Goal: Task Accomplishment & Management: Use online tool/utility

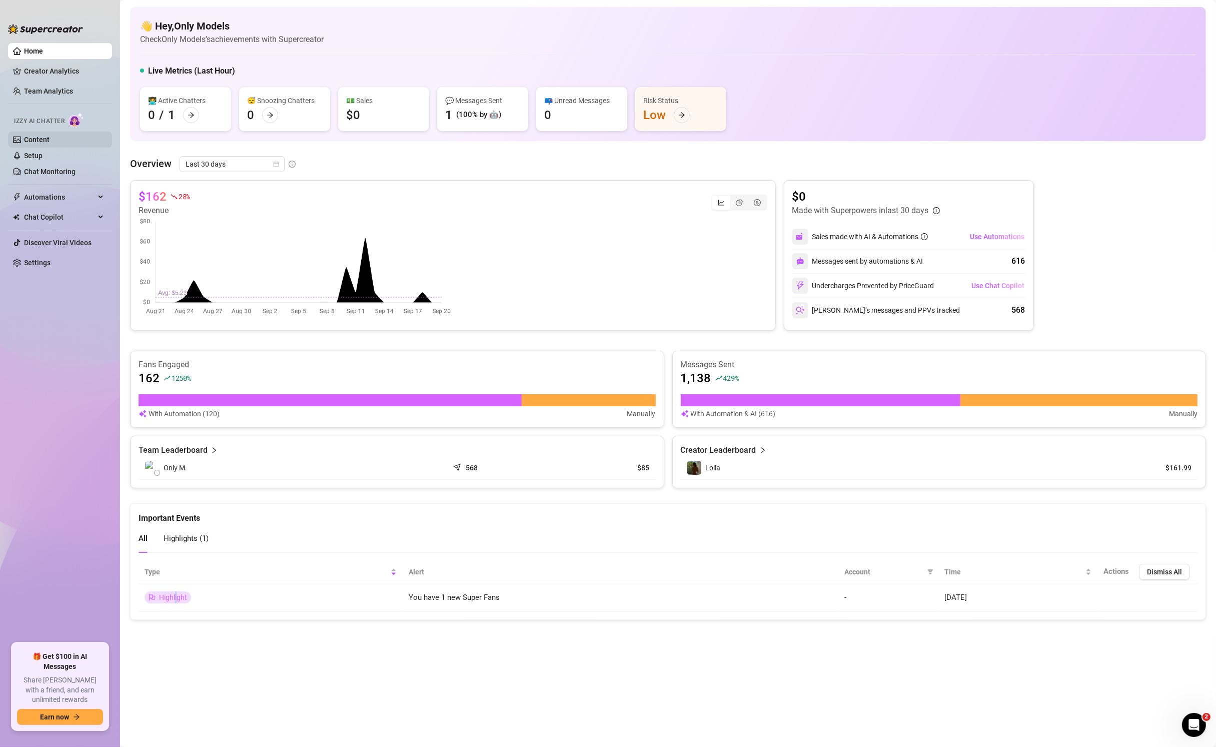
click at [34, 140] on link "Content" at bounding box center [37, 140] width 26 height 8
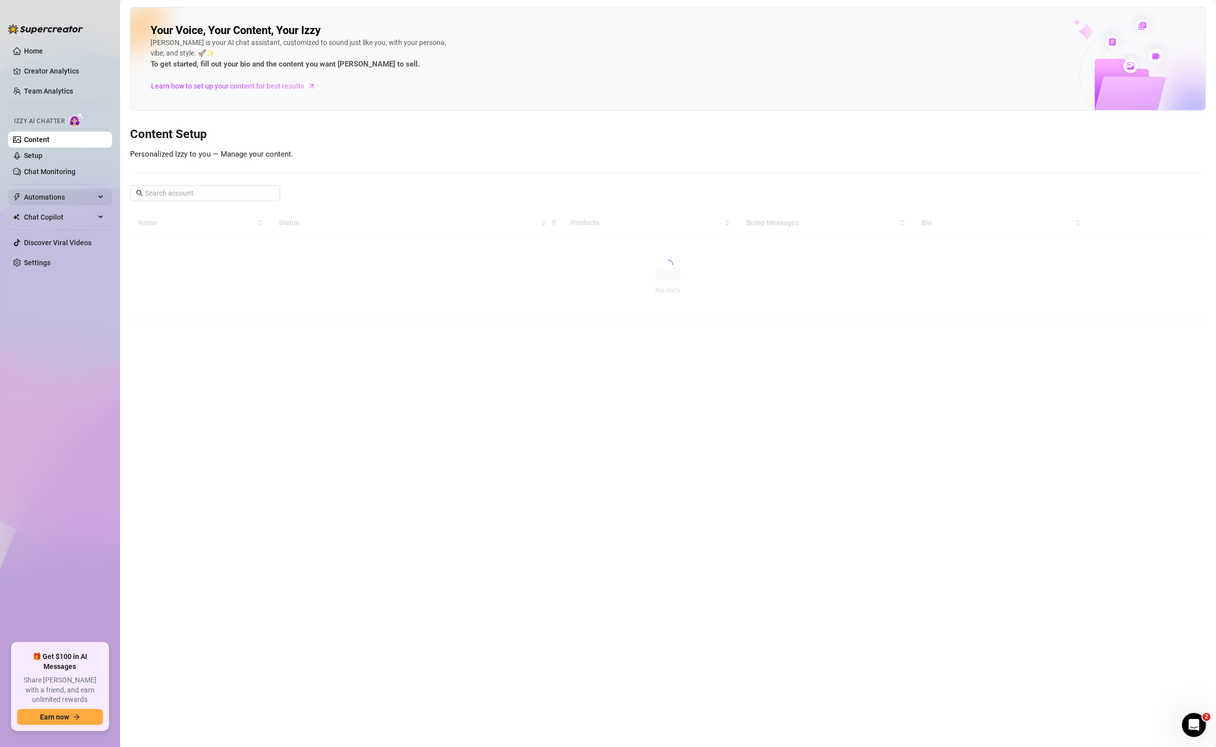
click at [58, 201] on span "Automations" at bounding box center [59, 197] width 71 height 16
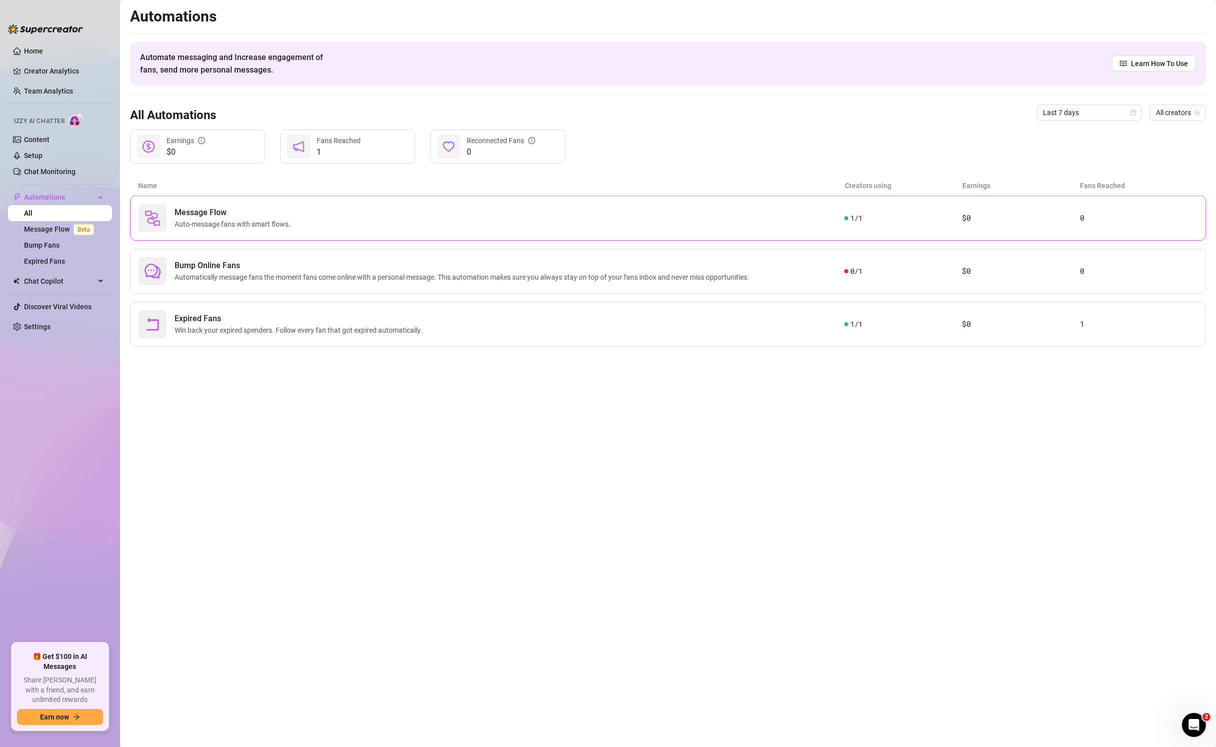
click at [222, 219] on span "Auto-message fans with smart flows." at bounding box center [235, 224] width 120 height 11
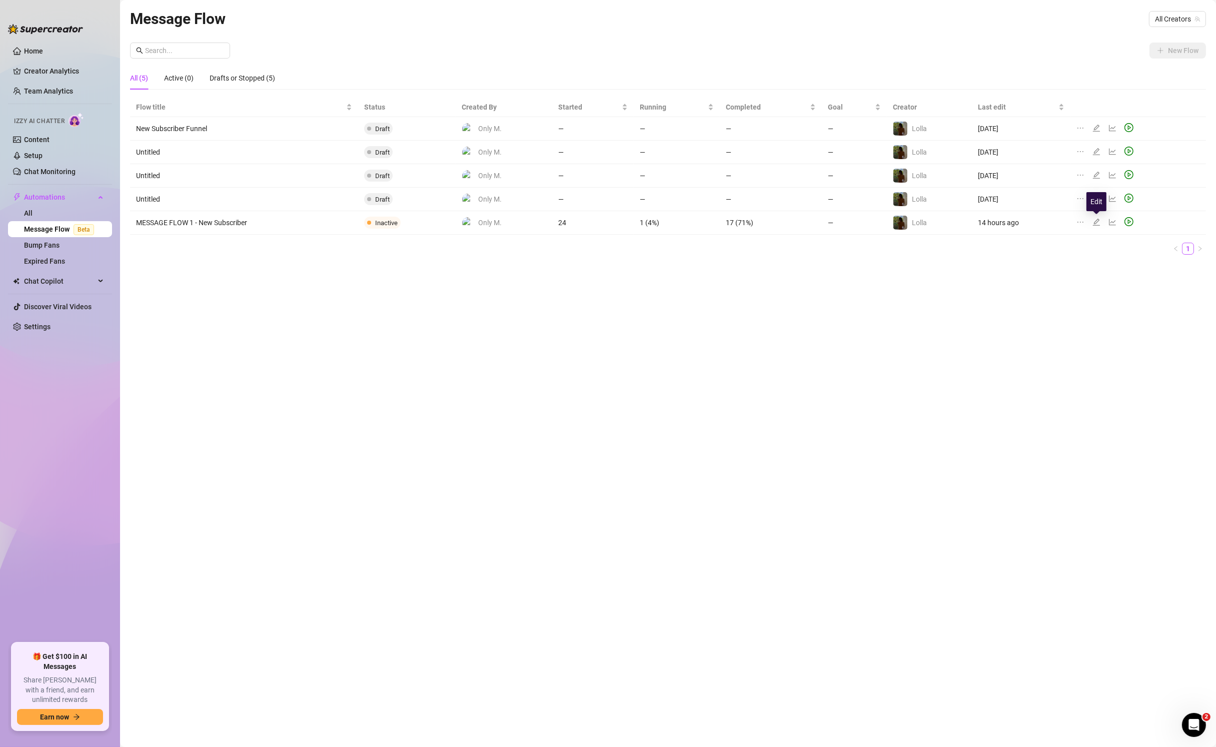
click at [728, 220] on icon "edit" at bounding box center [1096, 222] width 8 height 8
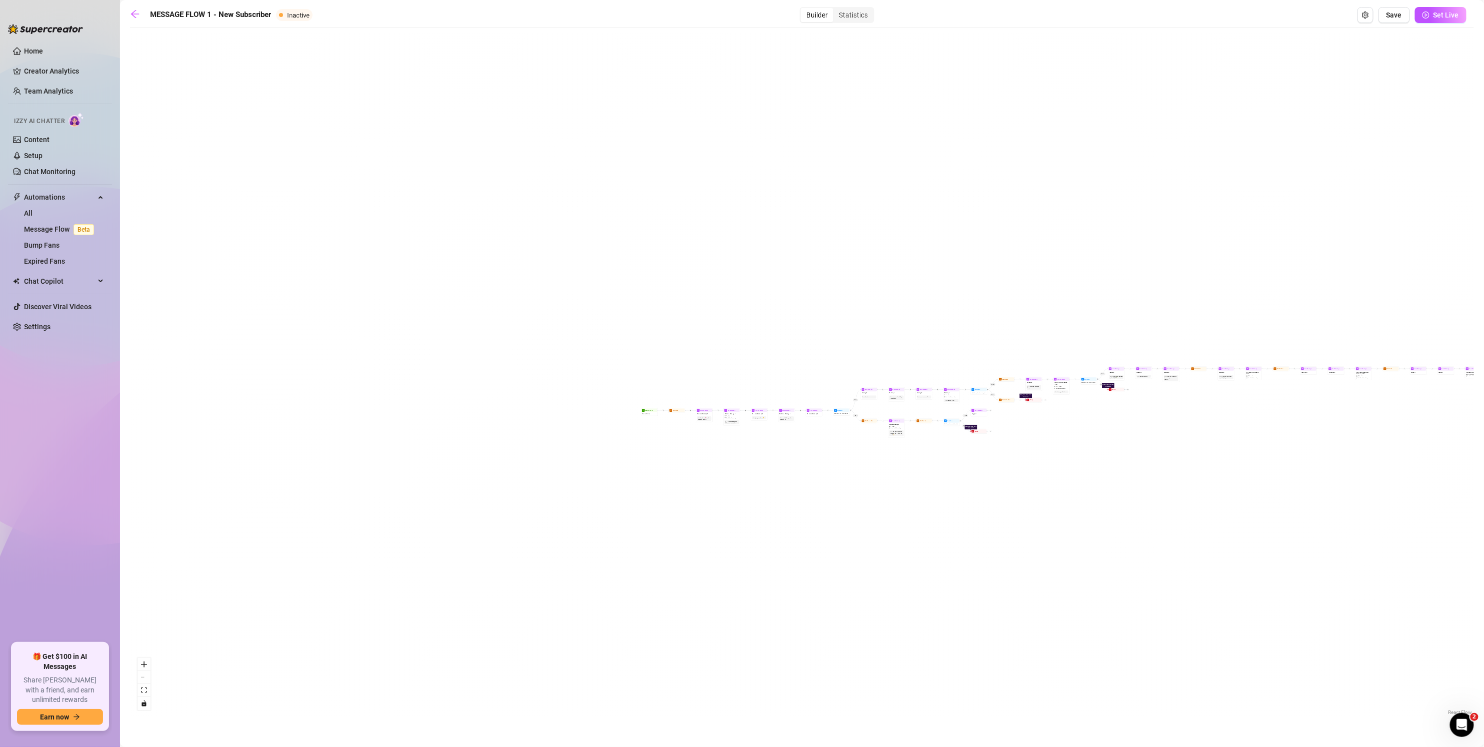
drag, startPoint x: 248, startPoint y: 259, endPoint x: 708, endPoint y: 279, distance: 460.5
click at [728, 285] on div "If False If True If False If False If True If False If True If True Send Messag…" at bounding box center [802, 375] width 1344 height 685
drag, startPoint x: 647, startPoint y: 404, endPoint x: 593, endPoint y: 231, distance: 180.6
click at [604, 211] on div "If False If True If False If False If True If False If True If True Send Messag…" at bounding box center [802, 375] width 1344 height 685
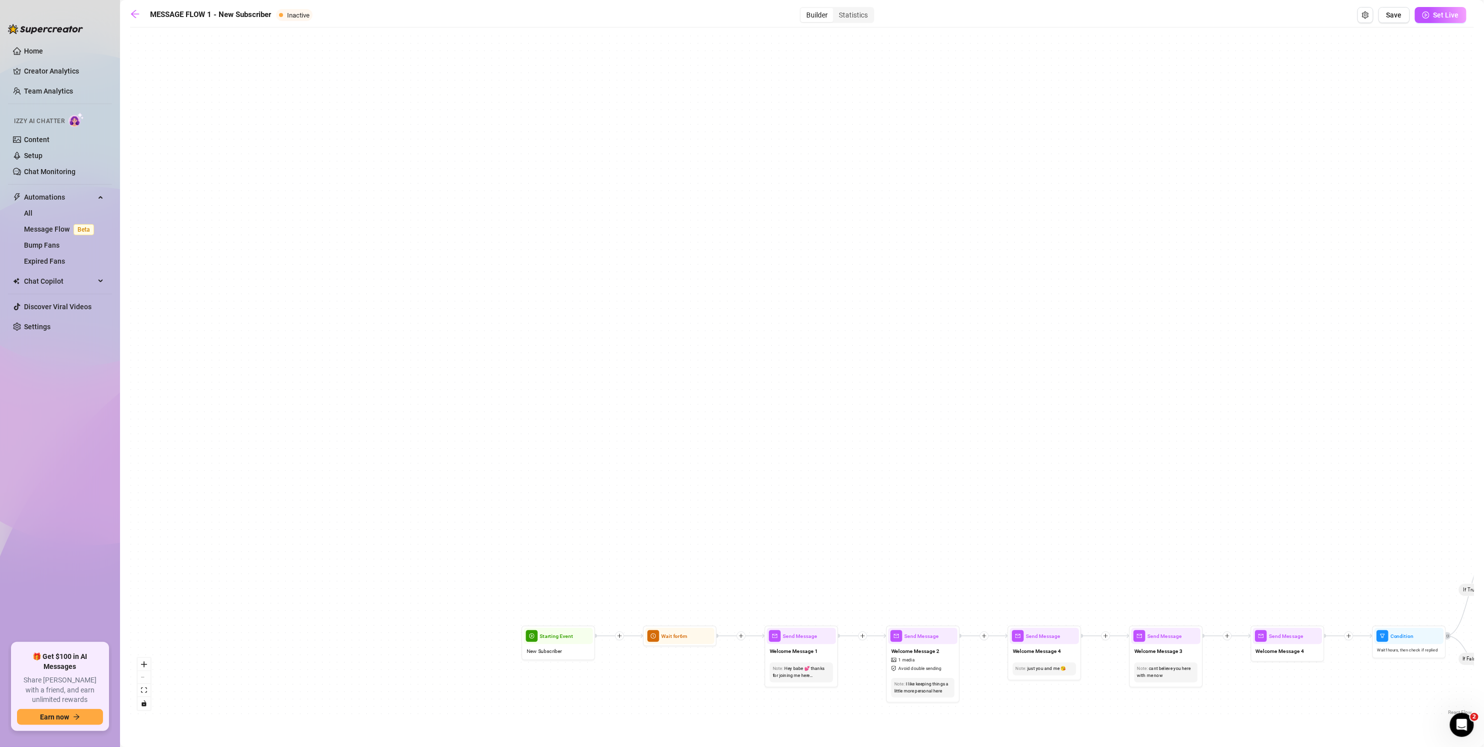
drag, startPoint x: 573, startPoint y: 456, endPoint x: 584, endPoint y: 307, distance: 149.5
click at [584, 309] on div "If False If True If False If False If True If False If True If True Send Messag…" at bounding box center [802, 375] width 1344 height 685
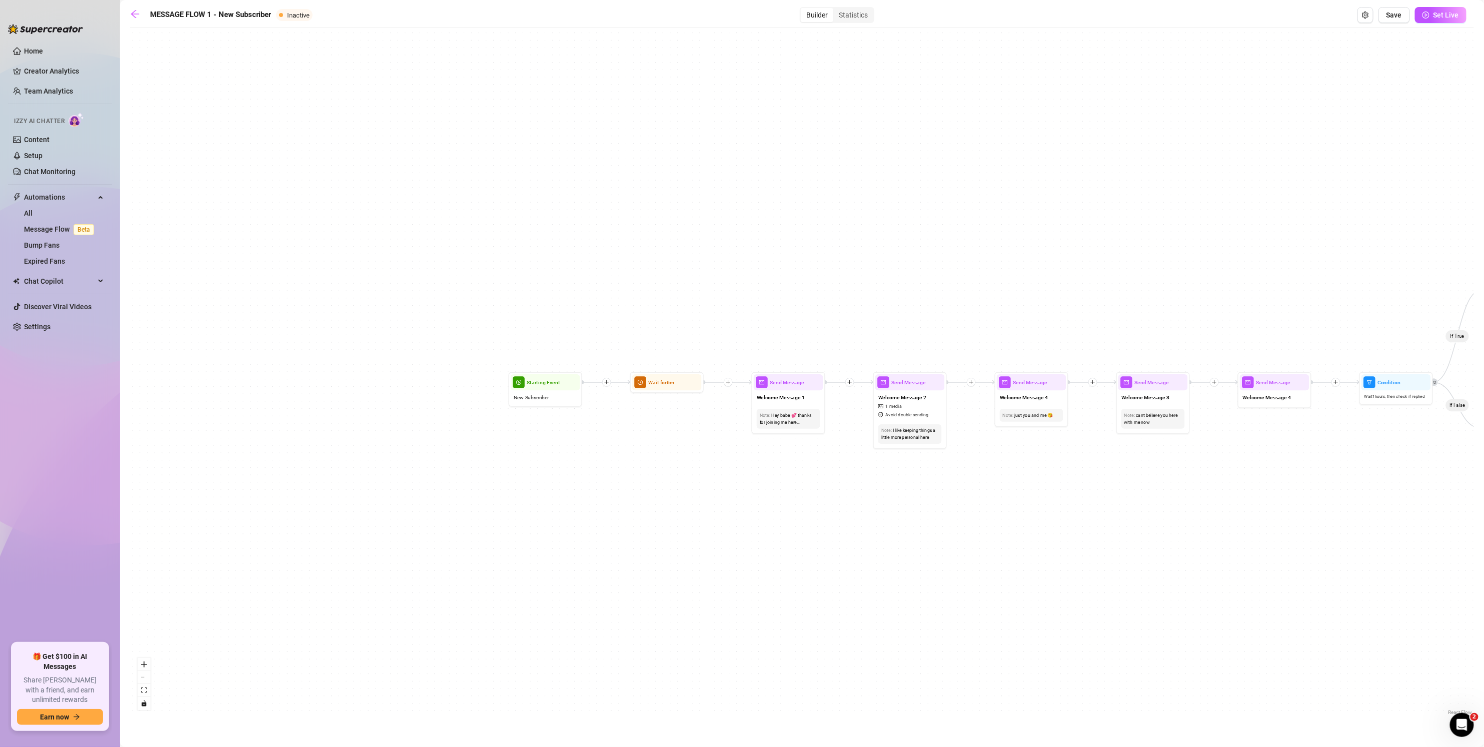
drag, startPoint x: 578, startPoint y: 383, endPoint x: 563, endPoint y: 300, distance: 83.8
click at [563, 300] on div "If False If True If False If False If True If False If True If True Send Messag…" at bounding box center [802, 375] width 1344 height 685
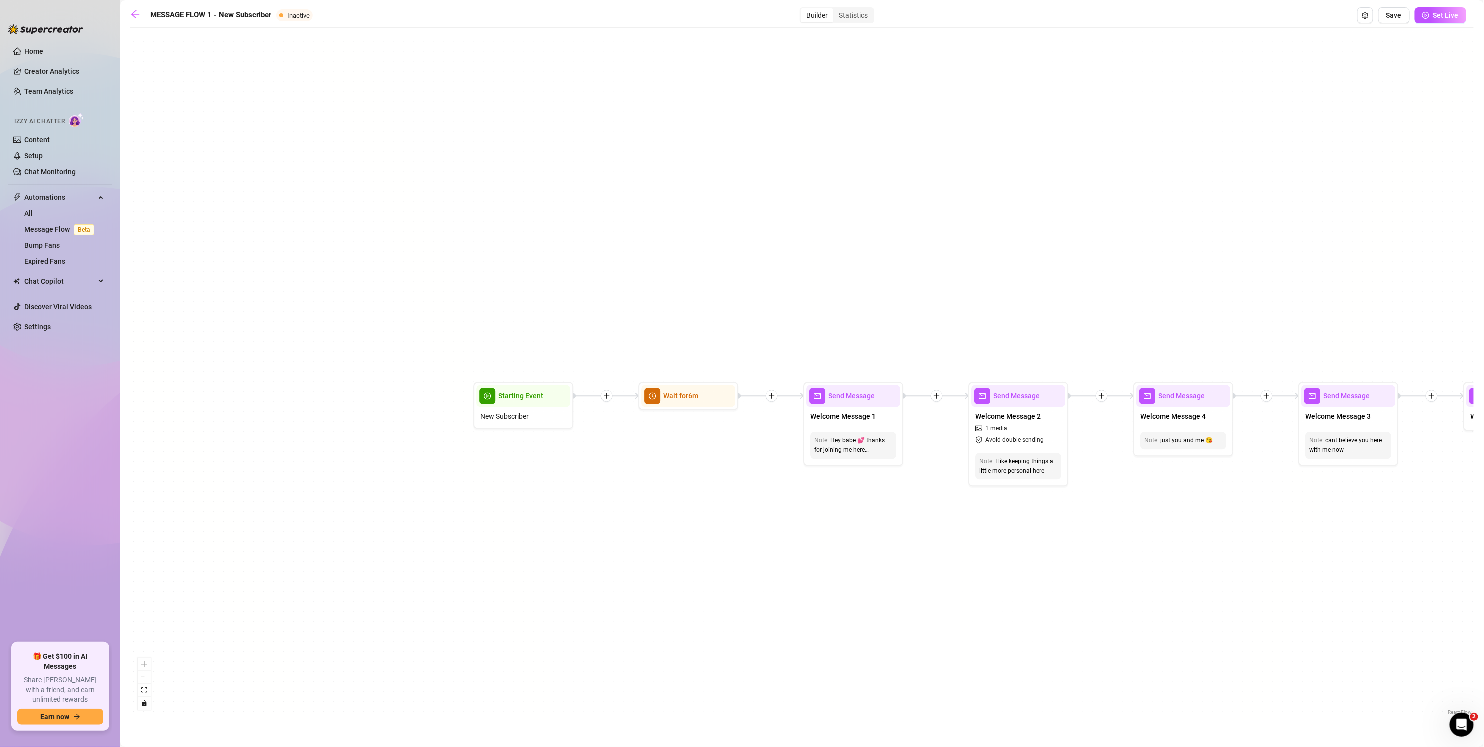
drag, startPoint x: 707, startPoint y: 286, endPoint x: 708, endPoint y: 299, distance: 12.6
click at [678, 272] on div "If False If True If False If False If True If False If True If True Send Messag…" at bounding box center [802, 375] width 1344 height 685
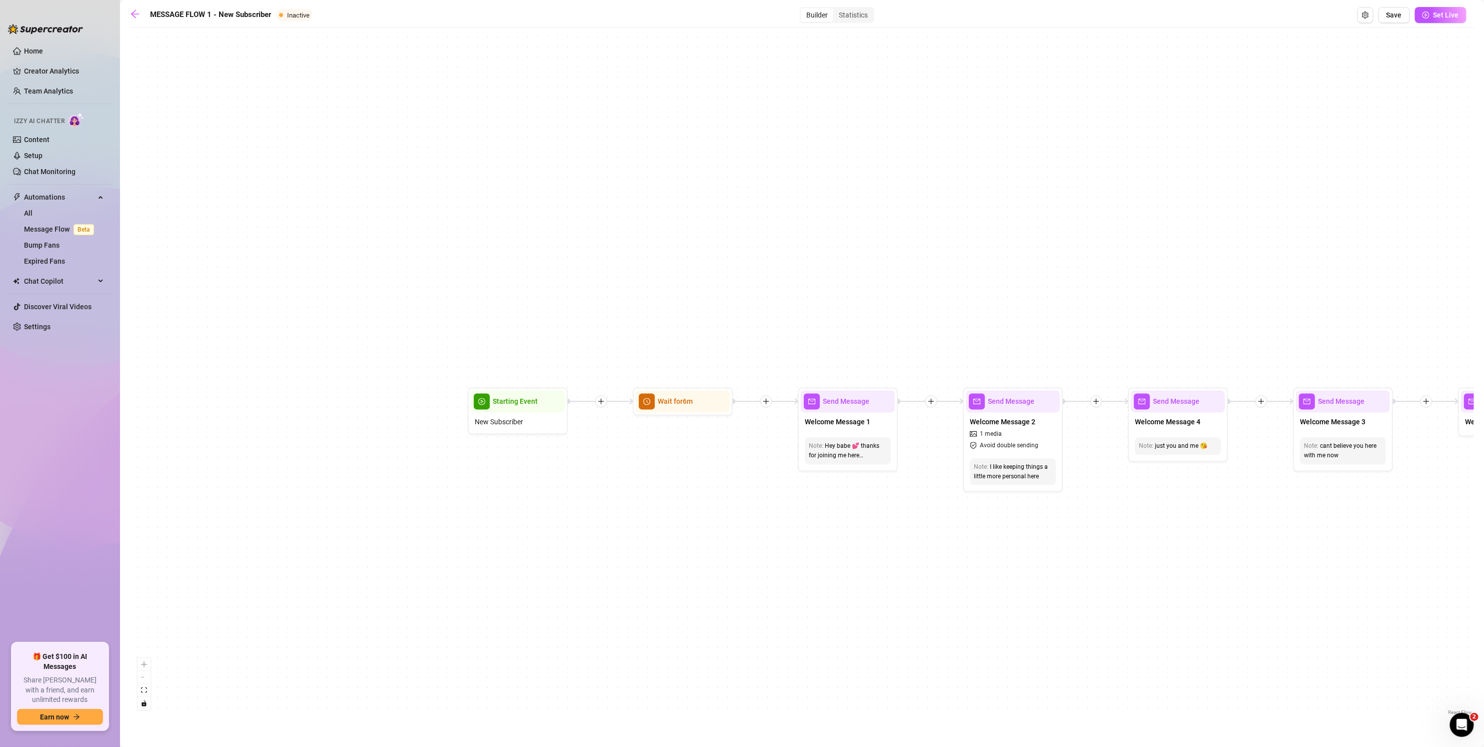
drag, startPoint x: 401, startPoint y: 373, endPoint x: 396, endPoint y: 344, distance: 29.3
click at [391, 350] on div "If False If True If False If False If True If False If True If True Send Messag…" at bounding box center [802, 375] width 1344 height 685
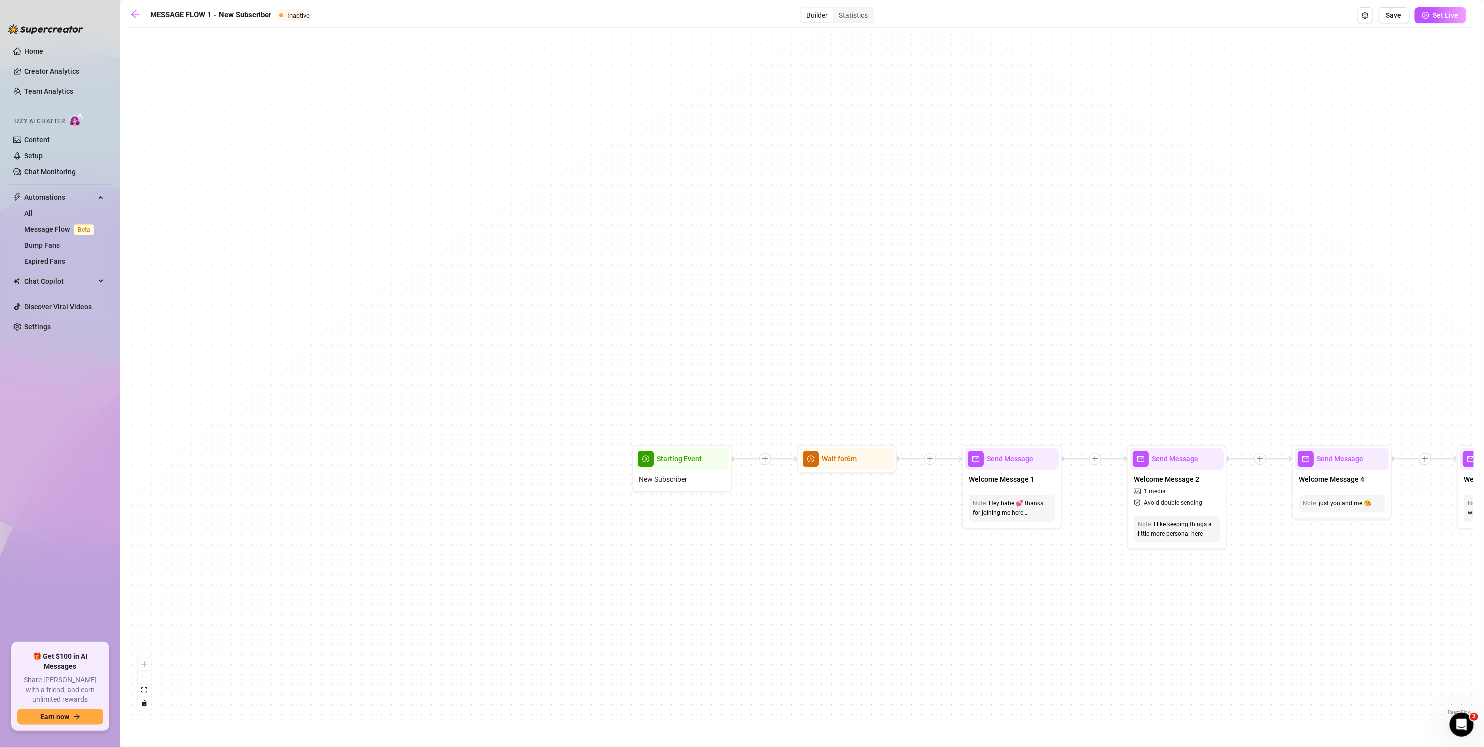
drag, startPoint x: 738, startPoint y: 488, endPoint x: 818, endPoint y: 517, distance: 84.9
click at [728, 576] on div "If False If True If False If False If True If False If True If True Send Messag…" at bounding box center [802, 375] width 1344 height 685
drag, startPoint x: 812, startPoint y: 579, endPoint x: 513, endPoint y: 405, distance: 346.4
click at [513, 405] on div "If False If True If False If False If True If False If True If True Send Messag…" at bounding box center [802, 375] width 1344 height 685
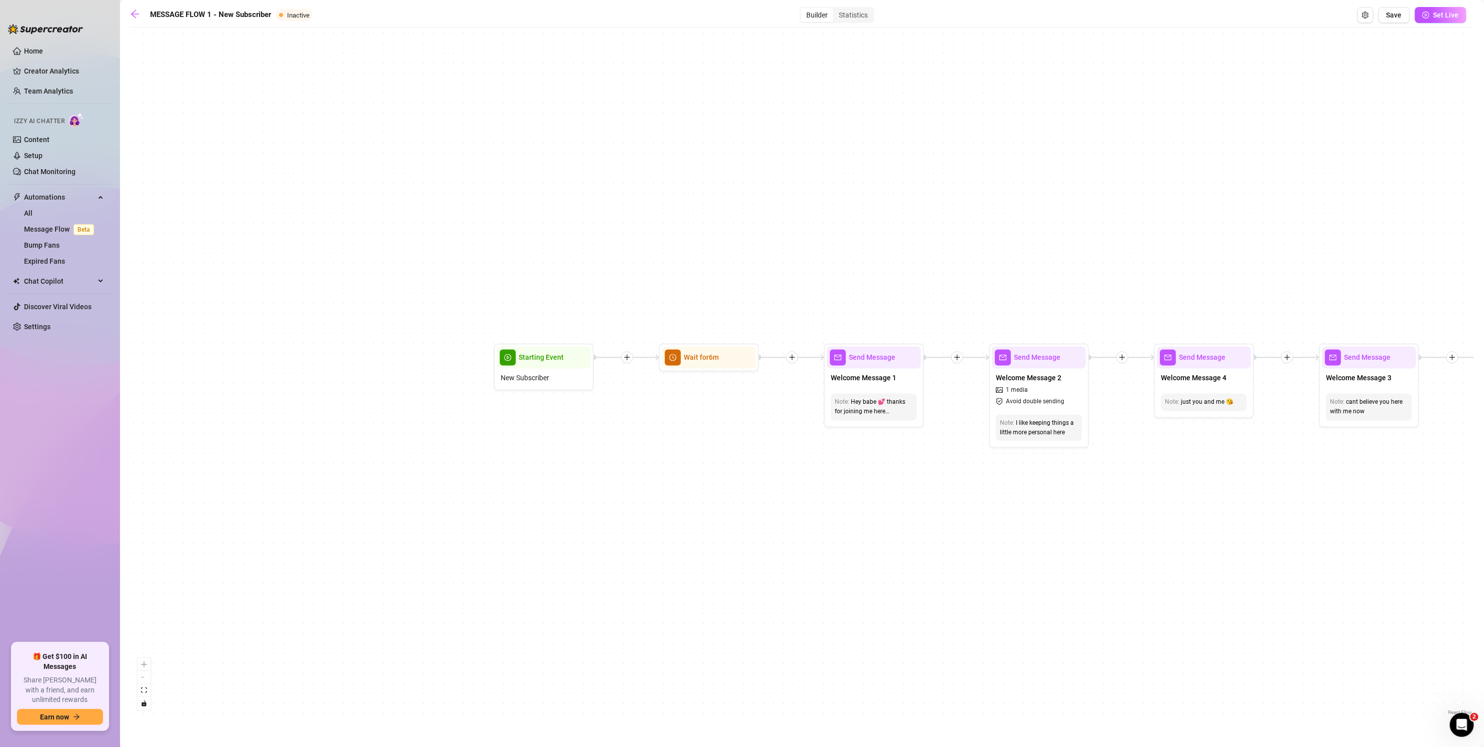
drag, startPoint x: 696, startPoint y: 490, endPoint x: 786, endPoint y: 532, distance: 99.3
click at [728, 533] on div "If False If True If False If False If True If False If True If True Send Messag…" at bounding box center [802, 375] width 1344 height 685
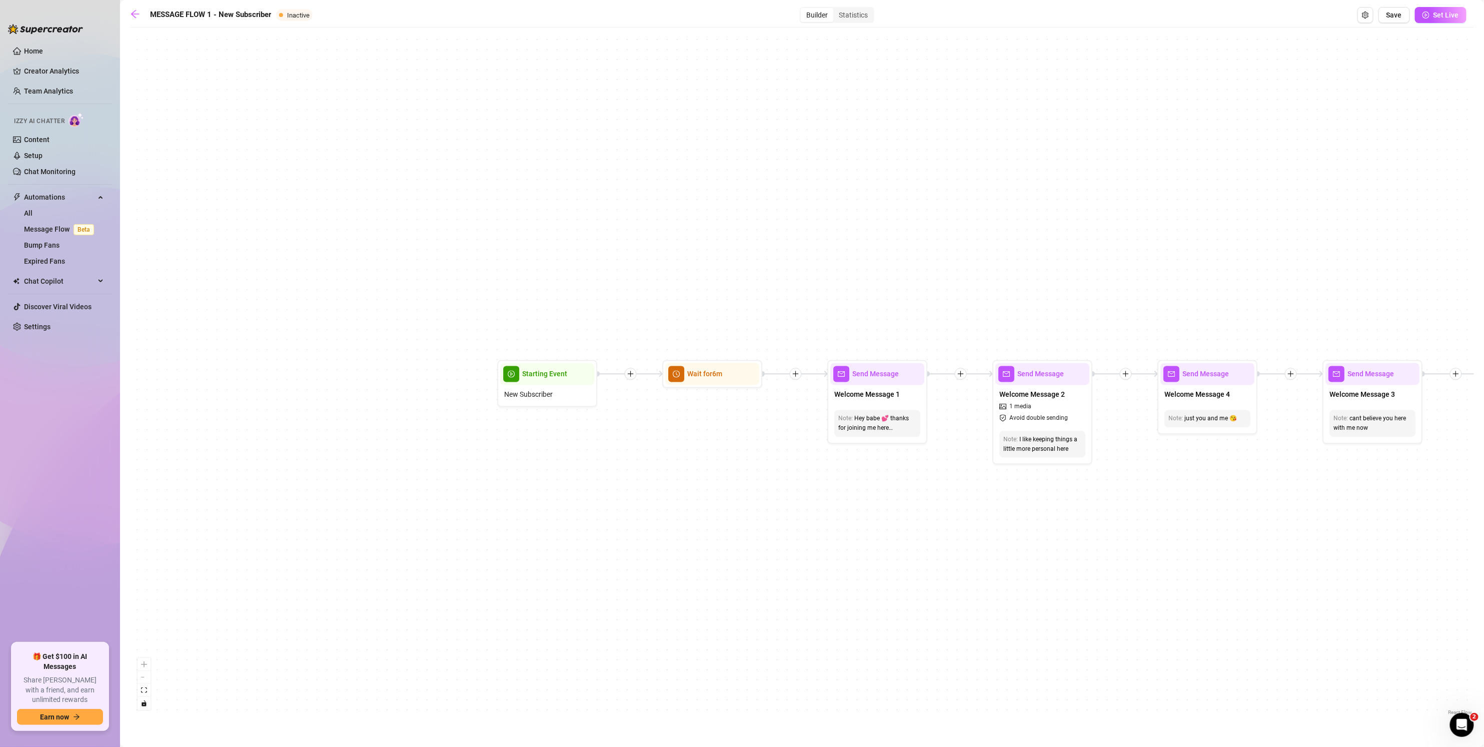
drag, startPoint x: 821, startPoint y: 513, endPoint x: 784, endPoint y: 512, distance: 37.0
click at [728, 512] on div "If False If True If False If False If True If False If True If True Send Messag…" at bounding box center [802, 375] width 1344 height 685
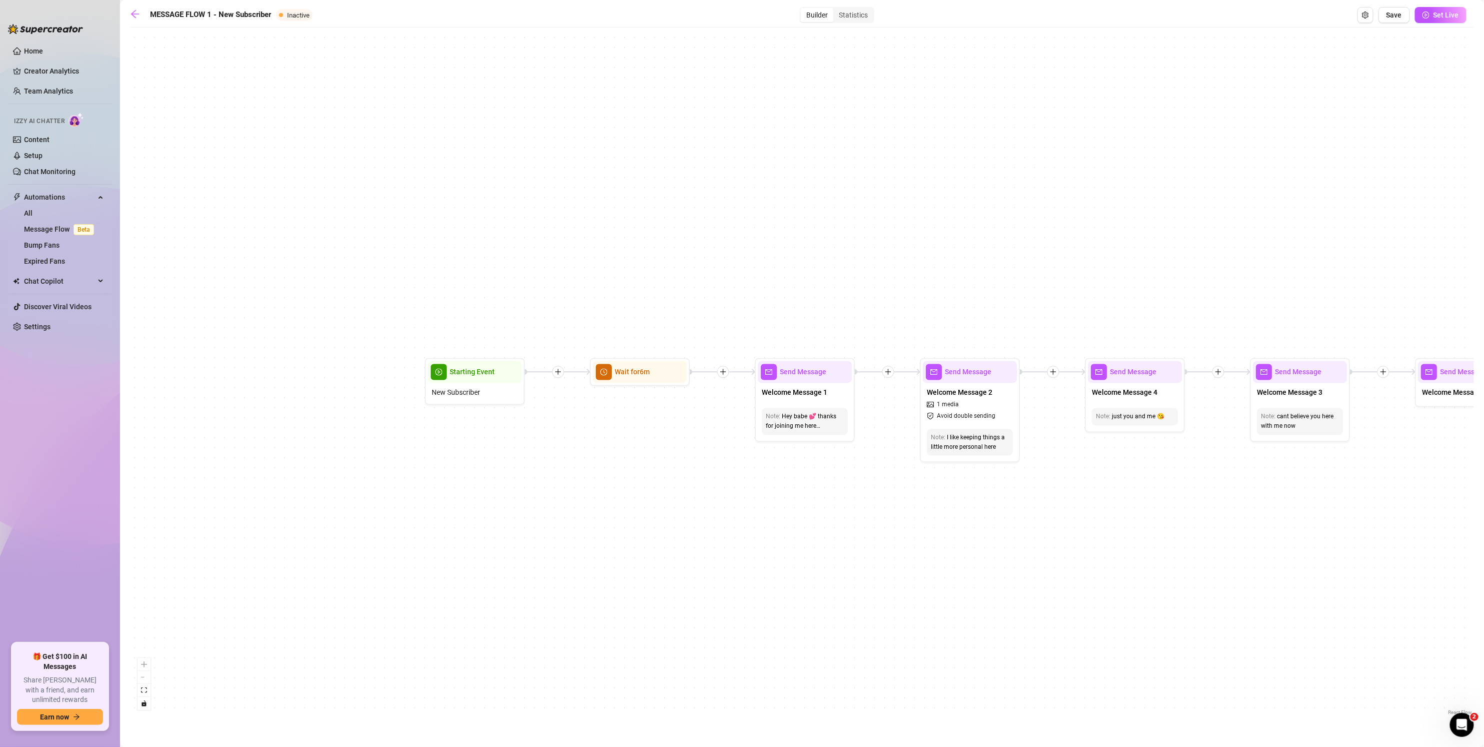
drag, startPoint x: 814, startPoint y: 503, endPoint x: 655, endPoint y: 488, distance: 160.2
click at [653, 489] on div "If False If True If False If False If True If False If True If True Send Messag…" at bounding box center [802, 375] width 1344 height 685
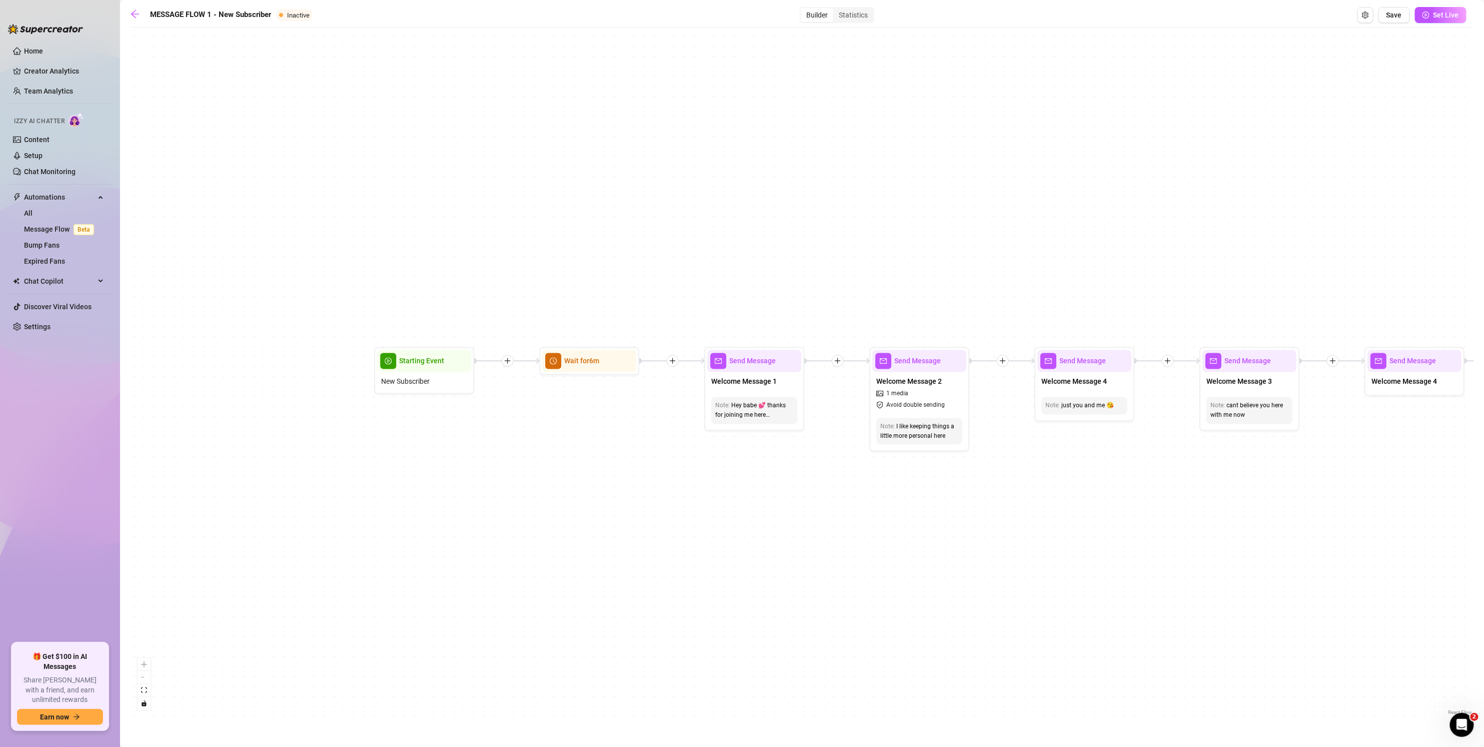
drag, startPoint x: 407, startPoint y: 455, endPoint x: 437, endPoint y: 456, distance: 29.5
click at [457, 457] on div "If False If True If False If False If True If False If True If True Send Messag…" at bounding box center [802, 375] width 1344 height 685
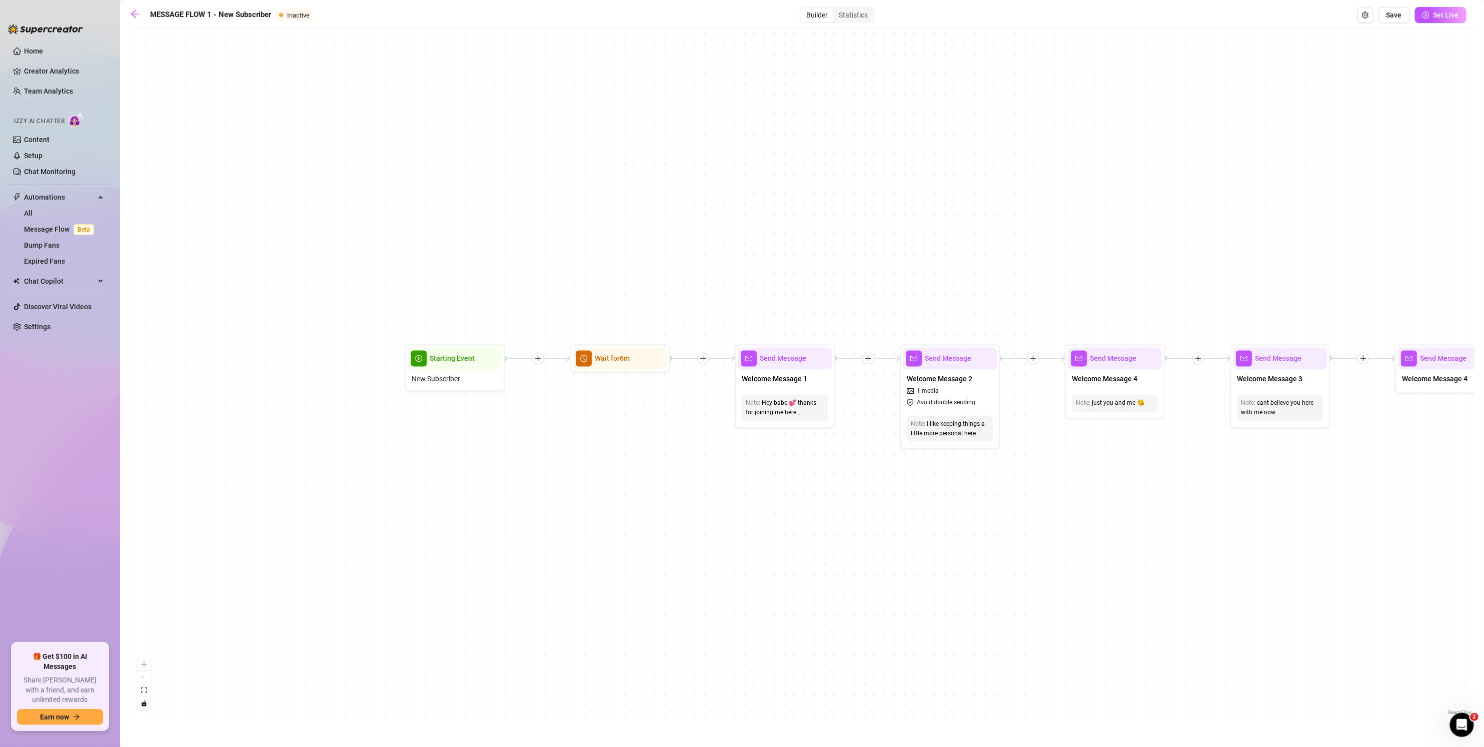
drag, startPoint x: 541, startPoint y: 465, endPoint x: 646, endPoint y: 450, distance: 106.5
click at [647, 449] on div "If False If True If False If False If True If False If True If True Send Messag…" at bounding box center [802, 375] width 1344 height 685
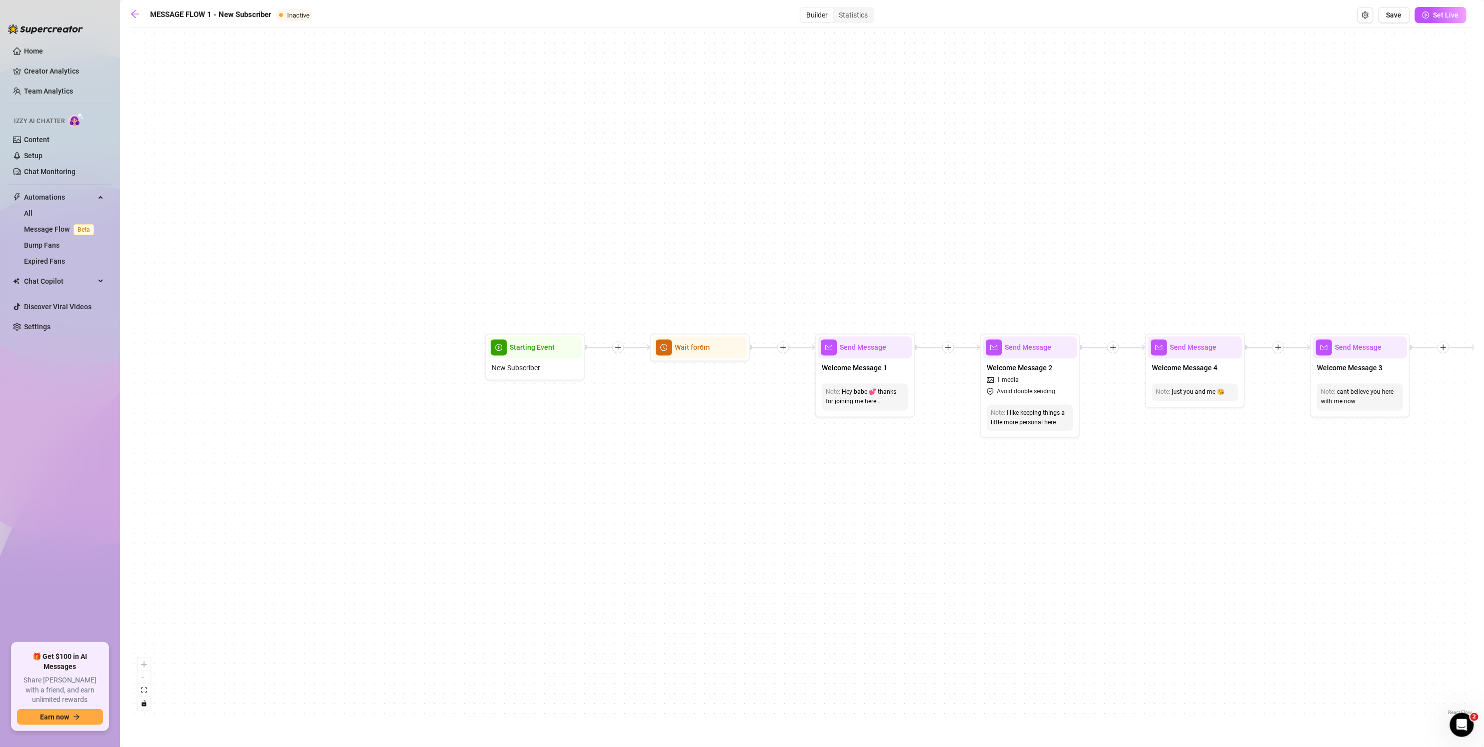
drag, startPoint x: 634, startPoint y: 437, endPoint x: 584, endPoint y: 463, distance: 56.1
click at [584, 463] on div "If False If True If False If False If True If False If True If True Send Messag…" at bounding box center [802, 375] width 1344 height 685
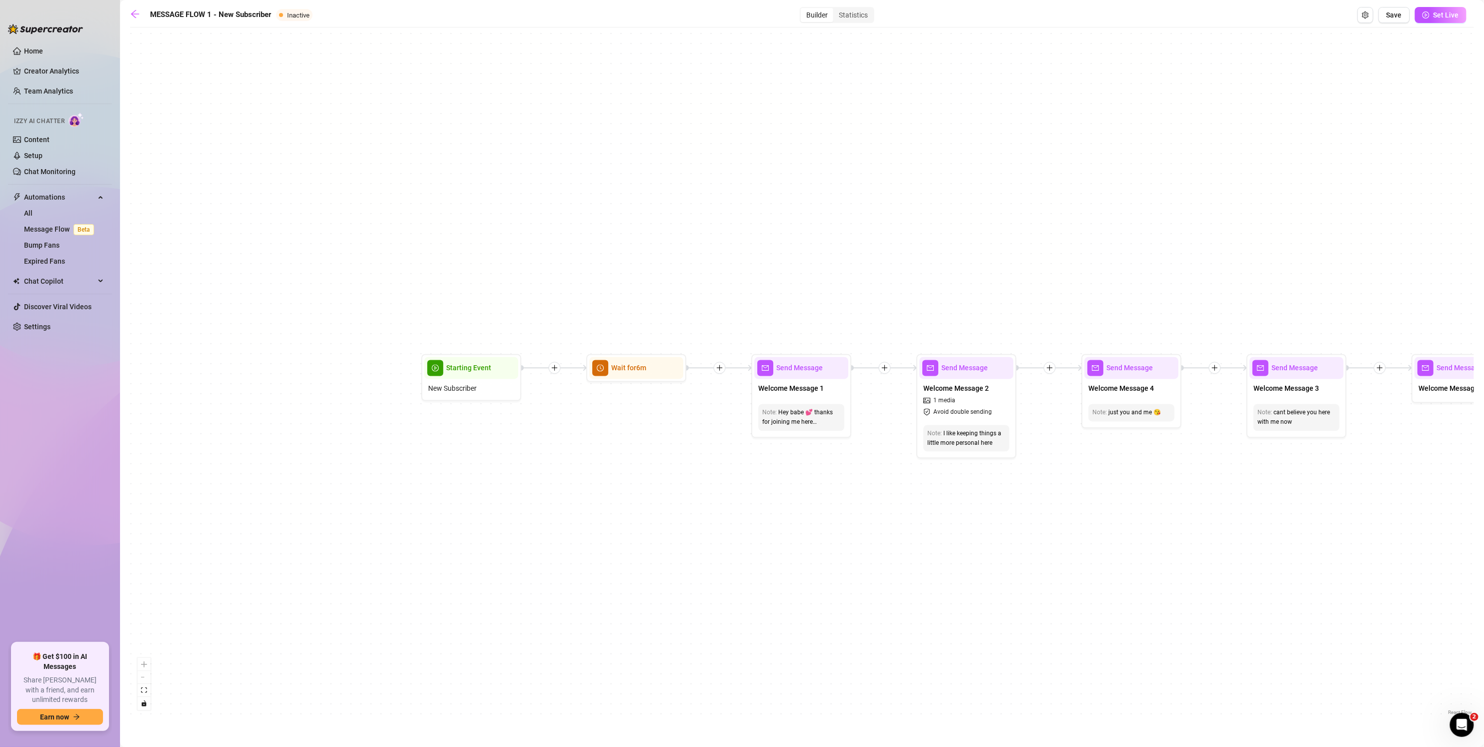
drag, startPoint x: 682, startPoint y: 456, endPoint x: 656, endPoint y: 445, distance: 28.5
click at [655, 446] on div "If False If True If False If False If True If False If True If True Send Messag…" at bounding box center [802, 375] width 1344 height 685
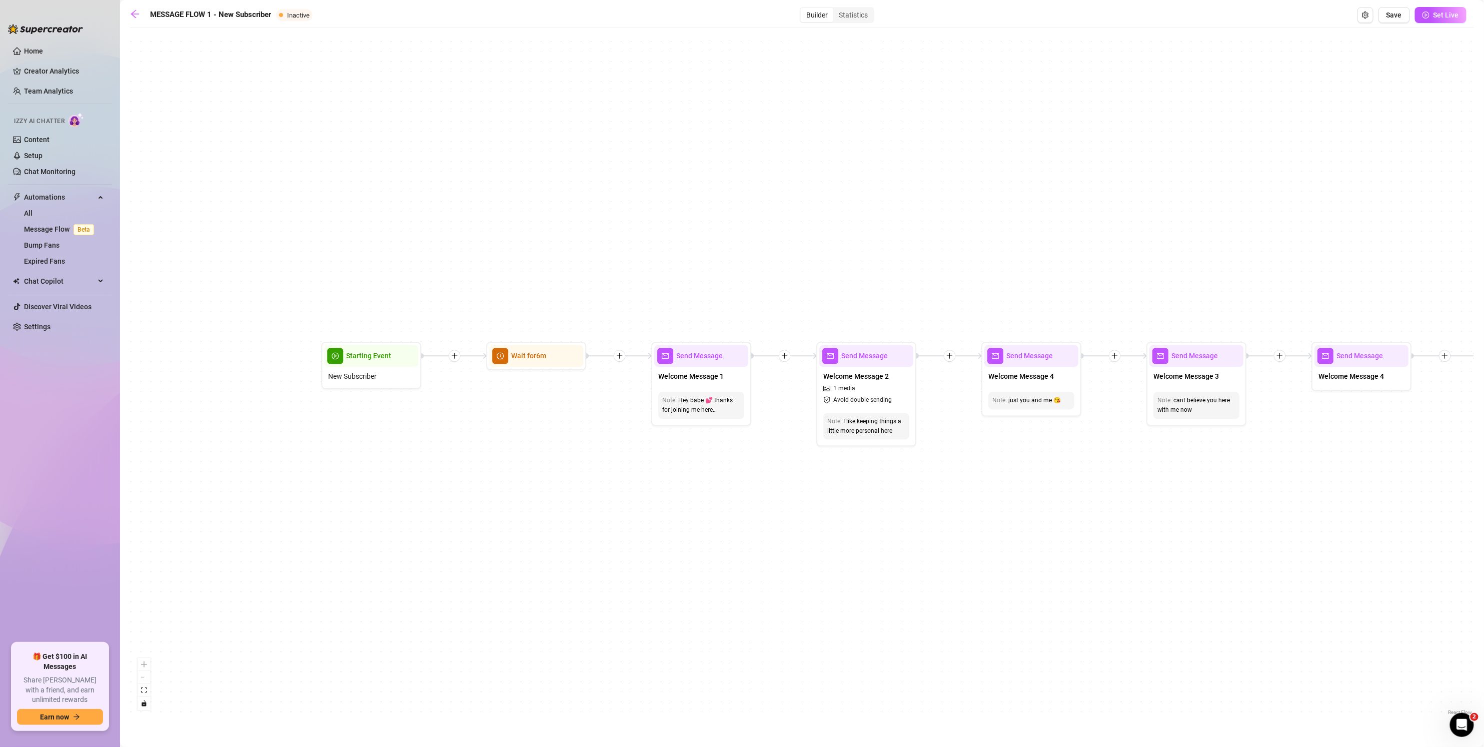
drag, startPoint x: 854, startPoint y: 484, endPoint x: 780, endPoint y: 482, distance: 74.0
click at [728, 482] on div "If False If True If False If False If True If False If True If True Send Messag…" at bounding box center [802, 375] width 1344 height 685
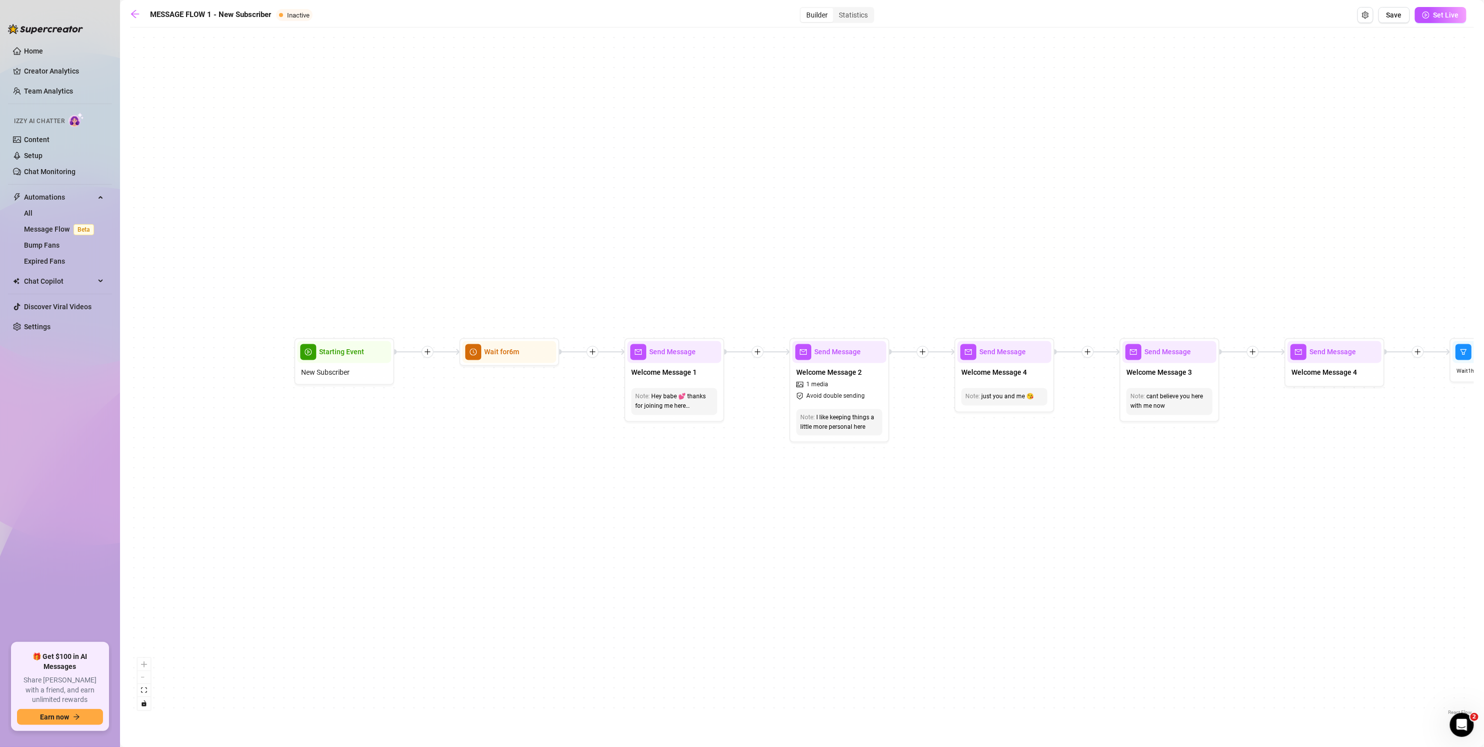
drag, startPoint x: 788, startPoint y: 490, endPoint x: 712, endPoint y: 487, distance: 76.1
click at [712, 487] on div "If False If True If False If False If True If False If True If True Send Messag…" at bounding box center [802, 375] width 1344 height 685
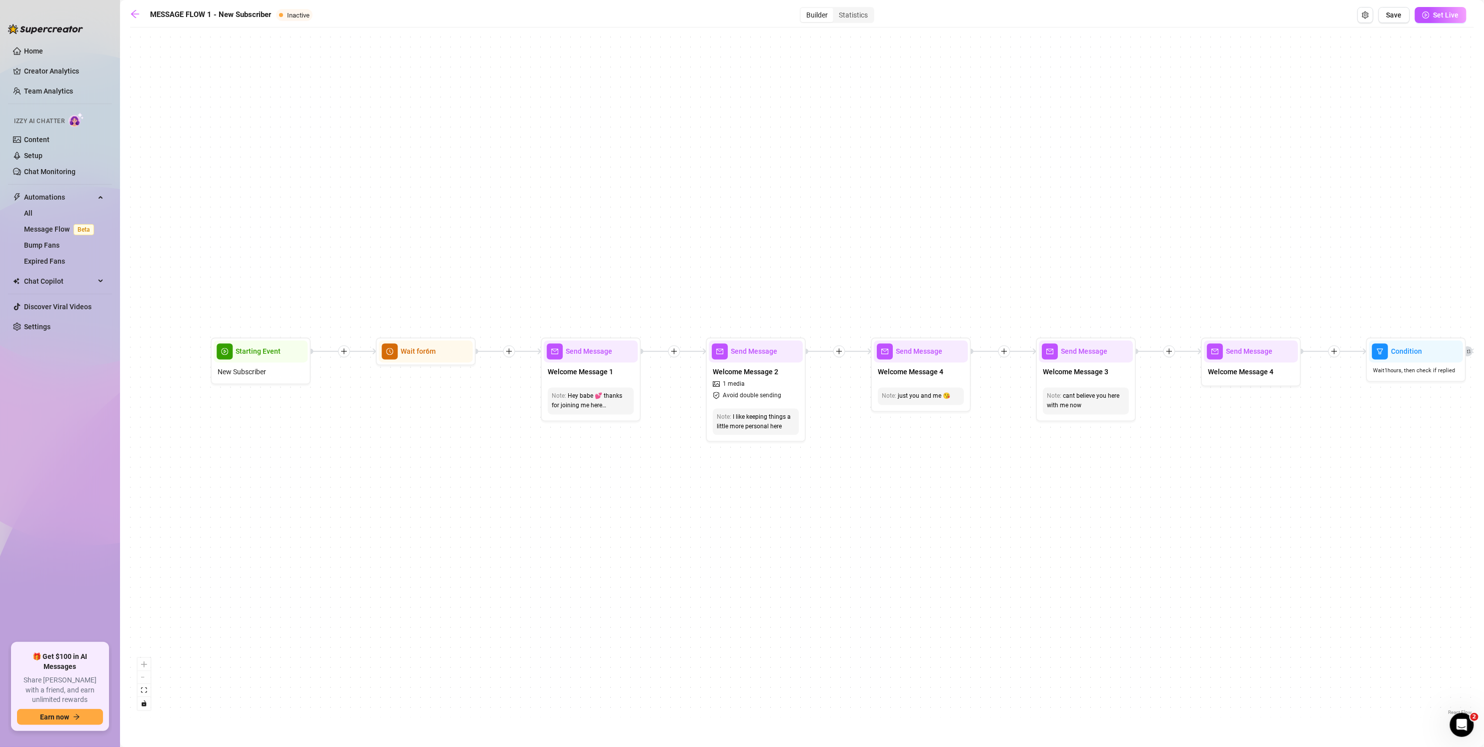
drag, startPoint x: 686, startPoint y: 497, endPoint x: 615, endPoint y: 498, distance: 71.5
click at [614, 498] on div "If False If True If False If False If True If False If True If True Send Messag…" at bounding box center [802, 375] width 1344 height 685
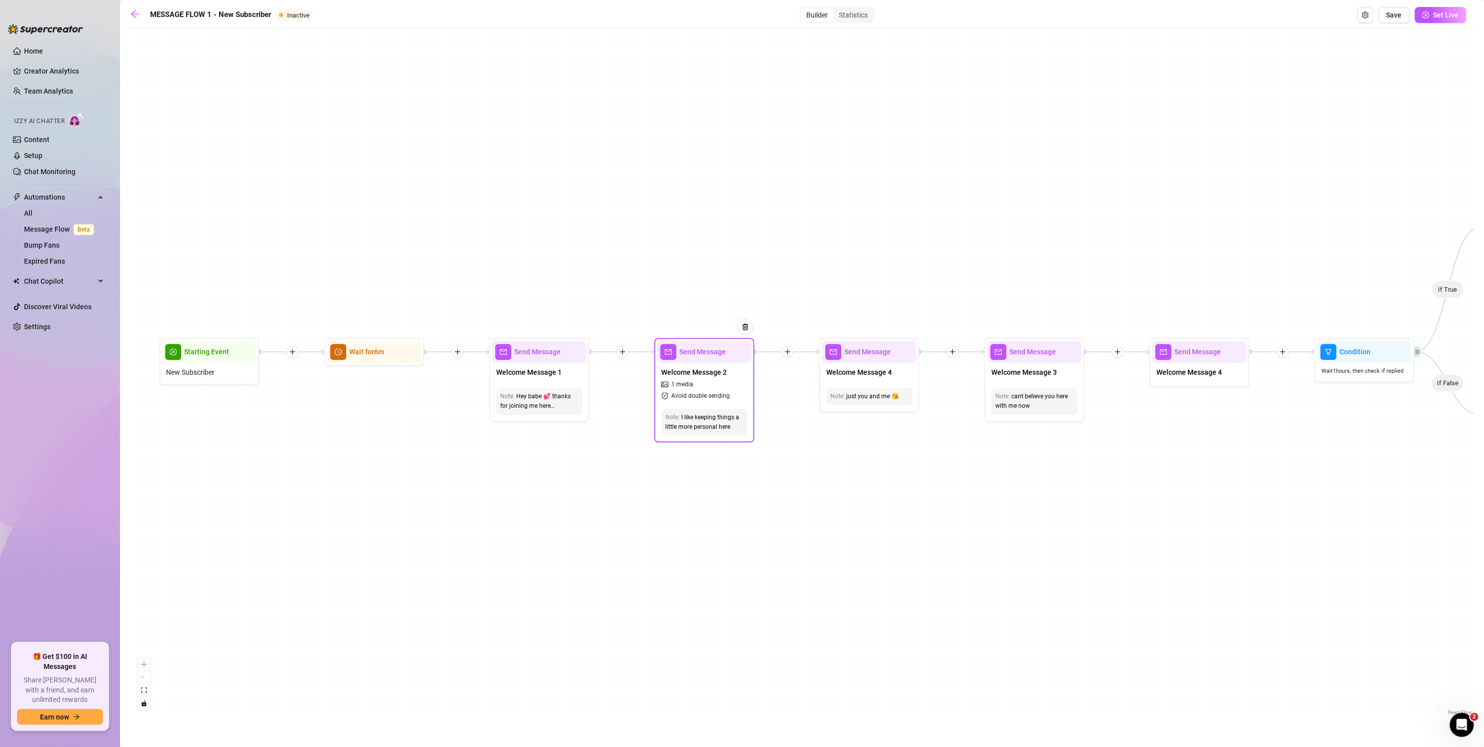
click at [679, 383] on span "1 media" at bounding box center [682, 385] width 22 height 10
click at [671, 369] on span "Welcome Message 2" at bounding box center [694, 372] width 66 height 11
type textarea "I like keeping things a little more personal here"
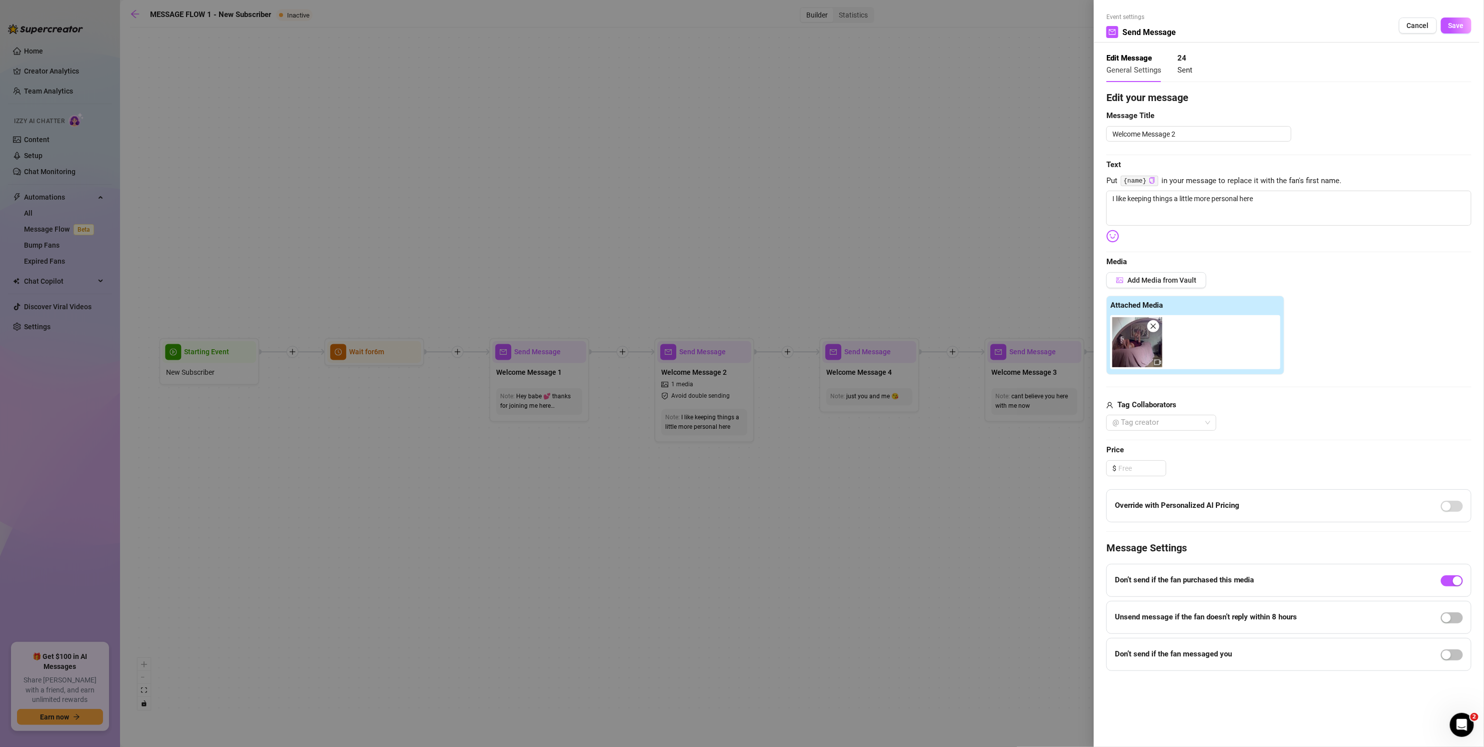
click at [728, 346] on img at bounding box center [1137, 342] width 50 height 50
click at [728, 361] on icon "video-camera" at bounding box center [1157, 362] width 7 height 7
click at [728, 29] on span "Cancel" at bounding box center [1418, 26] width 22 height 8
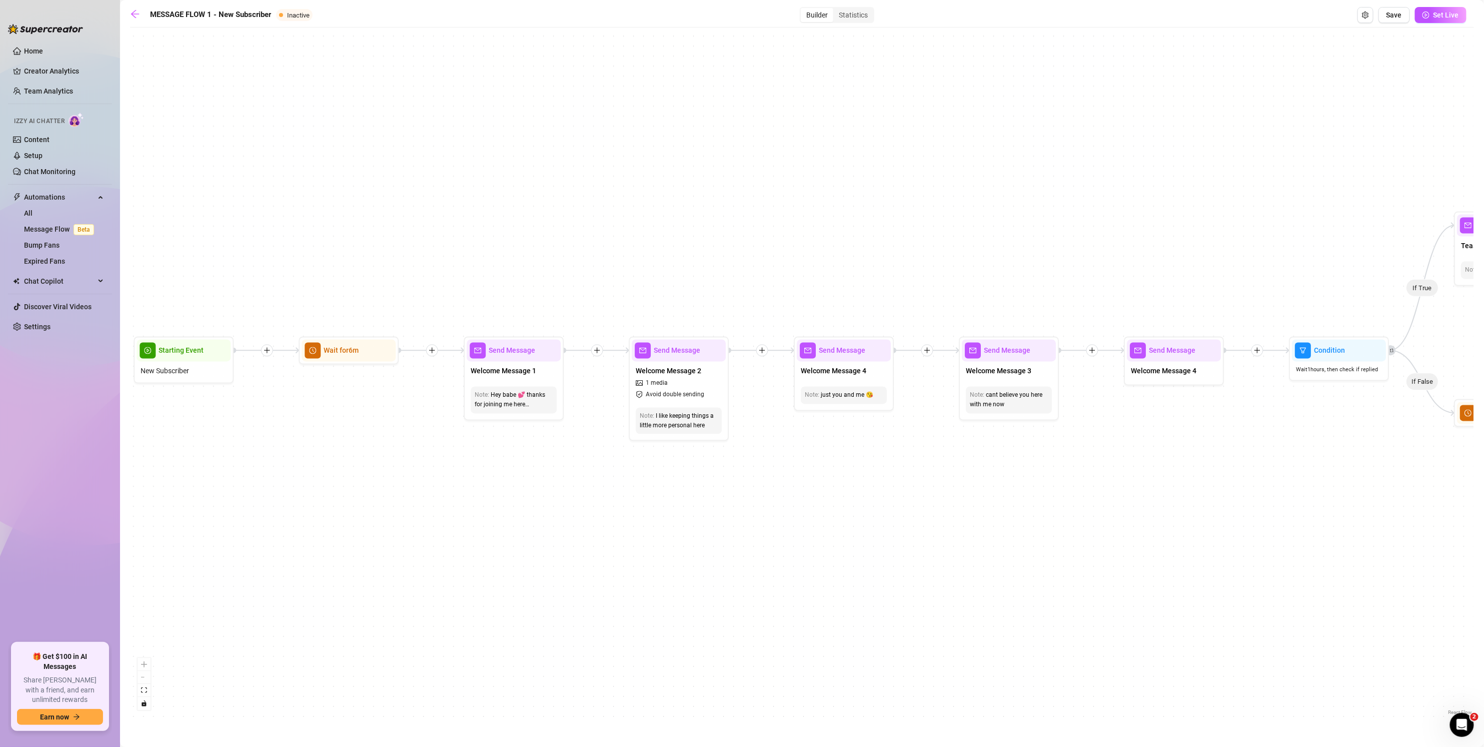
drag, startPoint x: 720, startPoint y: 291, endPoint x: 676, endPoint y: 298, distance: 45.0
click at [676, 298] on div "If False If True If False If False If True If False If True If True Send Messag…" at bounding box center [802, 375] width 1344 height 685
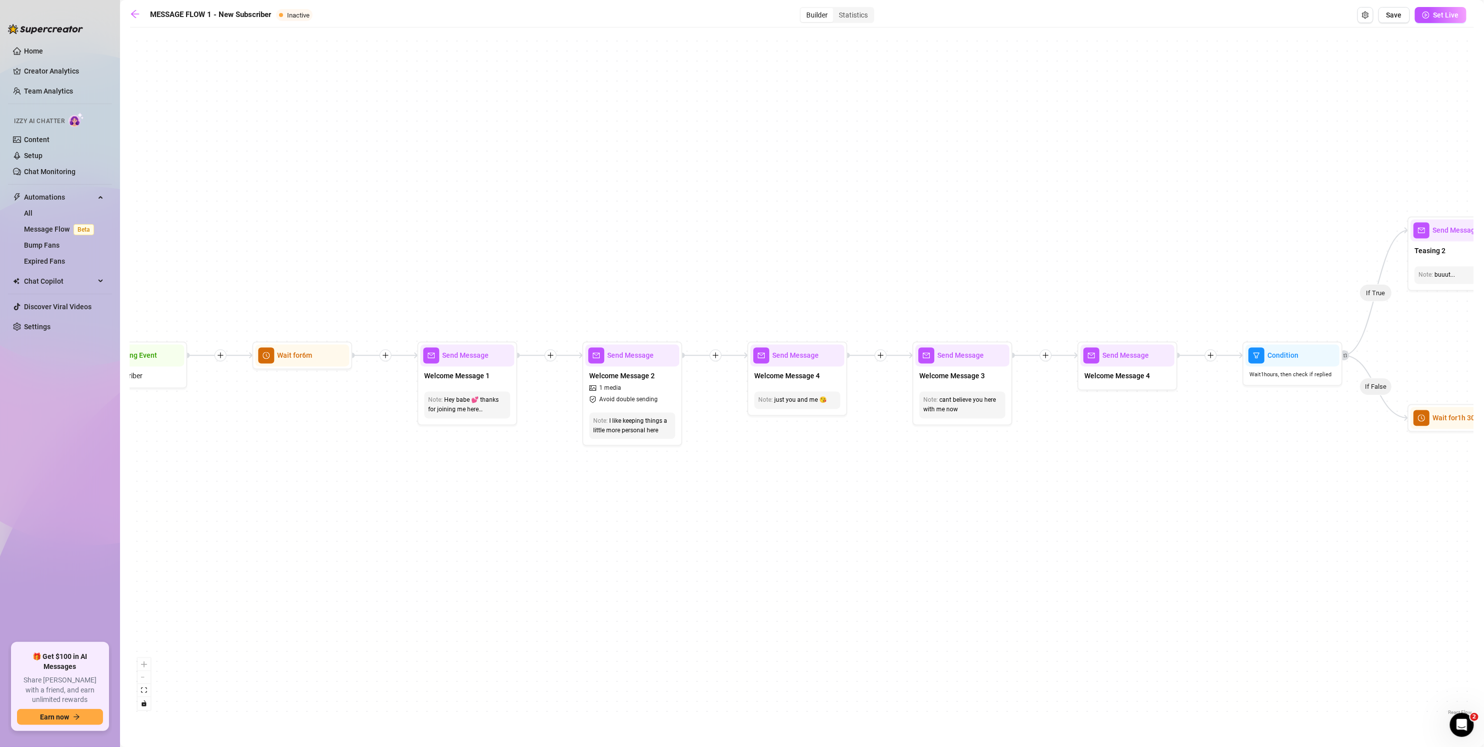
drag, startPoint x: 780, startPoint y: 279, endPoint x: 726, endPoint y: 278, distance: 53.5
click at [726, 278] on div "If False If True If False If False If True If False If True If True Send Messag…" at bounding box center [802, 375] width 1344 height 685
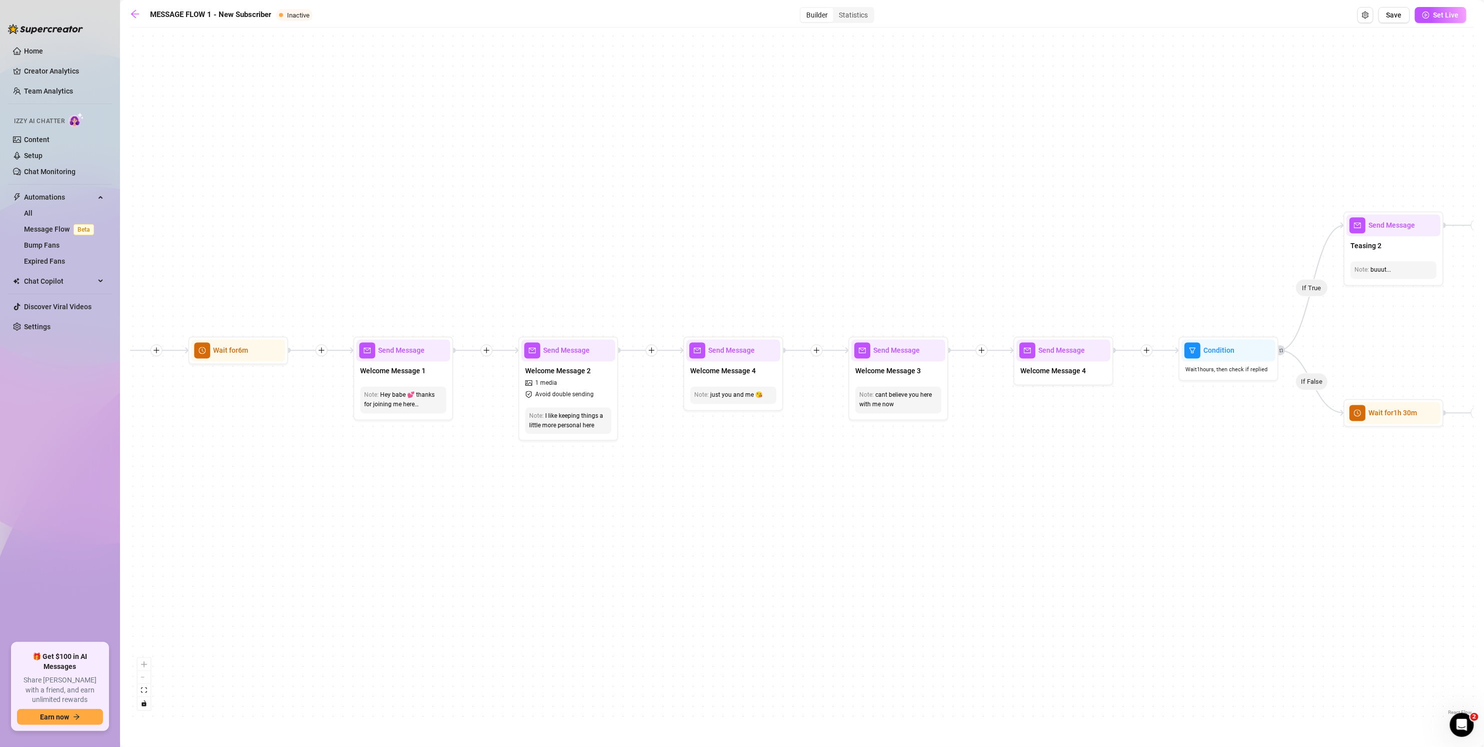
drag, startPoint x: 832, startPoint y: 275, endPoint x: 775, endPoint y: 269, distance: 57.3
click at [728, 269] on div "If False If True If False If False If True If False If True If True Send Messag…" at bounding box center [802, 375] width 1344 height 685
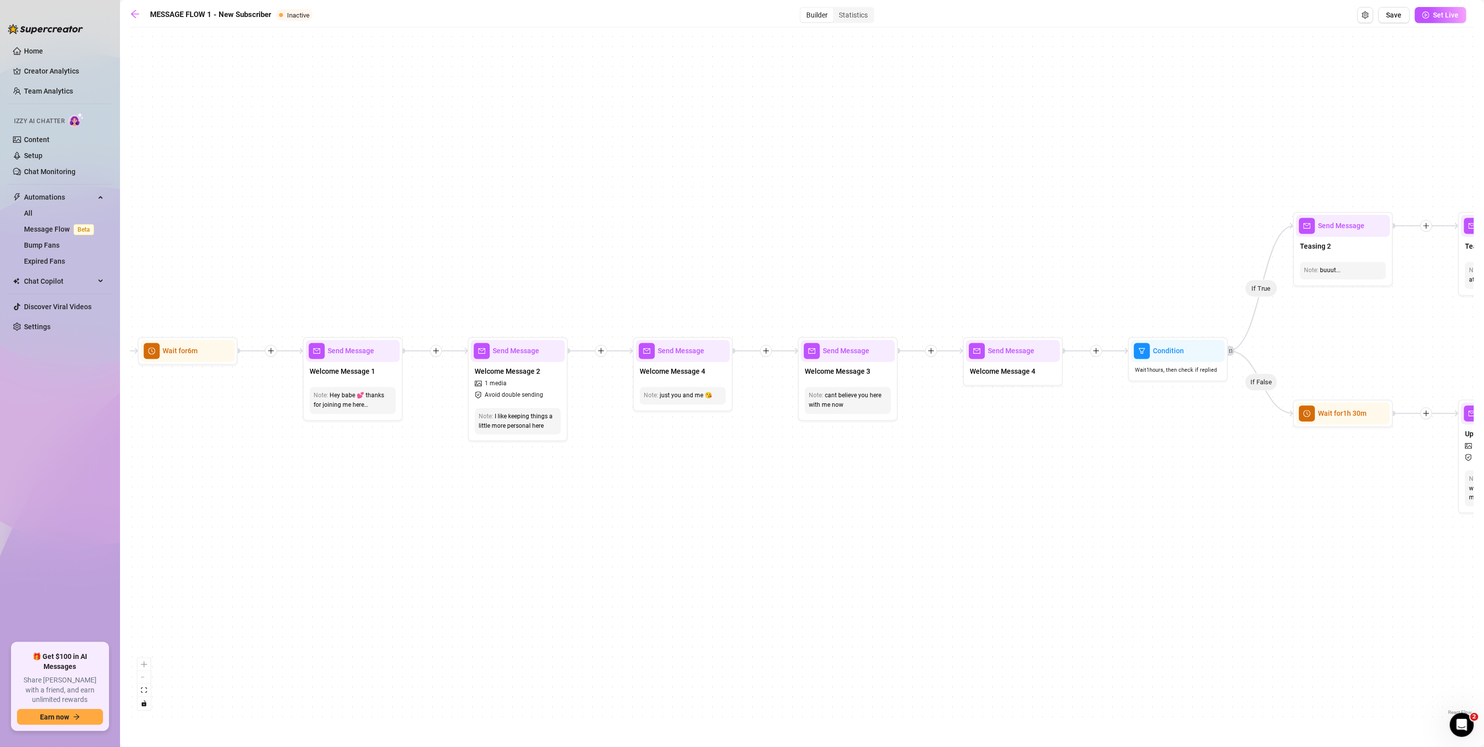
drag, startPoint x: 829, startPoint y: 264, endPoint x: 779, endPoint y: 272, distance: 50.6
click at [728, 272] on div "If False If True If False If False If True If False If True If True Send Messag…" at bounding box center [802, 375] width 1344 height 685
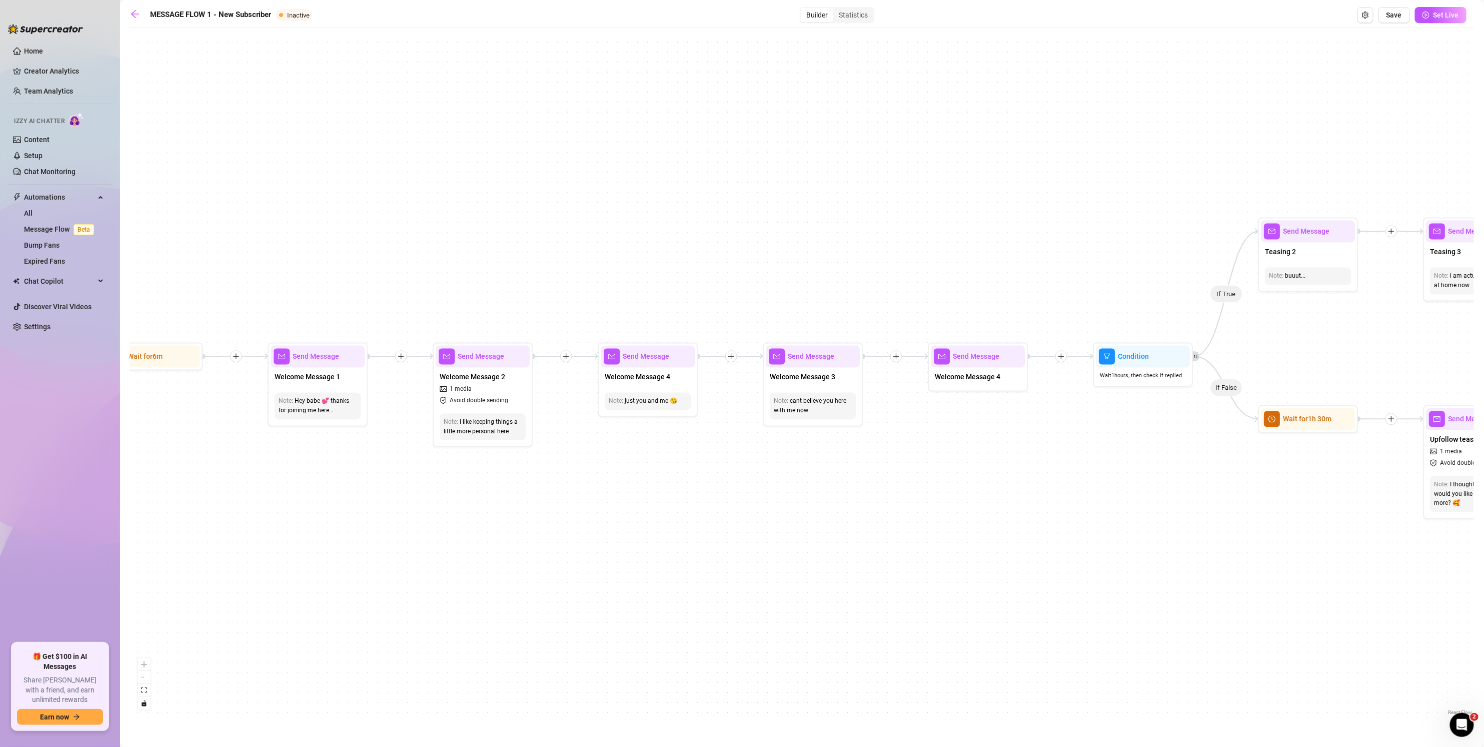
drag, startPoint x: 796, startPoint y: 266, endPoint x: 841, endPoint y: 230, distance: 57.2
click at [728, 230] on div "If False If True If False If False If True If False If True If True Send Messag…" at bounding box center [802, 375] width 1344 height 685
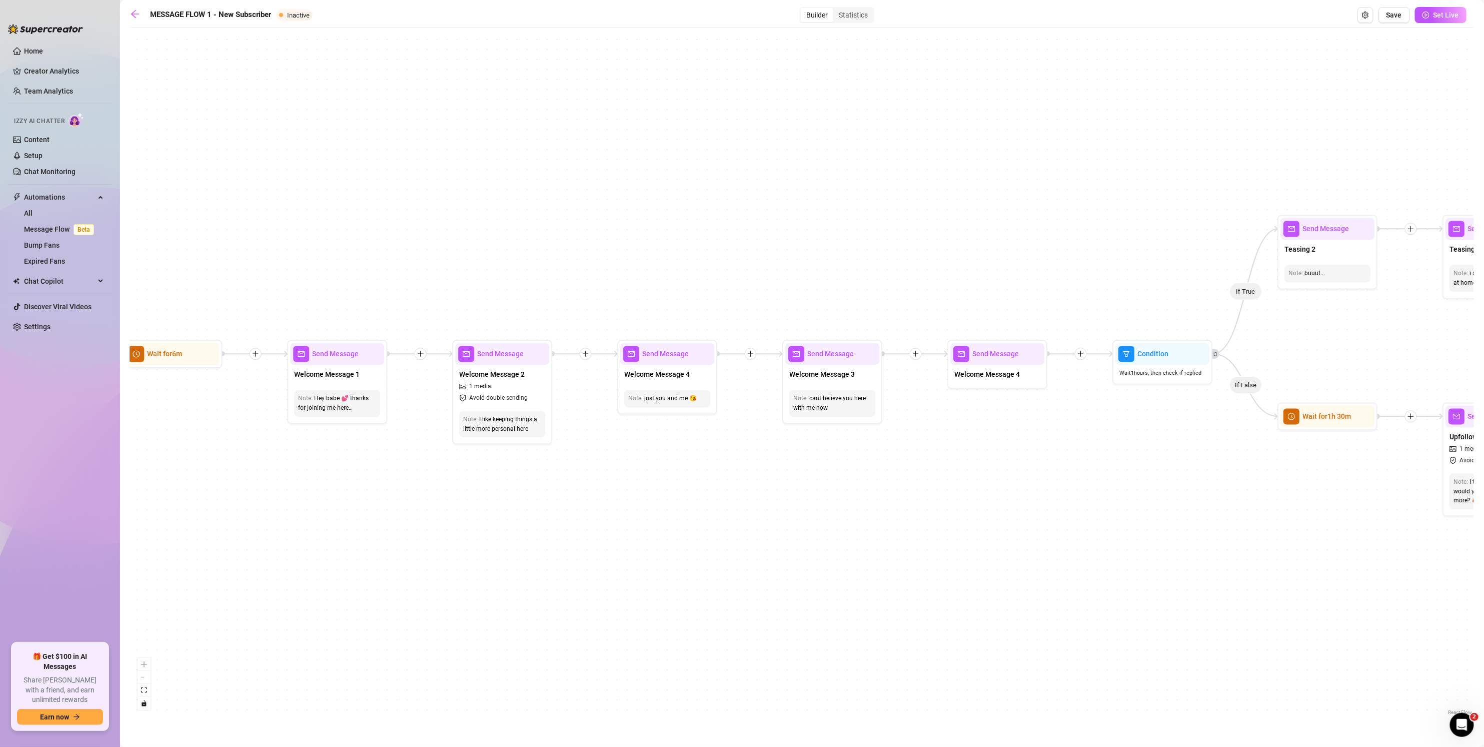
drag, startPoint x: 838, startPoint y: 232, endPoint x: 813, endPoint y: 265, distance: 41.8
click at [728, 265] on div "If False If True If False If False If True If False If True If True Send Messag…" at bounding box center [802, 375] width 1344 height 685
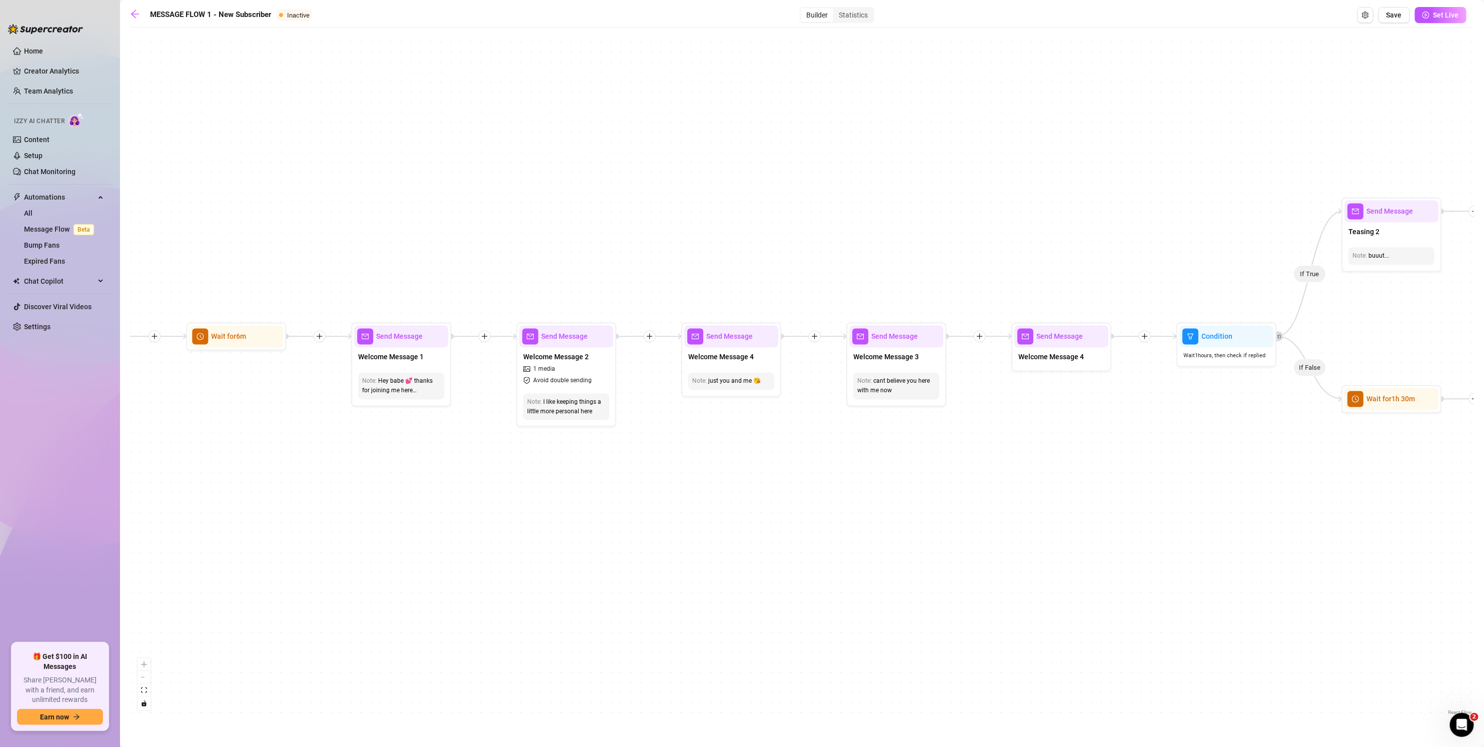
drag, startPoint x: 620, startPoint y: 191, endPoint x: 689, endPoint y: 169, distance: 72.3
click at [704, 171] on div "If False If True If False If False If True If False If True If True Send Messag…" at bounding box center [802, 375] width 1344 height 685
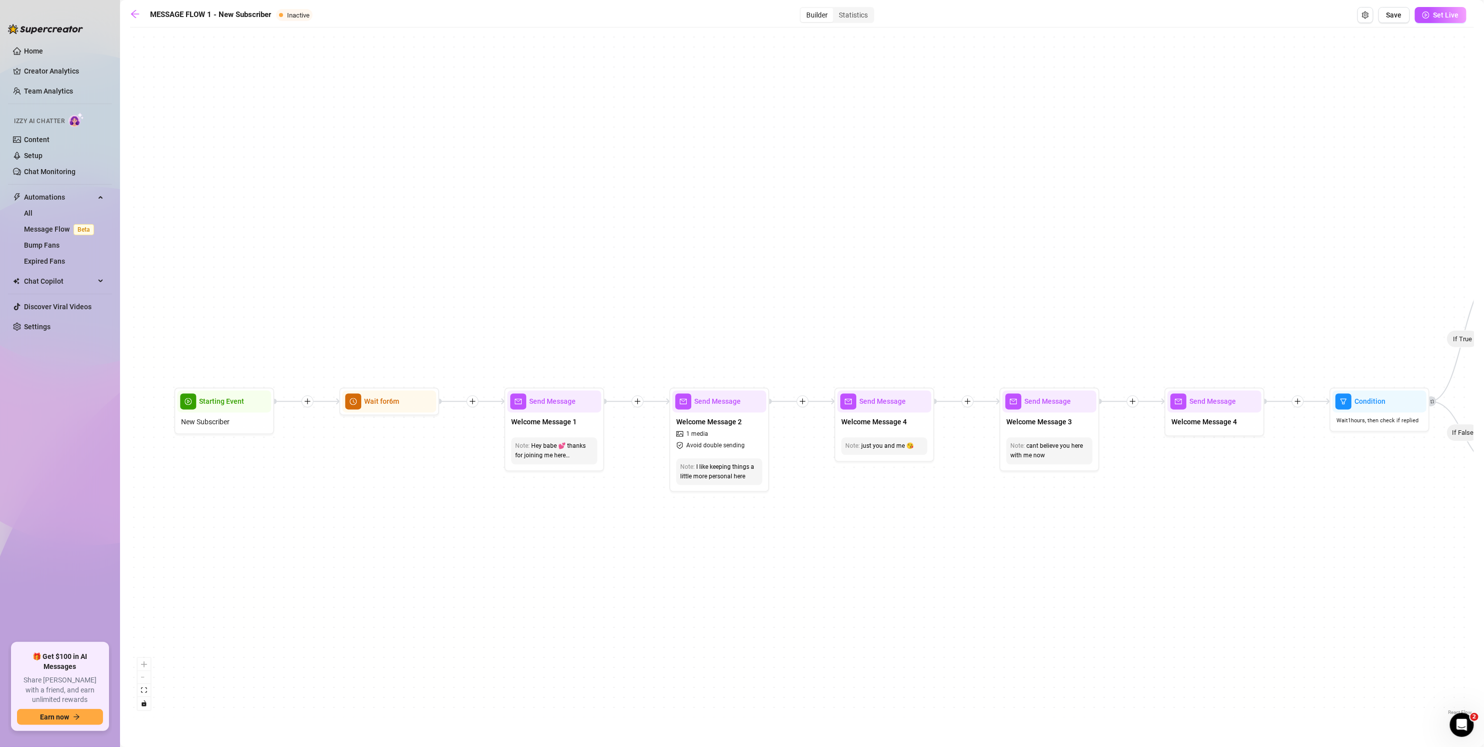
drag, startPoint x: 703, startPoint y: 197, endPoint x: 843, endPoint y: 280, distance: 162.1
click at [728, 280] on div "If False If True If False If False If True If False If True If True Send Messag…" at bounding box center [802, 375] width 1344 height 685
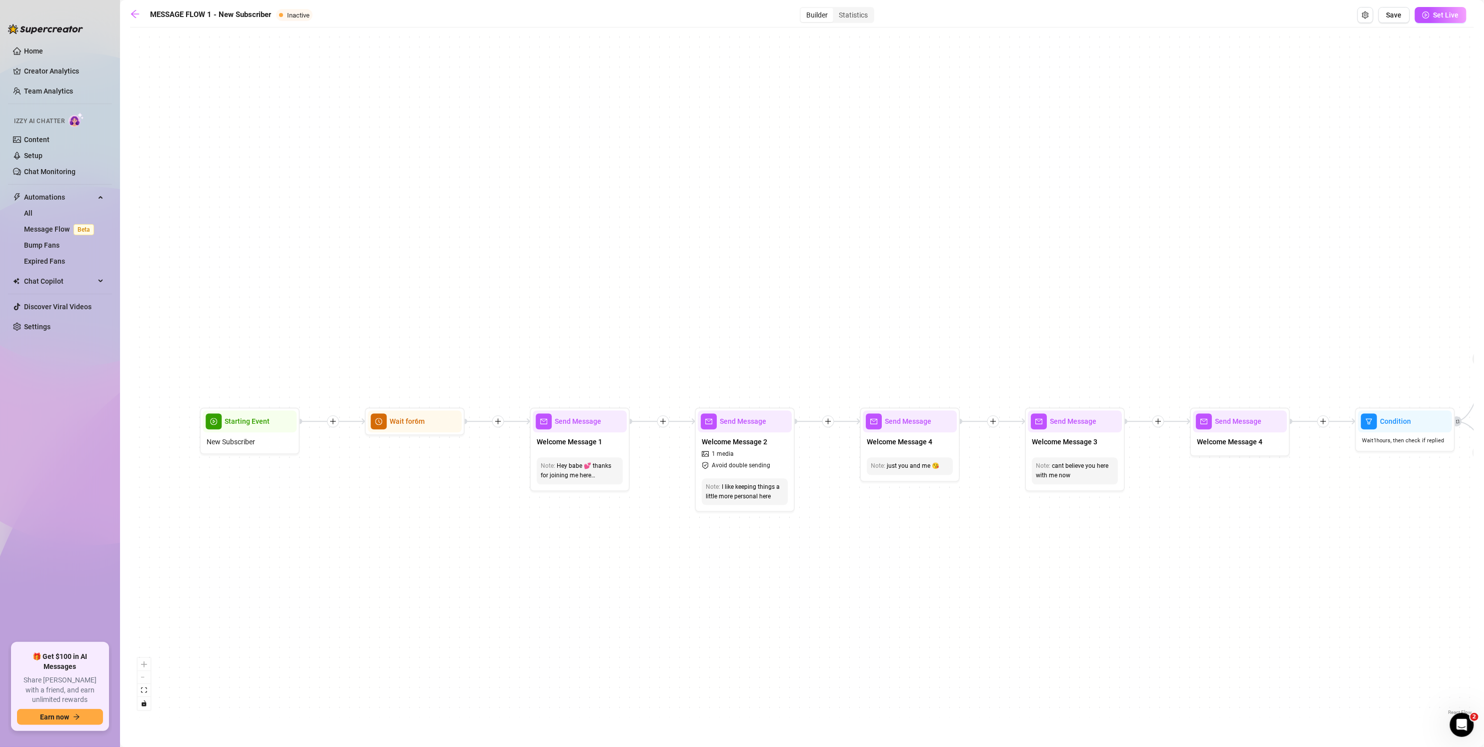
drag, startPoint x: 814, startPoint y: 273, endPoint x: 759, endPoint y: 224, distance: 73.7
click at [728, 224] on div "If False If True If False If False If True If False If True If True Send Messag…" at bounding box center [802, 375] width 1344 height 685
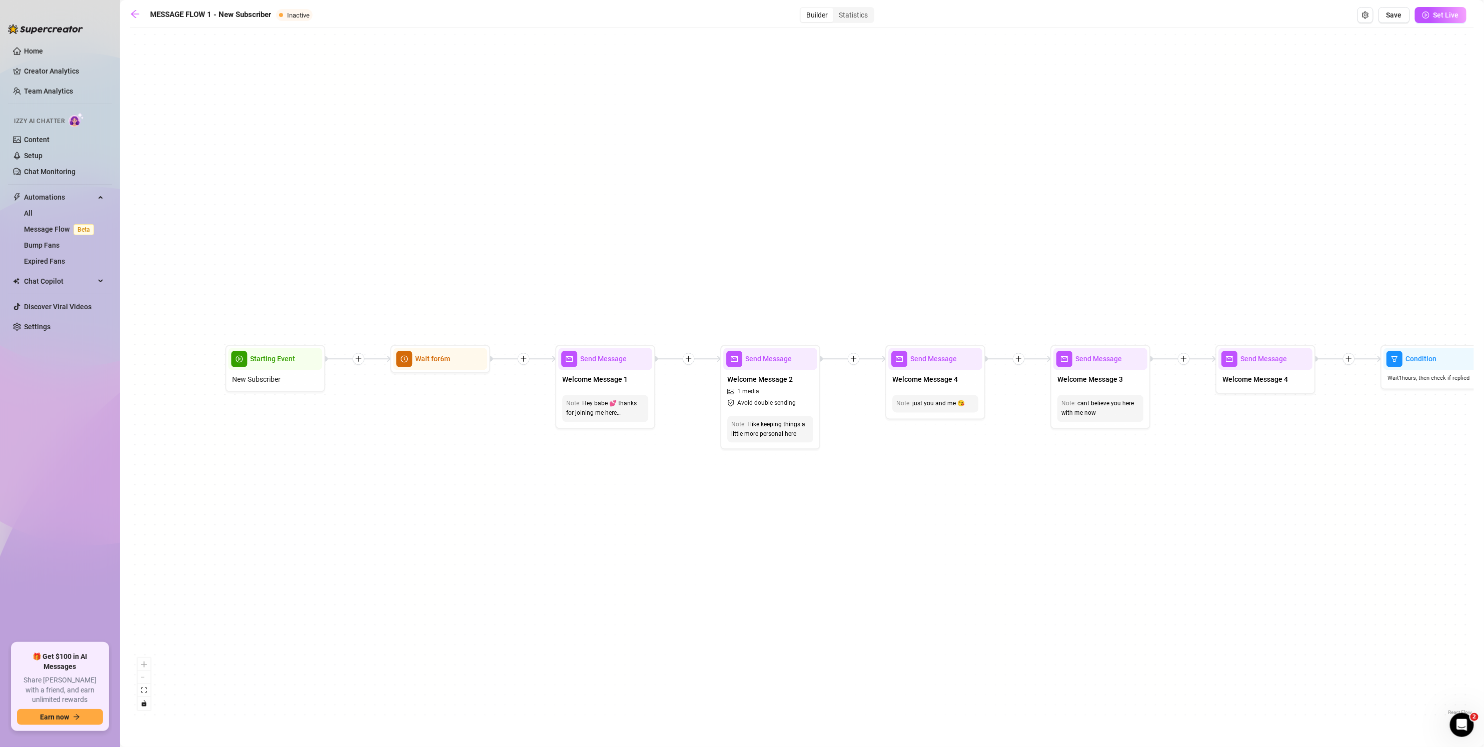
drag, startPoint x: 967, startPoint y: 493, endPoint x: 1048, endPoint y: 481, distance: 81.9
click at [728, 480] on div "If False If True If False If False If True If False If True If True Send Messag…" at bounding box center [802, 375] width 1344 height 685
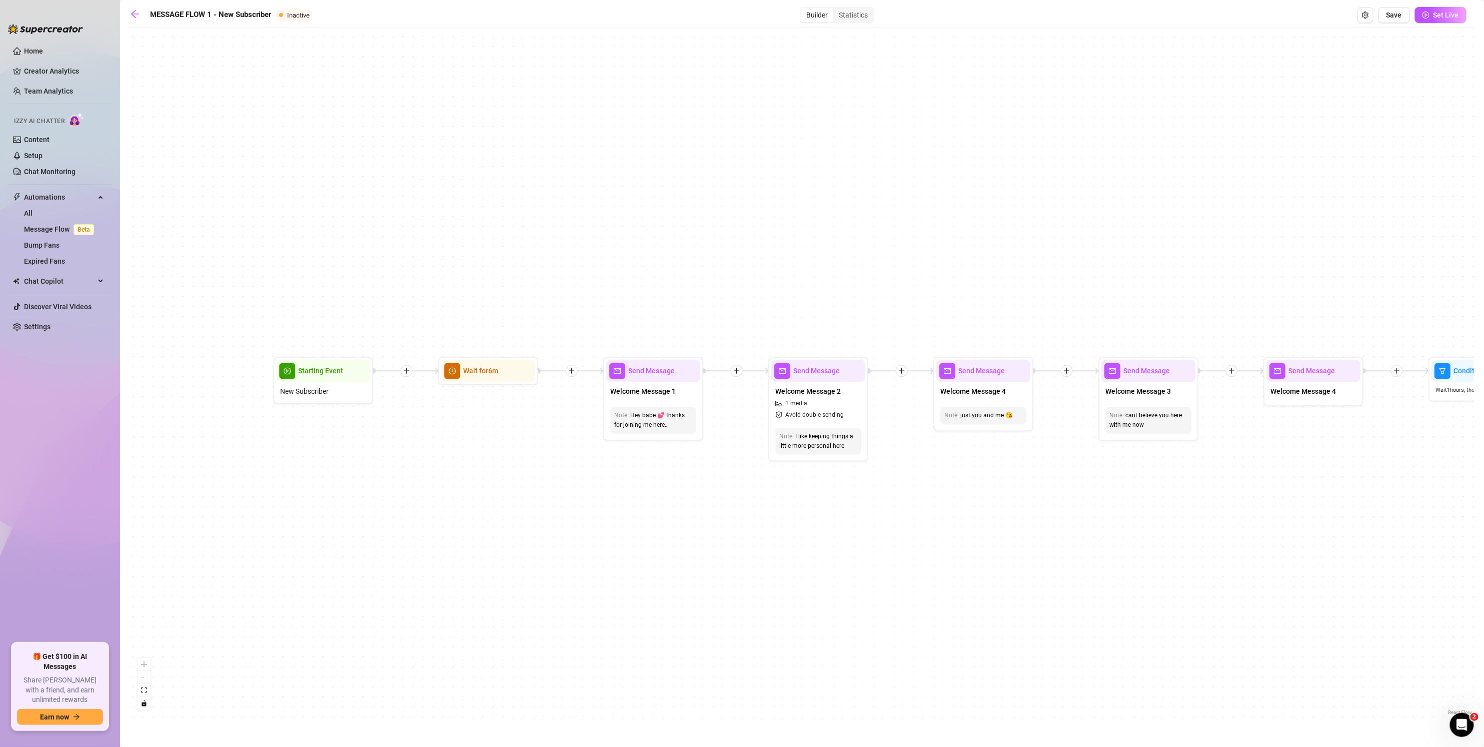
drag, startPoint x: 976, startPoint y: 495, endPoint x: 1002, endPoint y: 503, distance: 27.1
click at [728, 507] on div "If False If True If False If False If True If False If True If True Send Messag…" at bounding box center [802, 375] width 1344 height 685
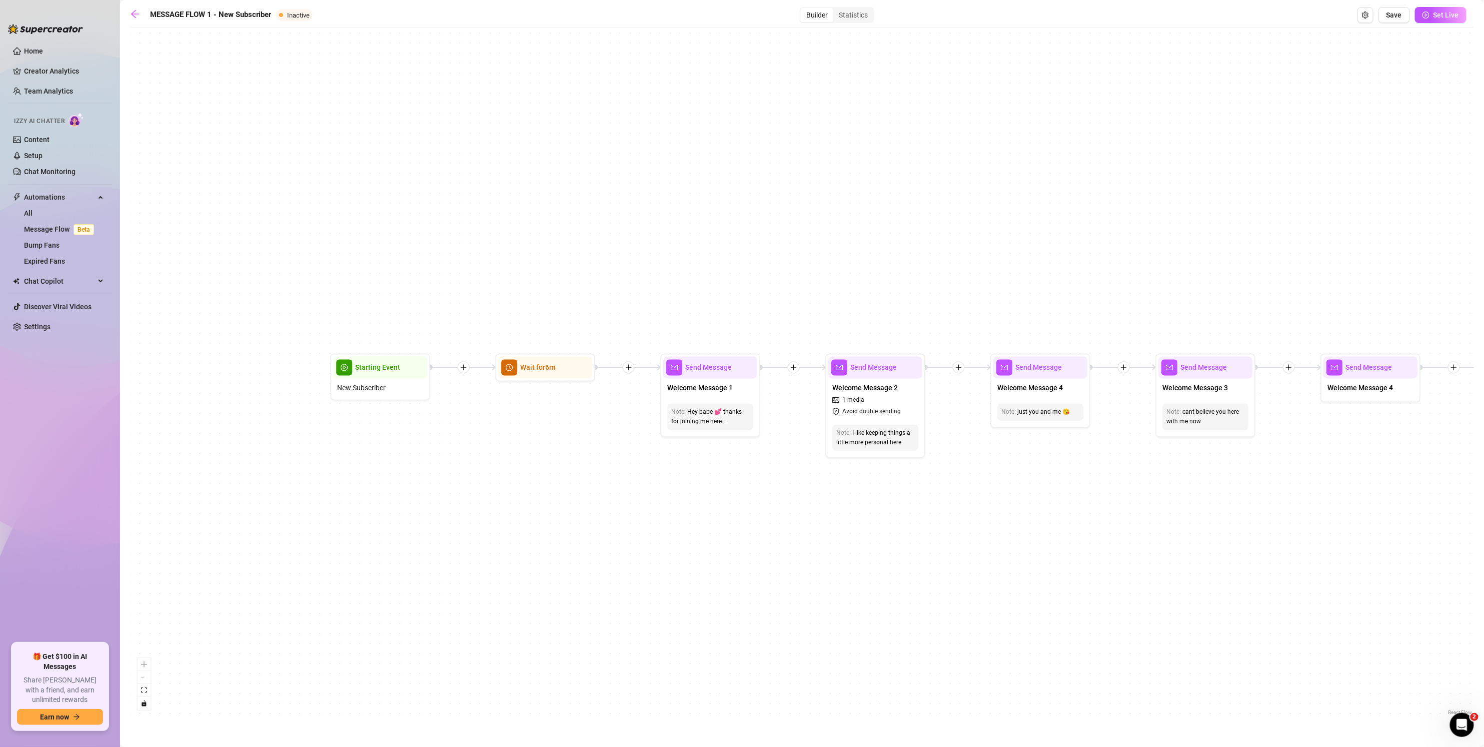
drag, startPoint x: 948, startPoint y: 494, endPoint x: 1010, endPoint y: 491, distance: 62.1
click at [728, 491] on div "If False If True If False If False If True If False If True If True Send Messag…" at bounding box center [802, 375] width 1344 height 685
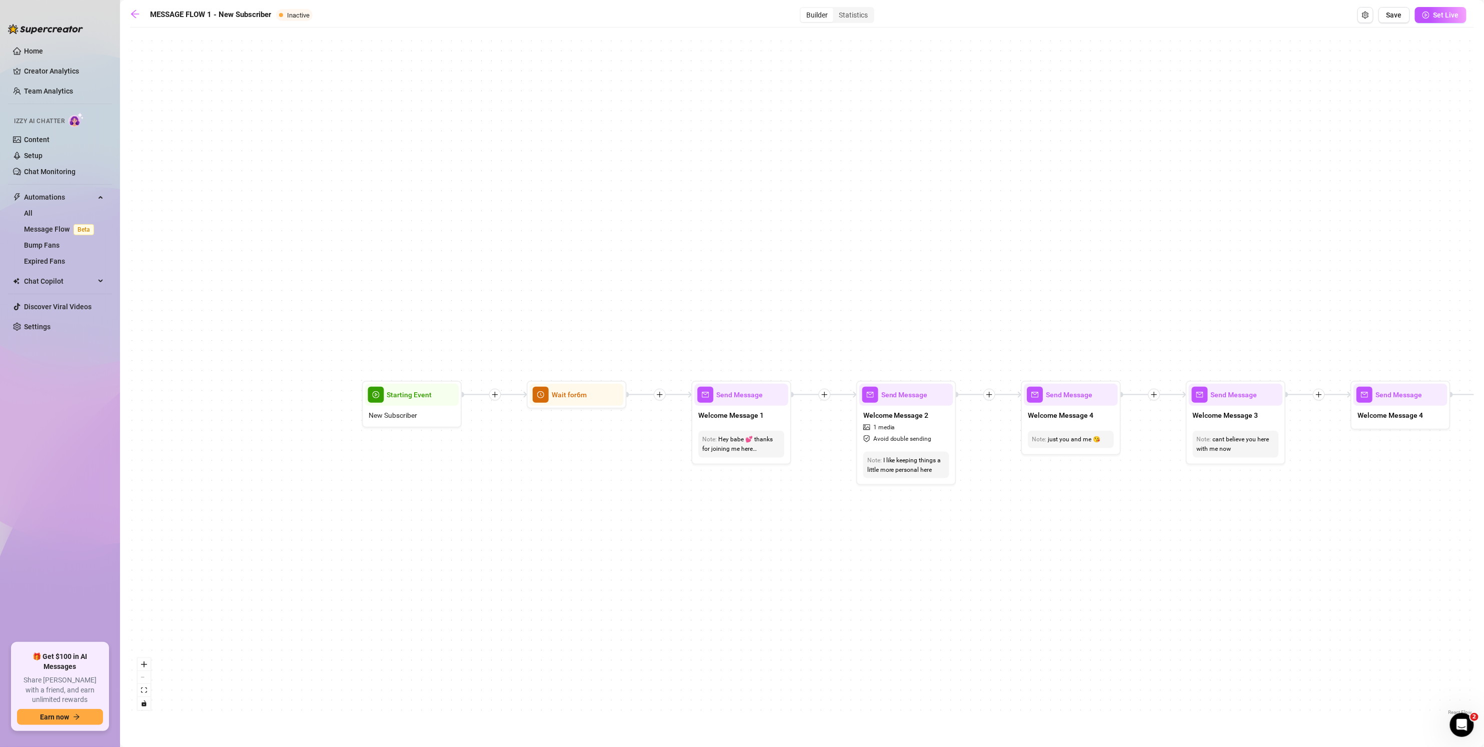
drag, startPoint x: 1053, startPoint y: 497, endPoint x: 1083, endPoint y: 524, distance: 40.7
click at [728, 524] on div "If False If True If False If False If True If False If True If True Send Messag…" at bounding box center [802, 375] width 1344 height 685
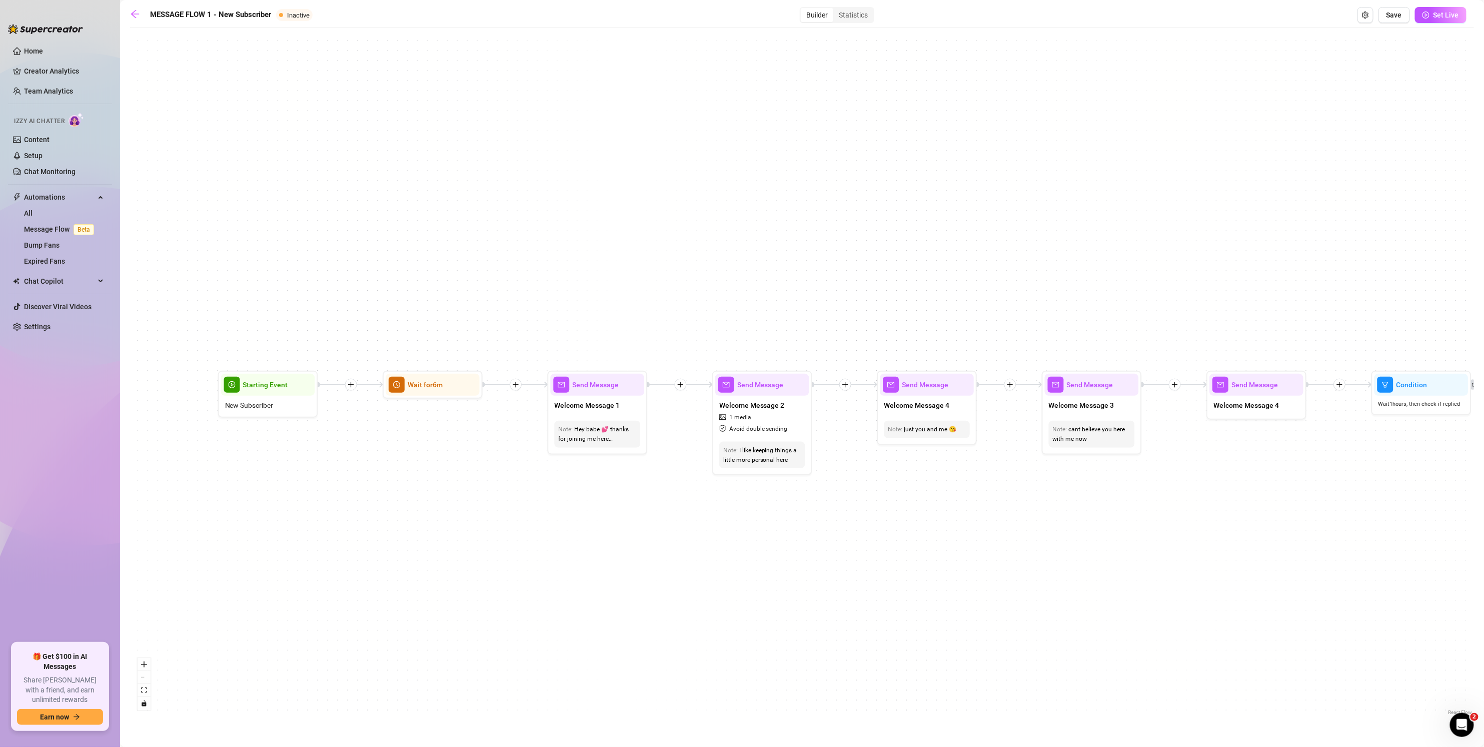
drag, startPoint x: 1087, startPoint y: 526, endPoint x: 930, endPoint y: 516, distance: 157.3
click at [728, 516] on div "If False If True If False If False If True If False If True If True Send Messag…" at bounding box center [802, 375] width 1344 height 685
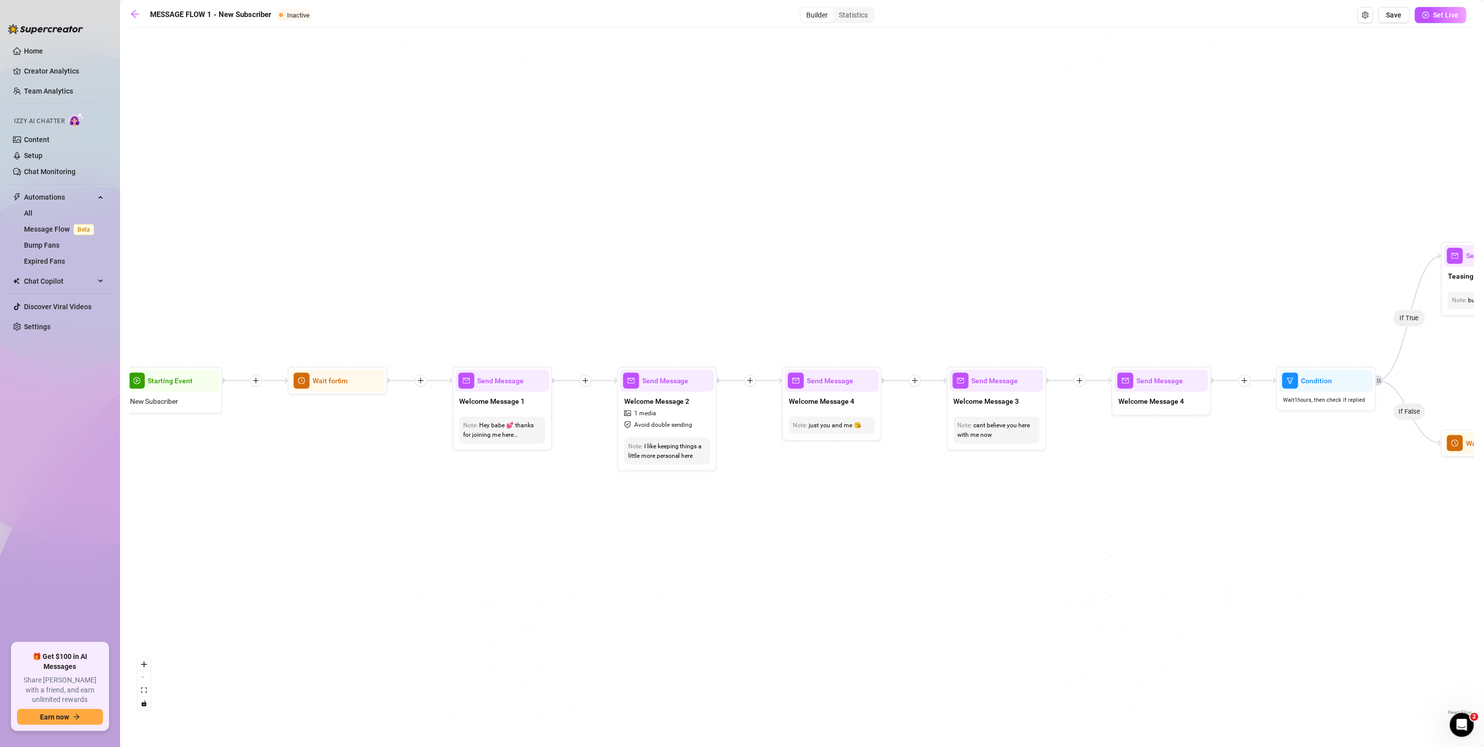
drag, startPoint x: 1045, startPoint y: 513, endPoint x: 610, endPoint y: 488, distance: 435.7
click at [604, 488] on div "If False If True If False If False If True If False If True If True Send Messag…" at bounding box center [802, 375] width 1344 height 685
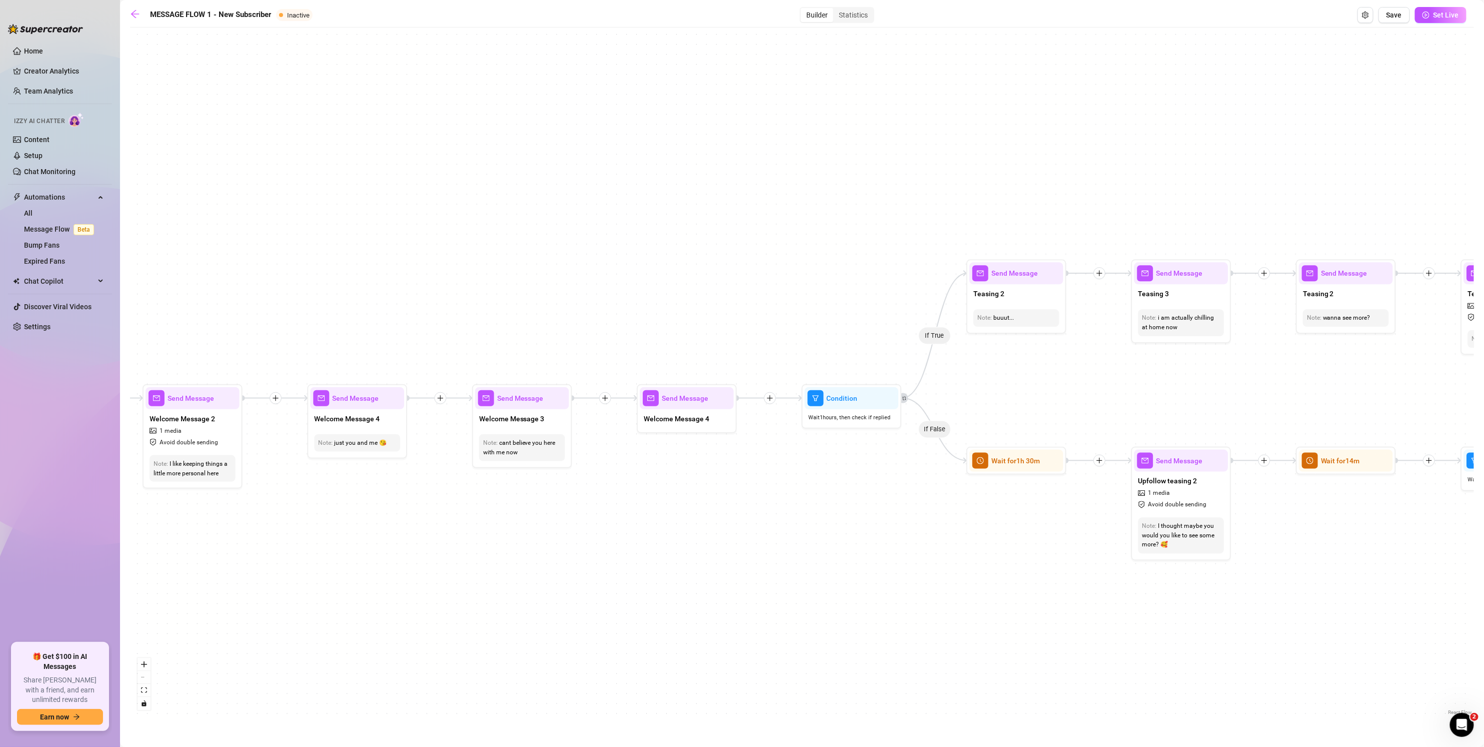
drag, startPoint x: 765, startPoint y: 505, endPoint x: 672, endPoint y: 537, distance: 98.4
click at [671, 537] on div "If False If True If False If False If True If False If True If True Send Messag…" at bounding box center [802, 375] width 1344 height 685
drag, startPoint x: 716, startPoint y: 531, endPoint x: 775, endPoint y: 540, distance: 59.6
click at [728, 540] on div "If False If True If False If False If True If False If True If True Send Messag…" at bounding box center [802, 375] width 1344 height 685
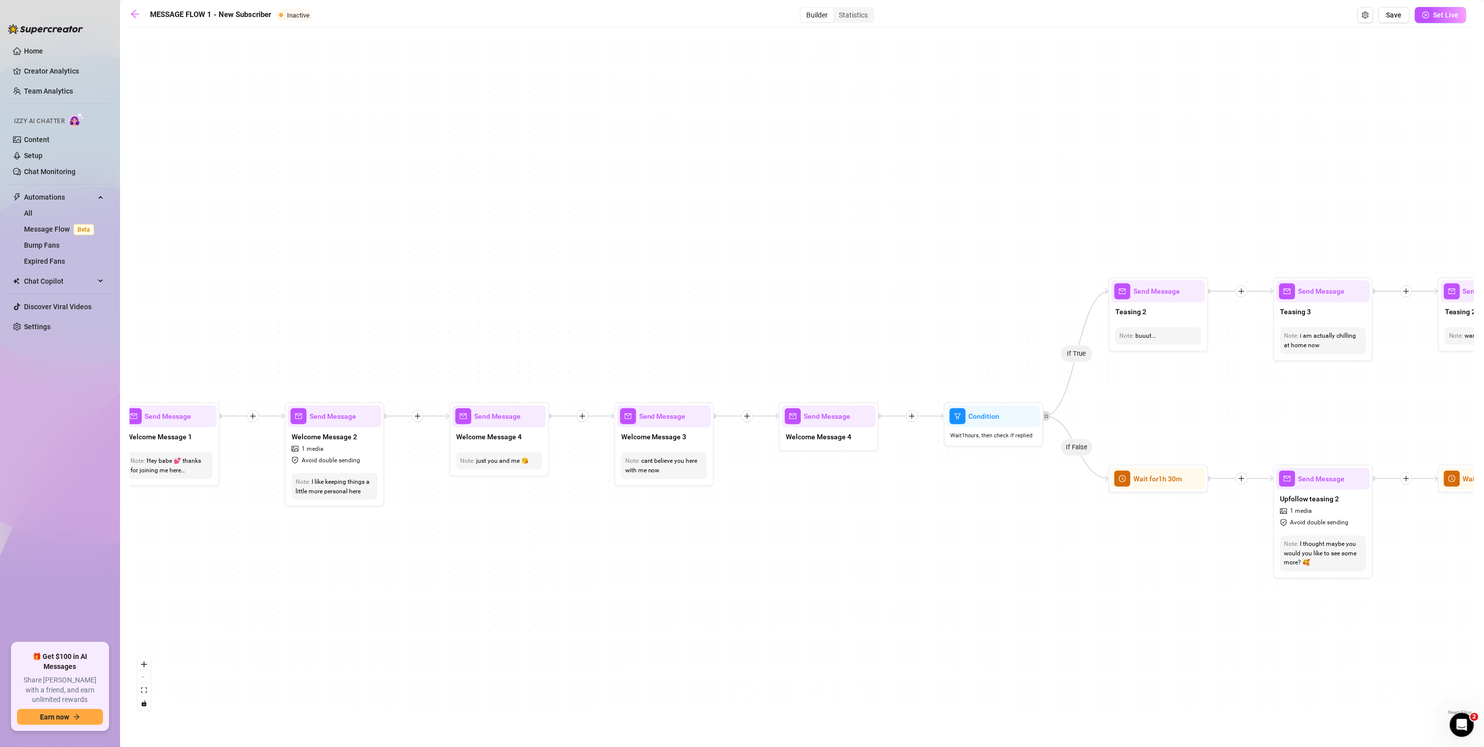
drag, startPoint x: 869, startPoint y: 548, endPoint x: 974, endPoint y: 549, distance: 105.0
click at [728, 549] on div "If False If True If False If False If True If False If True If True Send Messag…" at bounding box center [802, 375] width 1344 height 685
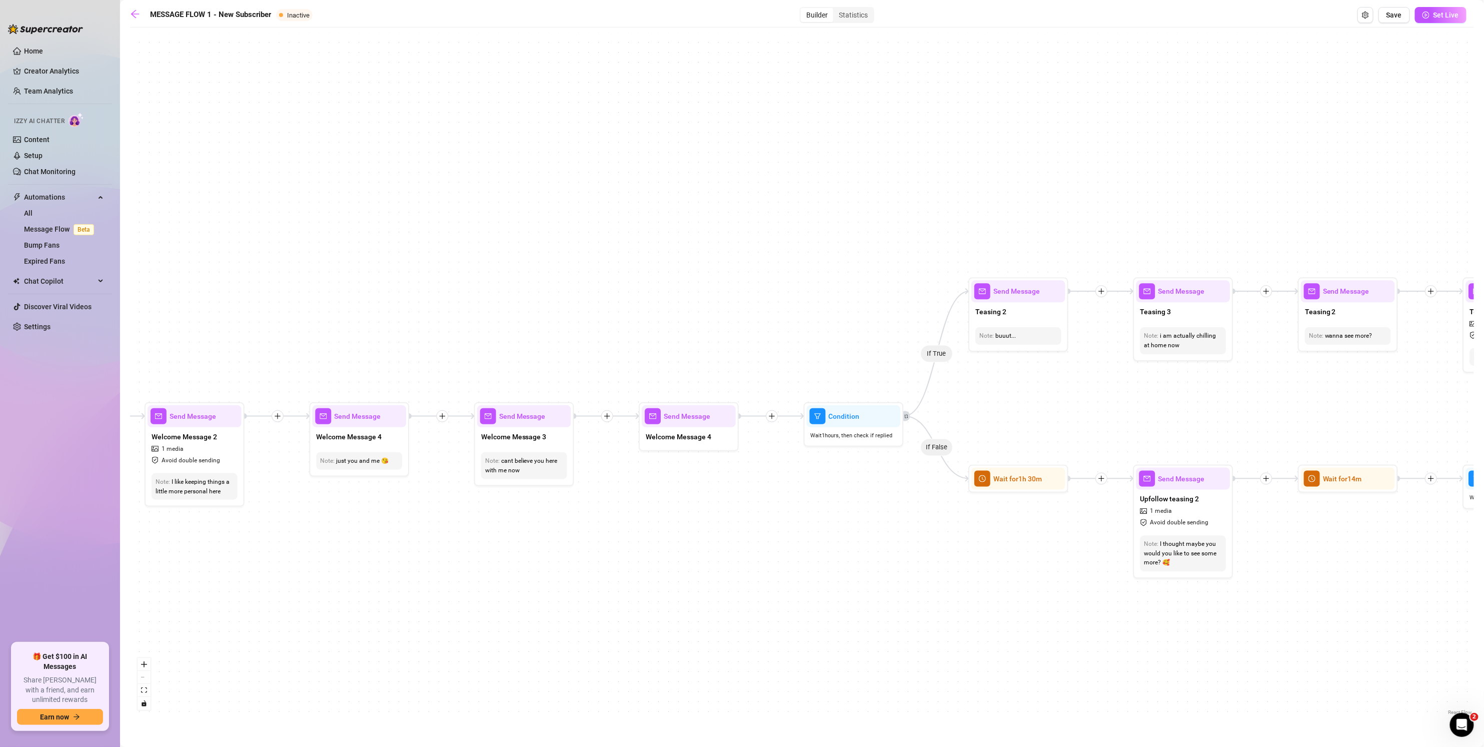
drag, startPoint x: 955, startPoint y: 547, endPoint x: 811, endPoint y: 545, distance: 144.0
click at [702, 545] on div "If False If True If False If False If True If False If True If True Send Messag…" at bounding box center [802, 375] width 1344 height 685
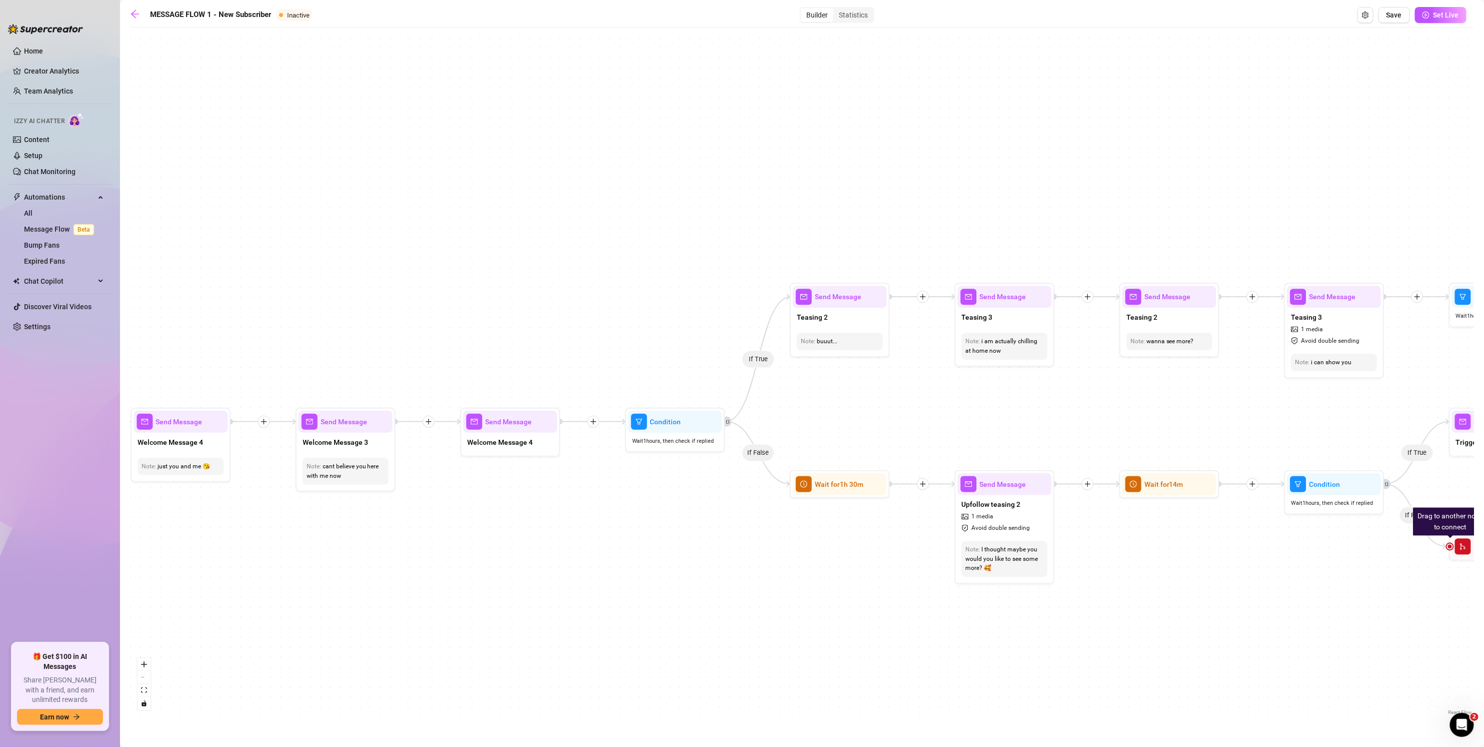
drag, startPoint x: 843, startPoint y: 545, endPoint x: 636, endPoint y: 559, distance: 207.4
click at [633, 560] on div "If False If True If False If False If True If False If True If True Send Messag…" at bounding box center [802, 375] width 1344 height 685
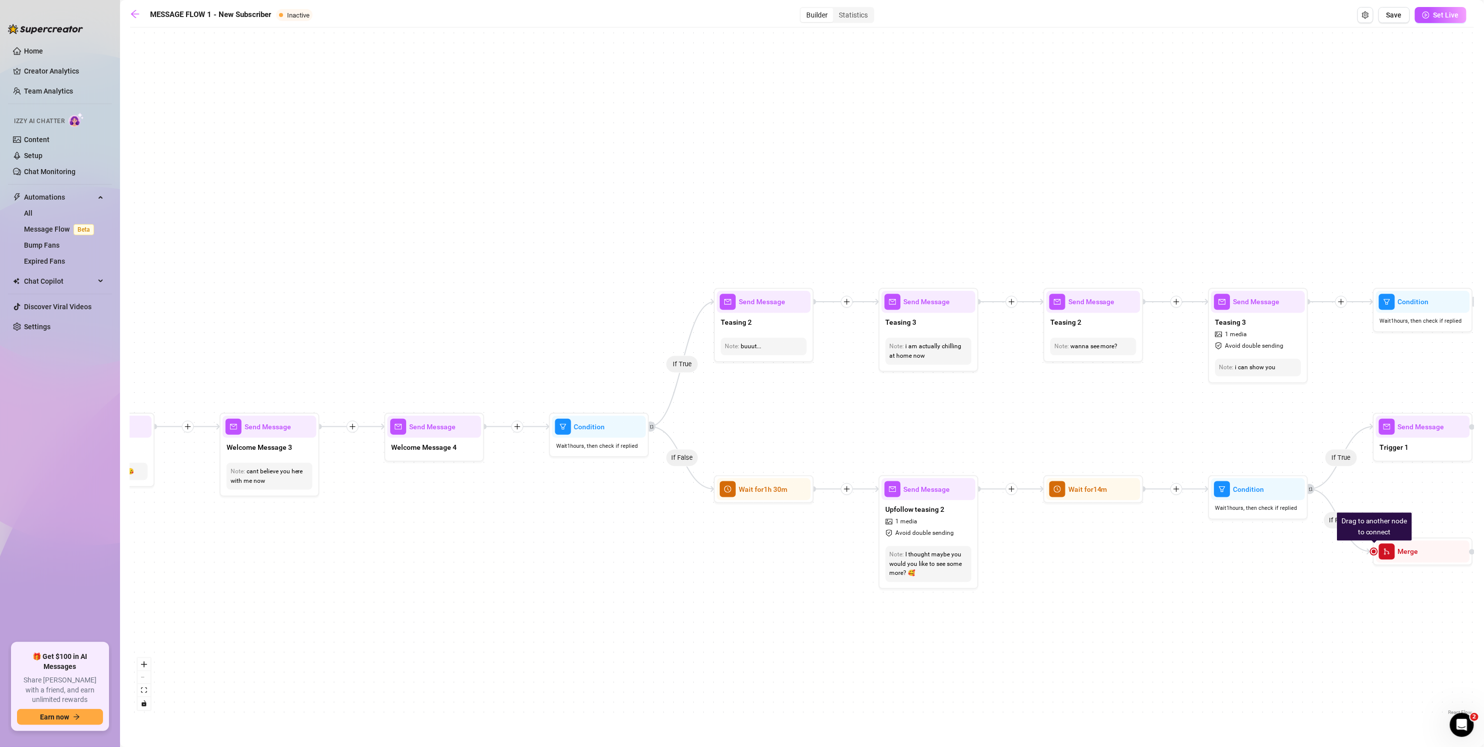
drag, startPoint x: 833, startPoint y: 400, endPoint x: 741, endPoint y: 440, distance: 100.5
click at [728, 440] on div "If False If True If False If False If True If False If True If True Send Messag…" at bounding box center [802, 375] width 1344 height 685
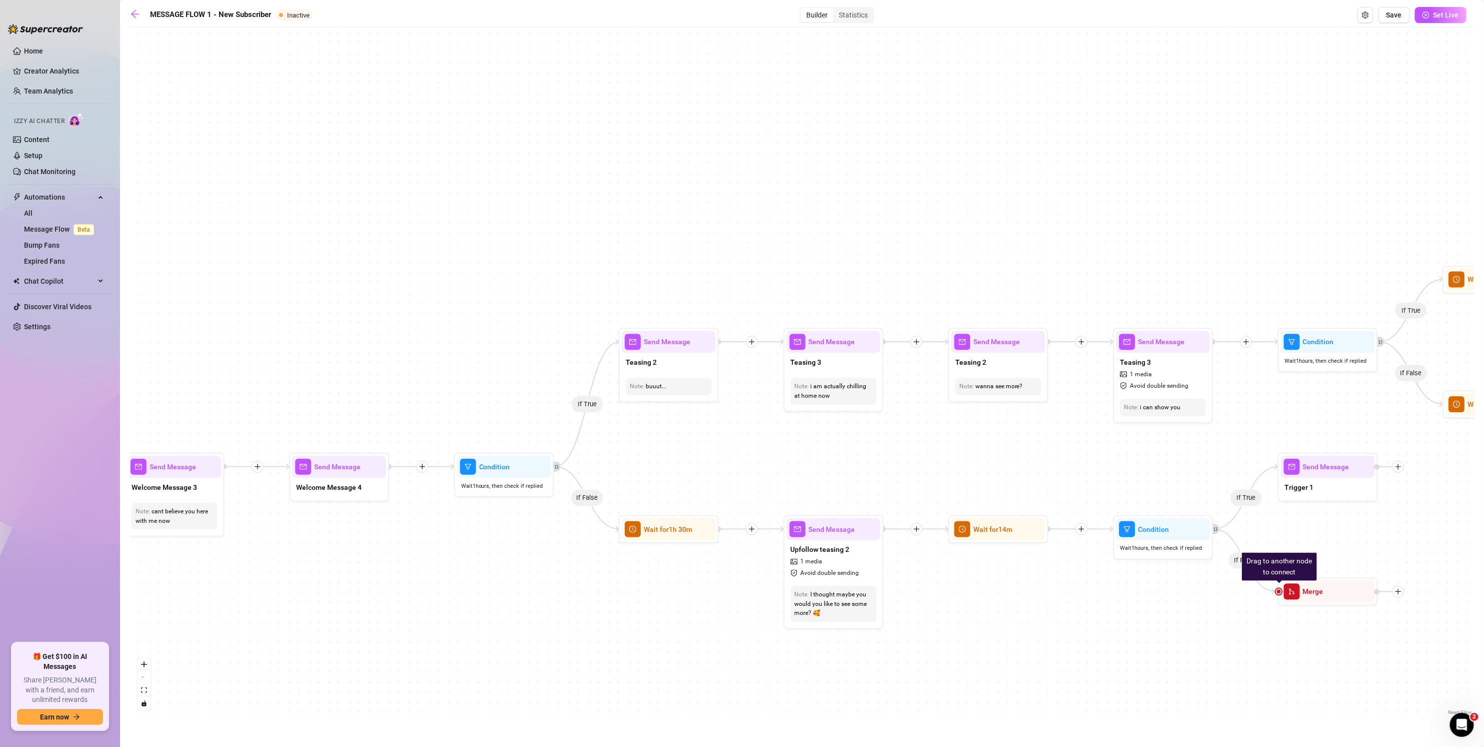
drag, startPoint x: 764, startPoint y: 434, endPoint x: 637, endPoint y: 440, distance: 126.7
click at [636, 441] on div "If False If True If False If False If True If False If True If True Send Messag…" at bounding box center [802, 375] width 1344 height 685
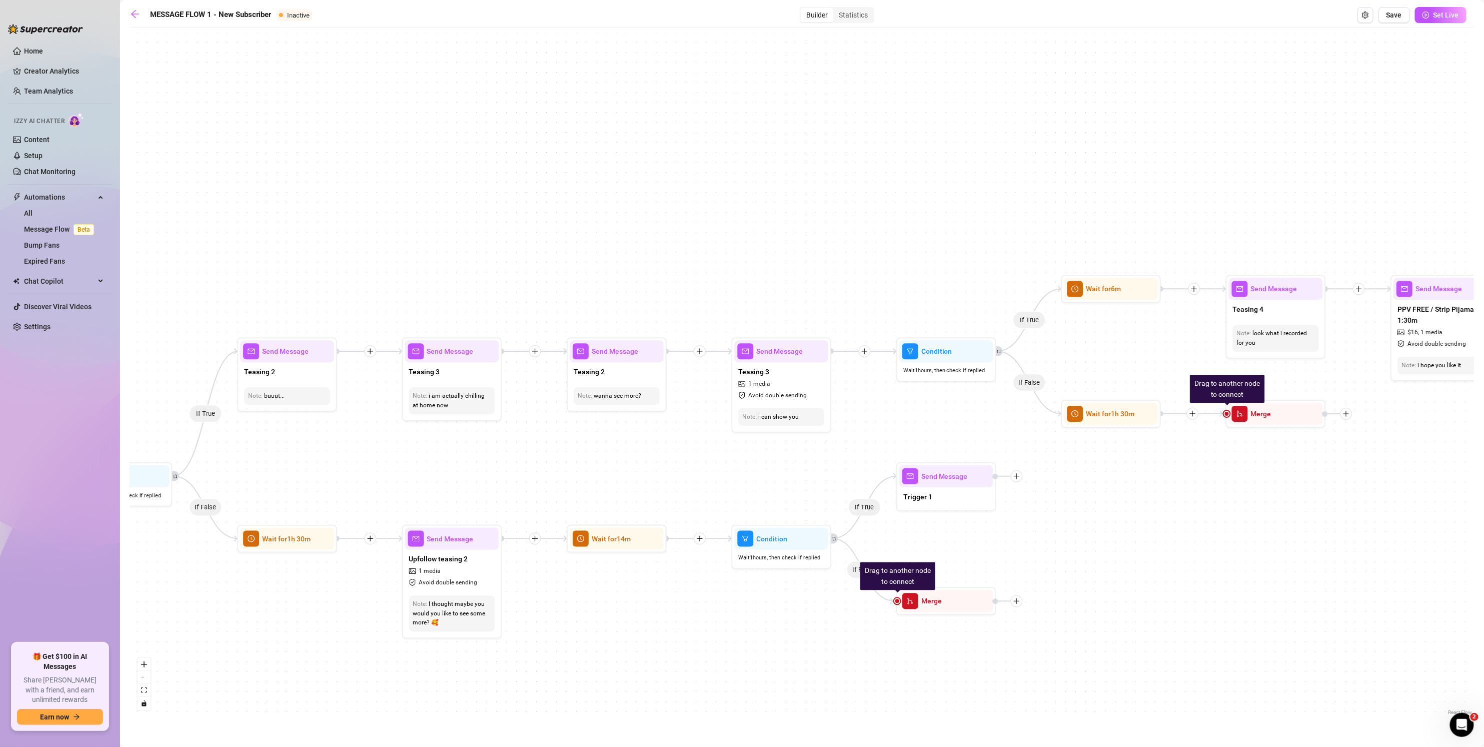
drag, startPoint x: 1195, startPoint y: 401, endPoint x: 883, endPoint y: 401, distance: 311.5
click at [728, 401] on div "If False If True If False If False If True If False If True If True Send Messag…" at bounding box center [802, 375] width 1344 height 685
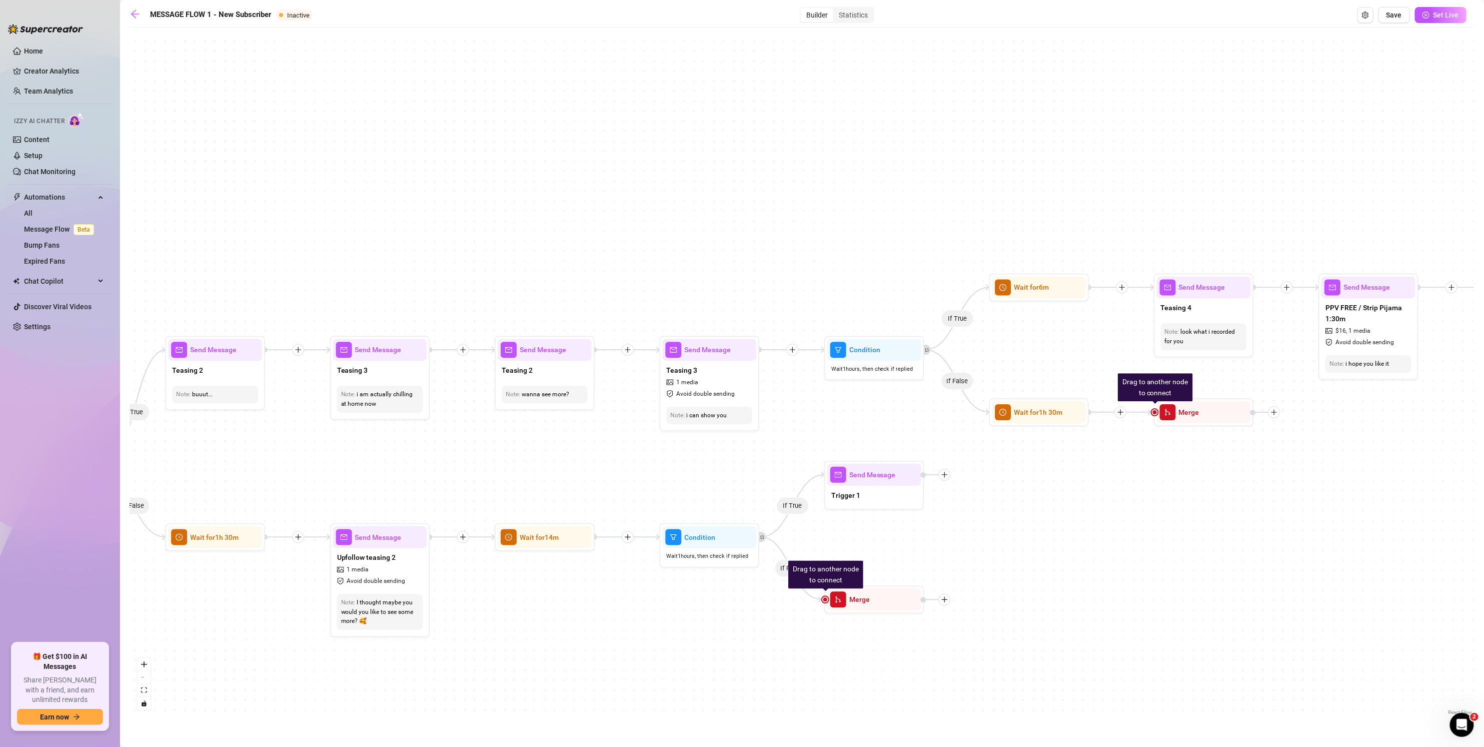
drag, startPoint x: 1142, startPoint y: 140, endPoint x: 761, endPoint y: 135, distance: 380.6
click at [728, 135] on div "If False If True If False If False If True If False If True If True Send Messag…" at bounding box center [802, 375] width 1344 height 685
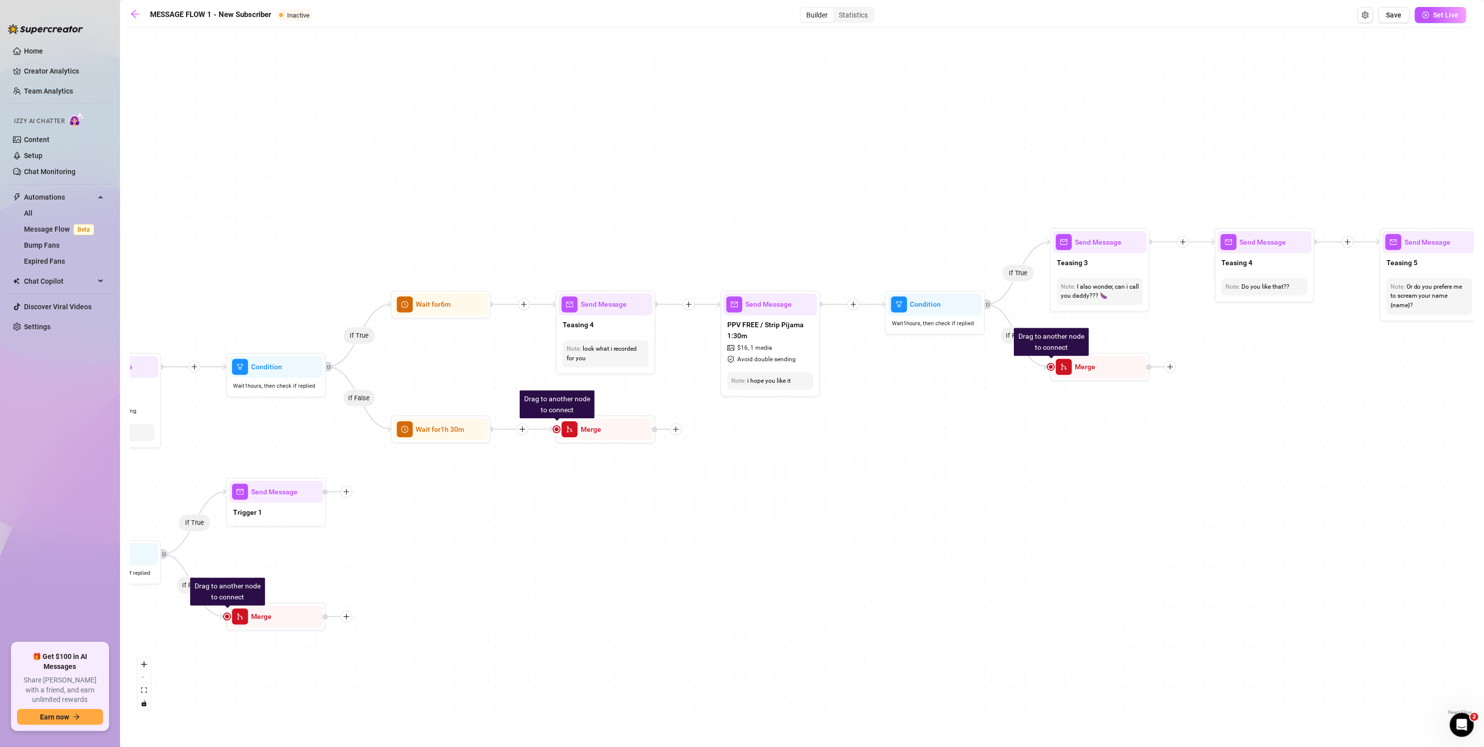
drag, startPoint x: 1362, startPoint y: 490, endPoint x: 1063, endPoint y: 514, distance: 300.5
click at [728, 513] on div "If False If True If False If False If True If False If True If True Send Messag…" at bounding box center [802, 375] width 1344 height 685
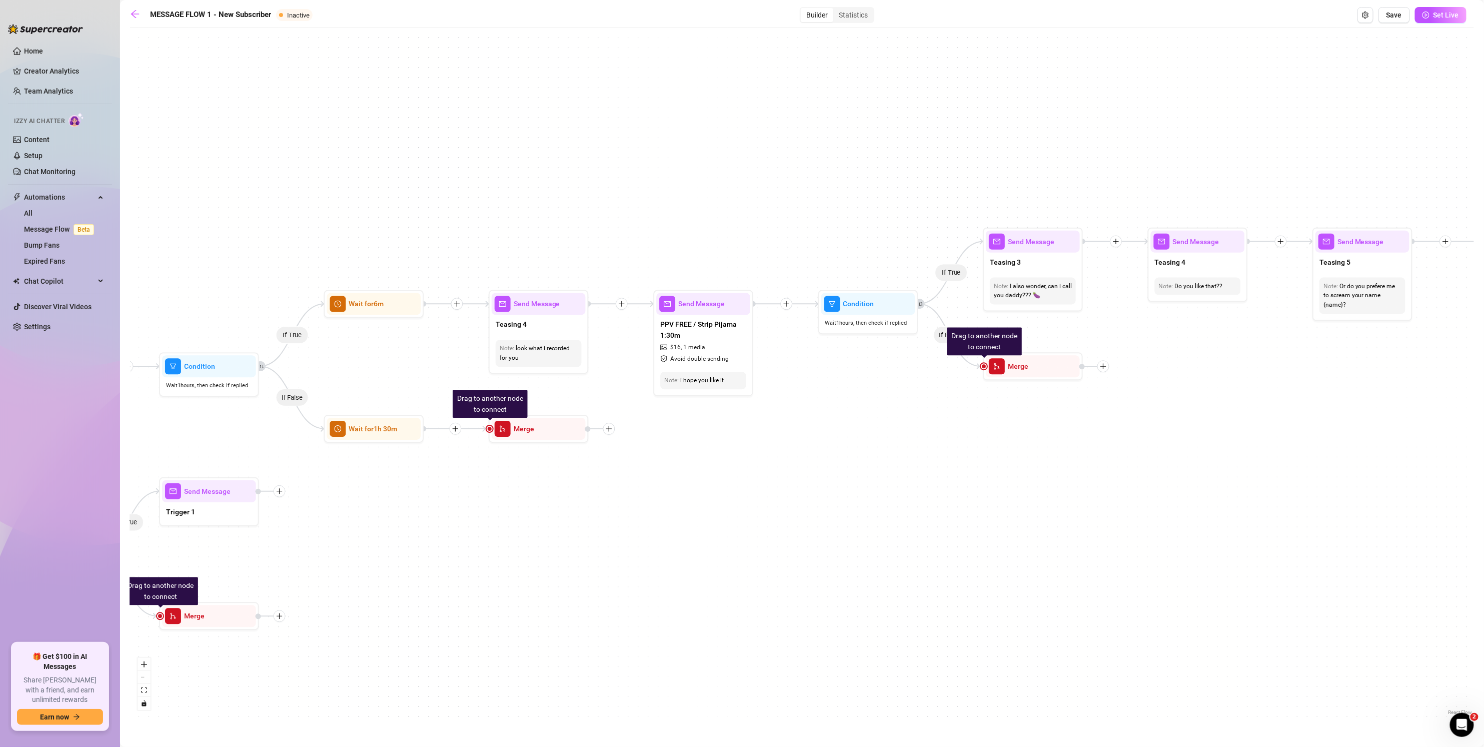
drag, startPoint x: 1307, startPoint y: 487, endPoint x: 1068, endPoint y: 474, distance: 238.9
click at [728, 475] on div "If False If True If False If False If True If False If True If True Send Messag…" at bounding box center [802, 375] width 1344 height 685
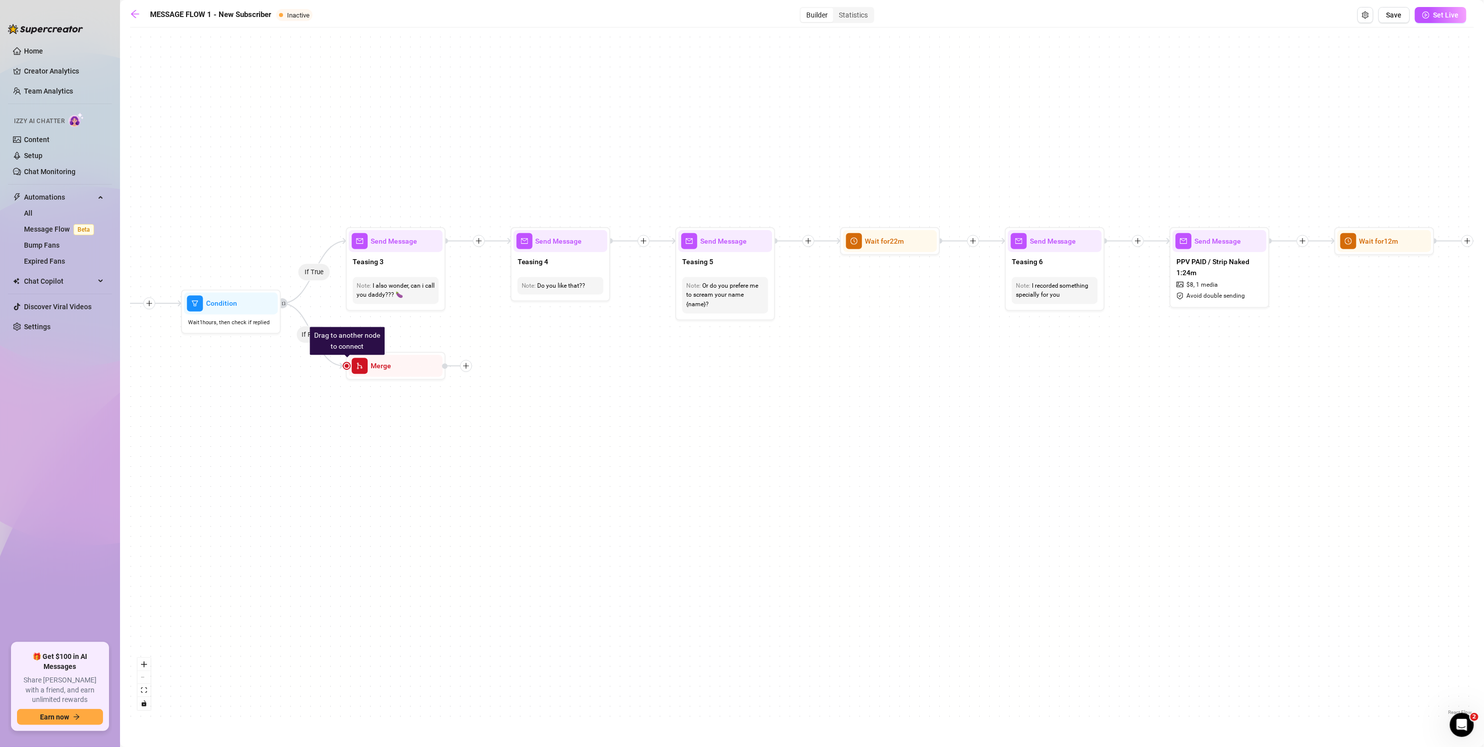
drag, startPoint x: 1399, startPoint y: 470, endPoint x: 1010, endPoint y: 482, distance: 389.2
click at [728, 482] on div "If False If True If False If False If True If False If True If True Send Messag…" at bounding box center [802, 375] width 1344 height 685
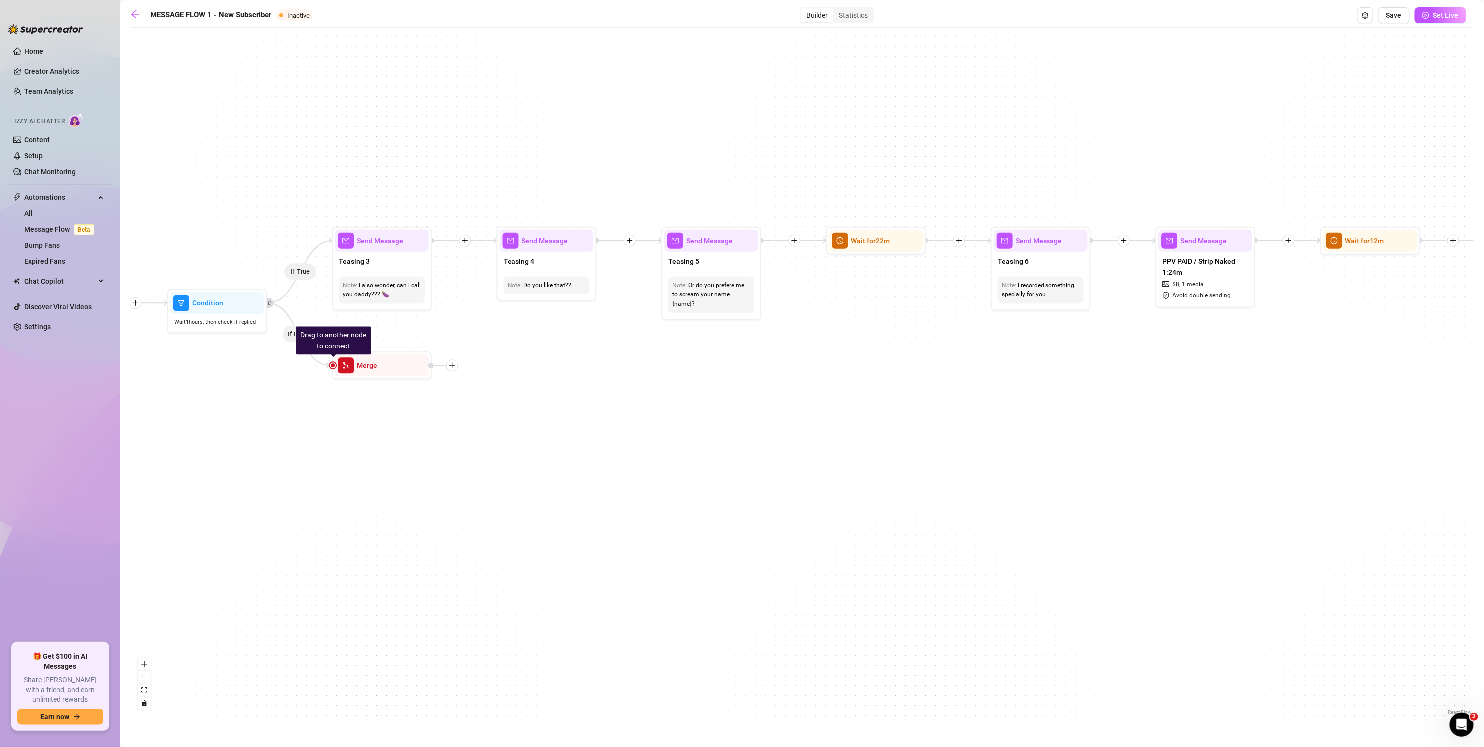
drag, startPoint x: 1189, startPoint y: 476, endPoint x: 929, endPoint y: 484, distance: 260.6
click at [728, 485] on div "If False If True If False If False If True If False If True If True Send Messag…" at bounding box center [802, 375] width 1344 height 685
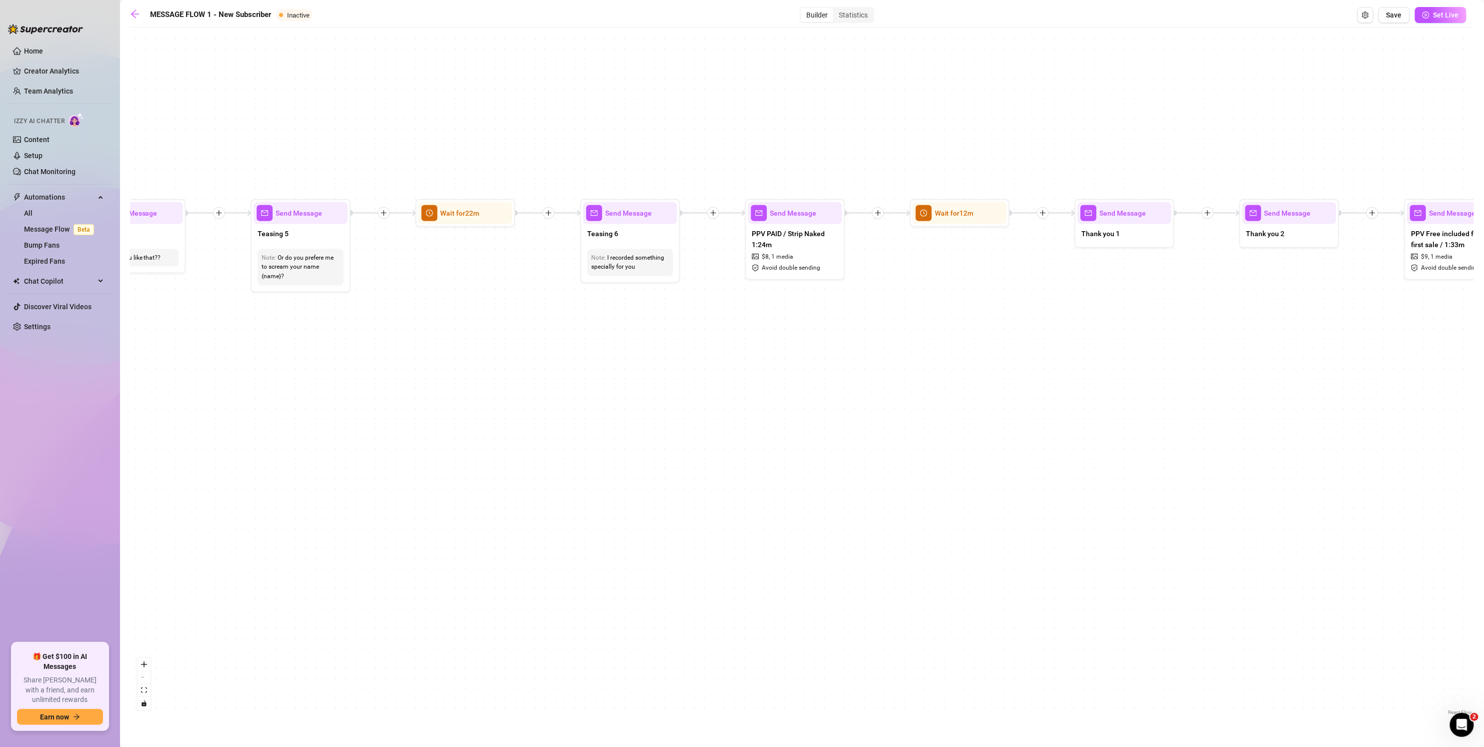
drag, startPoint x: 1108, startPoint y: 508, endPoint x: 948, endPoint y: 470, distance: 164.8
click at [728, 470] on div "If False If True If False If False If True If False If True If True Send Messag…" at bounding box center [802, 375] width 1344 height 685
drag, startPoint x: 883, startPoint y: 425, endPoint x: 1072, endPoint y: 430, distance: 189.1
click at [728, 430] on div "If False If True If False If False If True If False If True If True Send Messag…" at bounding box center [802, 375] width 1344 height 685
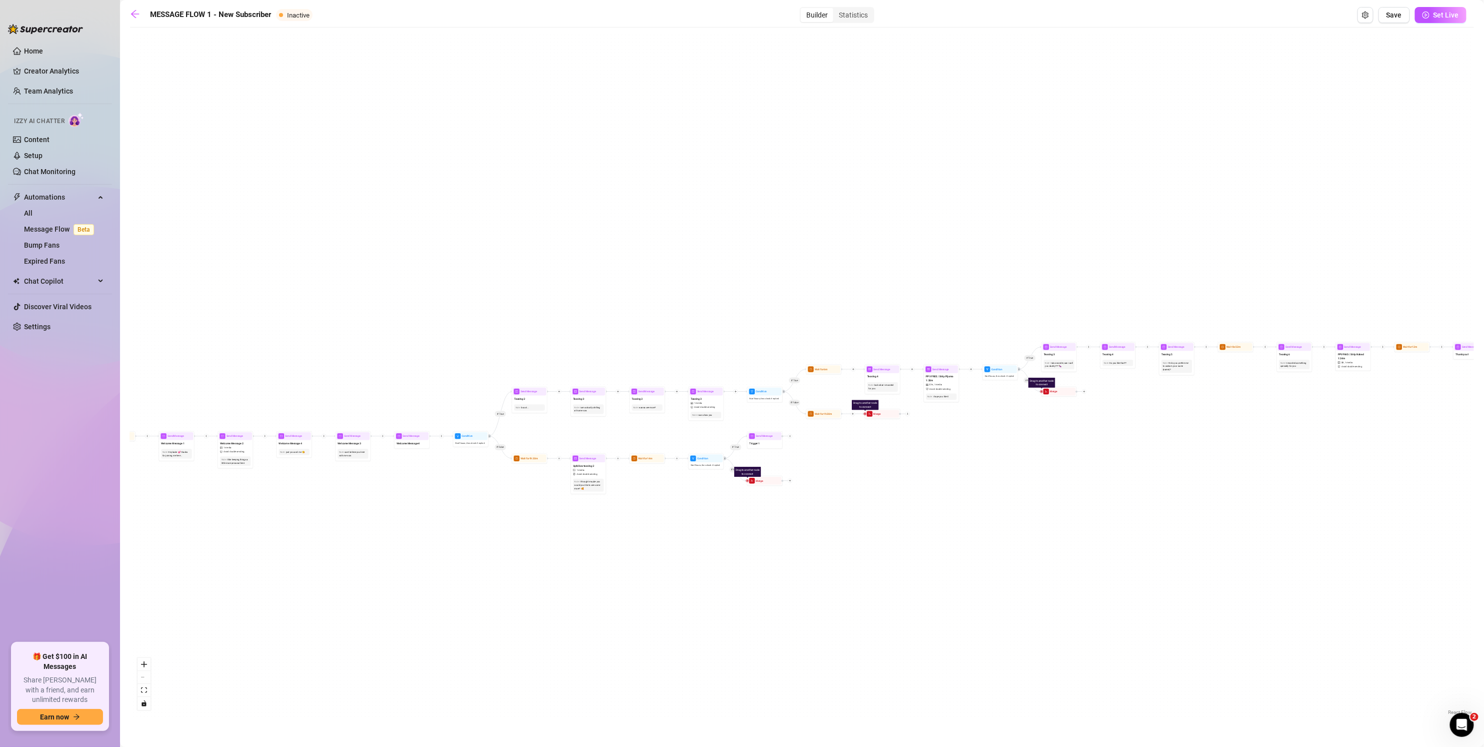
drag, startPoint x: 977, startPoint y: 538, endPoint x: 1125, endPoint y: 540, distance: 148.0
click at [728, 503] on div "If False If True If False If False If True If False If True If True Send Messag…" at bounding box center [802, 375] width 1344 height 685
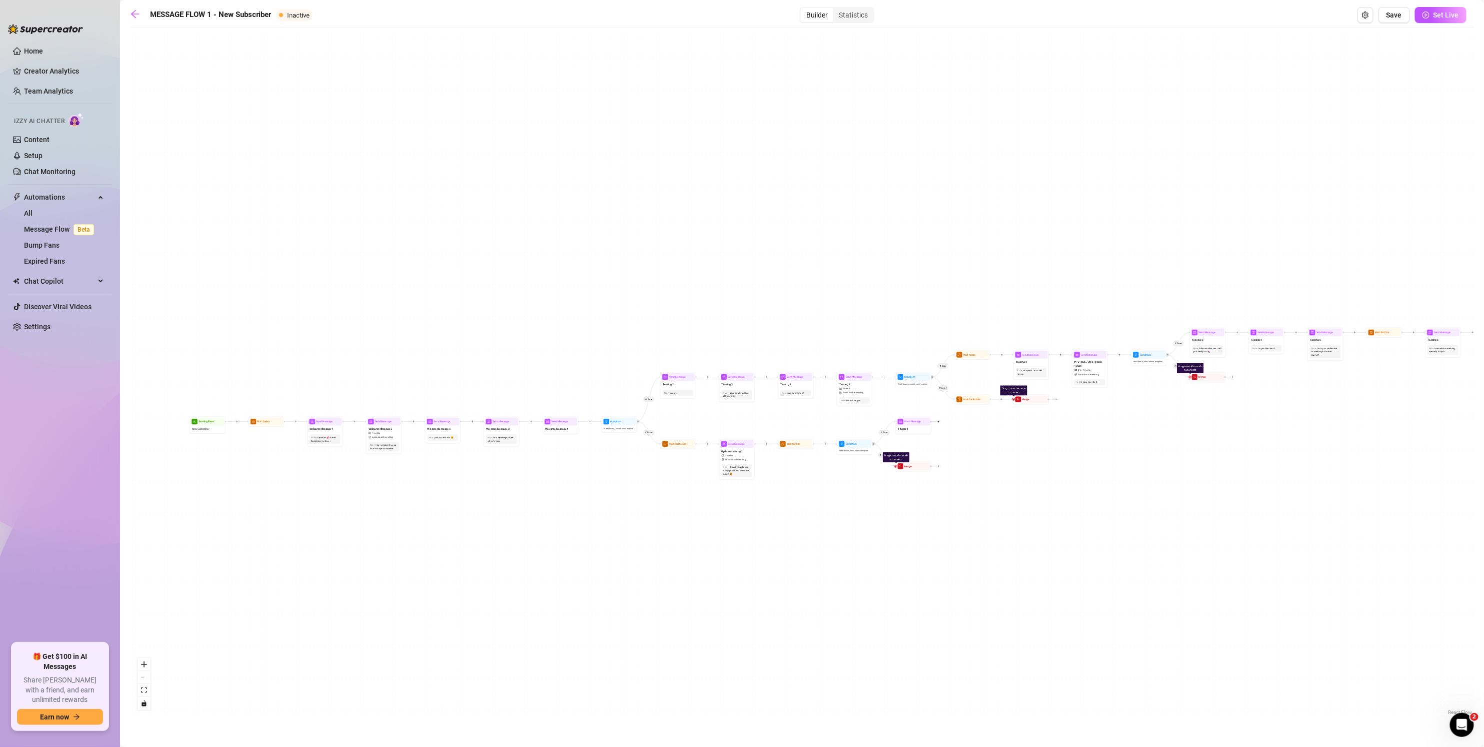
drag, startPoint x: 1069, startPoint y: 539, endPoint x: 1321, endPoint y: 522, distance: 252.1
click at [728, 522] on div "If False If True If False If False If True If False If True If True Send Messag…" at bounding box center [802, 375] width 1344 height 685
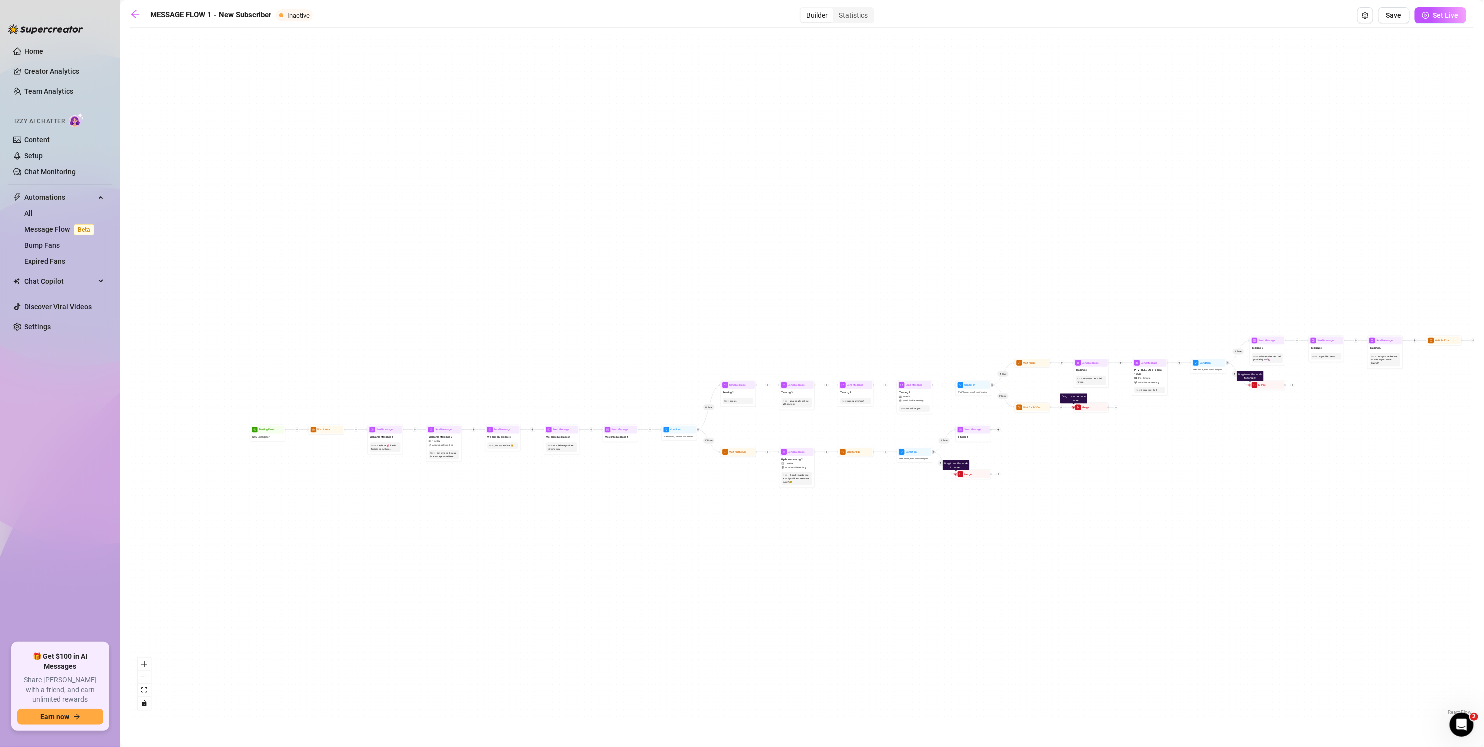
drag, startPoint x: 1238, startPoint y: 523, endPoint x: 1134, endPoint y: 533, distance: 105.0
click at [728, 533] on div "If False If True If False If False If True If False If True If True Send Messag…" at bounding box center [802, 375] width 1344 height 685
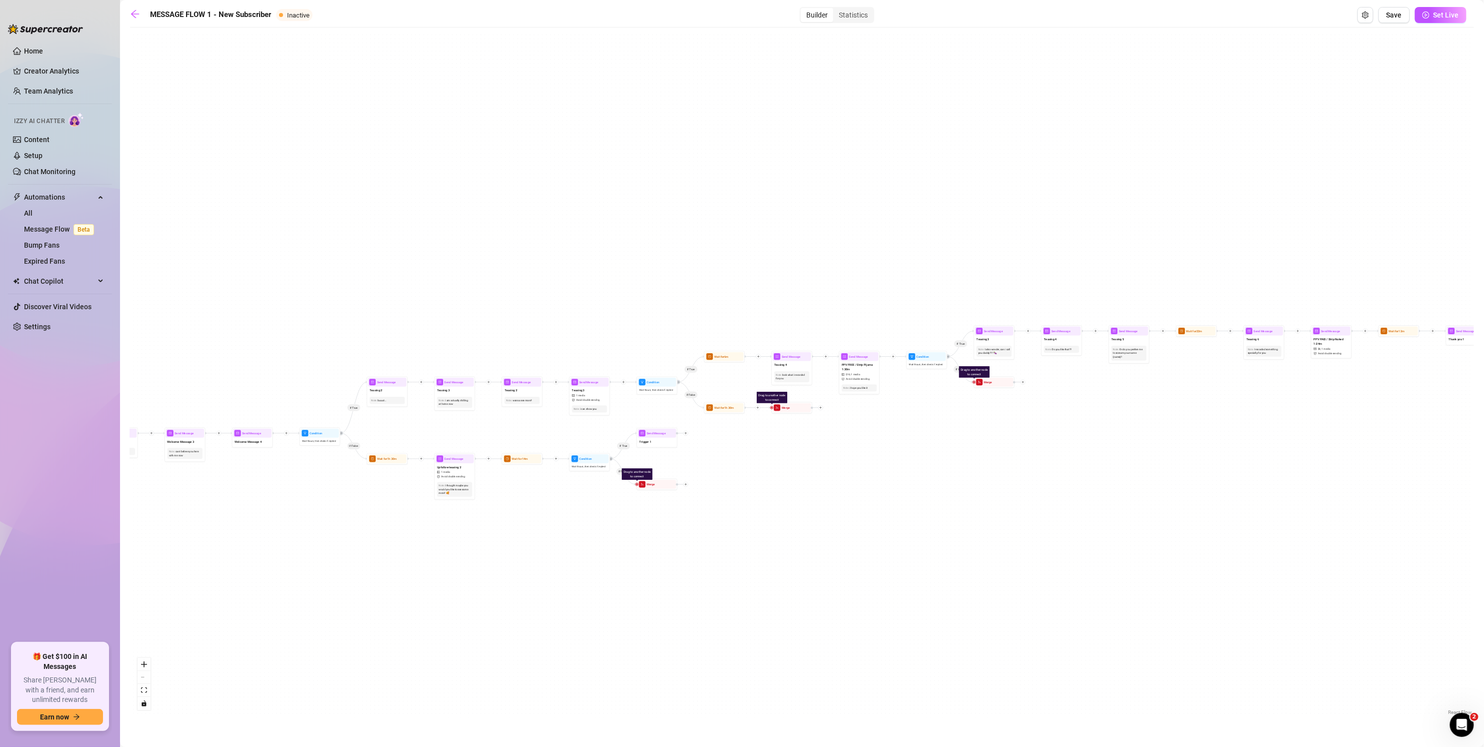
drag, startPoint x: 1256, startPoint y: 527, endPoint x: 1061, endPoint y: 544, distance: 195.8
click at [728, 543] on div "If False If True If False If False If True If False If True If True Send Messag…" at bounding box center [802, 375] width 1344 height 685
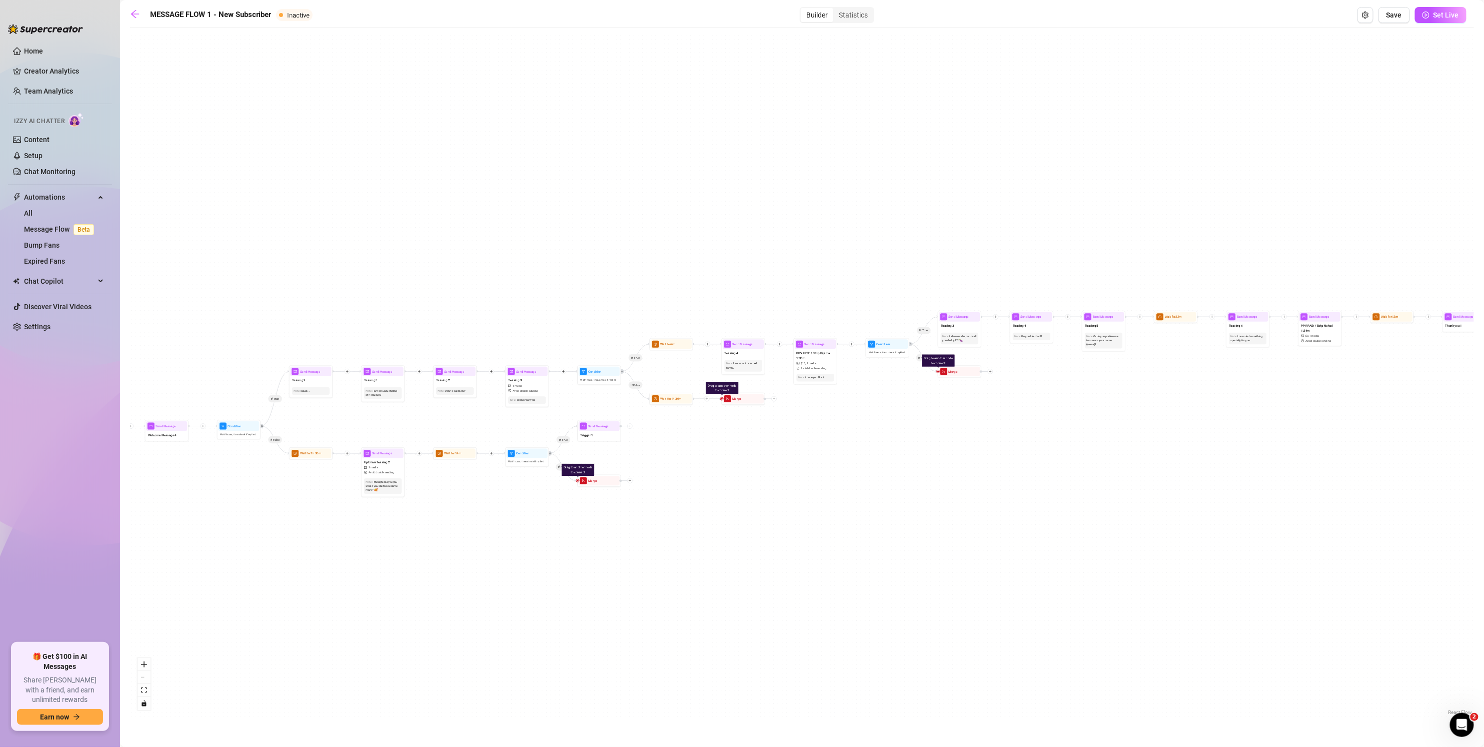
drag, startPoint x: 1230, startPoint y: 522, endPoint x: 886, endPoint y: 520, distance: 343.5
click at [728, 520] on div "If False If True If False If False If True If False If True If True Send Messag…" at bounding box center [802, 375] width 1344 height 685
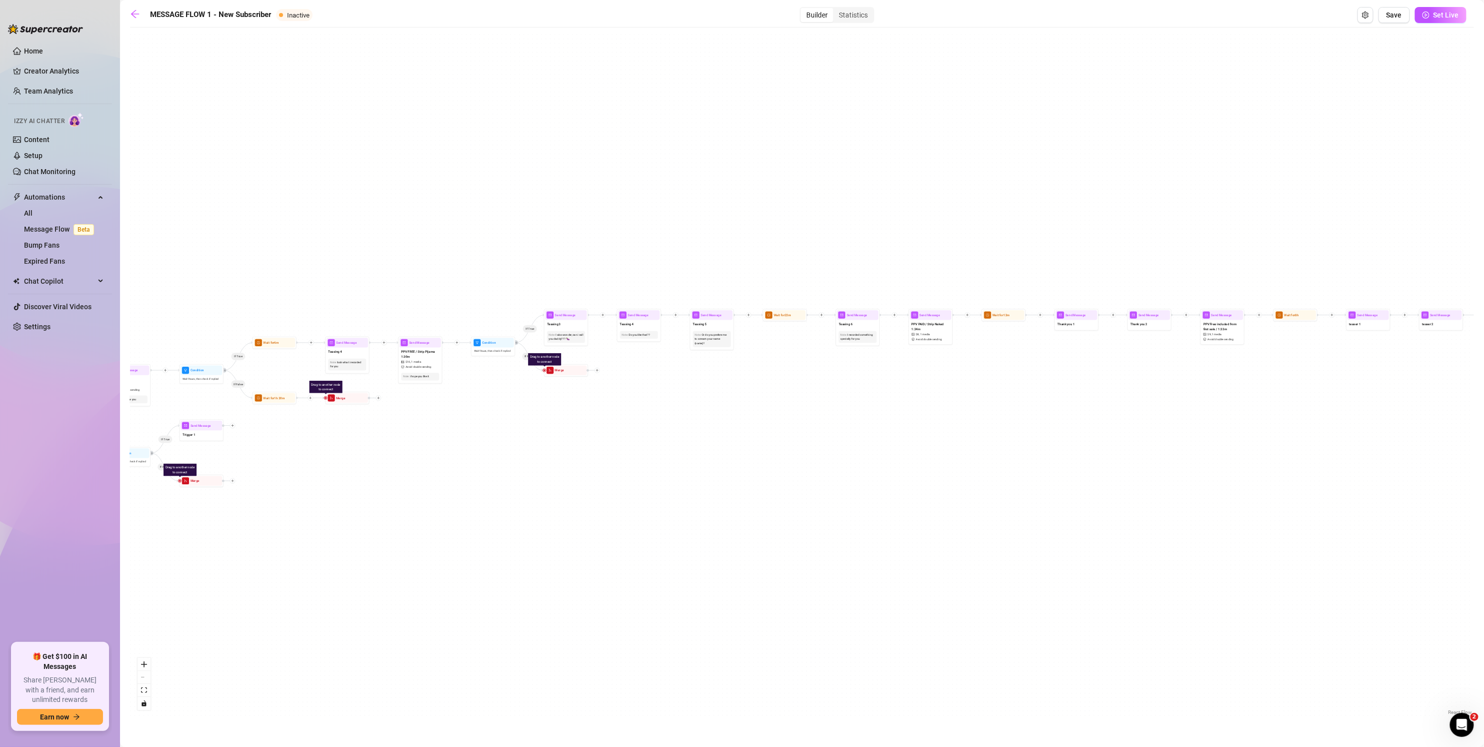
drag, startPoint x: 1123, startPoint y: 509, endPoint x: 838, endPoint y: 505, distance: 285.5
click at [728, 505] on div "If False If True If False If False If True If False If True If True Send Messag…" at bounding box center [802, 375] width 1344 height 685
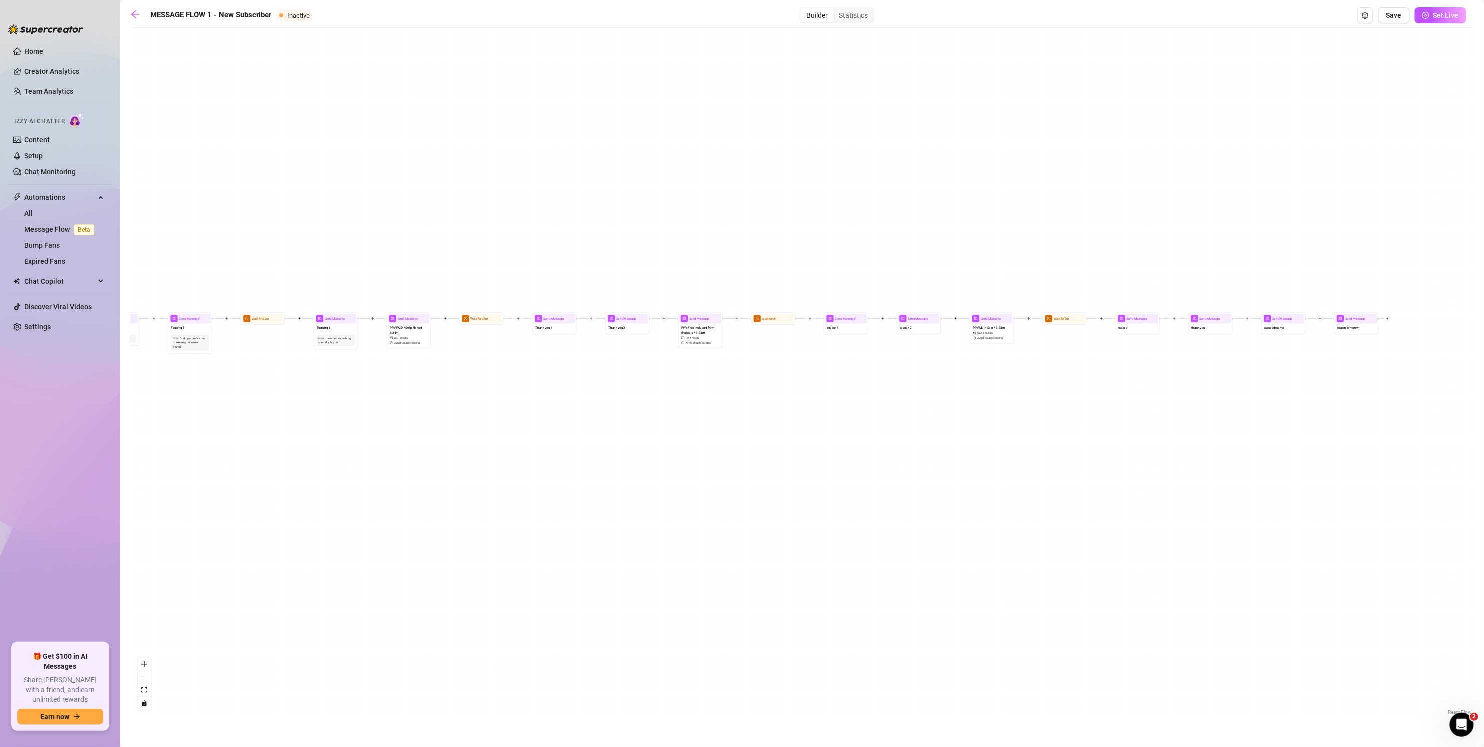
drag, startPoint x: 1107, startPoint y: 488, endPoint x: 999, endPoint y: 483, distance: 108.1
click at [728, 500] on div "If False If True If False If False If True If False If True If True Send Messag…" at bounding box center [802, 375] width 1344 height 685
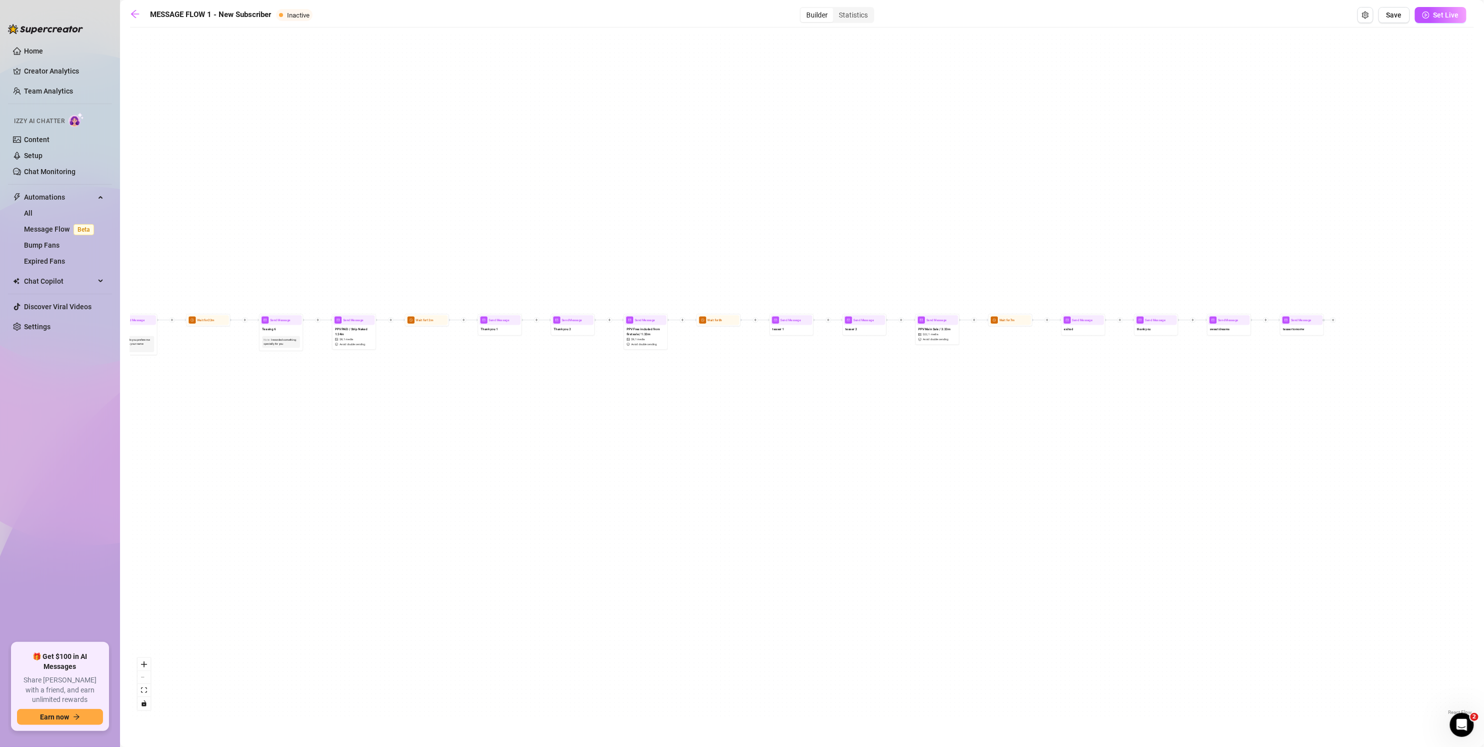
drag, startPoint x: 771, startPoint y: 471, endPoint x: 1163, endPoint y: 460, distance: 392.7
click at [728, 461] on div "If False If True If False If False If True If False If True If True Send Messag…" at bounding box center [802, 375] width 1344 height 685
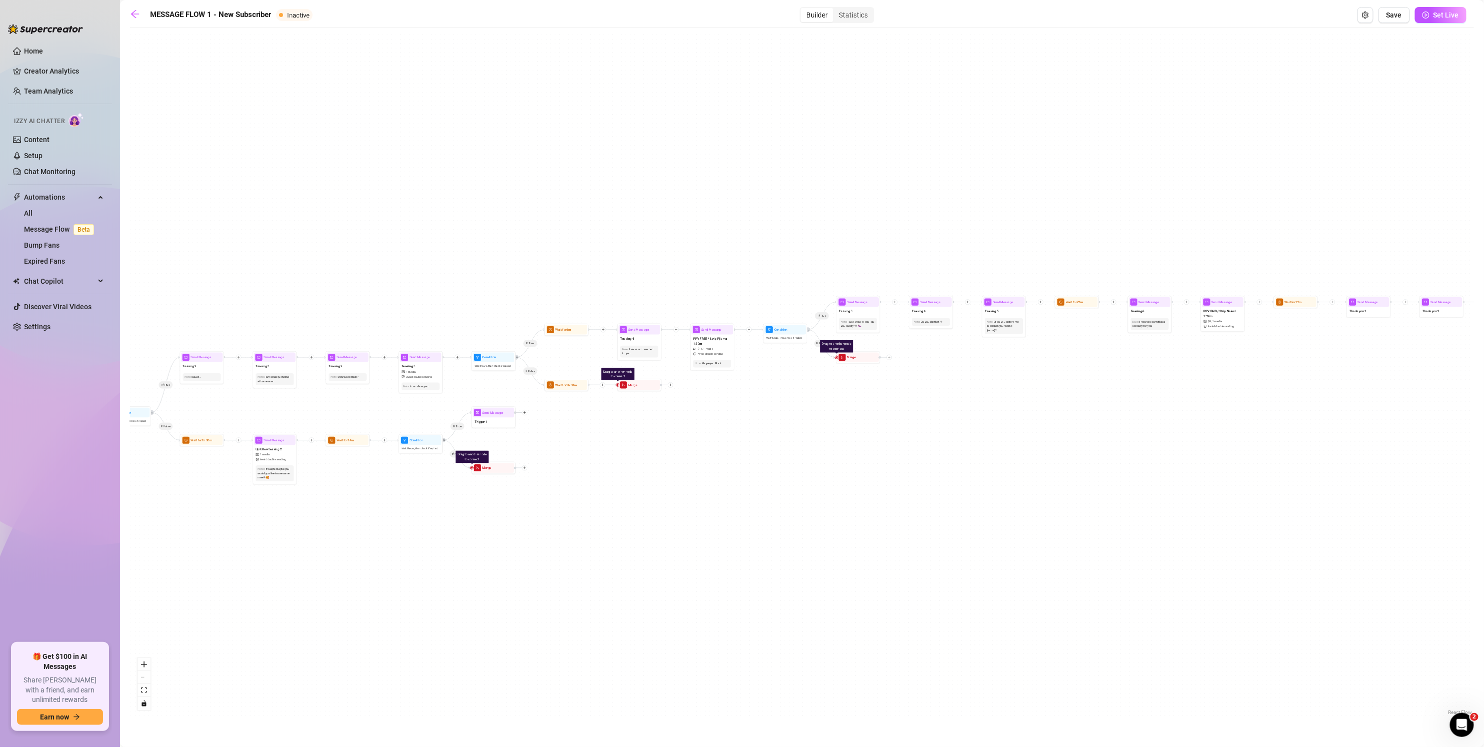
drag, startPoint x: 782, startPoint y: 494, endPoint x: 1042, endPoint y: 485, distance: 259.7
click at [728, 486] on div "If False If True If False If False If True If False If True If True Send Messag…" at bounding box center [802, 375] width 1344 height 685
drag
click at [728, 455] on div "If False If True If False If False If True If False If True If True Send Messag…" at bounding box center [802, 375] width 1344 height 685
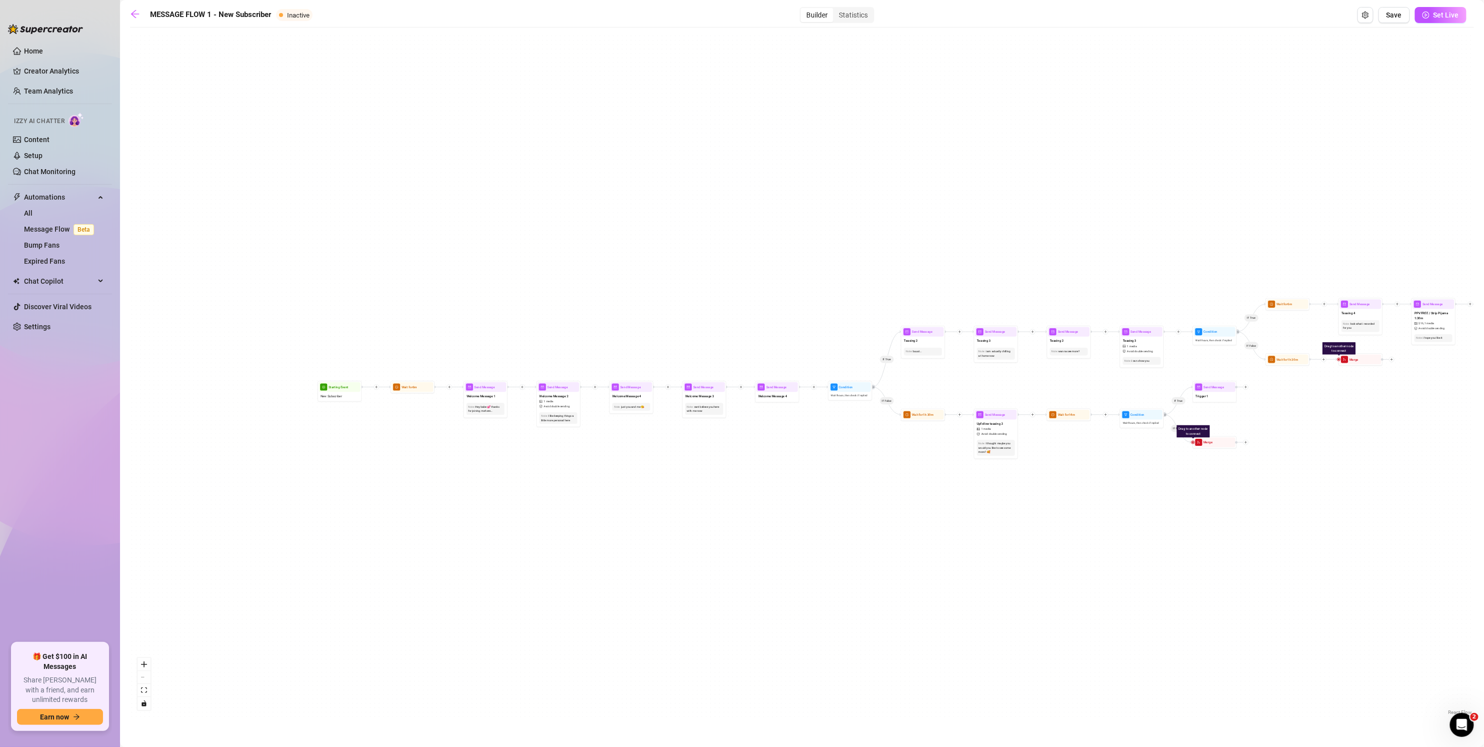
click at [728, 490] on div "If False If True If False If False If True If False If True If True Send Messag…" at bounding box center [802, 375] width 1344 height 685
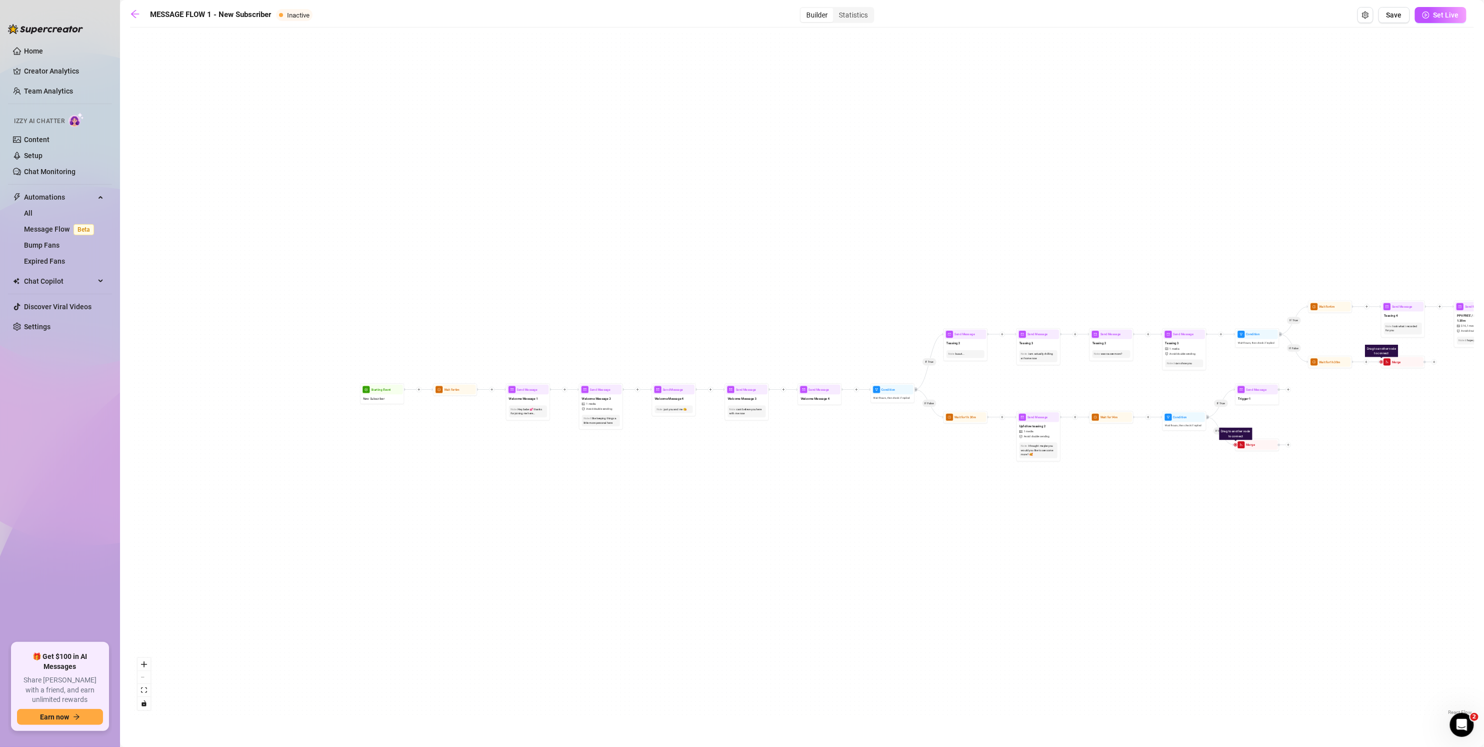
click at [728, 511] on div "If False If True If False If False If True If False If True If True Send Messag…" at bounding box center [802, 375] width 1344 height 685
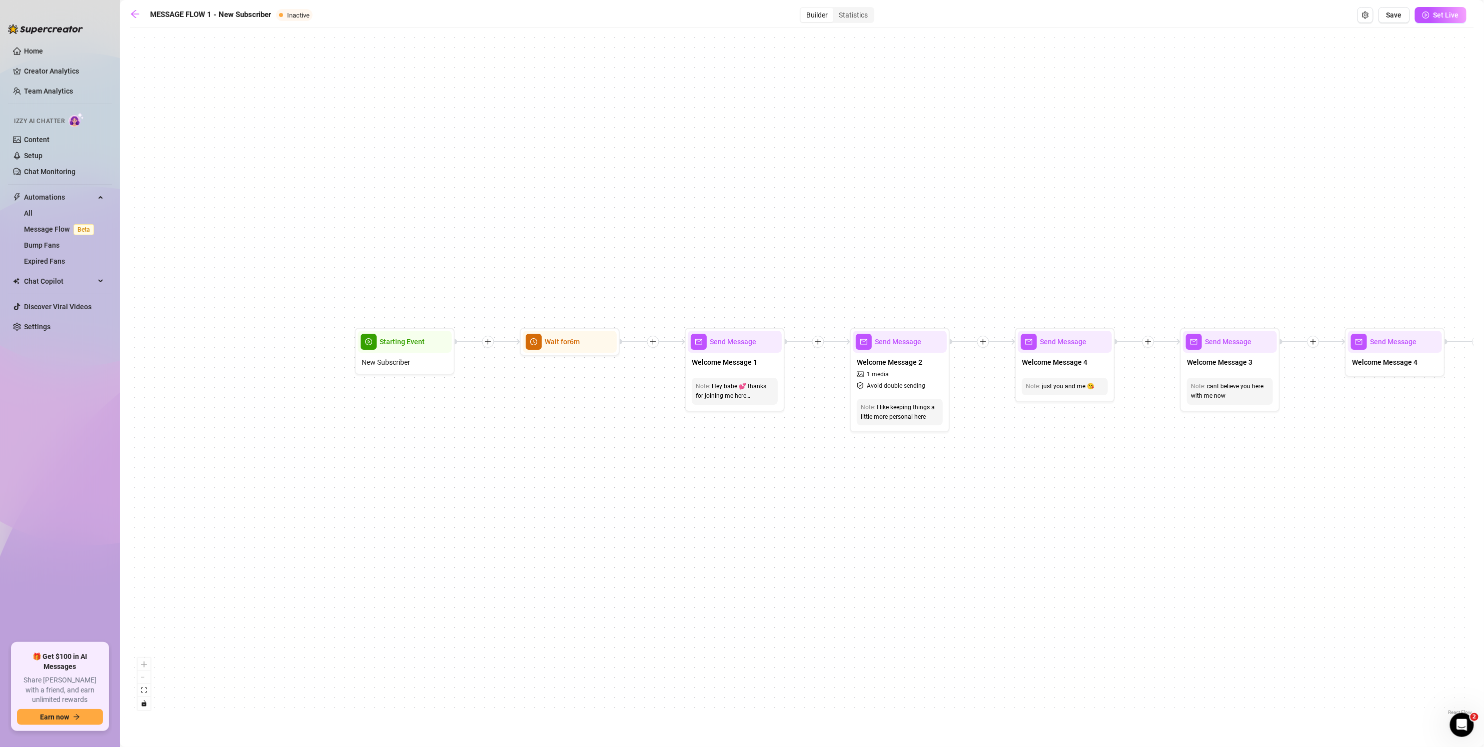
click at [728, 523] on div "If False If True If False If False If True If False If True If True Send Messag…" at bounding box center [802, 375] width 1344 height 685
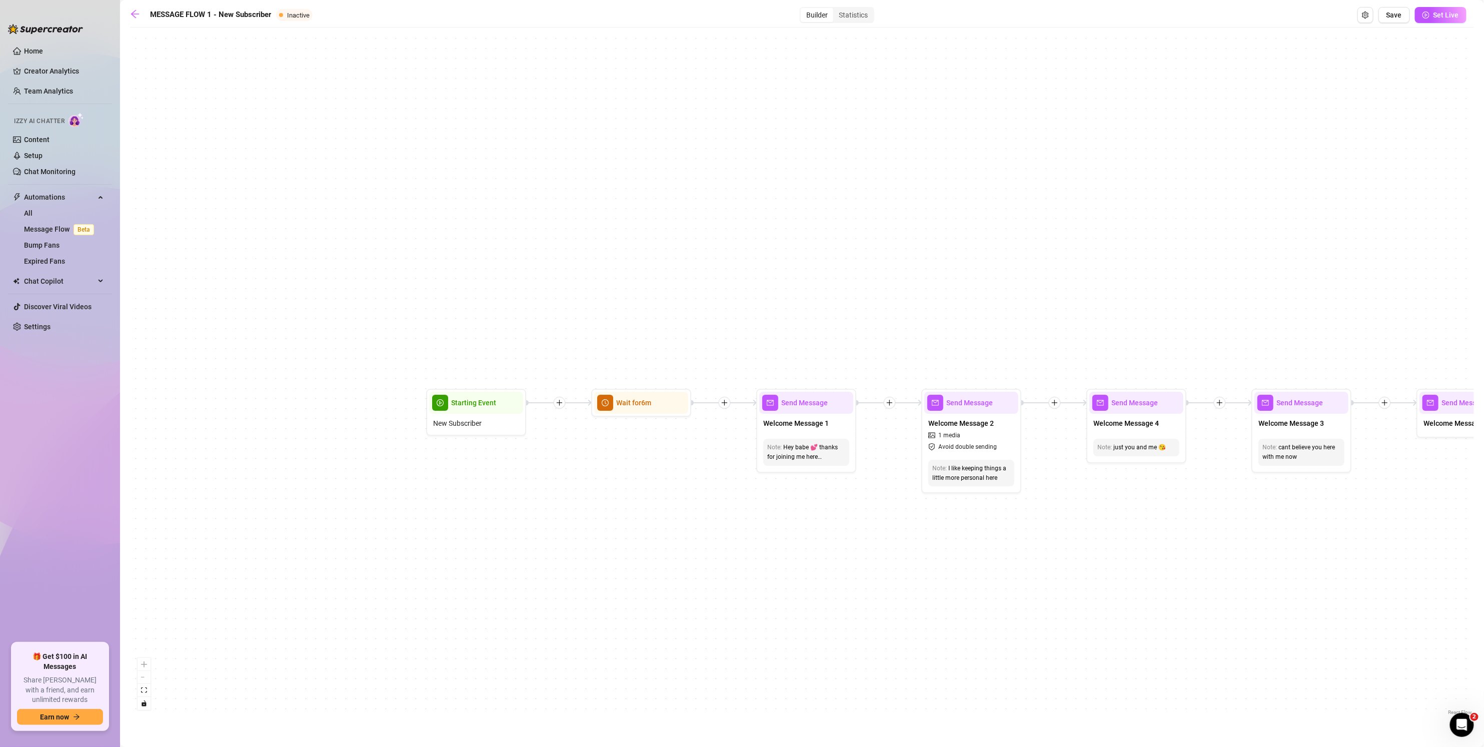
drag, startPoint x: 782, startPoint y: 144, endPoint x: 617, endPoint y: 196, distance: 173.5
click at [617, 196] on div "If False If True If False If False If True If False If True If True Send Messag…" at bounding box center [802, 375] width 1344 height 685
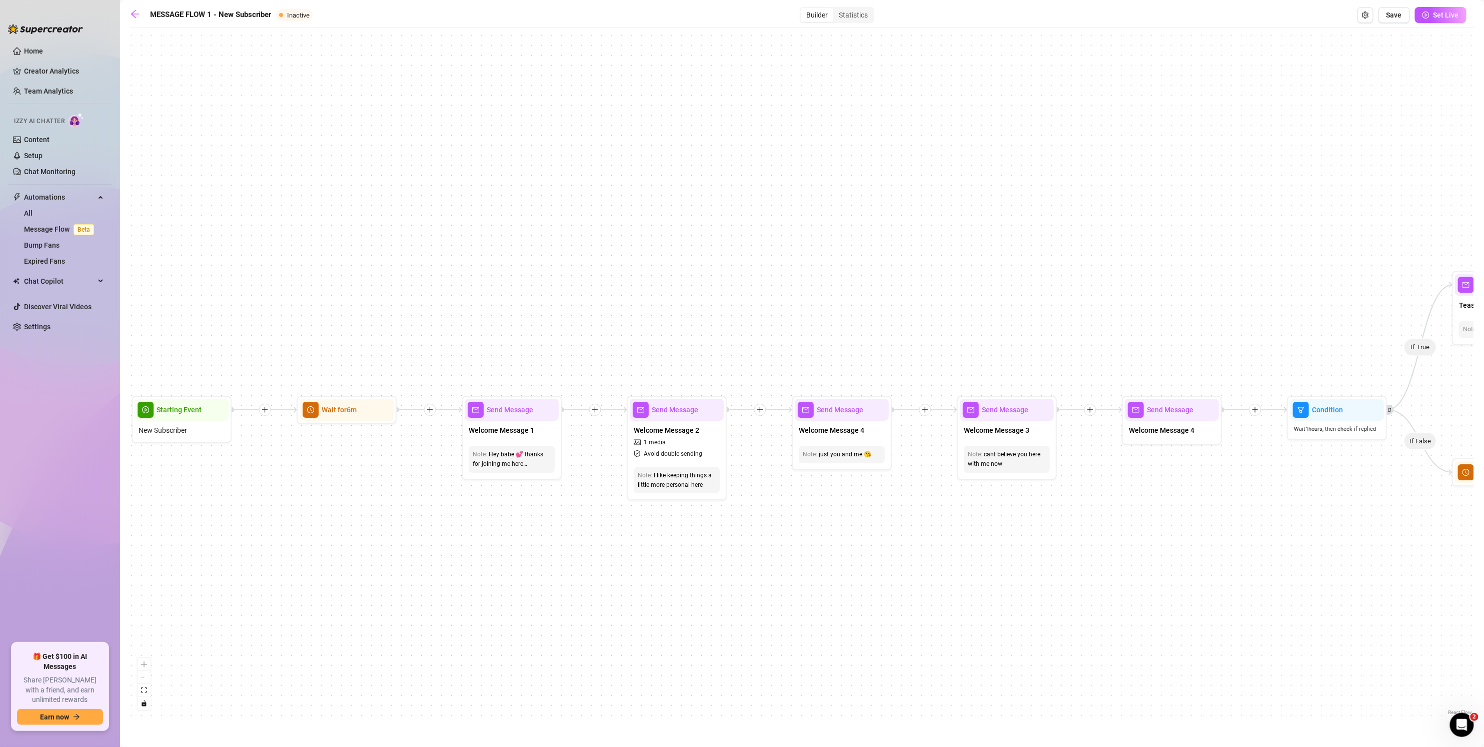
drag, startPoint x: 823, startPoint y: 210, endPoint x: 534, endPoint y: 216, distance: 288.6
click at [529, 216] on div "If False If True If False If False If True If False If True If True Send Messag…" at bounding box center [802, 375] width 1344 height 685
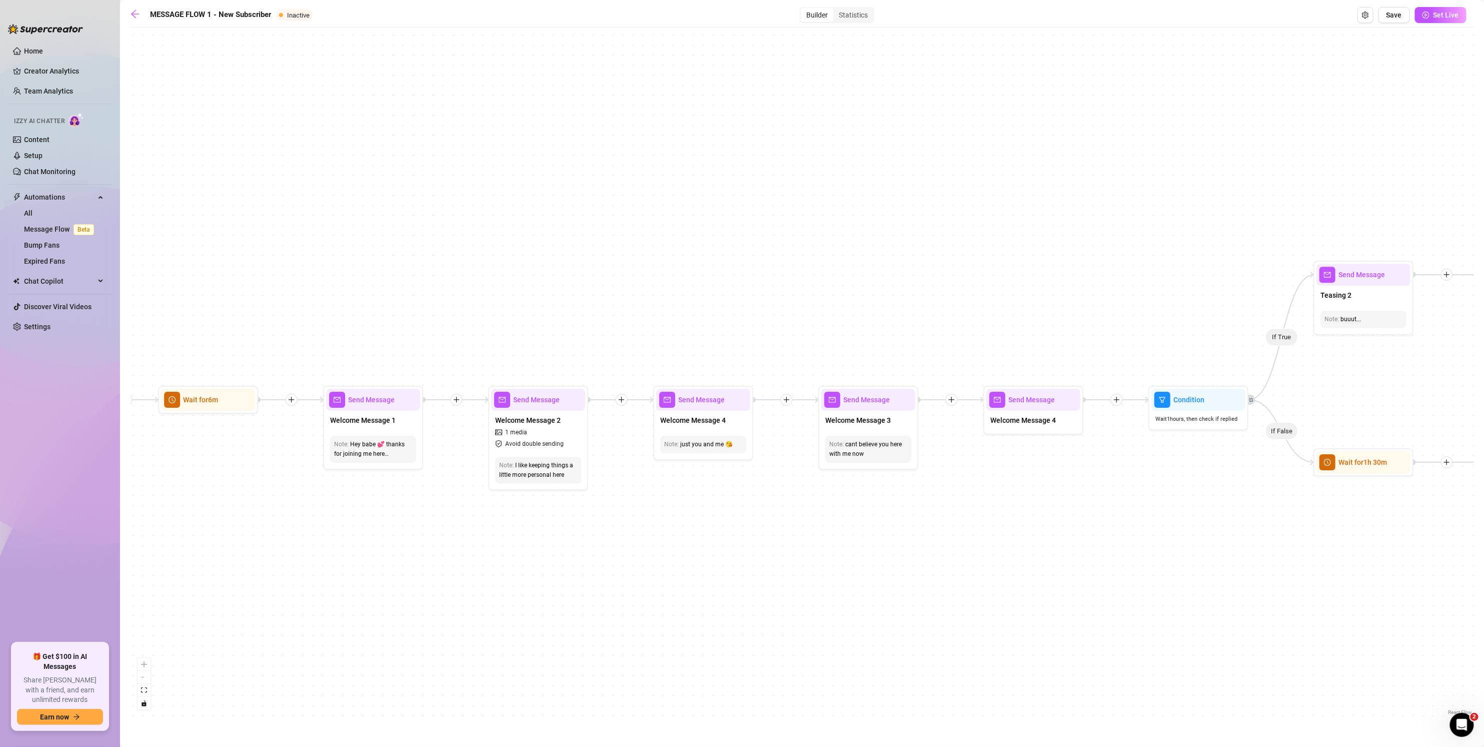
drag, startPoint x: 800, startPoint y: 229, endPoint x: 484, endPoint y: 211, distance: 317.0
click at [438, 204] on div "If False If True If False If False If True If False If True If True Send Messag…" at bounding box center [802, 375] width 1344 height 685
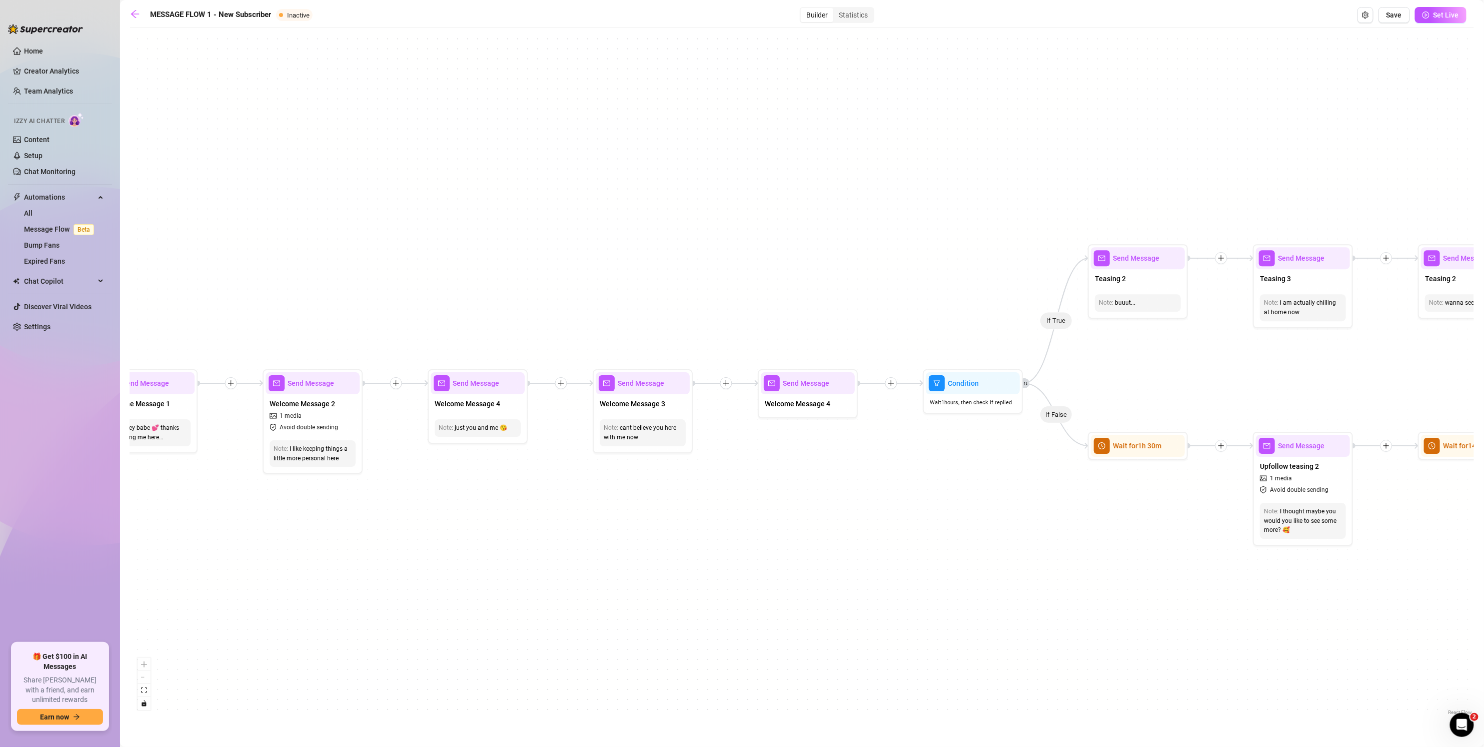
drag, startPoint x: 705, startPoint y: 221, endPoint x: 453, endPoint y: 235, distance: 252.9
click at [442, 241] on div "If False If True If False If False If True If False If True If True Send Messag…" at bounding box center [802, 375] width 1344 height 685
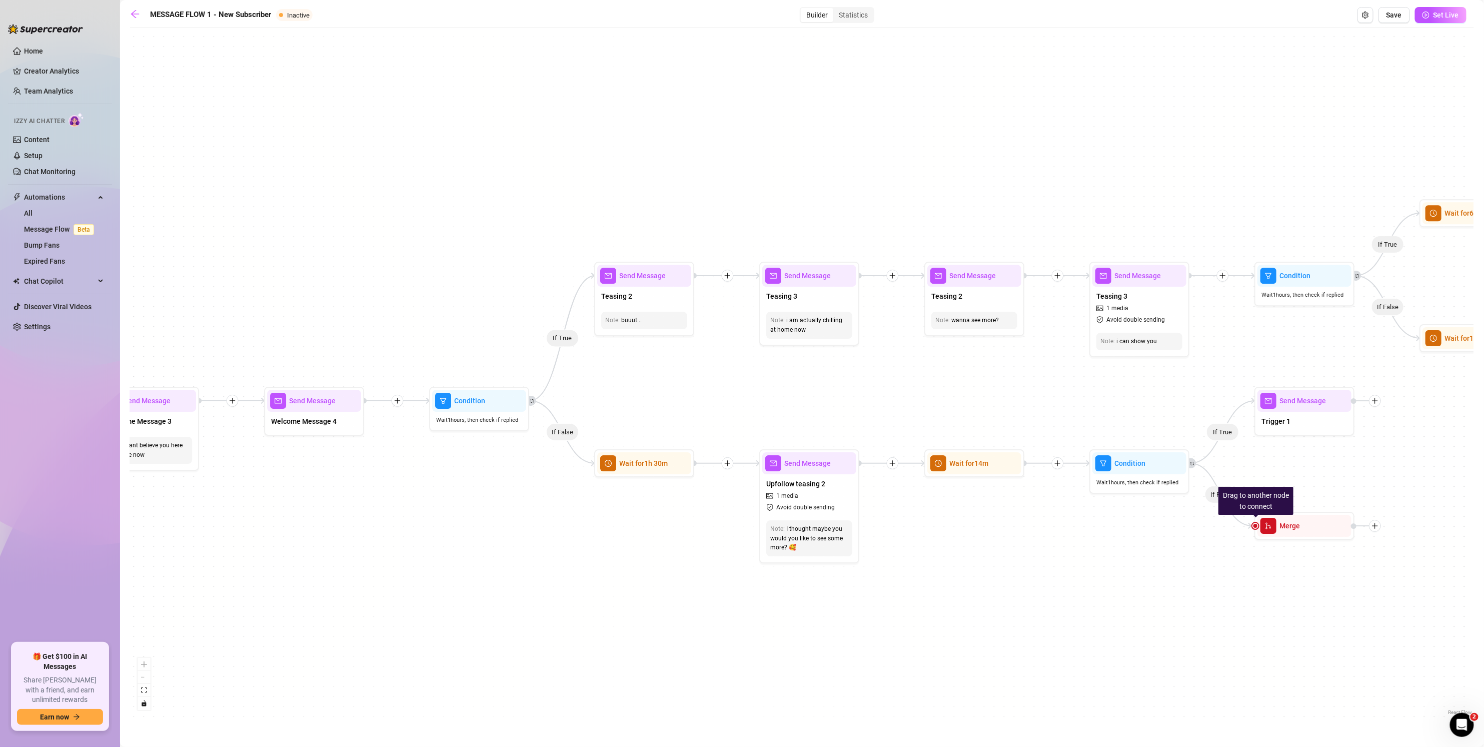
drag, startPoint x: 630, startPoint y: 220, endPoint x: 444, endPoint y: 207, distance: 185.9
click at [381, 215] on div "If False If True If False If False If True If False If True If True Send Messag…" at bounding box center [802, 375] width 1344 height 685
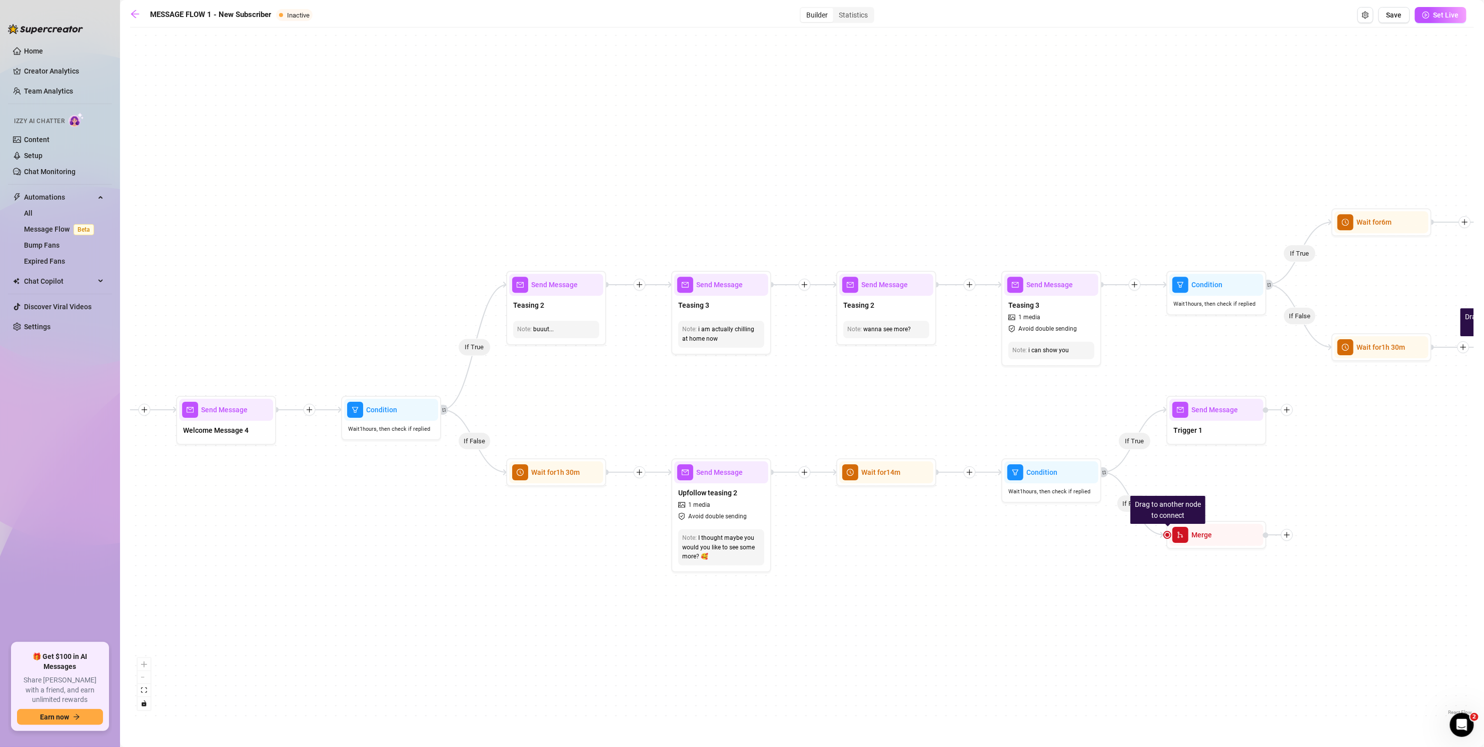
drag, startPoint x: 677, startPoint y: 201, endPoint x: 628, endPoint y: 222, distance: 53.3
click at [490, 218] on div "If False If True If False If False If True If False If True If True Send Messag…" at bounding box center [802, 375] width 1344 height 685
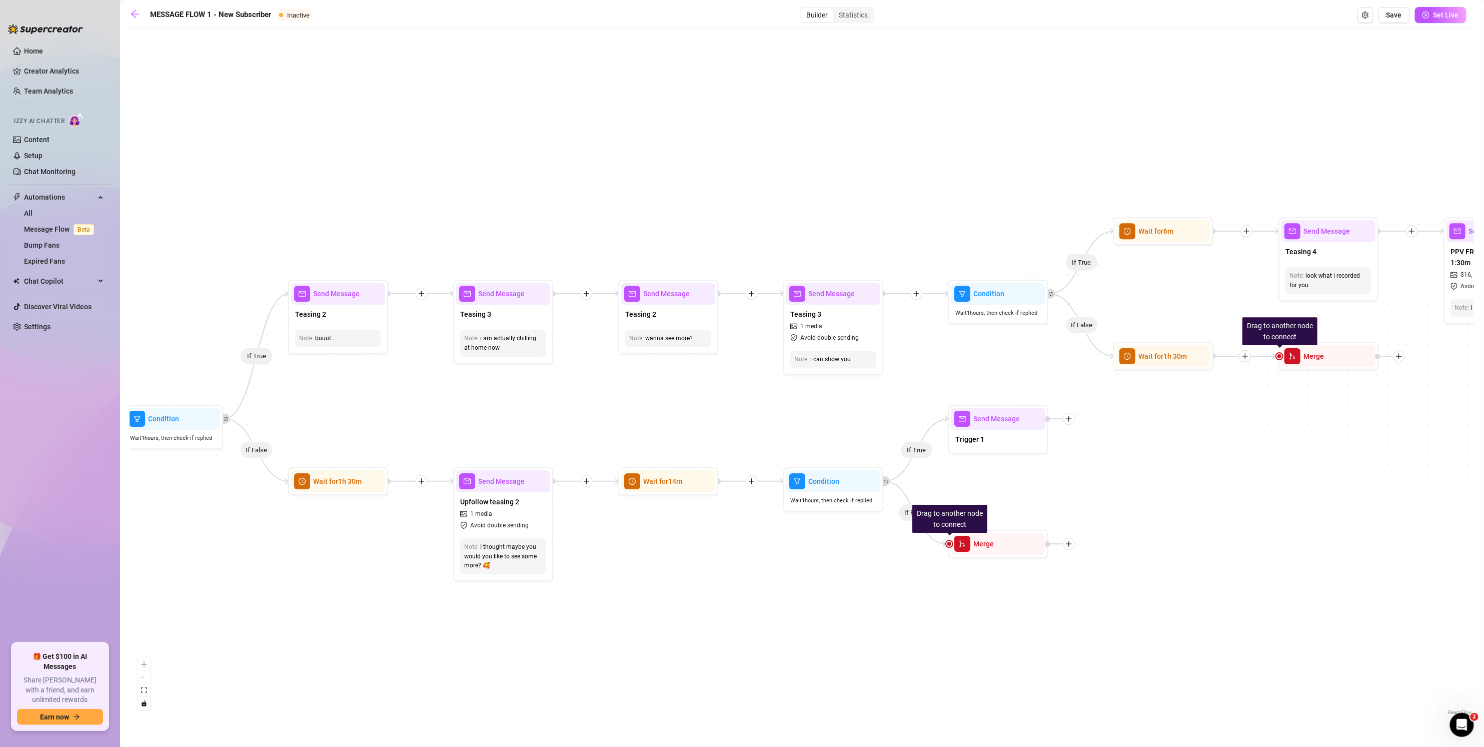
drag, startPoint x: 698, startPoint y: 191, endPoint x: 721, endPoint y: 188, distance: 23.1
click at [625, 193] on div "If False If True If False If False If True If False If True If True Send Messag…" at bounding box center [802, 375] width 1344 height 685
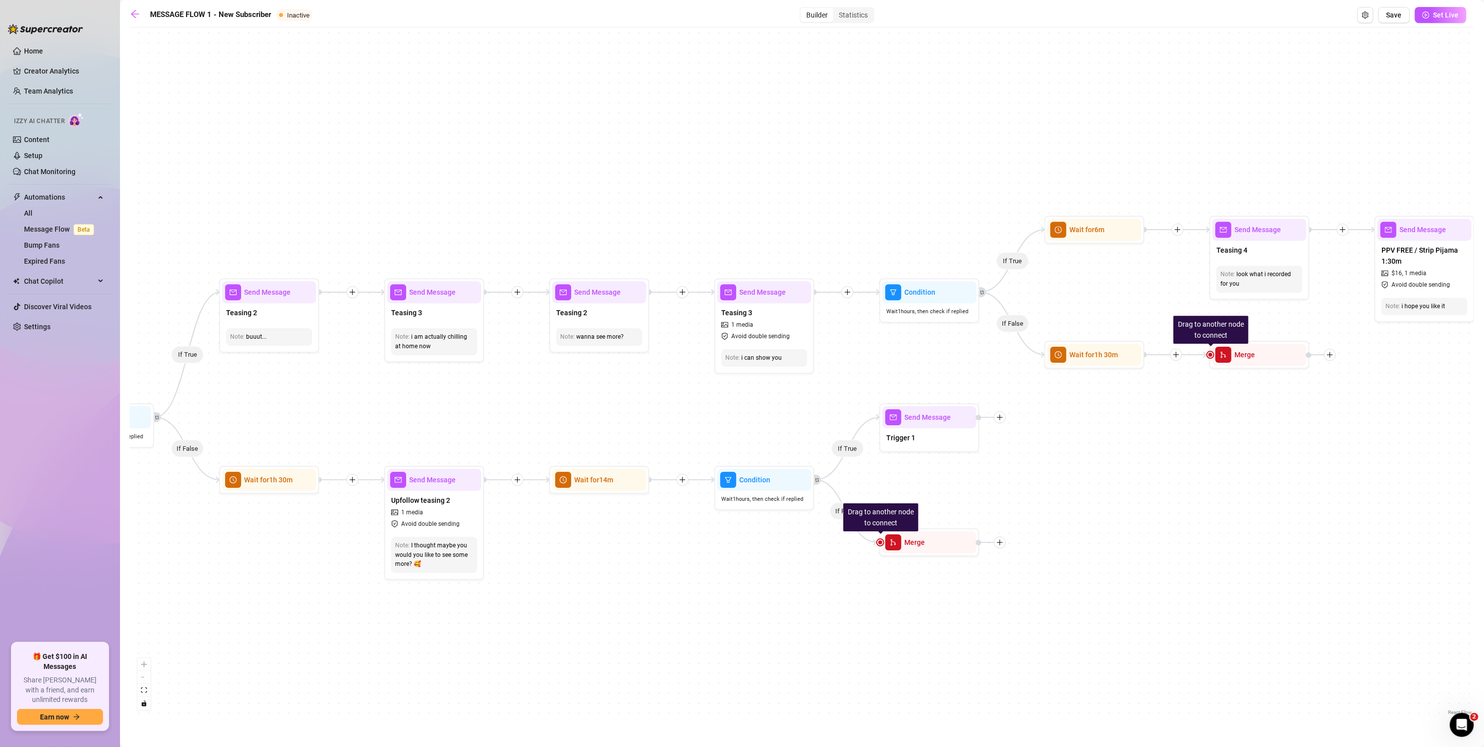
drag, startPoint x: 718, startPoint y: 185, endPoint x: 586, endPoint y: 186, distance: 132.0
click at [586, 186] on div "If False If True If False If False If True If False If True If True Send Messag…" at bounding box center [802, 375] width 1344 height 685
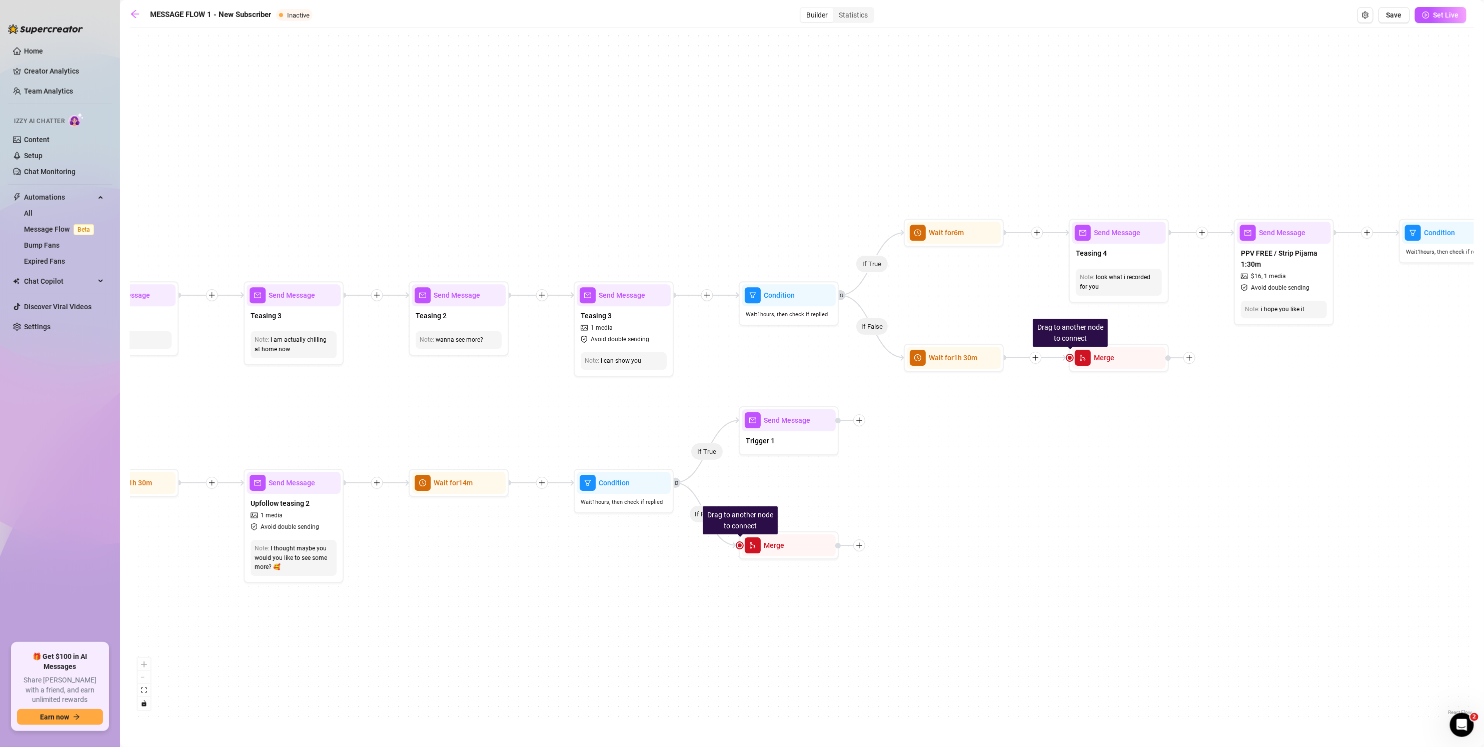
drag, startPoint x: 690, startPoint y: 178, endPoint x: 570, endPoint y: 201, distance: 122.1
click at [564, 203] on div "If False If True If False If False If True If False If True If True Send Messag…" at bounding box center [802, 375] width 1344 height 685
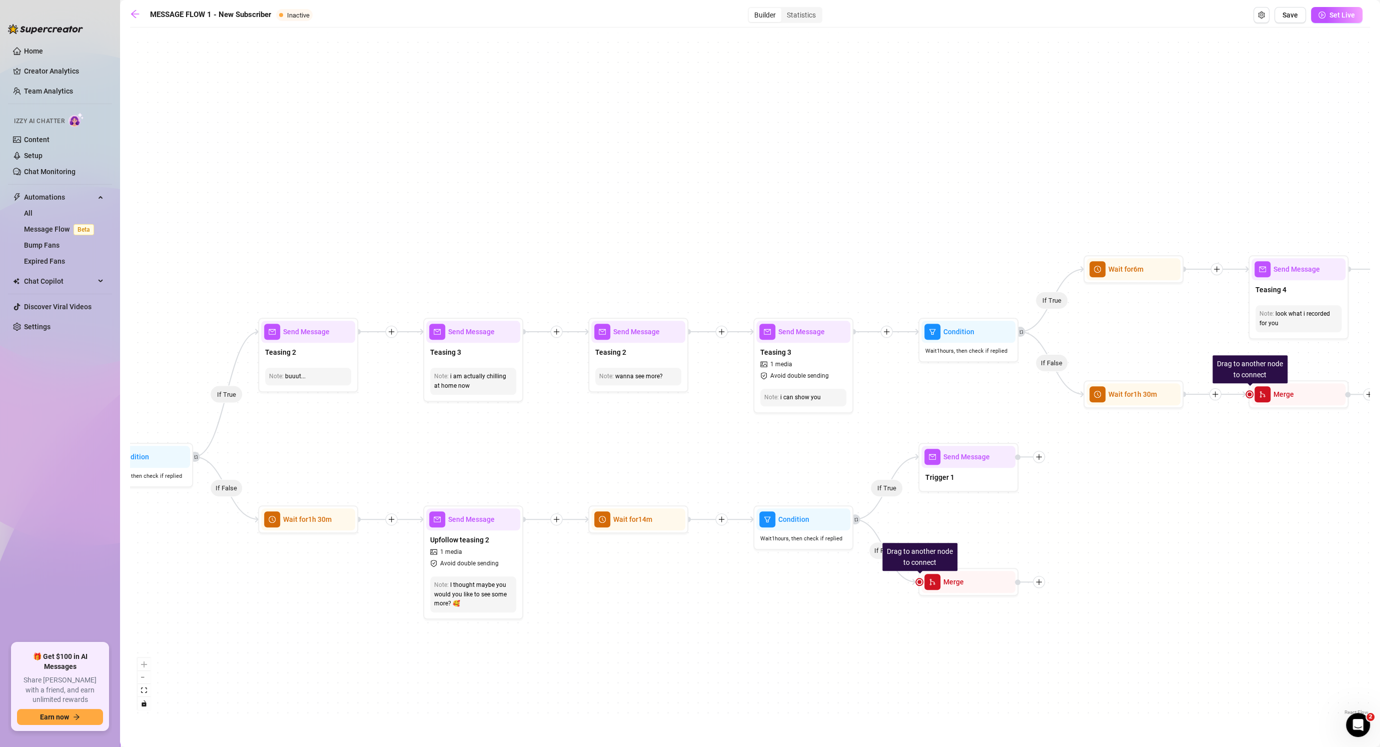
drag, startPoint x: 370, startPoint y: 228, endPoint x: 707, endPoint y: 234, distance: 337.6
click at [707, 234] on div "If False If True If False If False If True If False If True If True Send Messag…" at bounding box center [750, 375] width 1240 height 685
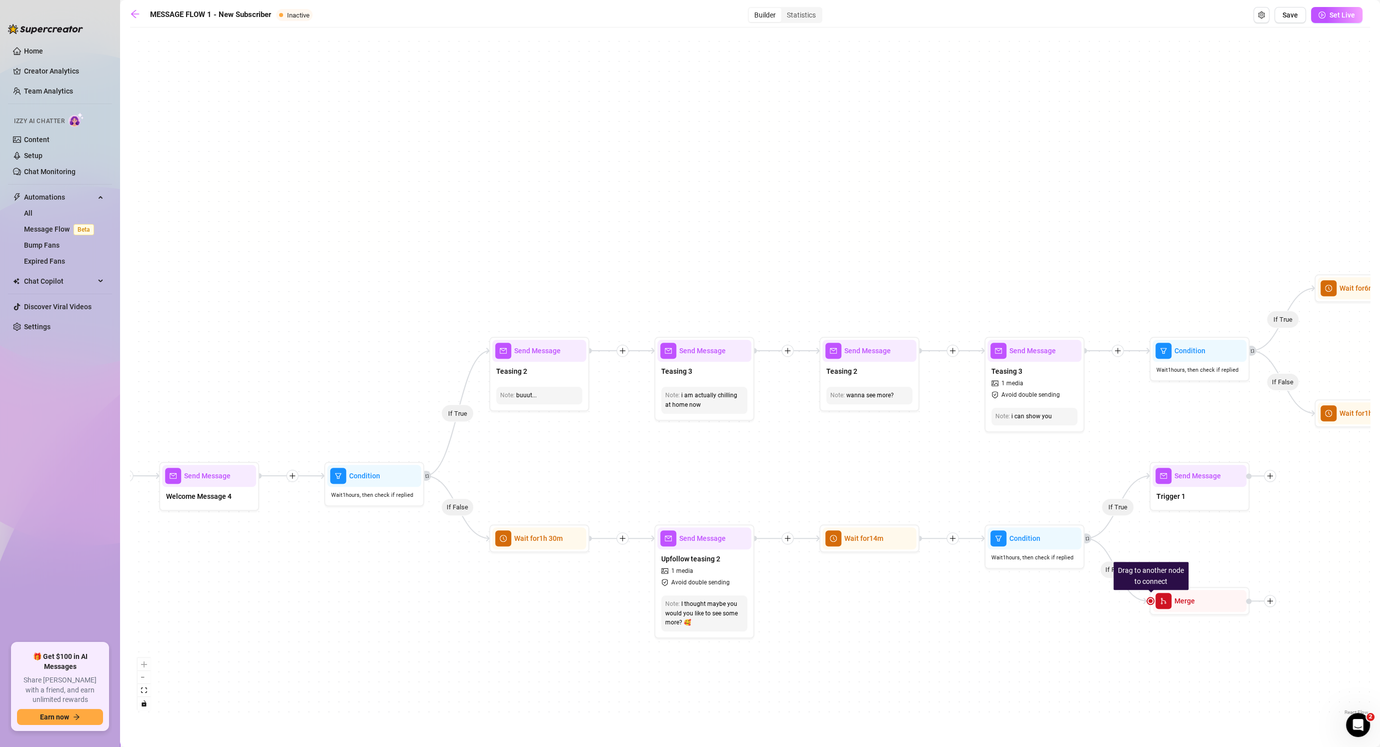
drag, startPoint x: 493, startPoint y: 234, endPoint x: 745, endPoint y: 260, distance: 253.8
click at [728, 262] on div "If False If True If False If False If True If False If True If True Send Messag…" at bounding box center [750, 375] width 1240 height 685
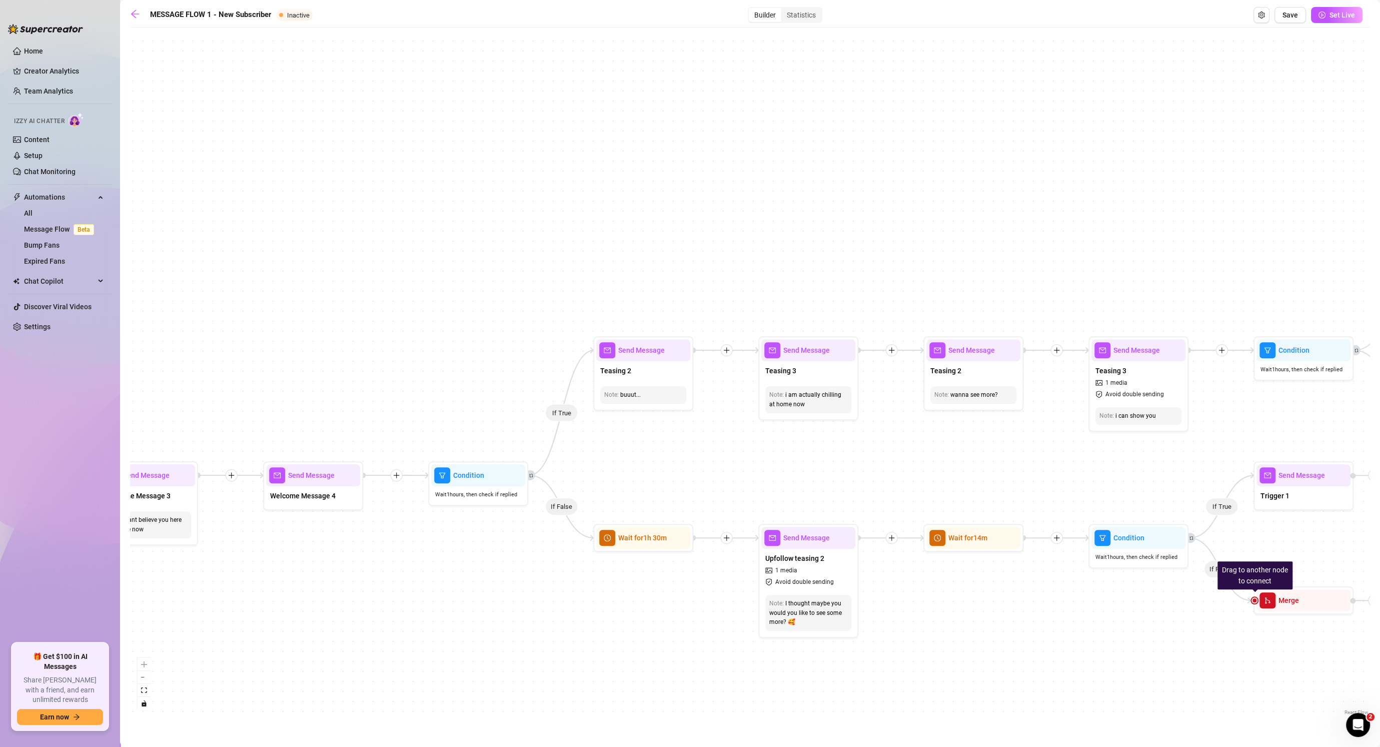
drag, startPoint x: 301, startPoint y: 346, endPoint x: 645, endPoint y: 346, distance: 344.5
click at [652, 348] on div "If False If True If False If False If True If False If True If True Send Messag…" at bounding box center [750, 375] width 1240 height 685
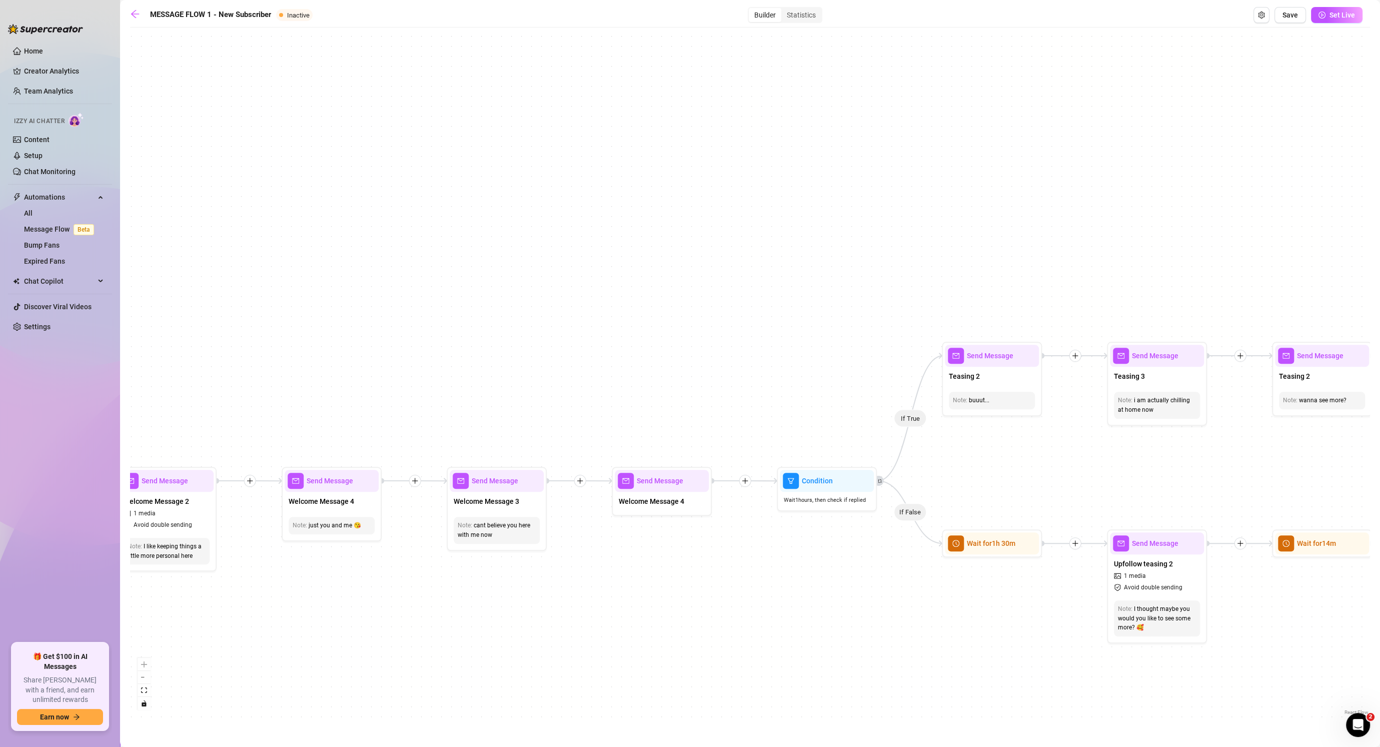
drag, startPoint x: 585, startPoint y: 391, endPoint x: 760, endPoint y: 366, distance: 176.8
click at [728, 367] on div "If False If True If False If False If True If False If True If True Send Messag…" at bounding box center [750, 375] width 1240 height 685
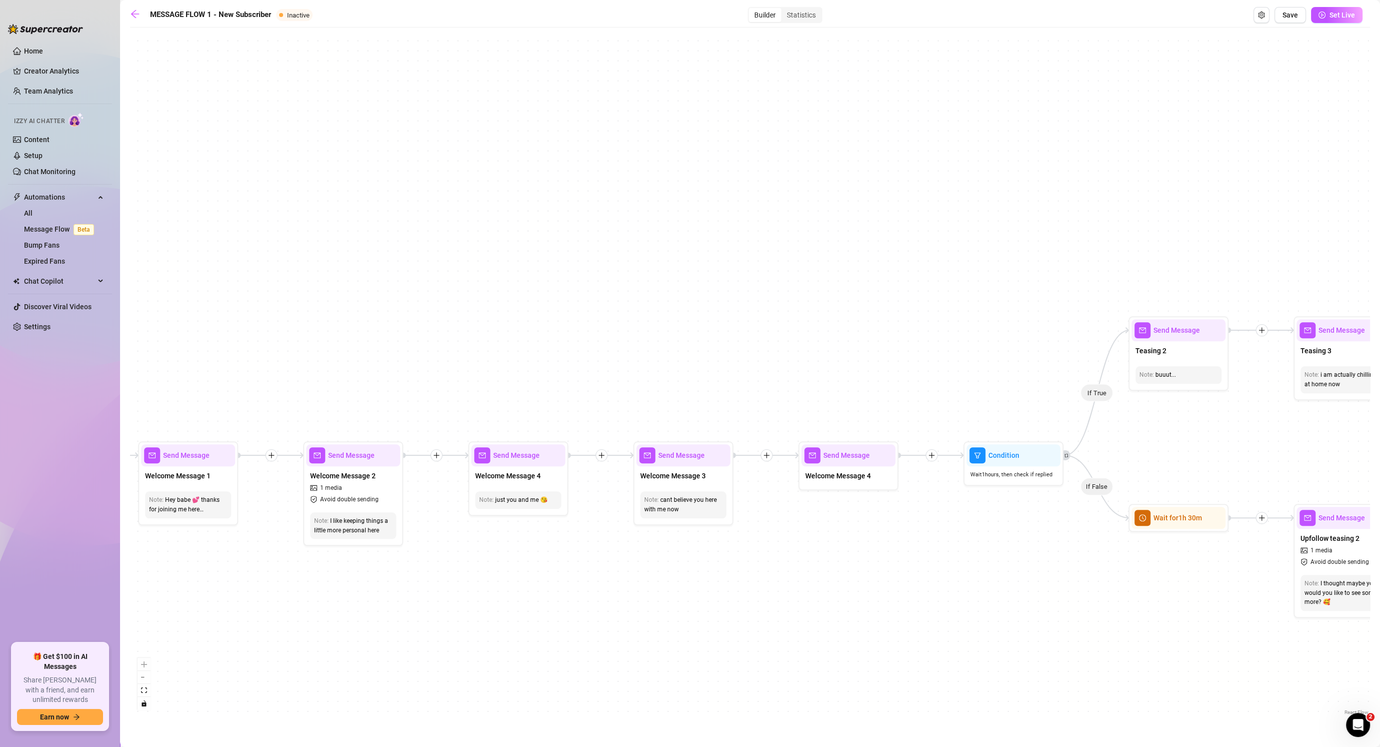
drag, startPoint x: 500, startPoint y: 551, endPoint x: 896, endPoint y: 540, distance: 395.7
click at [728, 543] on div "If False If True If False If False If True If False If True If True Send Messag…" at bounding box center [750, 375] width 1240 height 685
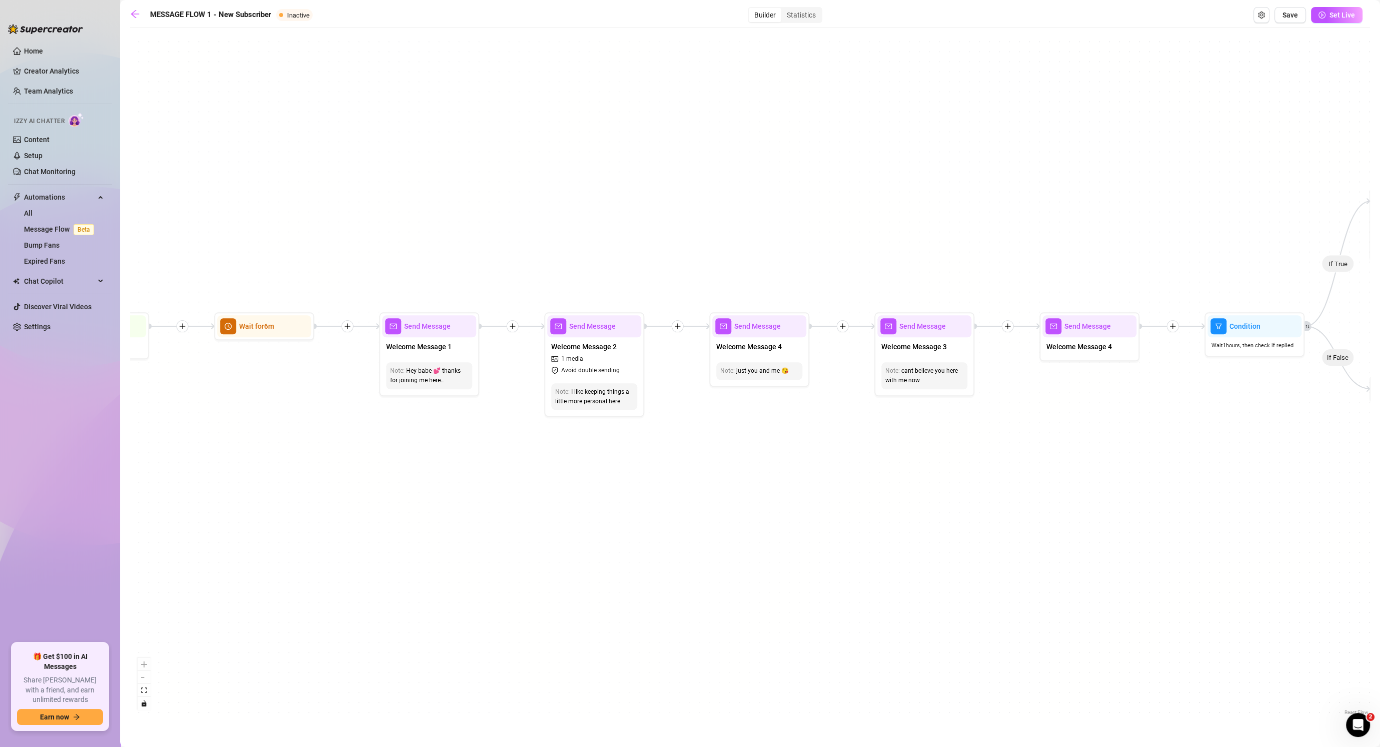
drag, startPoint x: 639, startPoint y: 541, endPoint x: 455, endPoint y: 404, distance: 229.1
click at [462, 412] on div "If False If True If False If False If True If False If True If True Send Messag…" at bounding box center [750, 375] width 1240 height 685
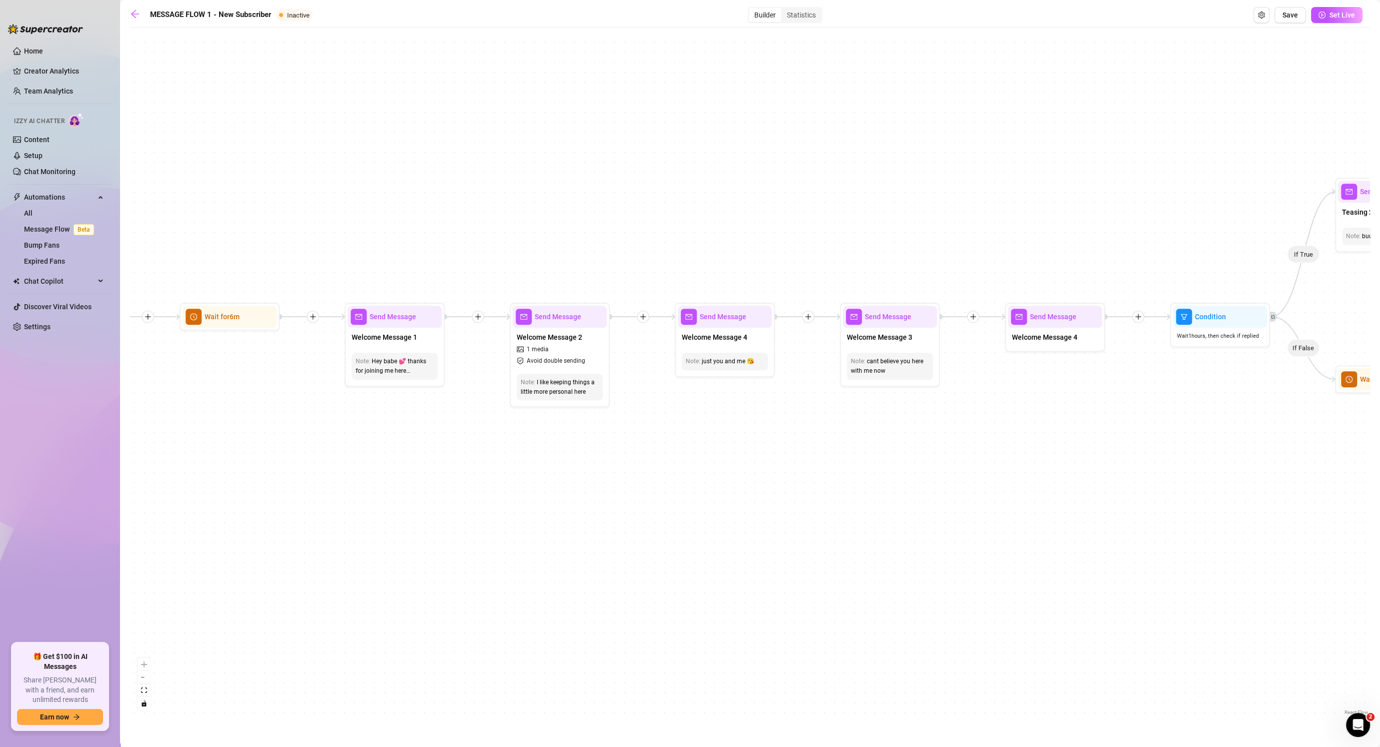
drag, startPoint x: 783, startPoint y: 435, endPoint x: 660, endPoint y: 456, distance: 124.4
click at [650, 457] on div "If False If True If False If False If True If False If True If True Send Messag…" at bounding box center [750, 375] width 1240 height 685
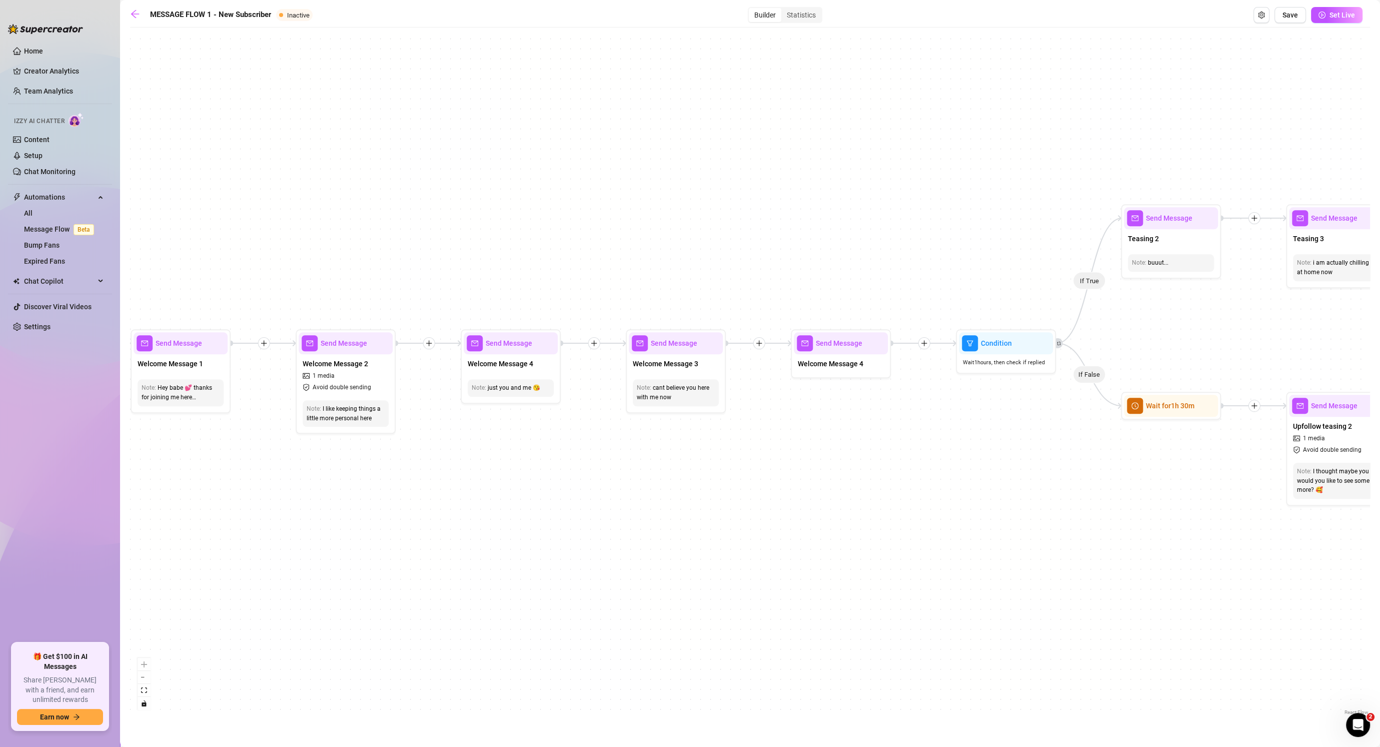
drag, startPoint x: 598, startPoint y: 461, endPoint x: 461, endPoint y: 474, distance: 137.7
click at [455, 477] on div "If False If True If False If False If True If False If True If True Send Messag…" at bounding box center [750, 375] width 1240 height 685
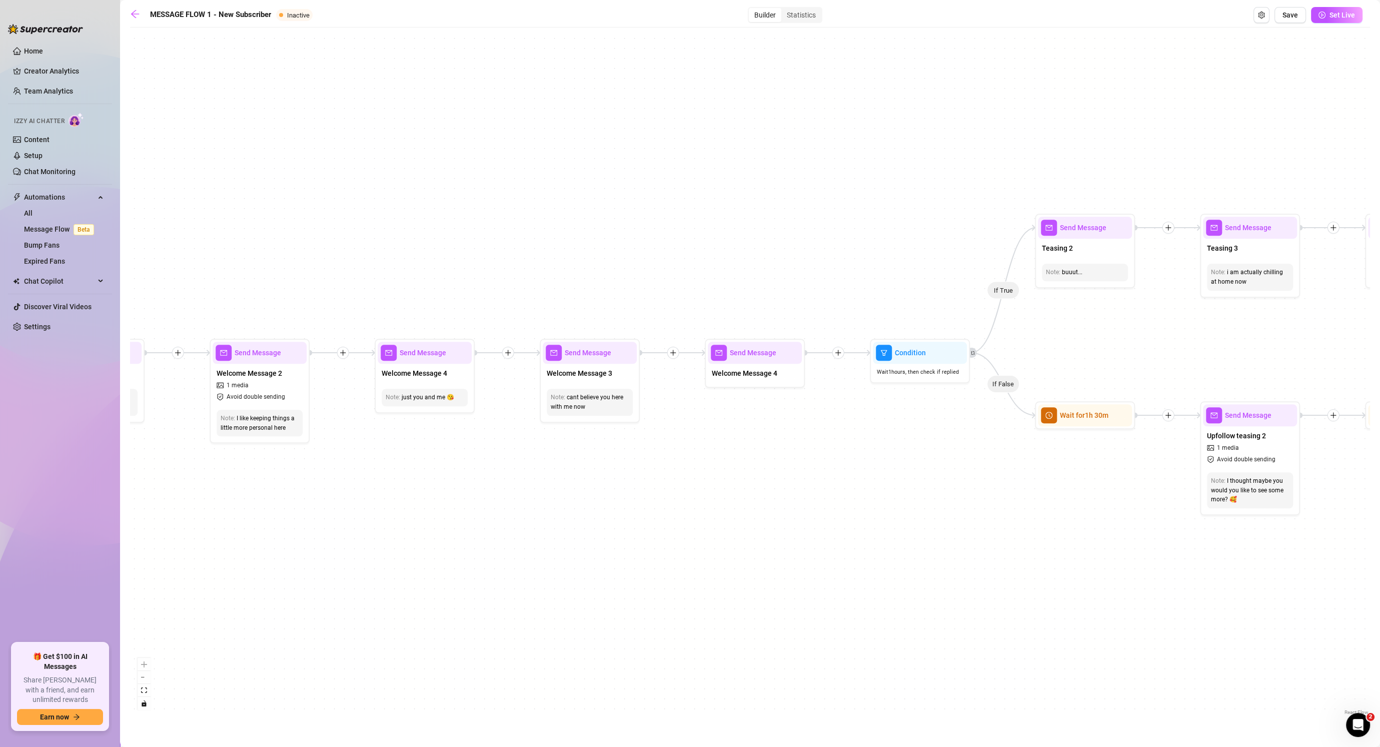
drag, startPoint x: 708, startPoint y: 510, endPoint x: 502, endPoint y: 494, distance: 206.6
click at [500, 495] on div "If False If True If False If False If True If False If True If True Send Messag…" at bounding box center [750, 375] width 1240 height 685
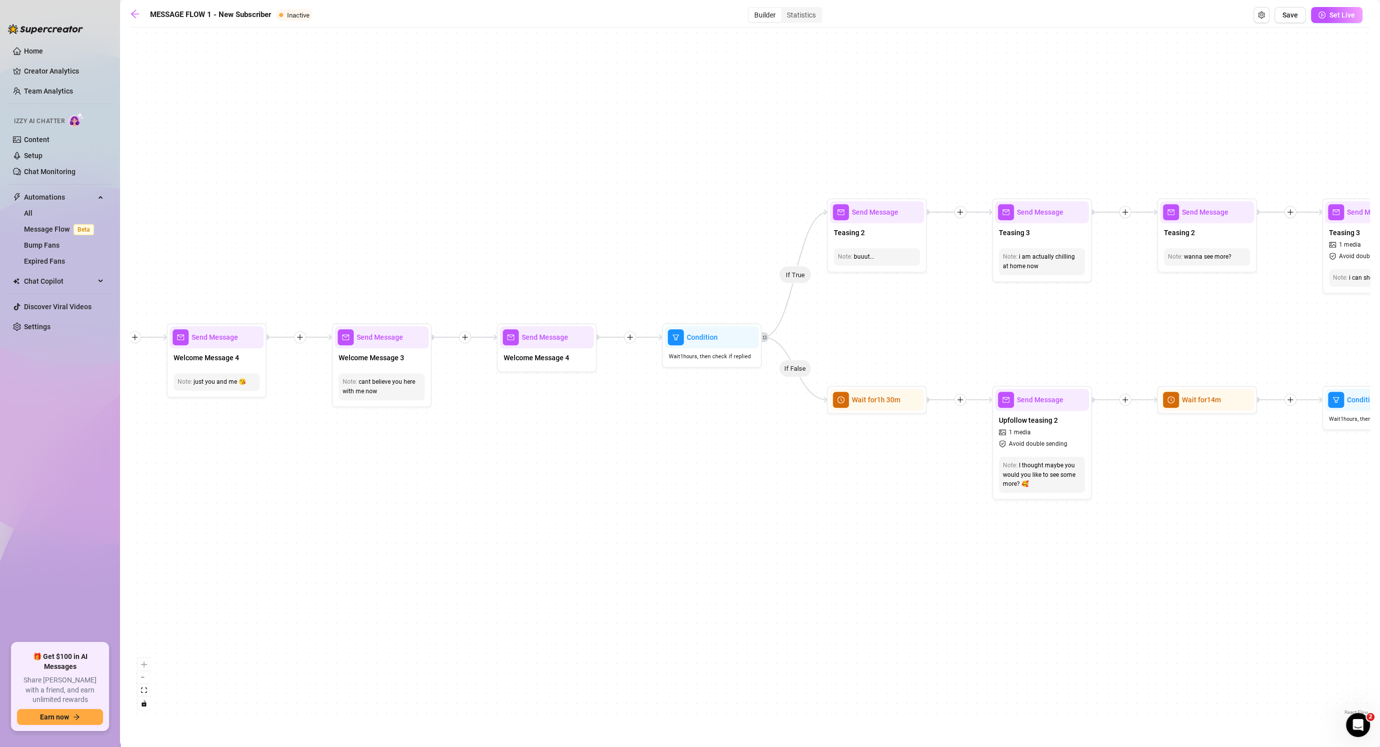
drag, startPoint x: 678, startPoint y: 419, endPoint x: 566, endPoint y: 492, distance: 133.7
click at [565, 492] on div "If False If True If False If False If True If False If True If True Send Messag…" at bounding box center [750, 375] width 1240 height 685
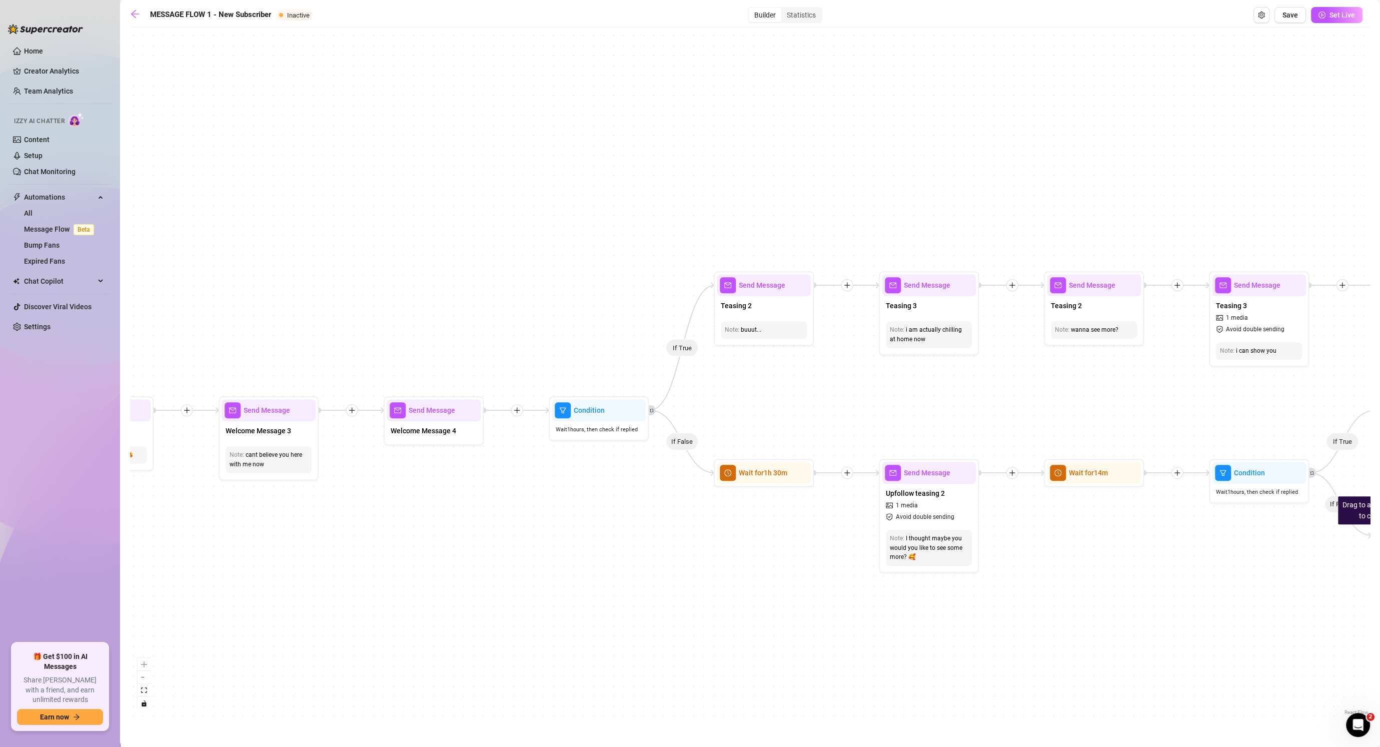
drag, startPoint x: 841, startPoint y: 370, endPoint x: 637, endPoint y: 404, distance: 206.8
click at [628, 405] on div "If False If True If False If False If True If False If True If True Send Messag…" at bounding box center [750, 375] width 1240 height 685
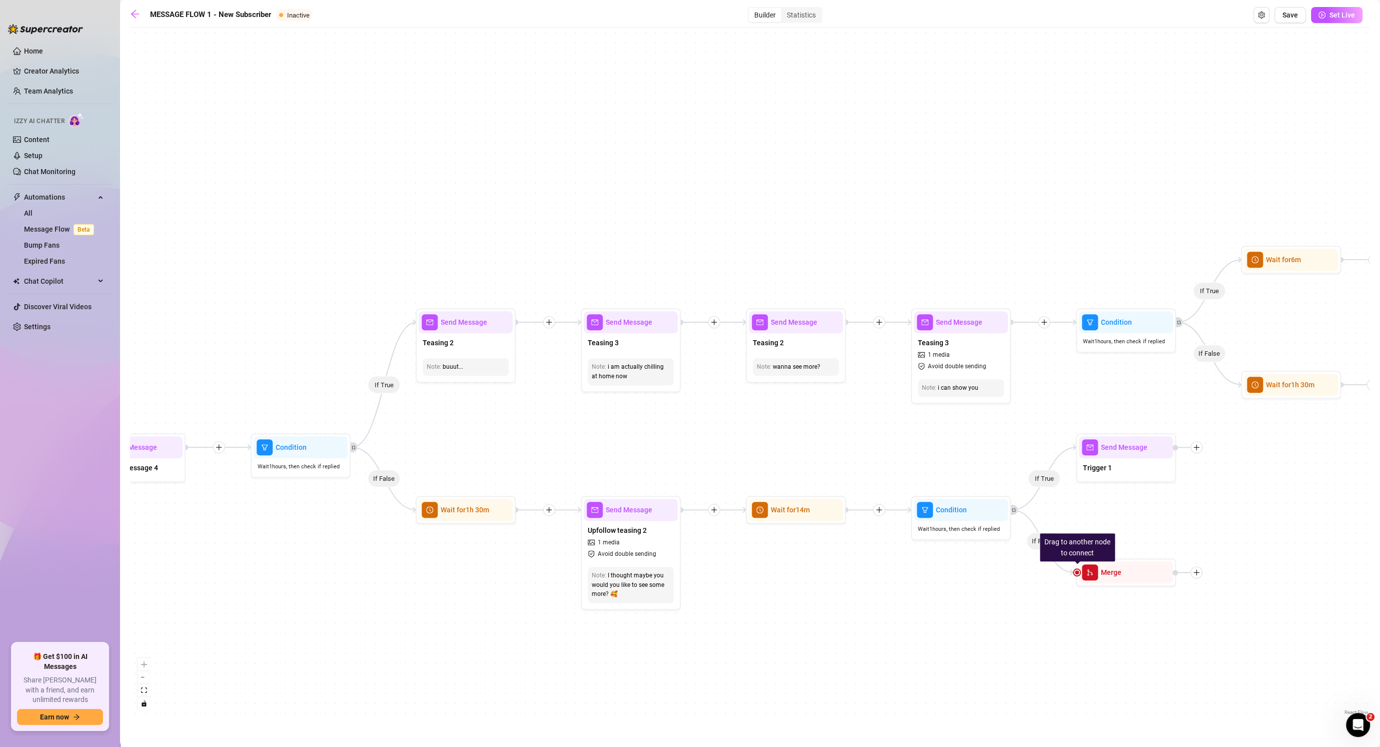
drag, startPoint x: 895, startPoint y: 412, endPoint x: 705, endPoint y: 412, distance: 189.5
click at [650, 417] on div "If False If True If False If False If True If False If True If True Send Messag…" at bounding box center [750, 375] width 1240 height 685
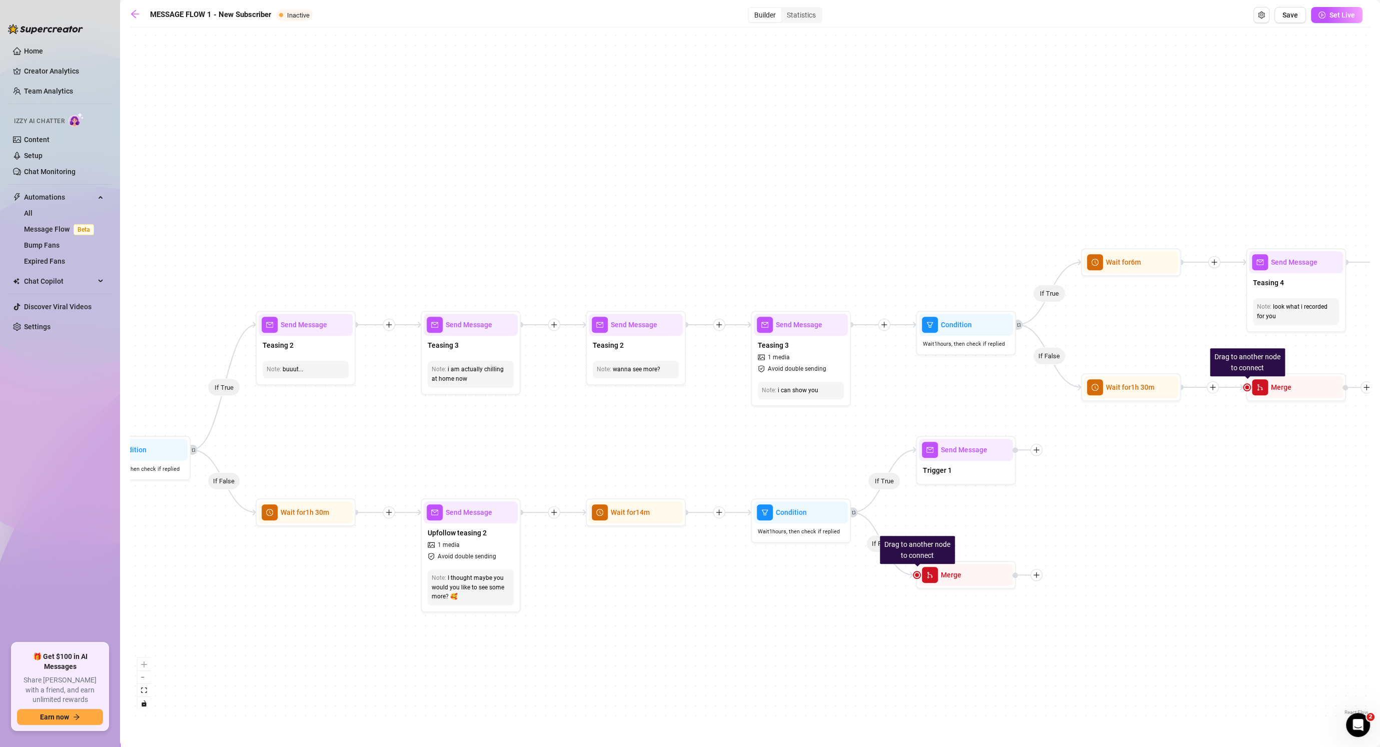
drag, startPoint x: 948, startPoint y: 375, endPoint x: 675, endPoint y: 372, distance: 272.5
click at [674, 372] on div "If False If True If False If False If True If False If True If True Send Messag…" at bounding box center [750, 375] width 1240 height 685
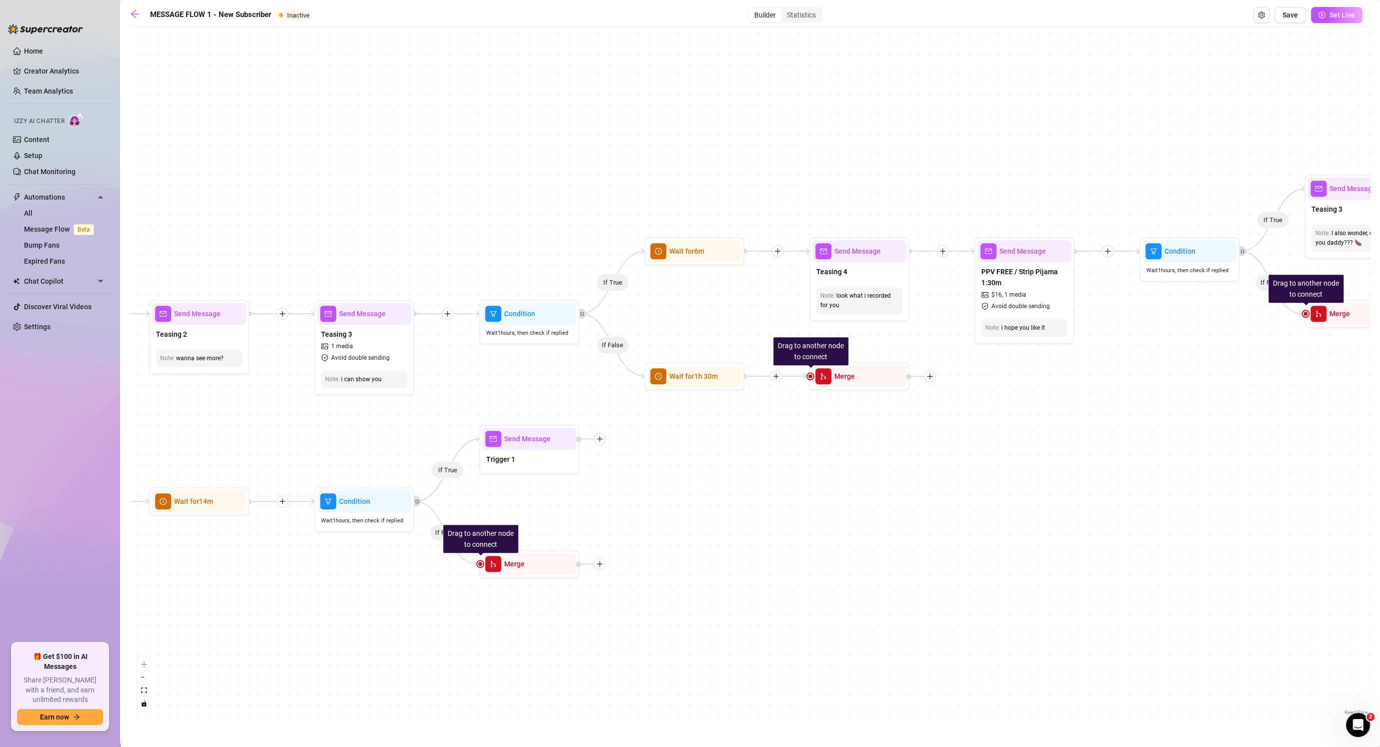
drag, startPoint x: 999, startPoint y: 517, endPoint x: 870, endPoint y: 427, distance: 157.3
click at [650, 483] on div "If False If True If False If False If True If False If True If True Send Messag…" at bounding box center [750, 375] width 1240 height 685
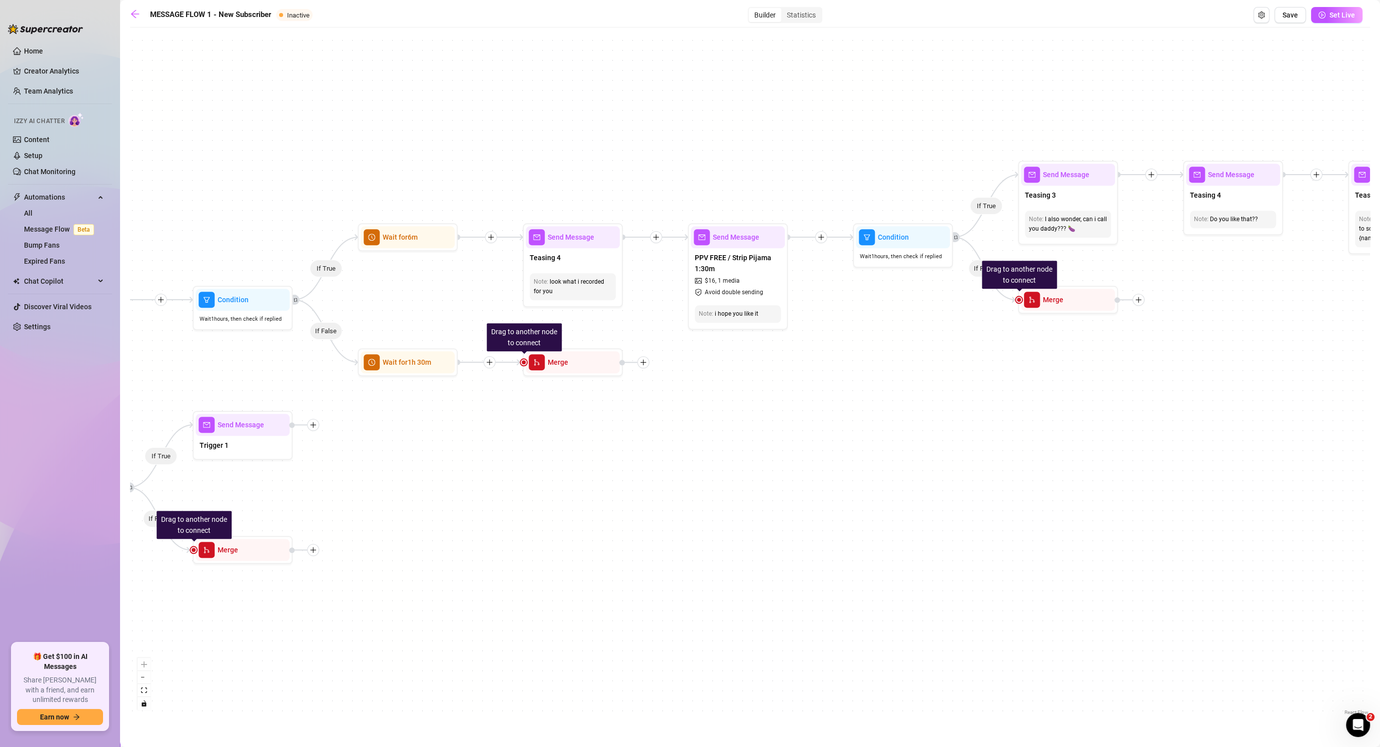
drag, startPoint x: 908, startPoint y: 423, endPoint x: 752, endPoint y: 492, distance: 170.6
click at [728, 496] on div "If False If True If False If False If True If False If True If True Send Messag…" at bounding box center [750, 375] width 1240 height 685
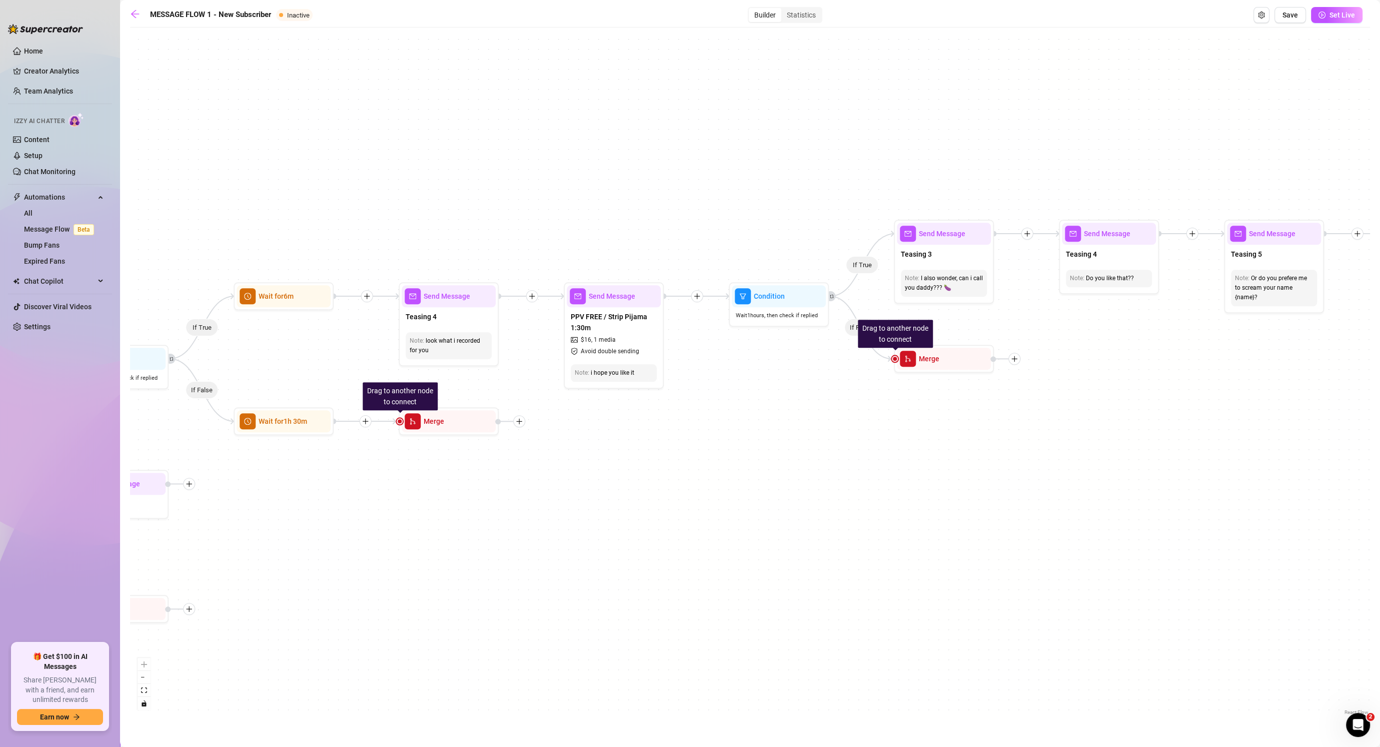
drag, startPoint x: 918, startPoint y: 431, endPoint x: 763, endPoint y: 497, distance: 168.5
click at [728, 501] on div "If False If True If False If False If True If False If True If True Send Messag…" at bounding box center [750, 375] width 1240 height 685
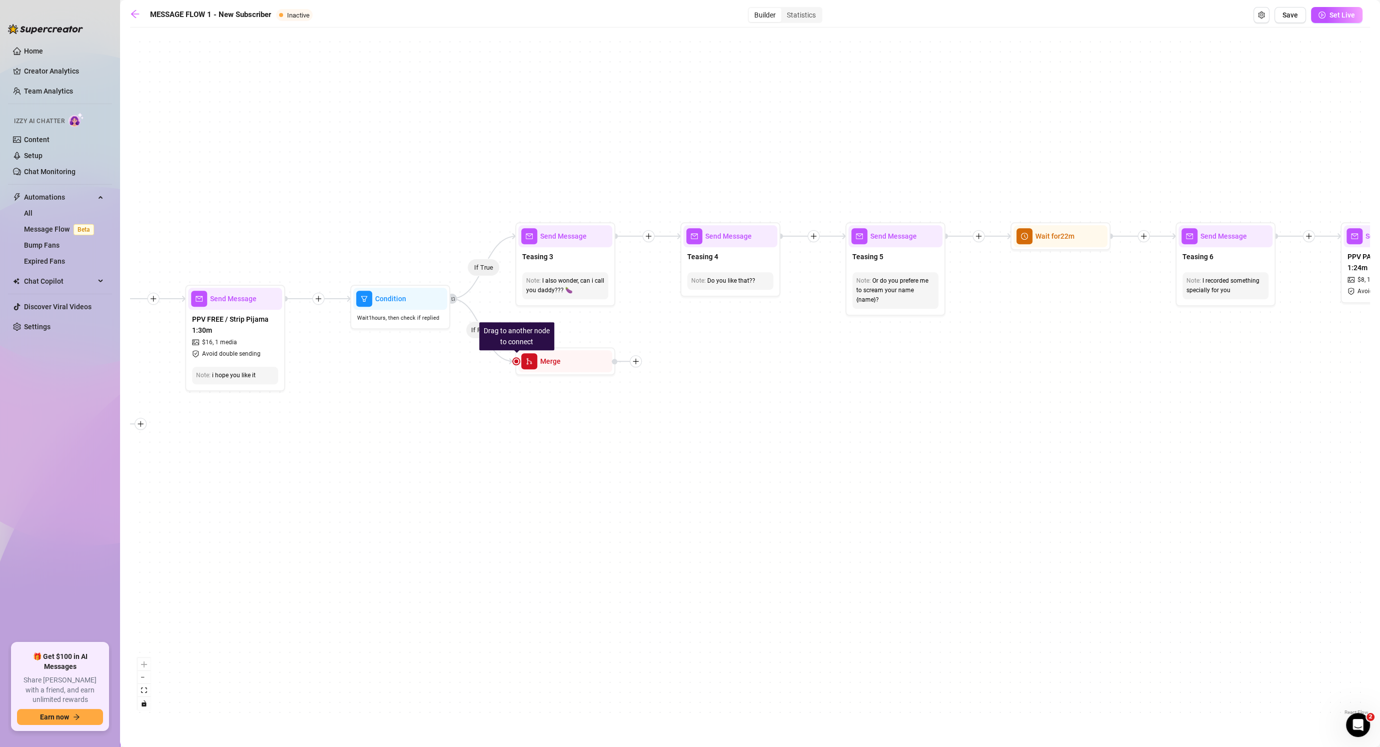
drag, startPoint x: 931, startPoint y: 506, endPoint x: 733, endPoint y: 430, distance: 212.1
click at [728, 430] on div "If False If True If False If False If True If False If True If True Send Messag…" at bounding box center [750, 375] width 1240 height 685
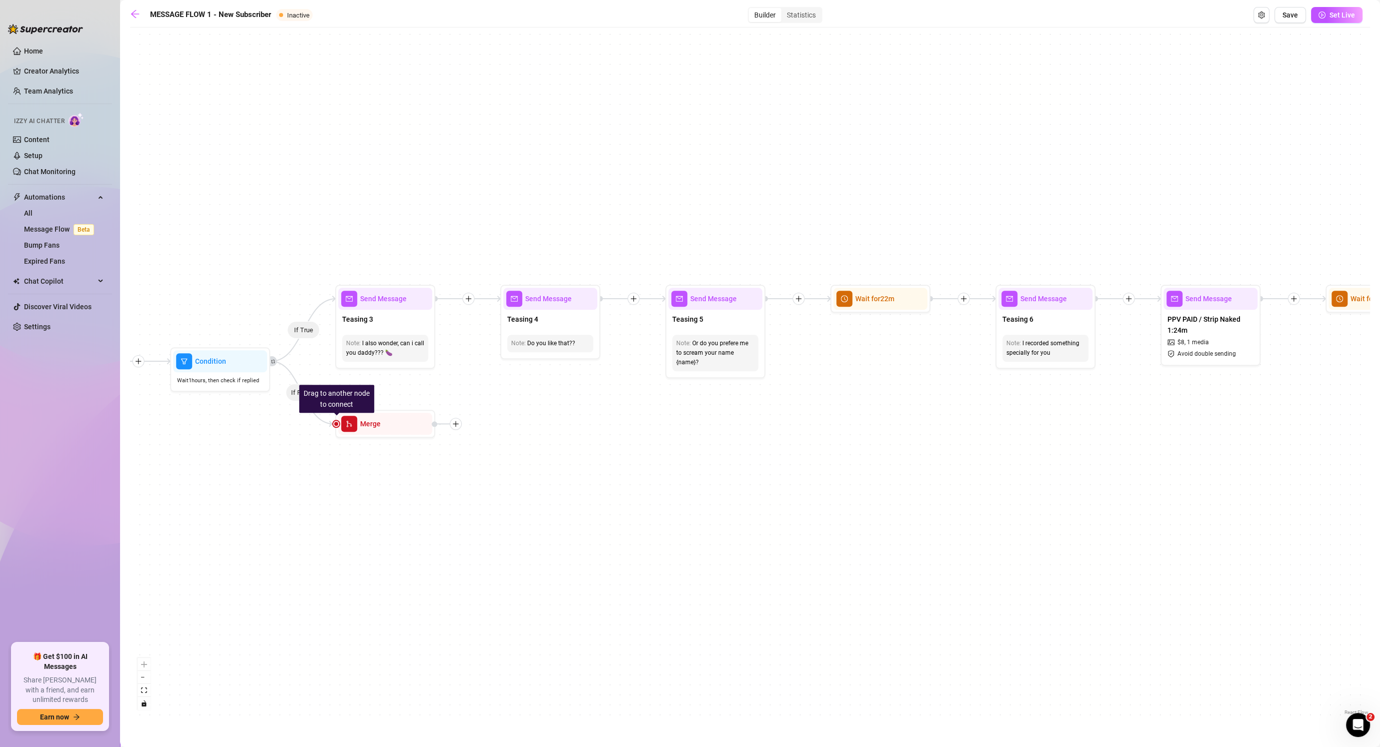
drag, startPoint x: 963, startPoint y: 395, endPoint x: 802, endPoint y: 483, distance: 182.8
click at [708, 493] on div "If False If True If False If False If True If False If True If True Send Messag…" at bounding box center [750, 375] width 1240 height 685
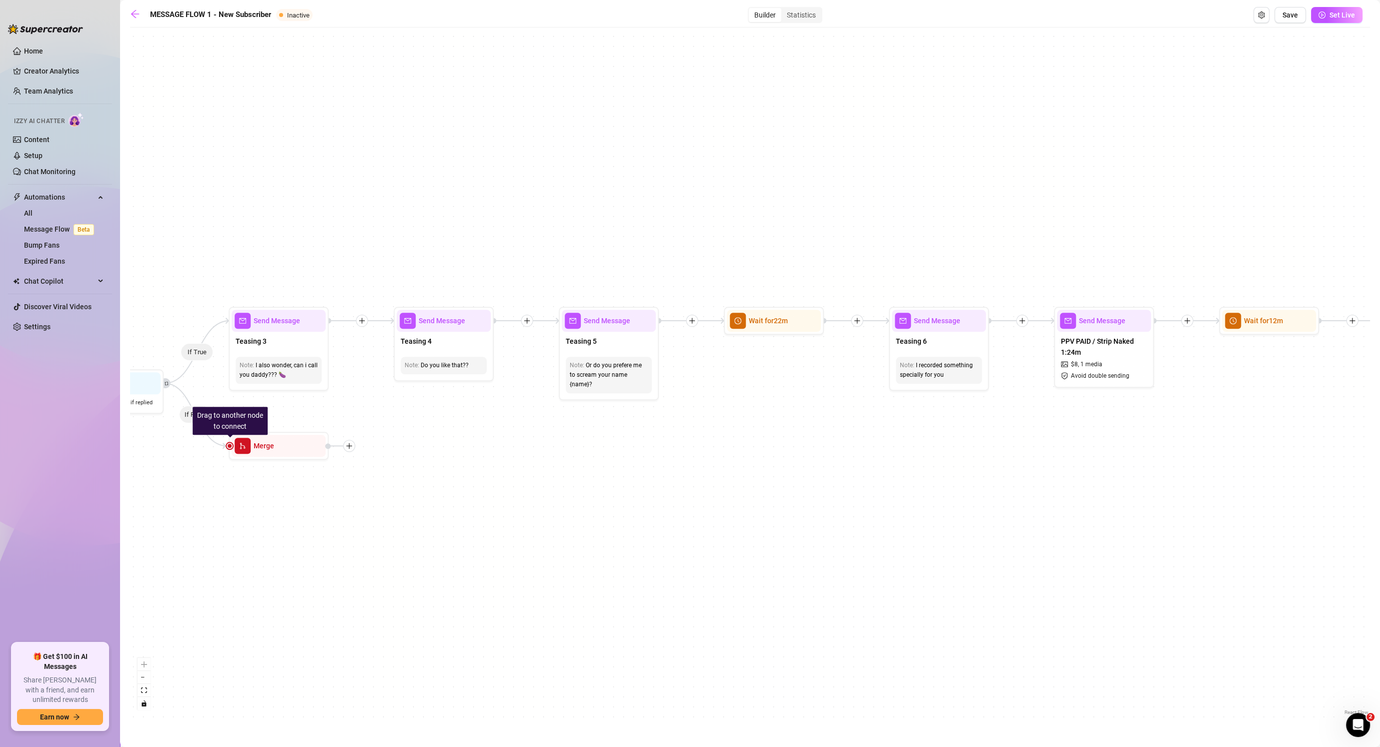
drag, startPoint x: 965, startPoint y: 500, endPoint x: 642, endPoint y: 480, distance: 323.6
click at [641, 480] on div "If False If True If False If False If True If False If True If True Send Messag…" at bounding box center [750, 375] width 1240 height 685
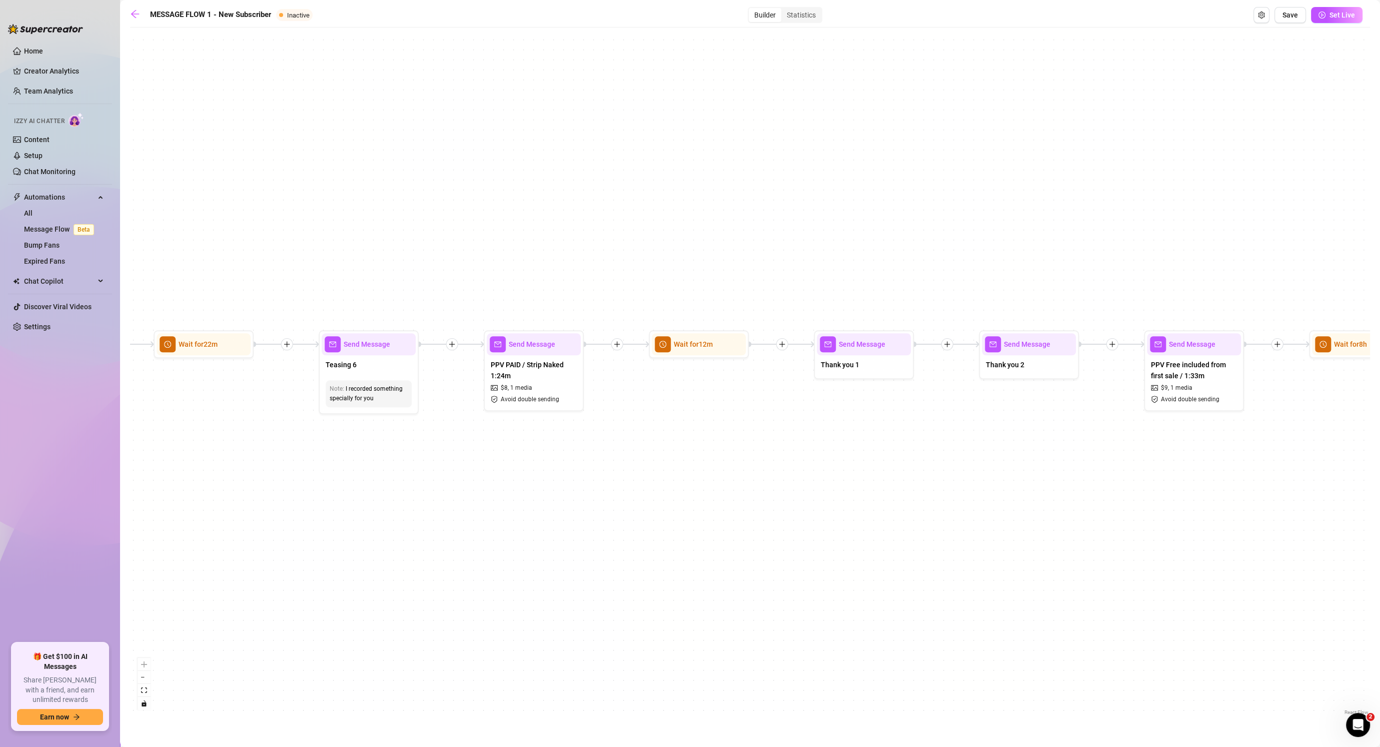
drag, startPoint x: 924, startPoint y: 441, endPoint x: 862, endPoint y: 491, distance: 79.7
click at [657, 483] on div "If False If True If False If False If True If False If True If True Send Messag…" at bounding box center [750, 375] width 1240 height 685
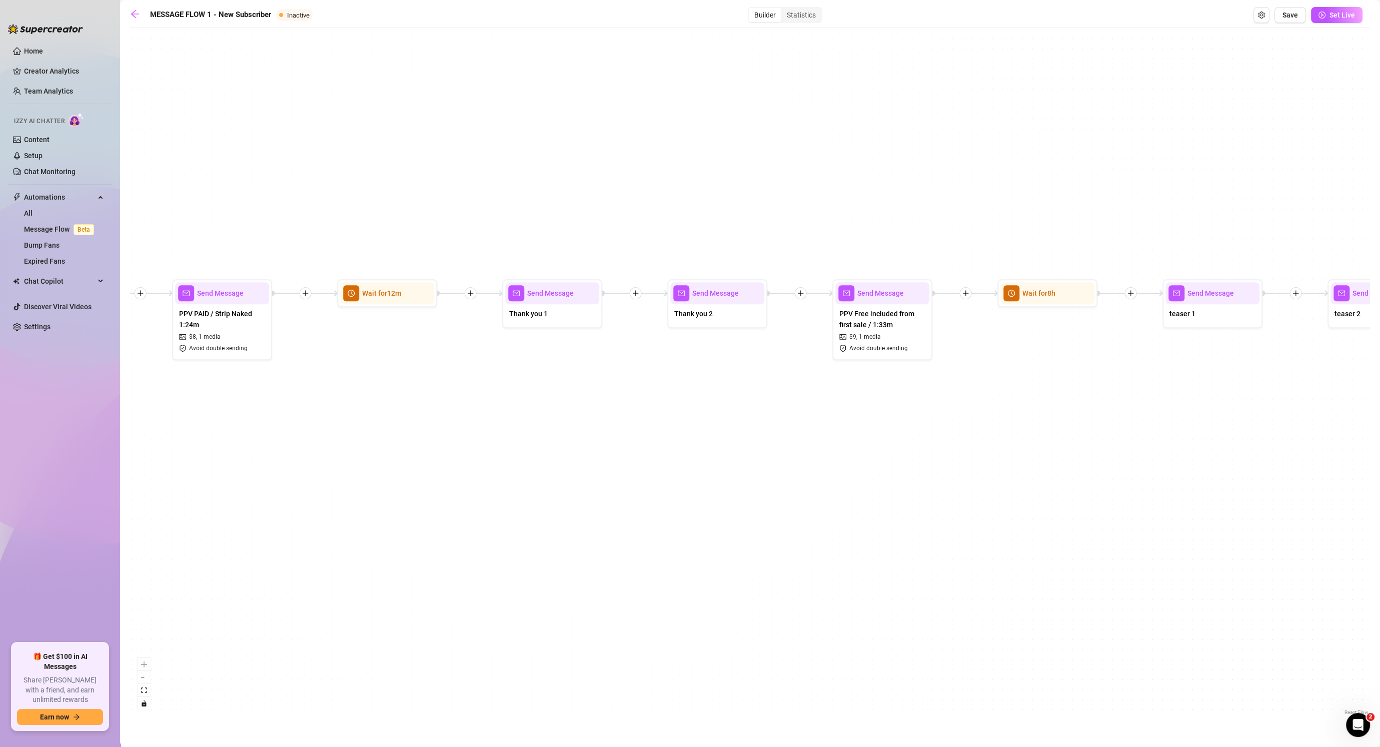
drag, startPoint x: 969, startPoint y: 493, endPoint x: 724, endPoint y: 444, distance: 250.4
click at [659, 437] on div "If False If True If False If False If True If False If True If True Send Messag…" at bounding box center [750, 375] width 1240 height 685
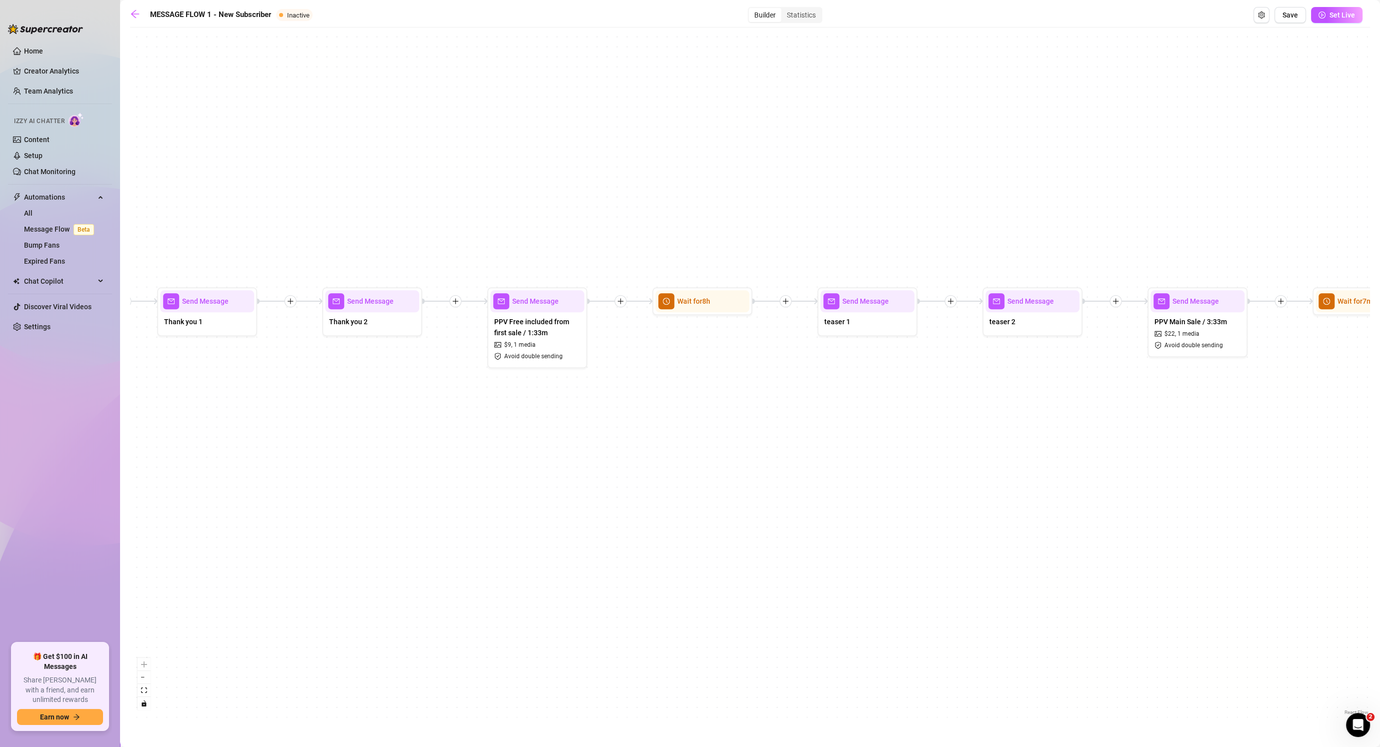
drag, startPoint x: 825, startPoint y: 450, endPoint x: 589, endPoint y: 468, distance: 236.2
click at [574, 471] on div "If False If True If False If False If True If False If True If True Send Messag…" at bounding box center [750, 375] width 1240 height 685
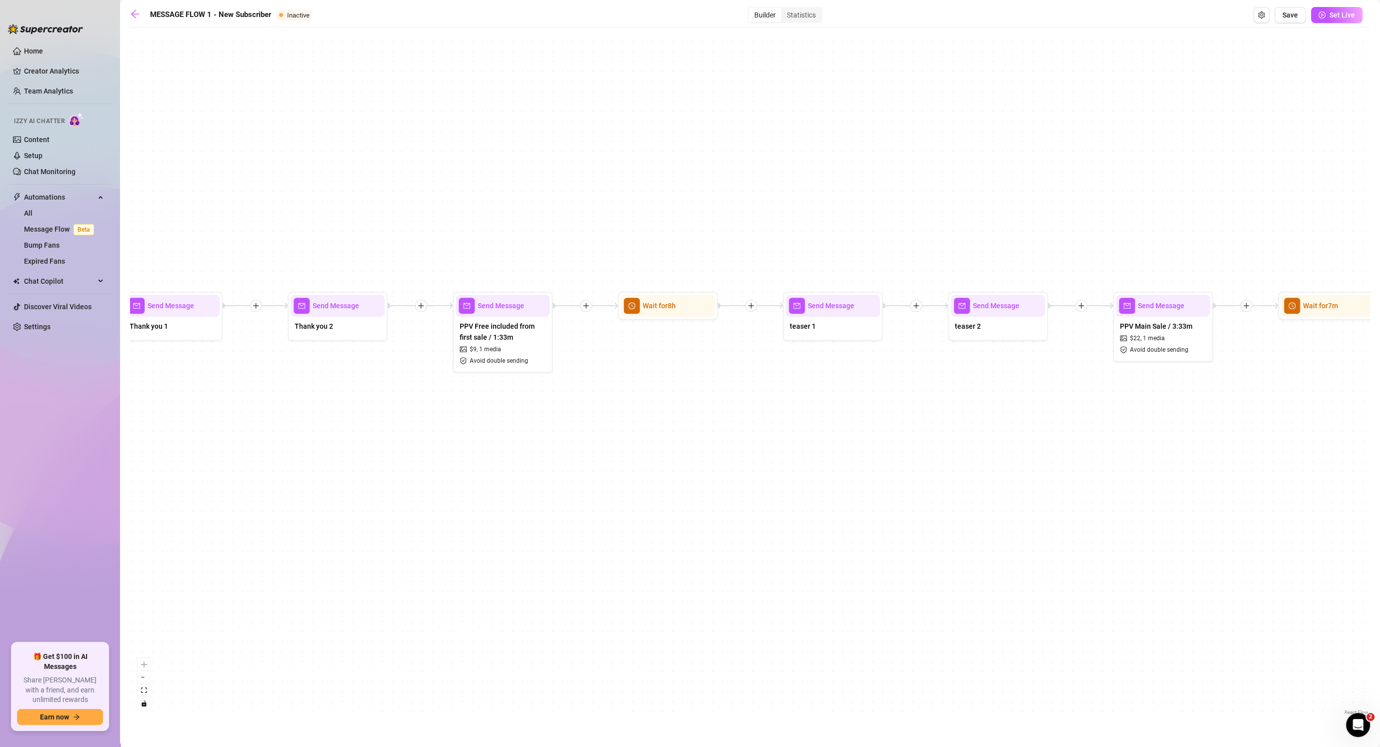
drag, startPoint x: 923, startPoint y: 437, endPoint x: 702, endPoint y: 465, distance: 222.3
click at [700, 466] on div "If False If True If False If False If True If False If True If True Send Messag…" at bounding box center [750, 375] width 1240 height 685
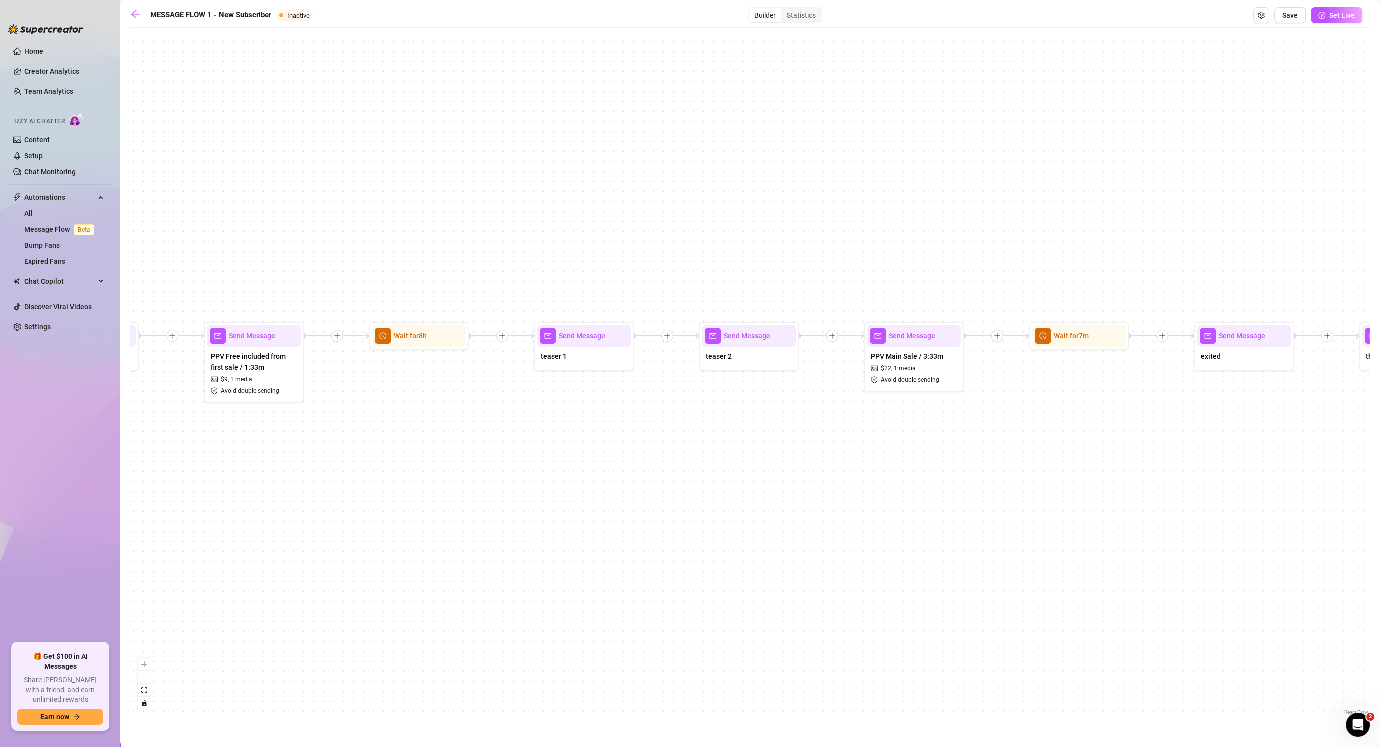
drag, startPoint x: 1060, startPoint y: 417, endPoint x: 659, endPoint y: 439, distance: 402.1
click at [655, 440] on div "If False If True If False If False If True If False If True If True Send Messag…" at bounding box center [750, 375] width 1240 height 685
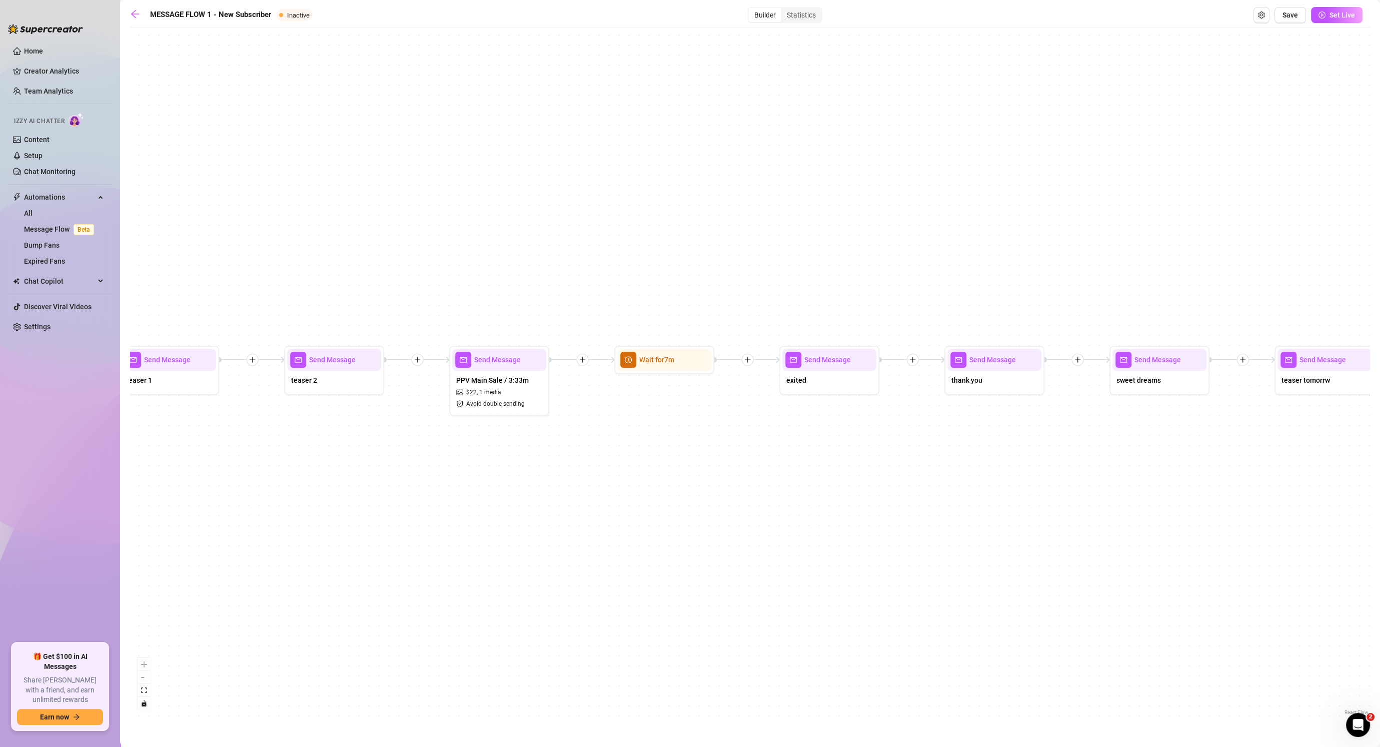
drag, startPoint x: 1180, startPoint y: 462, endPoint x: 672, endPoint y: 426, distance: 509.8
click at [668, 426] on div "If False If True If False If False If True If False If True If True Send Messag…" at bounding box center [750, 375] width 1240 height 685
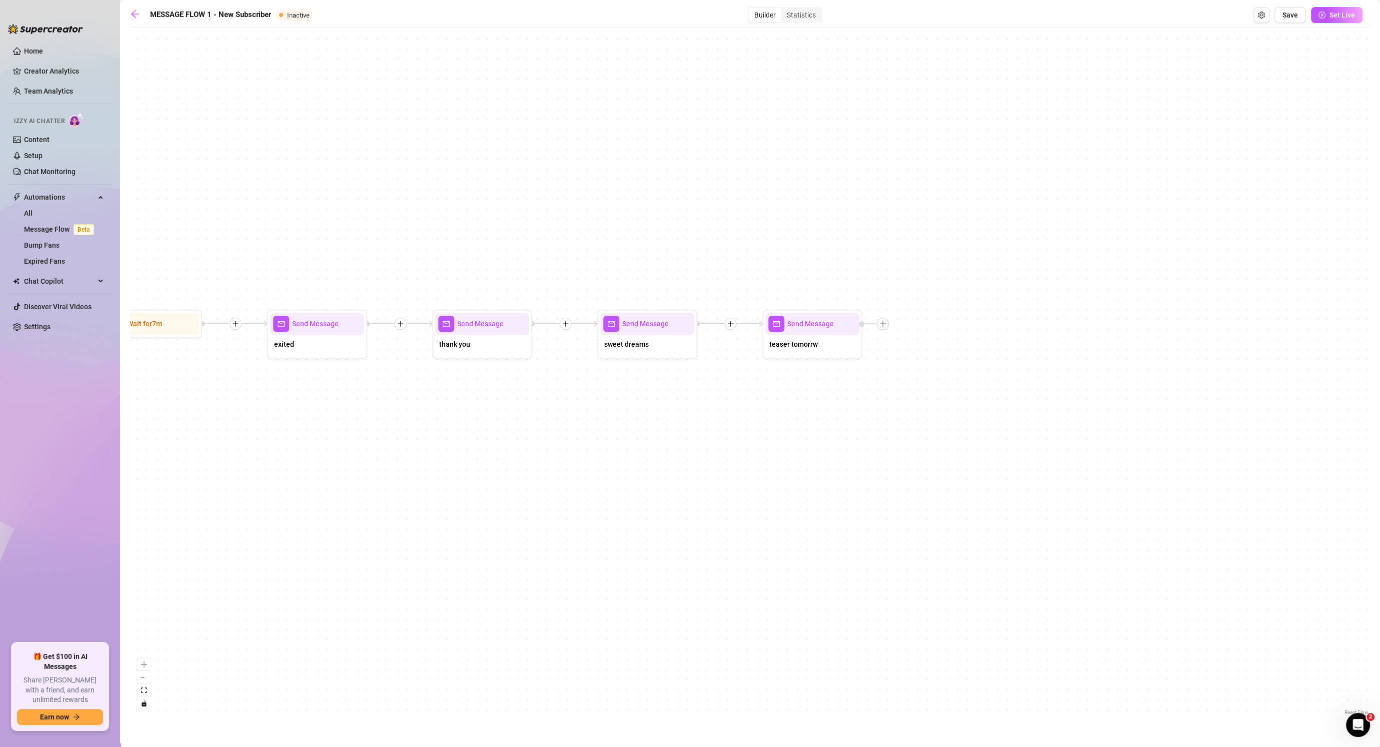
drag, startPoint x: 1133, startPoint y: 420, endPoint x: 1096, endPoint y: 421, distance: 37.0
click at [728, 420] on div "If False If True If False If False If True If False If True If True Send Messag…" at bounding box center [750, 375] width 1240 height 685
drag, startPoint x: 667, startPoint y: 429, endPoint x: 1065, endPoint y: 445, distance: 398.3
click at [728, 448] on div "If False If True If False If False If True If False If True If True Send Messag…" at bounding box center [750, 375] width 1240 height 685
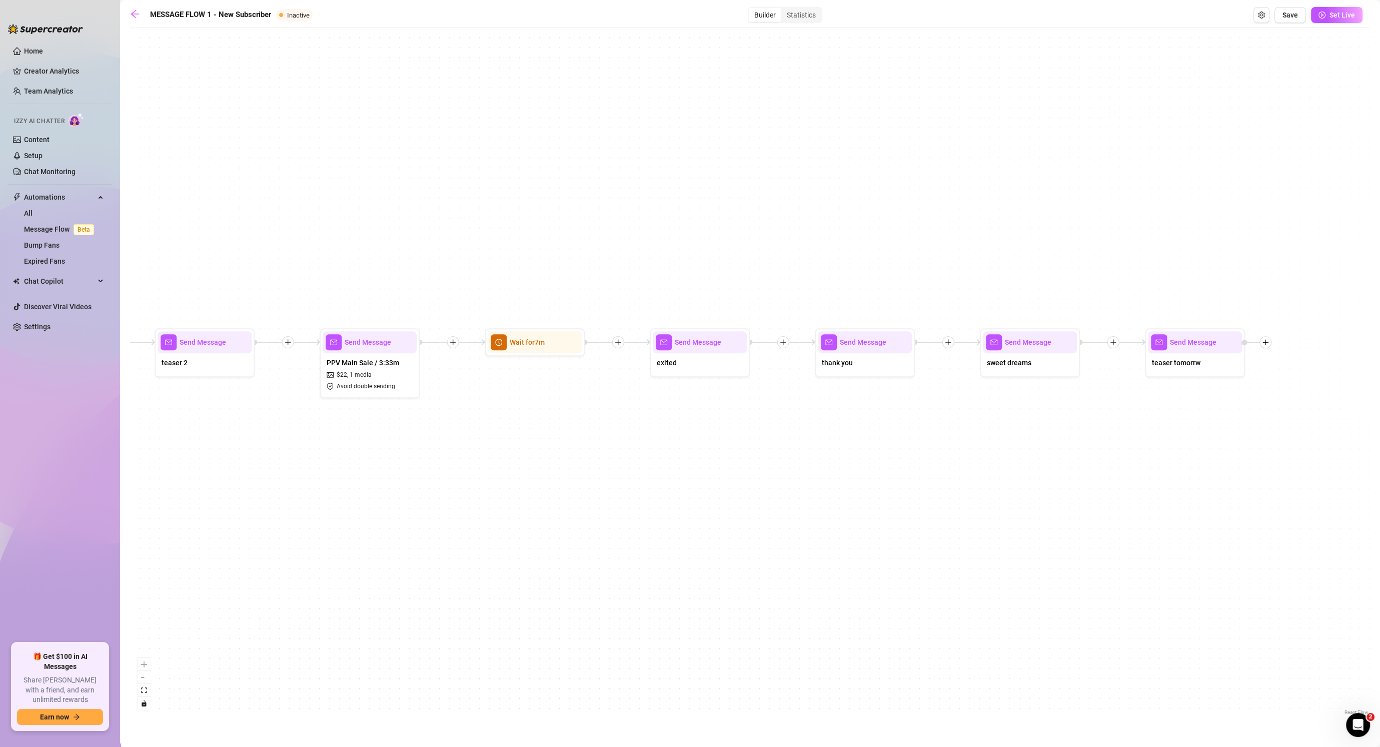
drag, startPoint x: 928, startPoint y: 446, endPoint x: 1233, endPoint y: 442, distance: 305.0
click at [728, 443] on div "If False If True If False If False If True If False If True If True Send Messag…" at bounding box center [750, 375] width 1240 height 685
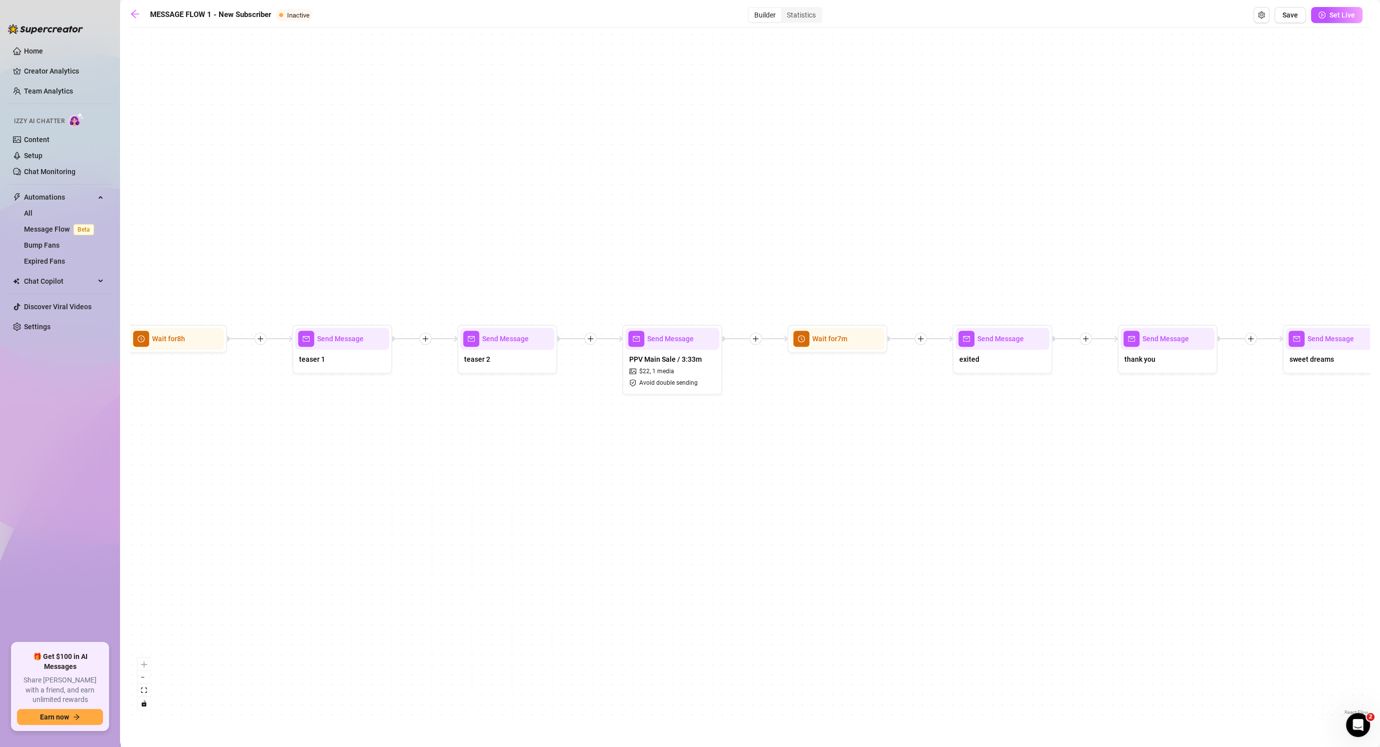
drag, startPoint x: 764, startPoint y: 523, endPoint x: 1058, endPoint y: 495, distance: 295.8
click at [728, 498] on div "If False If True If False If False If True If False If True If True Send Messag…" at bounding box center [750, 375] width 1240 height 685
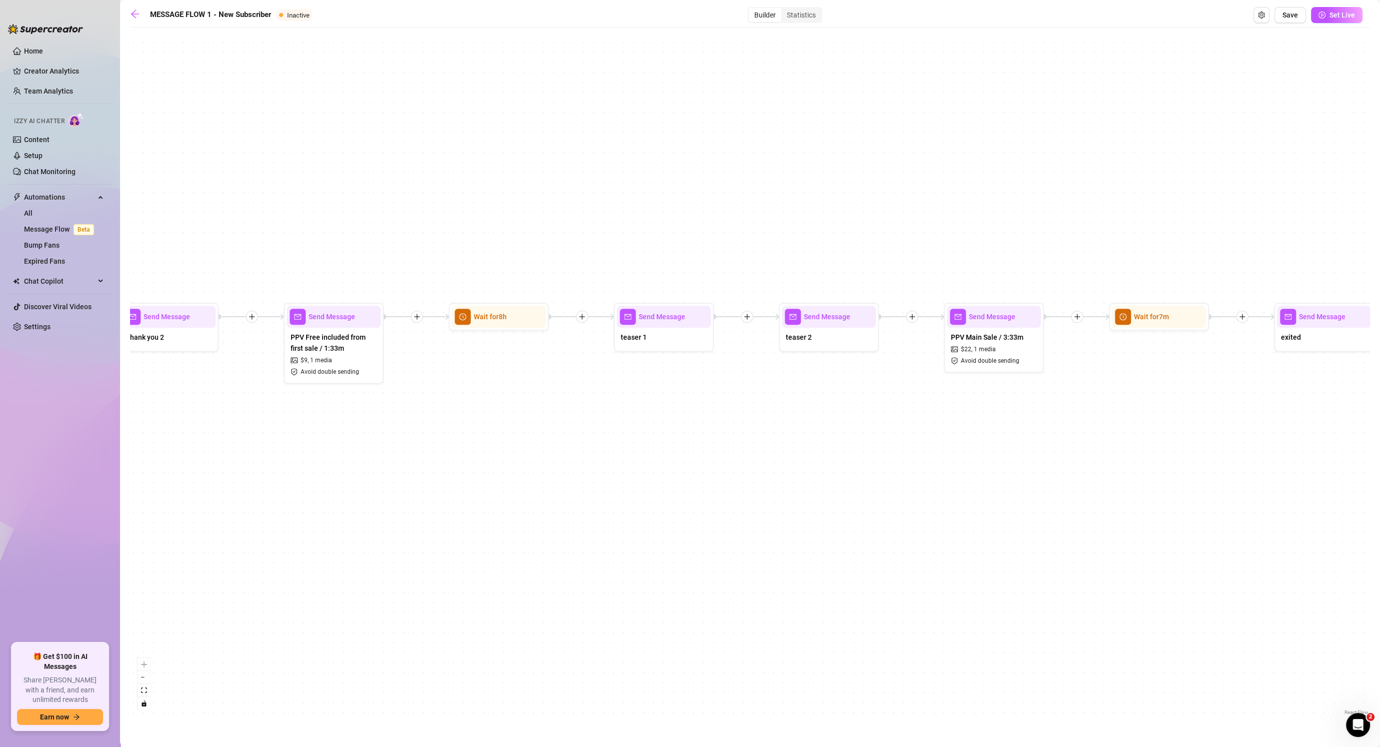
drag, startPoint x: 677, startPoint y: 514, endPoint x: 1078, endPoint y: 526, distance: 401.7
click at [728, 529] on div "If False If True If False If False If True If False If True If True Send Messag…" at bounding box center [750, 375] width 1240 height 685
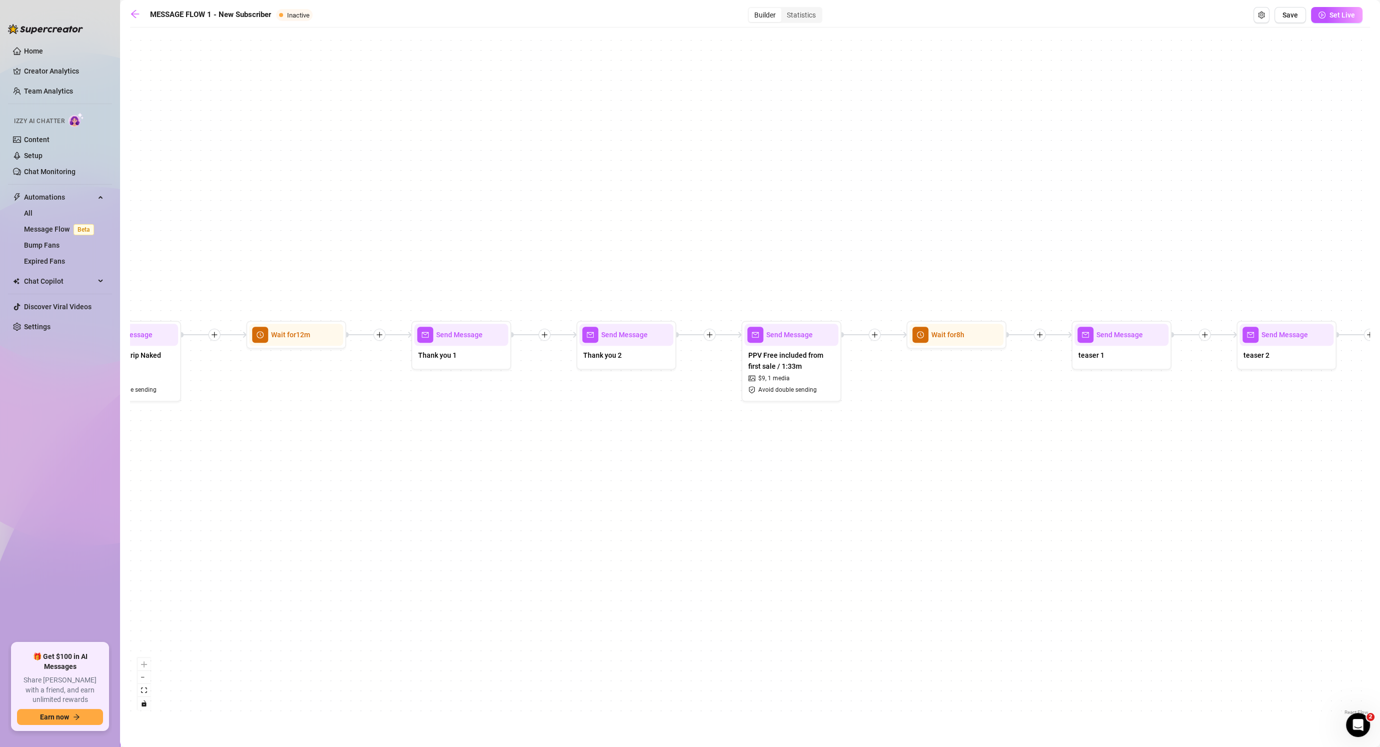
click at [728, 510] on div "If False If True If False If False If True If False If True If True Send Messag…" at bounding box center [750, 375] width 1240 height 685
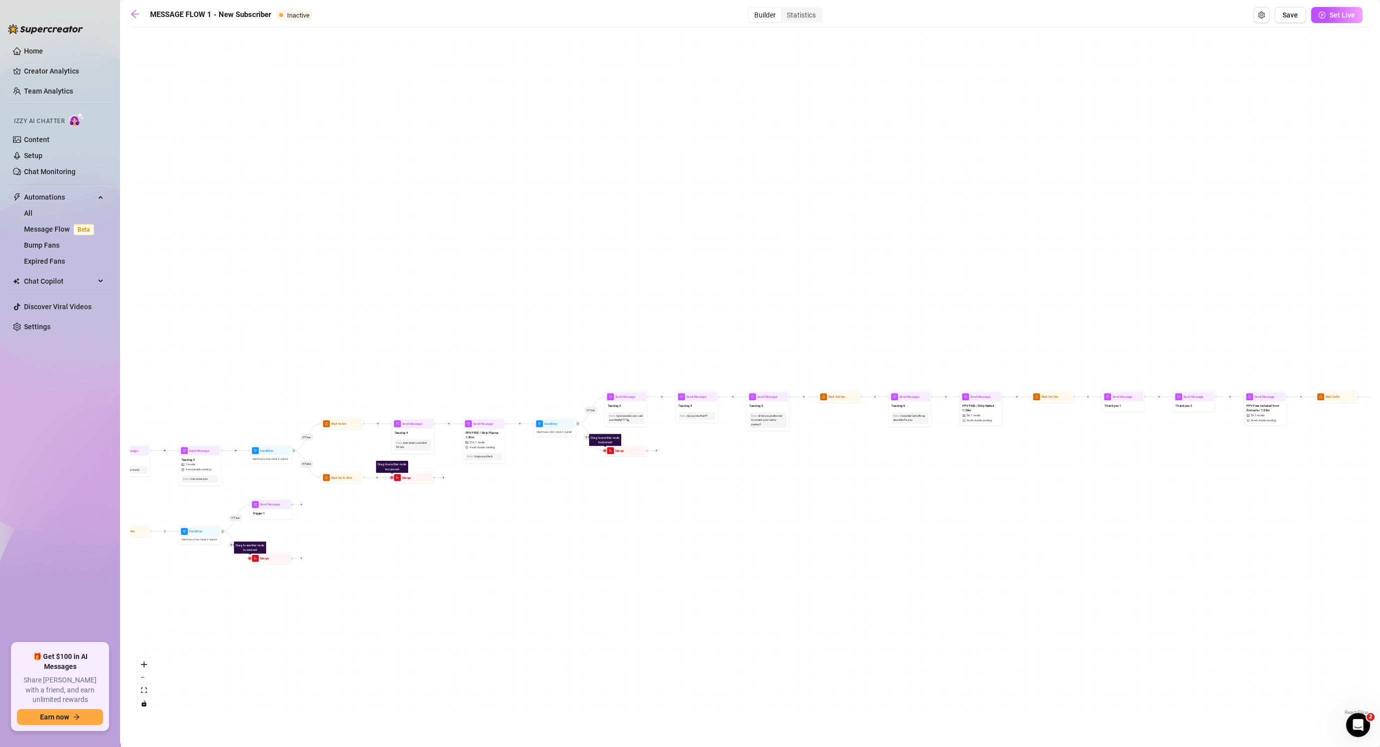
click at [728, 468] on div "If False If True If False If False If True If False If True If True Send Messag…" at bounding box center [750, 375] width 1240 height 685
click at [728, 517] on div "If False If True If False If False If True If False If True If True Send Messag…" at bounding box center [750, 375] width 1240 height 685
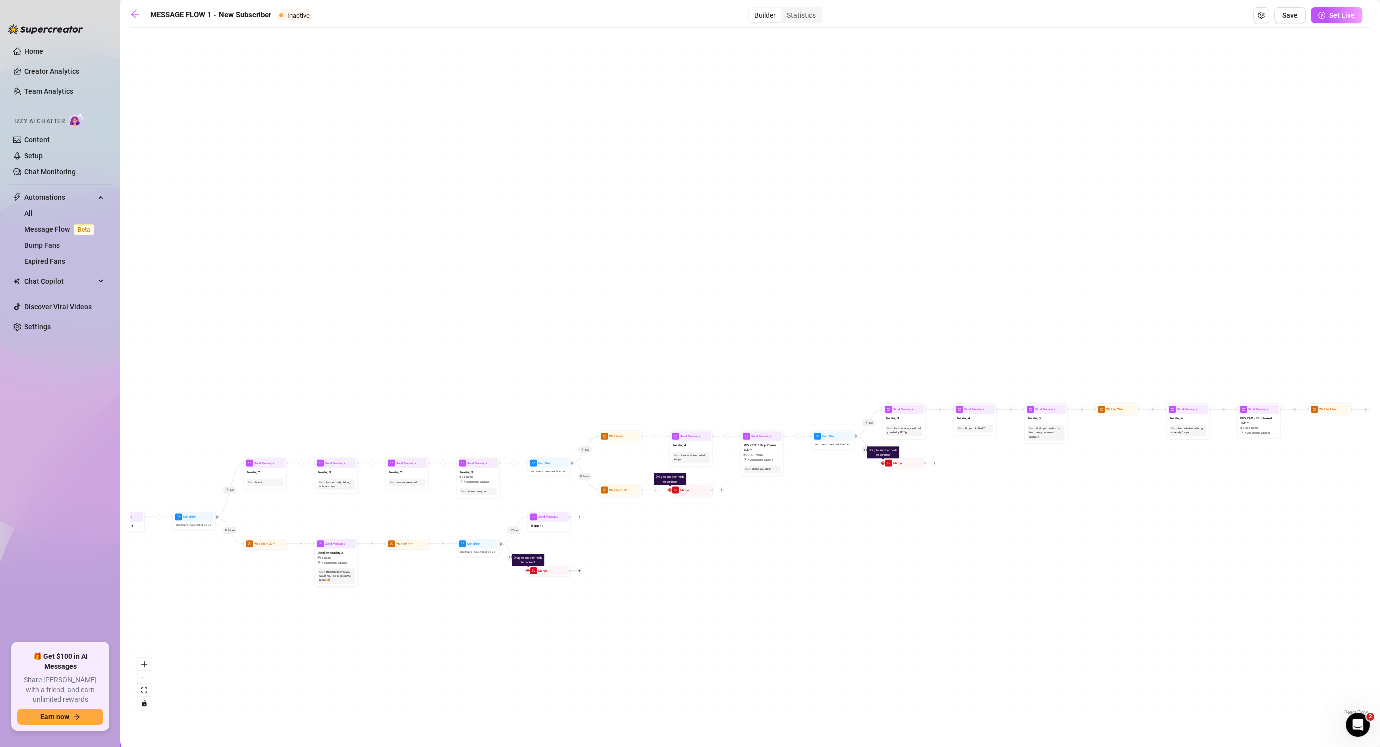
click at [728, 470] on div "If False If True If False If False If True If False If True If True Send Messag…" at bounding box center [750, 375] width 1240 height 685
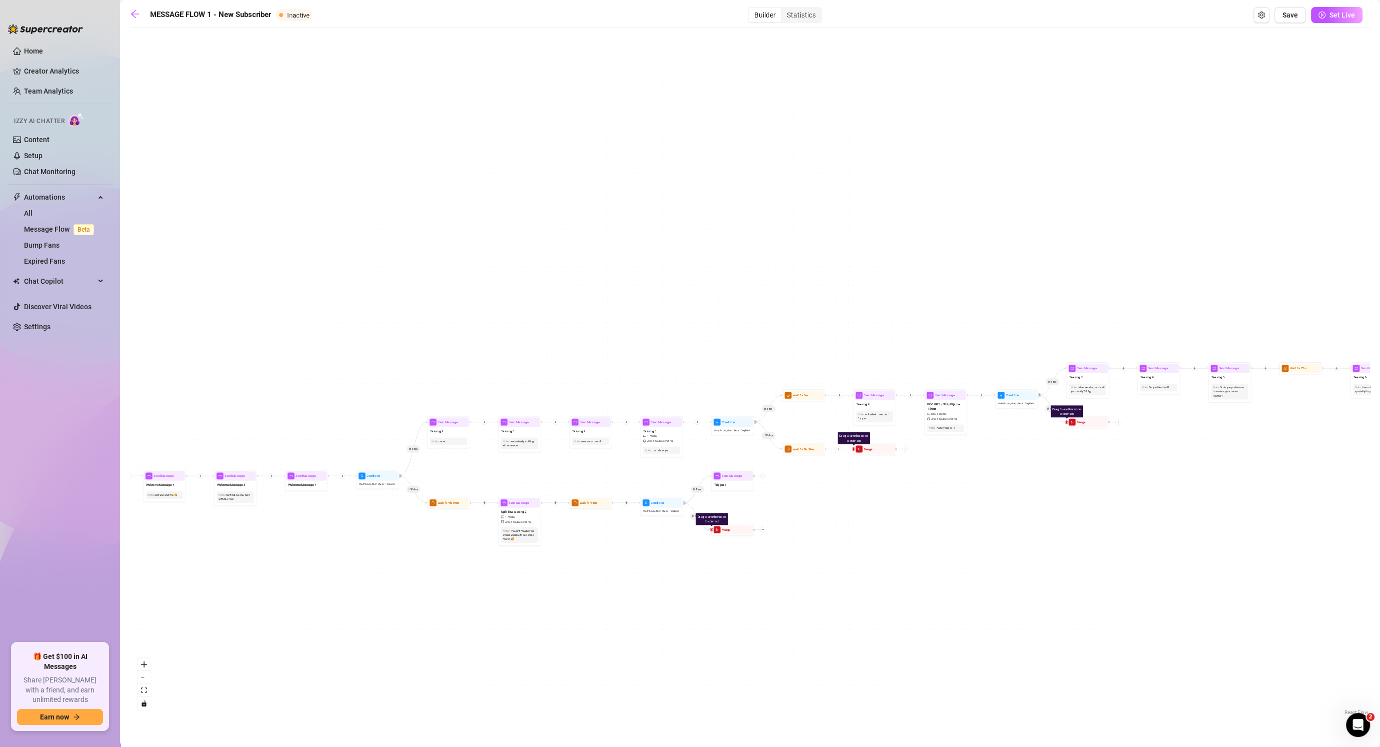
drag, startPoint x: 960, startPoint y: 522, endPoint x: 1094, endPoint y: 519, distance: 134.1
click at [728, 514] on div "If False If True If False If False If True If False If True If True Send Messag…" at bounding box center [750, 375] width 1240 height 685
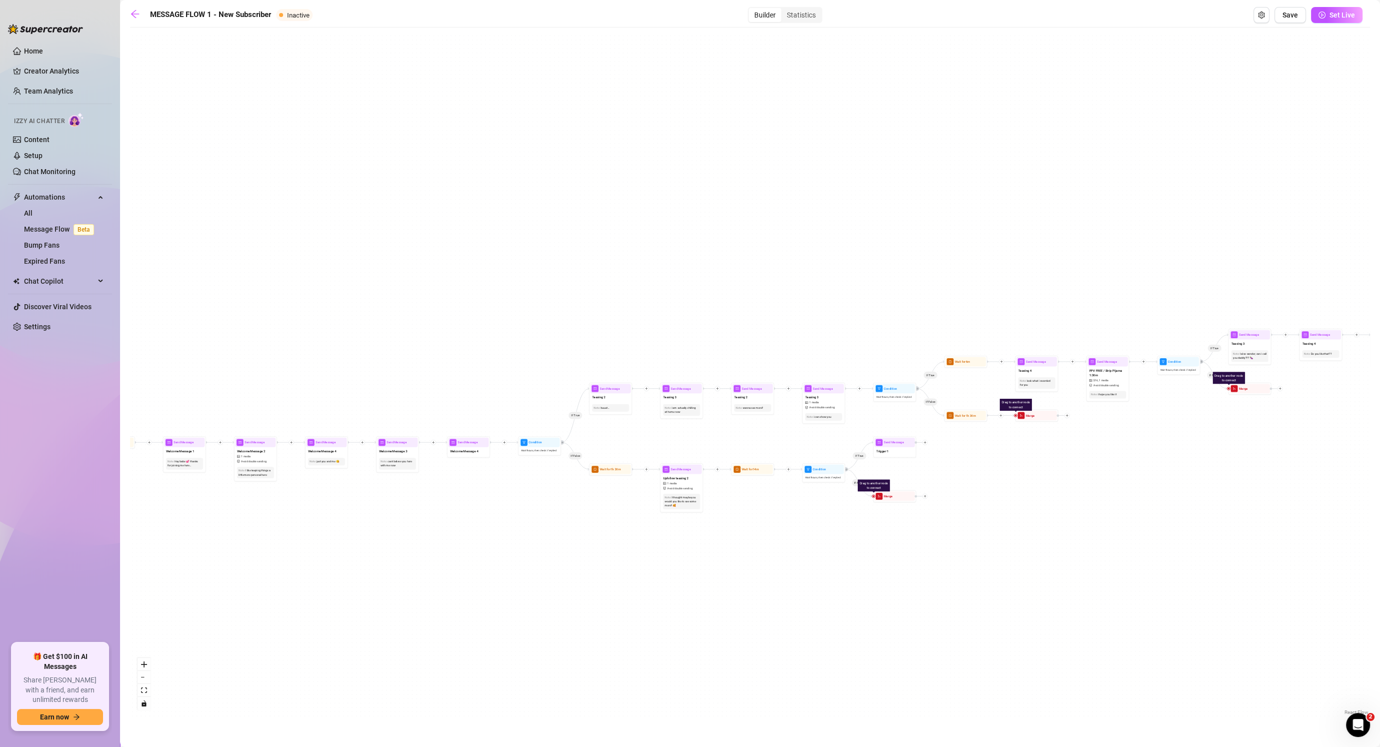
drag, startPoint x: 991, startPoint y: 506, endPoint x: 1048, endPoint y: 483, distance: 62.1
click at [728, 464] on div "If False If True If False If False If True If False If True If True Send Messag…" at bounding box center [750, 375] width 1240 height 685
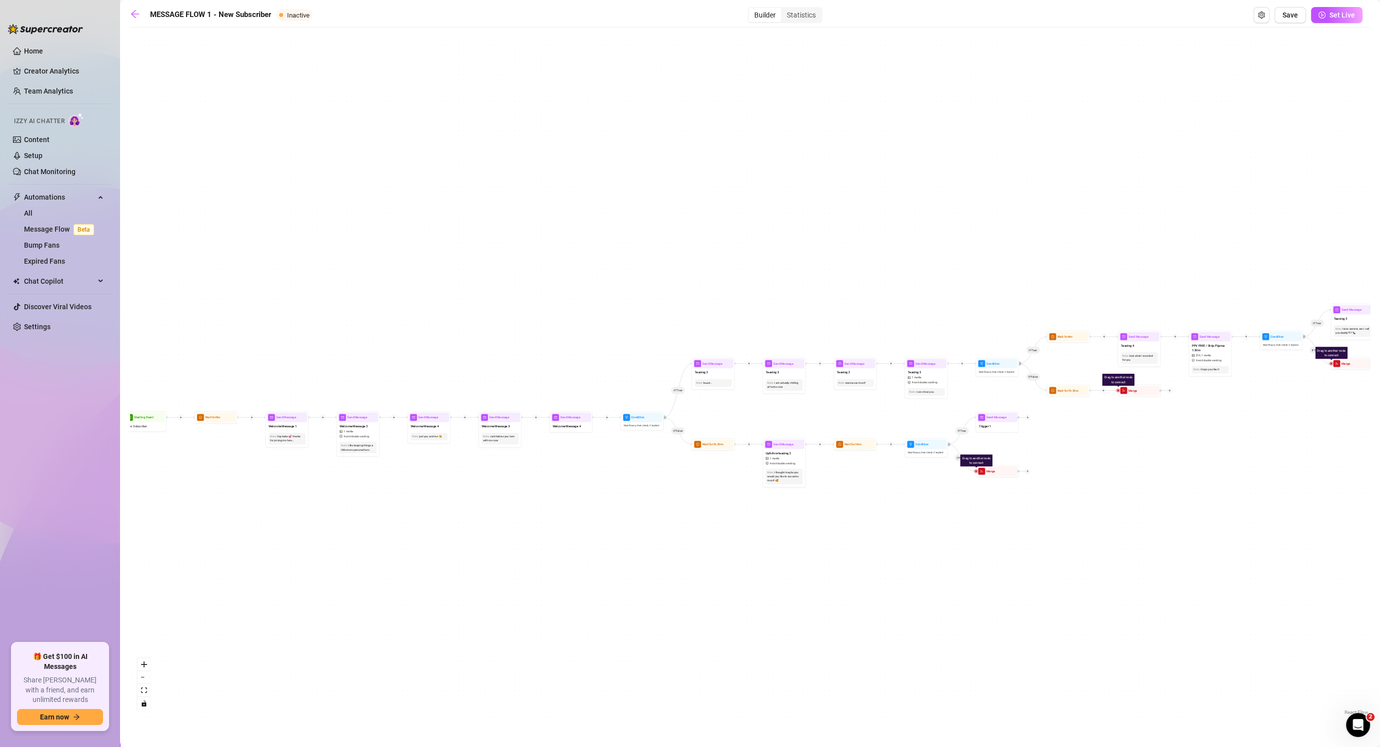
drag, startPoint x: 405, startPoint y: 541, endPoint x: 547, endPoint y: 530, distance: 142.4
click at [547, 530] on div "If False If True If False If False If True If False If True If True Send Messag…" at bounding box center [750, 375] width 1240 height 685
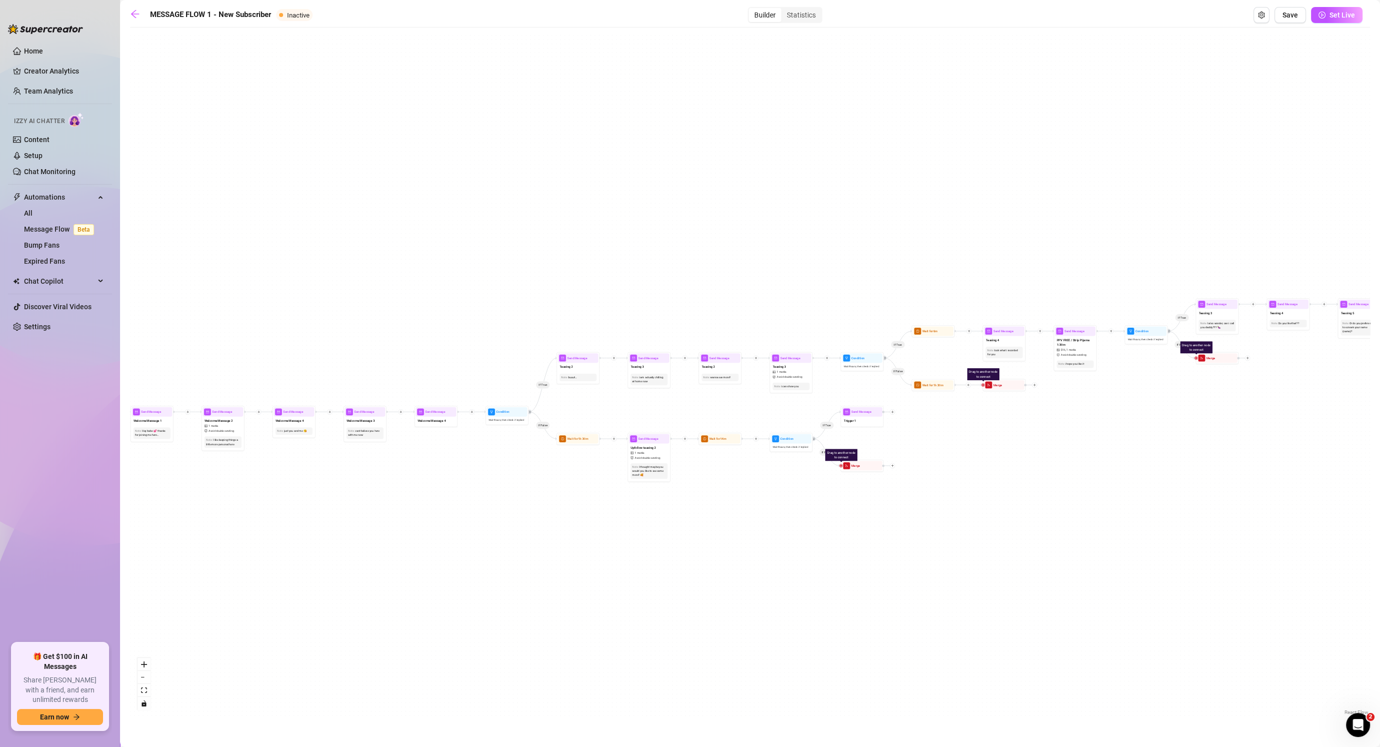
drag, startPoint x: 563, startPoint y: 531, endPoint x: 373, endPoint y: 539, distance: 190.7
click at [309, 531] on div "If False If True If False If False If True If False If True If True Send Messag…" at bounding box center [750, 375] width 1240 height 685
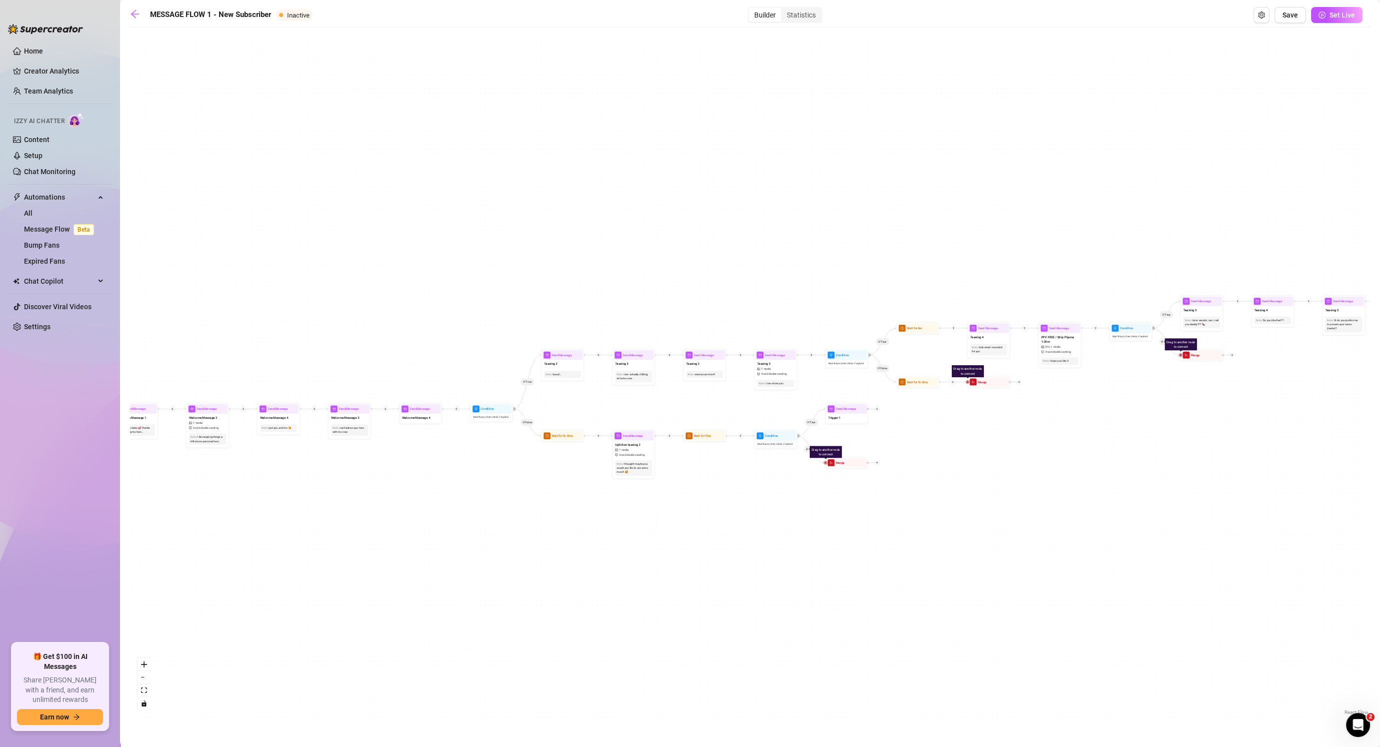
drag, startPoint x: 833, startPoint y: 582, endPoint x: 706, endPoint y: 589, distance: 127.2
click at [707, 593] on div "If False If True If False If False If True If False If True If True Send Messag…" at bounding box center [750, 375] width 1240 height 685
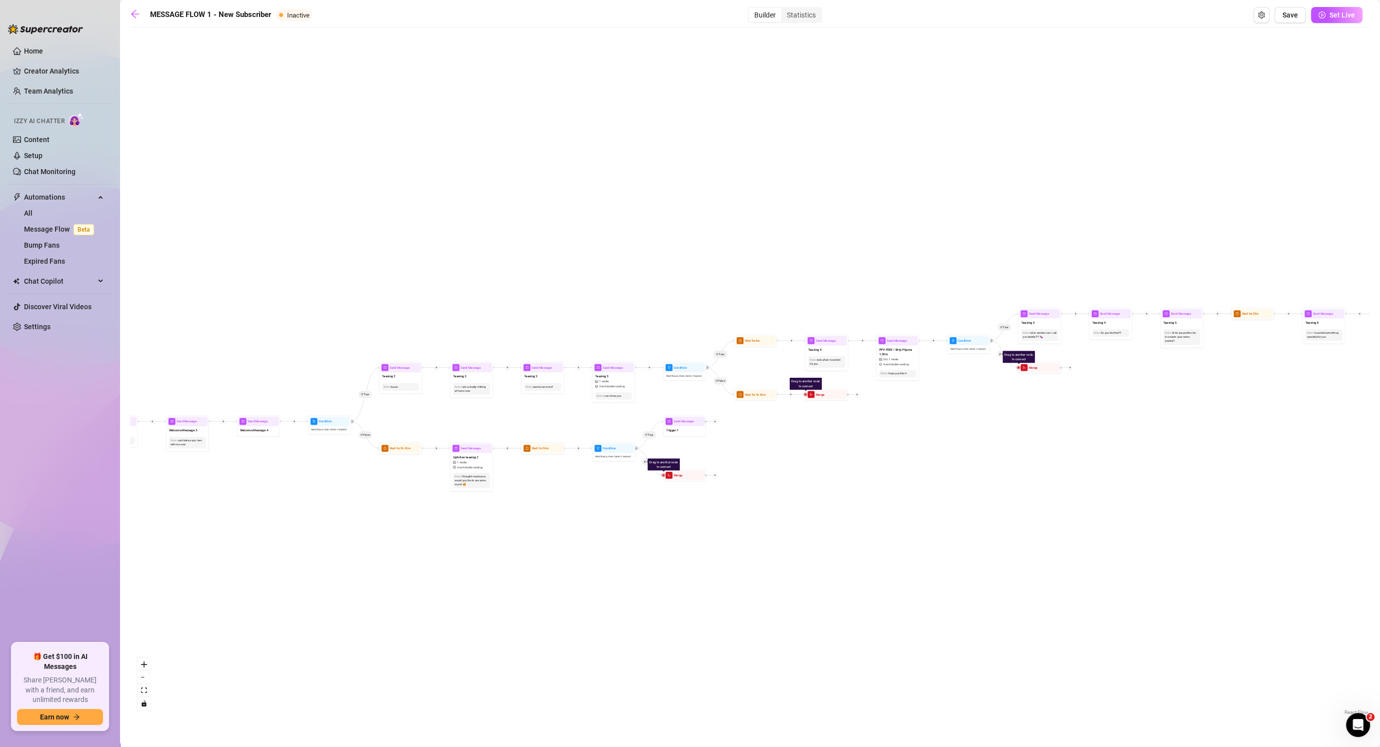
drag, startPoint x: 893, startPoint y: 492, endPoint x: 728, endPoint y: 494, distance: 165.5
click at [725, 495] on div "If False If True If False If False If True If False If True If True Send Messag…" at bounding box center [750, 375] width 1240 height 685
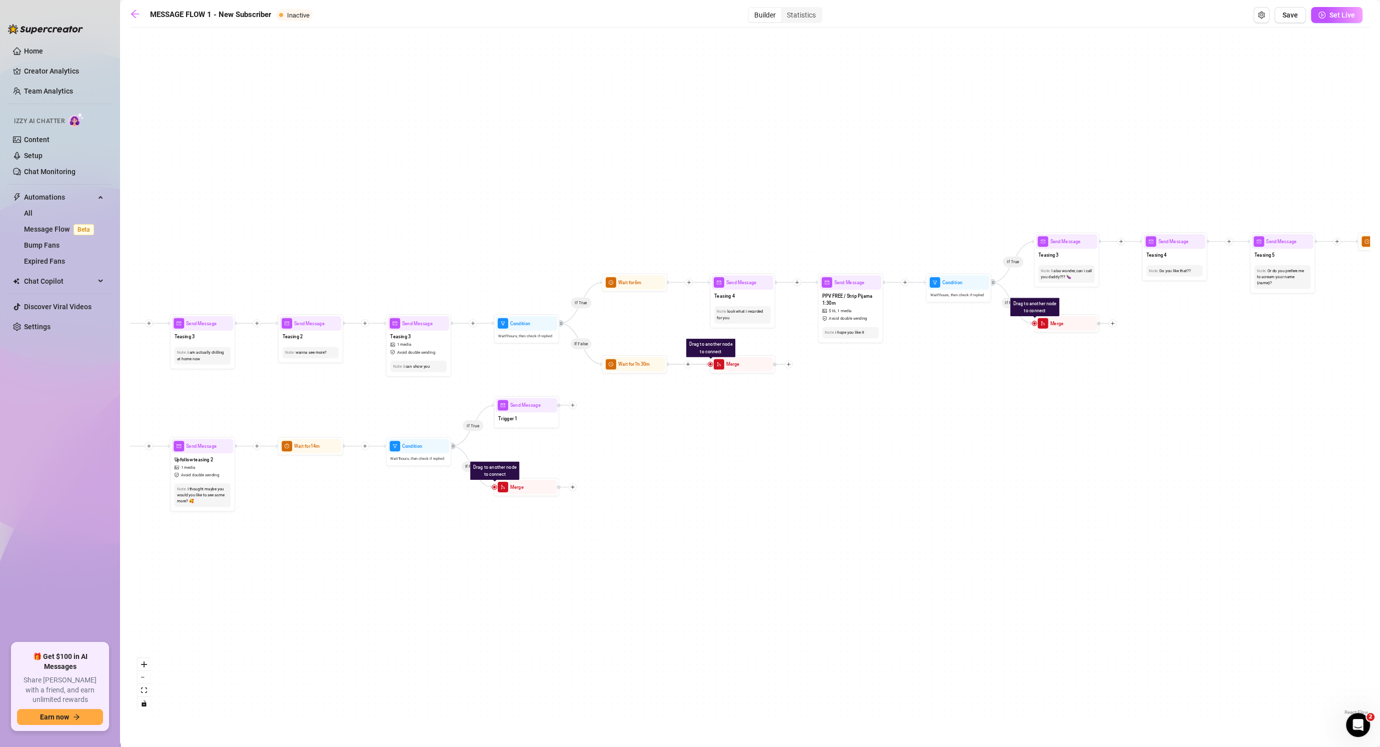
drag, startPoint x: 467, startPoint y: 530, endPoint x: 608, endPoint y: 550, distance: 142.9
click at [608, 551] on div "If False If True If False If False If True If False If True If True Send Messag…" at bounding box center [750, 375] width 1240 height 685
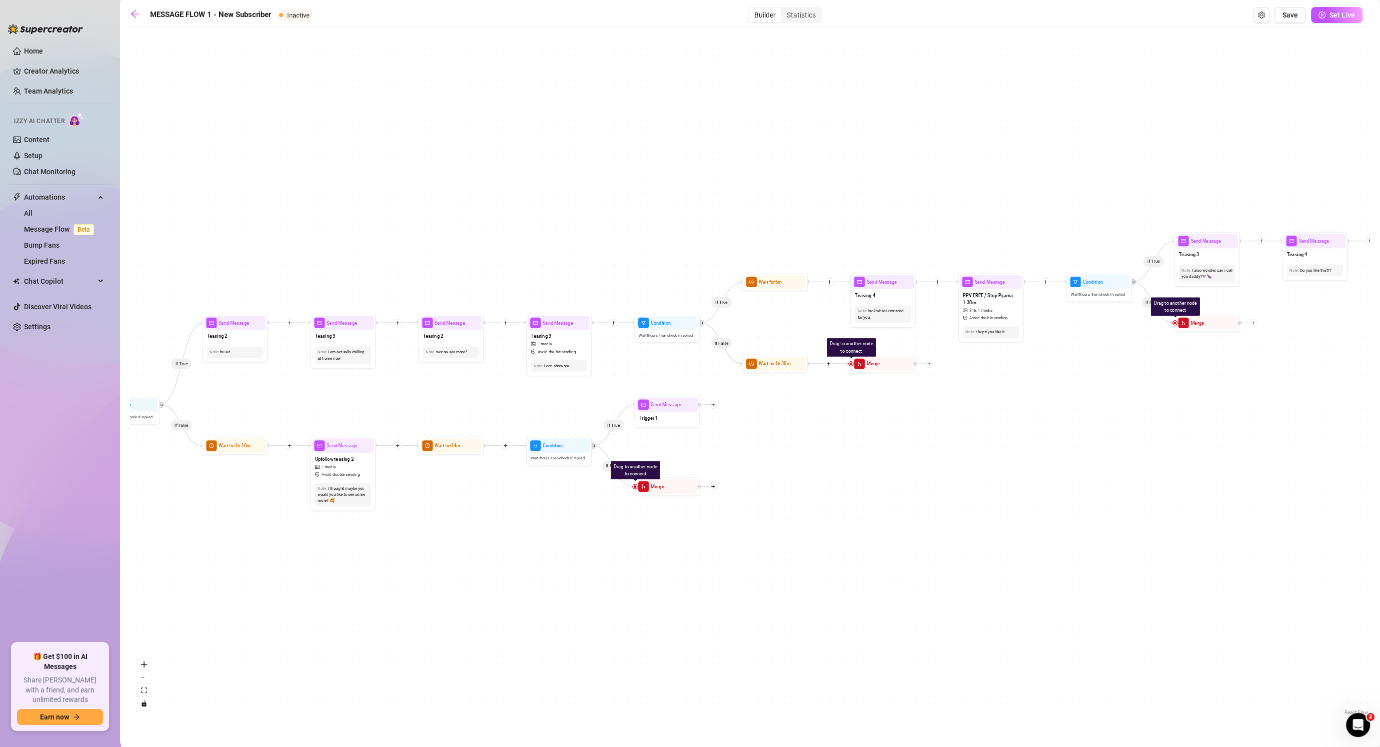
drag, startPoint x: 754, startPoint y: 547, endPoint x: 932, endPoint y: 530, distance: 178.8
click at [728, 532] on div "If False If True If False If False If True If False If True If True Send Messag…" at bounding box center [750, 375] width 1240 height 685
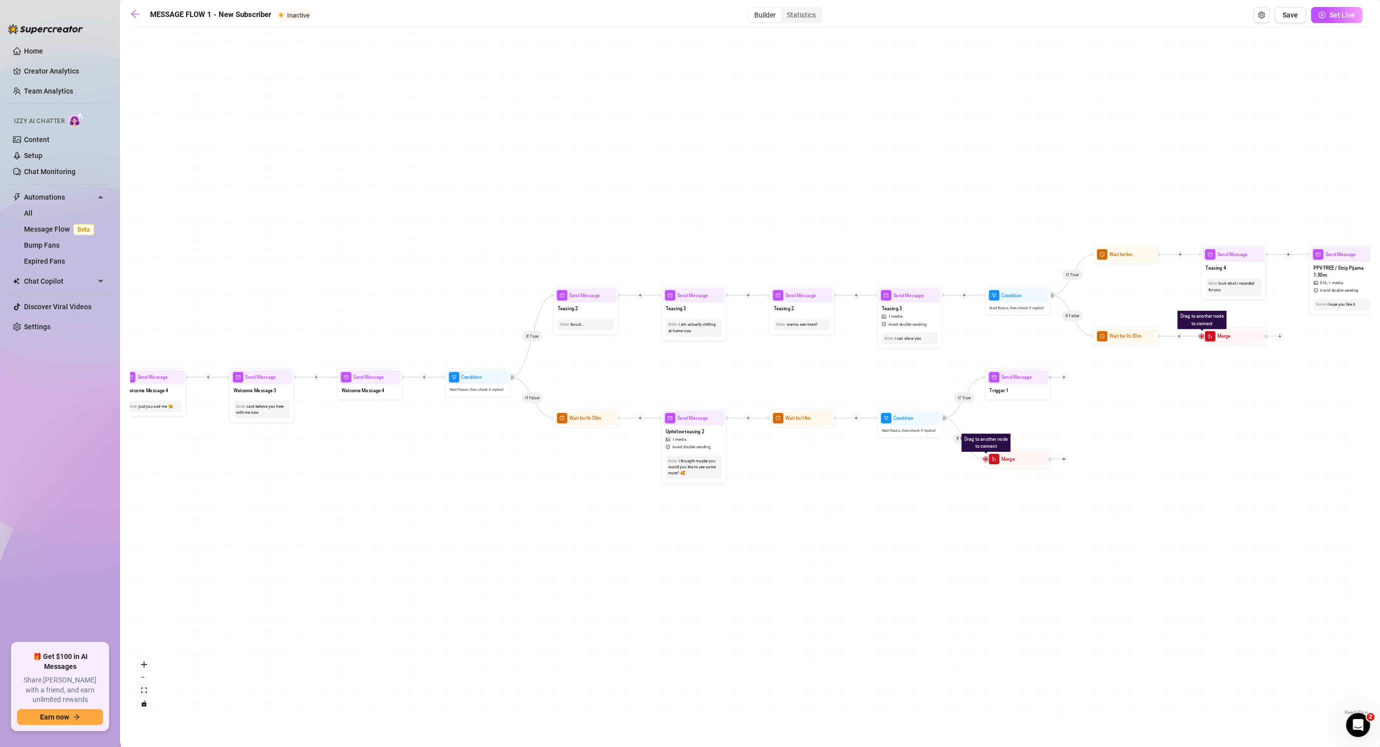
drag, startPoint x: 285, startPoint y: 469, endPoint x: 669, endPoint y: 438, distance: 385.2
click at [711, 446] on div "If False If True If False If False If True If False If True If True Send Messag…" at bounding box center [750, 375] width 1240 height 685
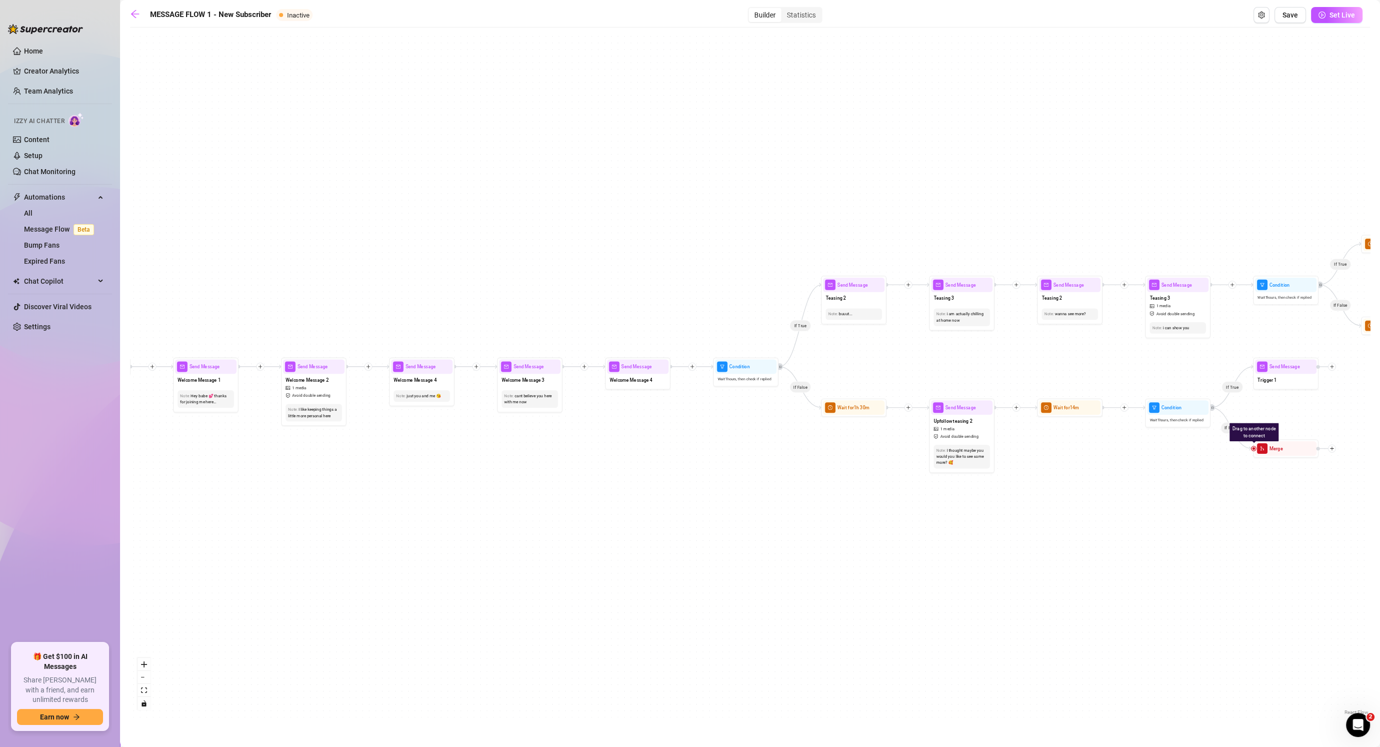
drag, startPoint x: 875, startPoint y: 361, endPoint x: 1006, endPoint y: 365, distance: 131.1
click at [728, 365] on div "If False If True If False If False If True If False If True If True Send Messag…" at bounding box center [750, 375] width 1240 height 685
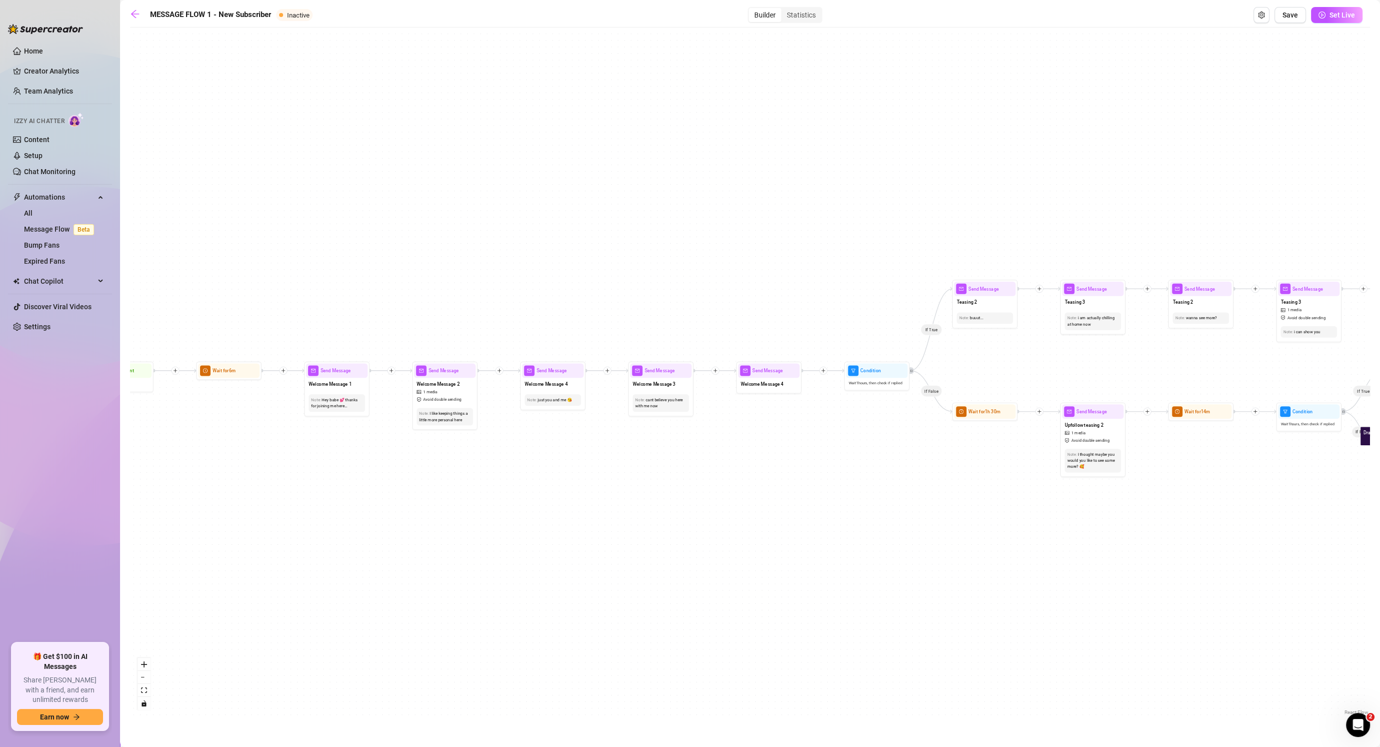
drag, startPoint x: 836, startPoint y: 276, endPoint x: 555, endPoint y: 333, distance: 287.2
click at [555, 333] on div "If False If True If False If False If True If False If True If True Send Messag…" at bounding box center [750, 375] width 1240 height 685
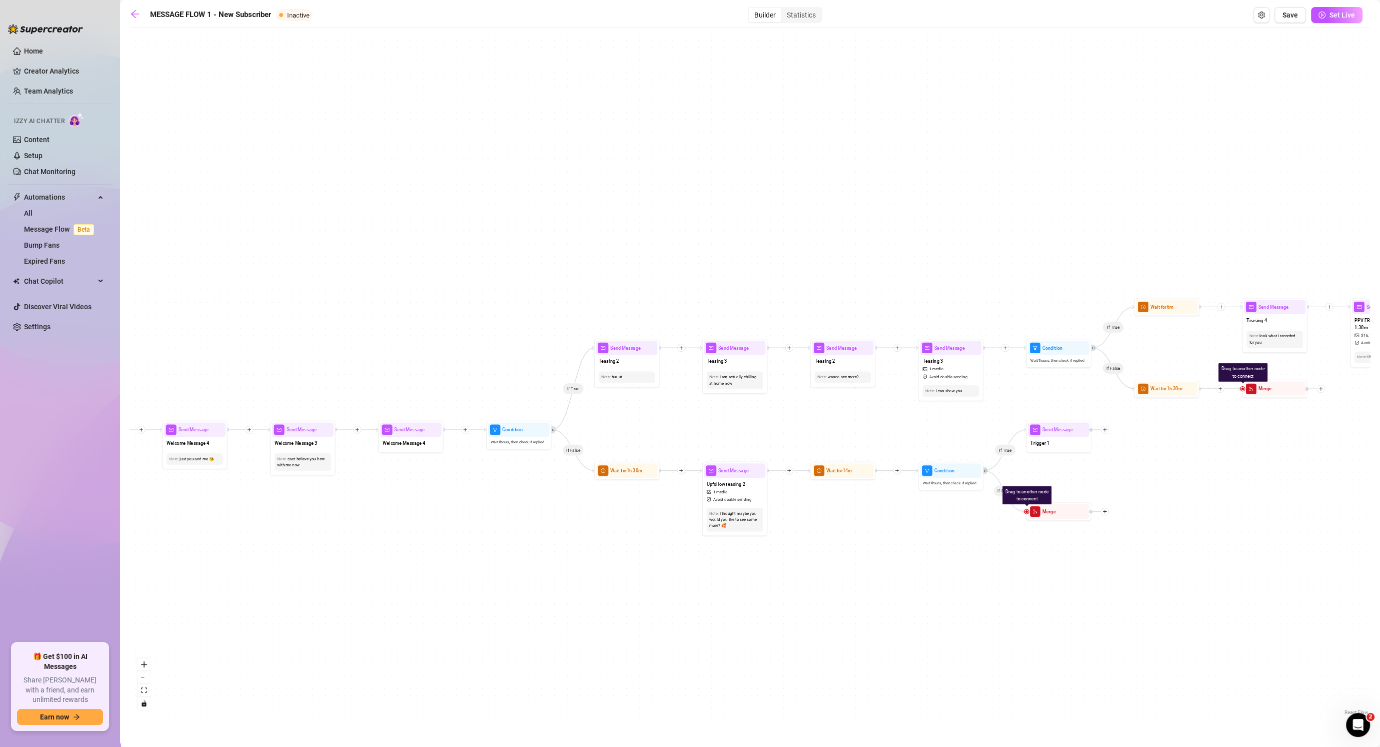
drag, startPoint x: 837, startPoint y: 269, endPoint x: 744, endPoint y: 262, distance: 92.8
click at [708, 267] on div "If False If True If False If False If True If False If True If True Send Messag…" at bounding box center [750, 375] width 1240 height 685
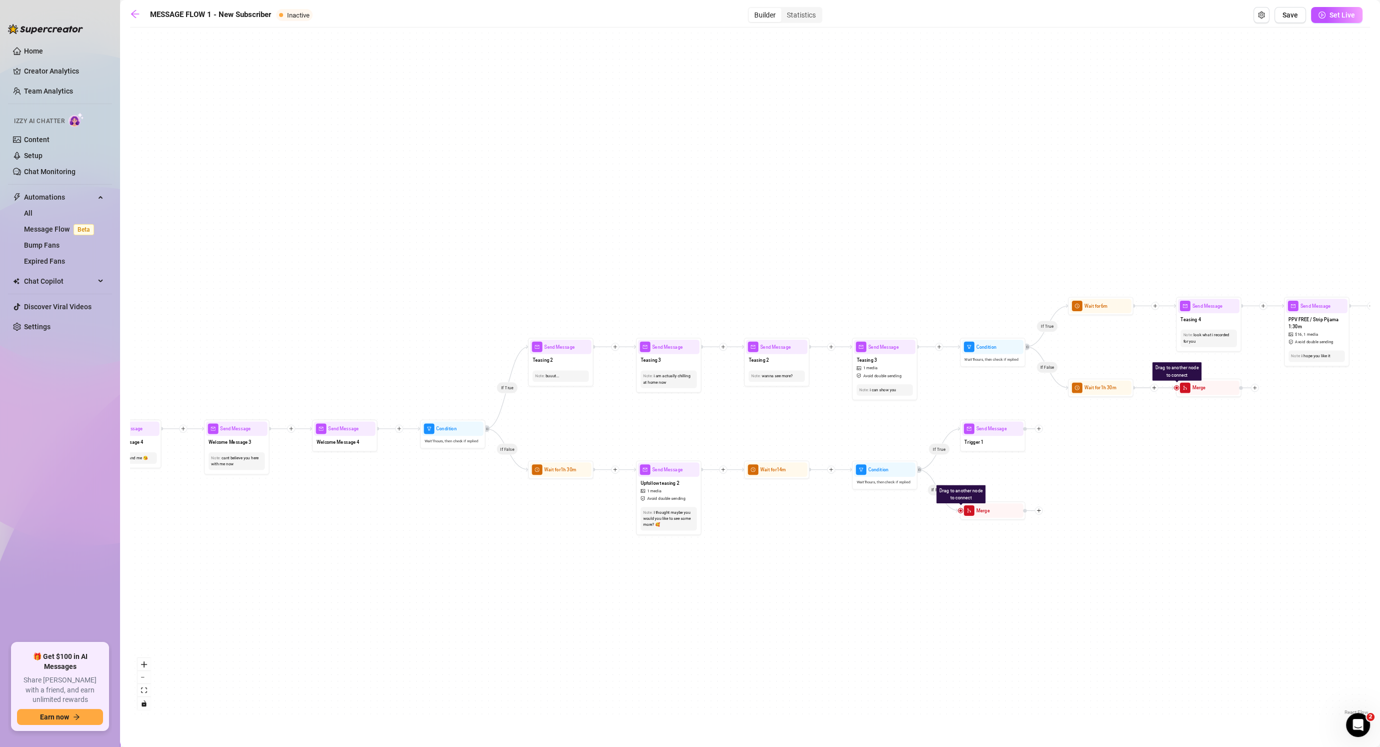
drag, startPoint x: 925, startPoint y: 257, endPoint x: 768, endPoint y: 277, distance: 158.3
click at [728, 274] on div "If False If True If False If False If True If False If True If True Send Messag…" at bounding box center [750, 375] width 1240 height 685
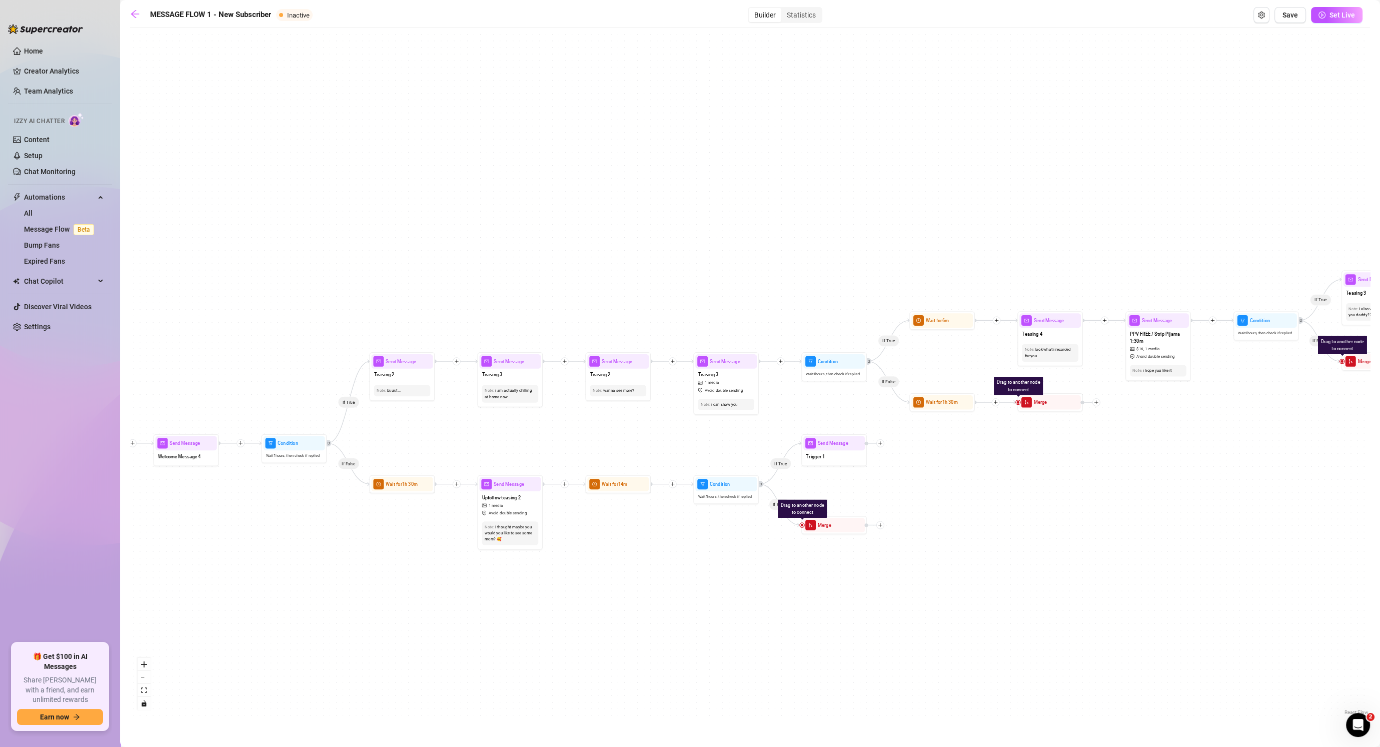
drag, startPoint x: 984, startPoint y: 565, endPoint x: 901, endPoint y: 561, distance: 83.6
click at [728, 561] on div "If False If True If False If False If True If False If True If True Send Messag…" at bounding box center [750, 375] width 1240 height 685
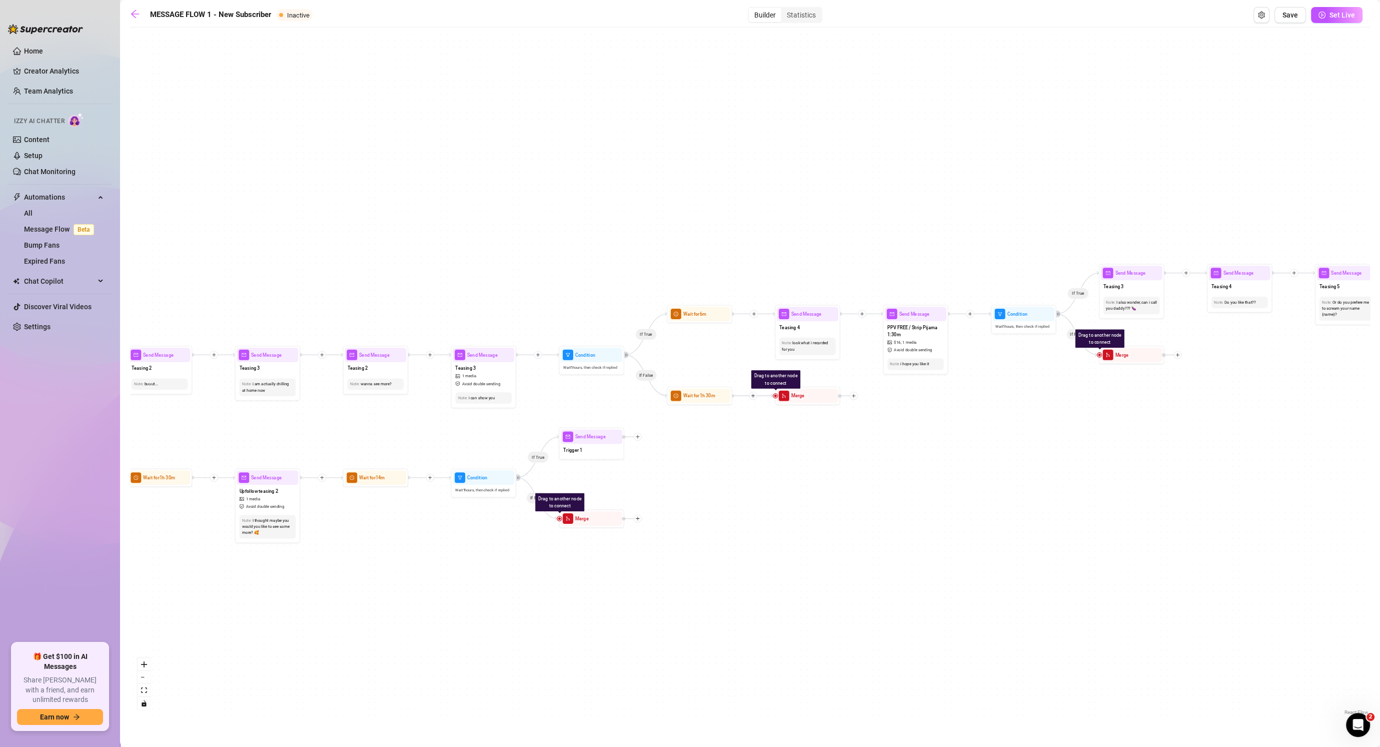
drag, startPoint x: 1016, startPoint y: 489, endPoint x: 827, endPoint y: 483, distance: 189.1
click at [728, 483] on div "If False If True If False If False If True If False If True If True Send Messag…" at bounding box center [750, 375] width 1240 height 685
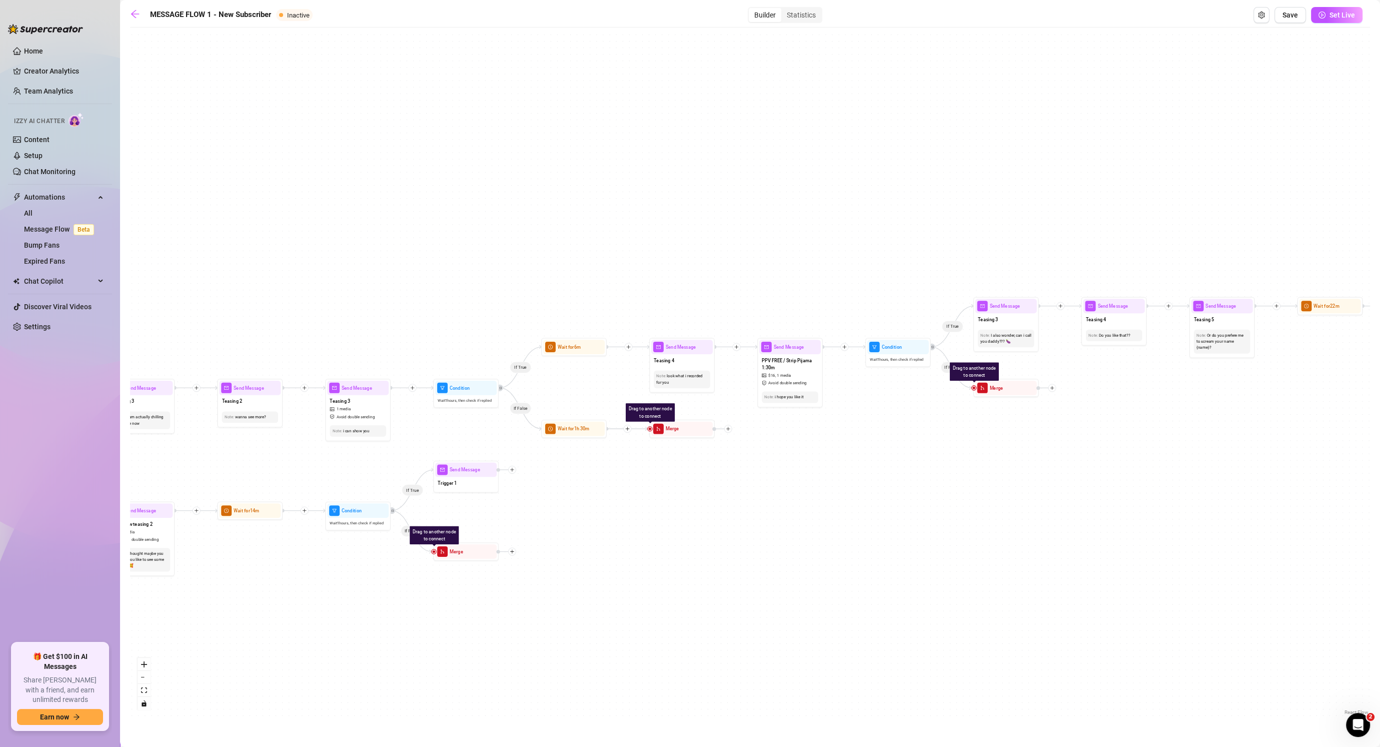
drag, startPoint x: 1097, startPoint y: 505, endPoint x: 928, endPoint y: 536, distance: 172.2
click at [728, 538] on div "If False If True If False If False If True If False If True If True Send Messag…" at bounding box center [750, 375] width 1240 height 685
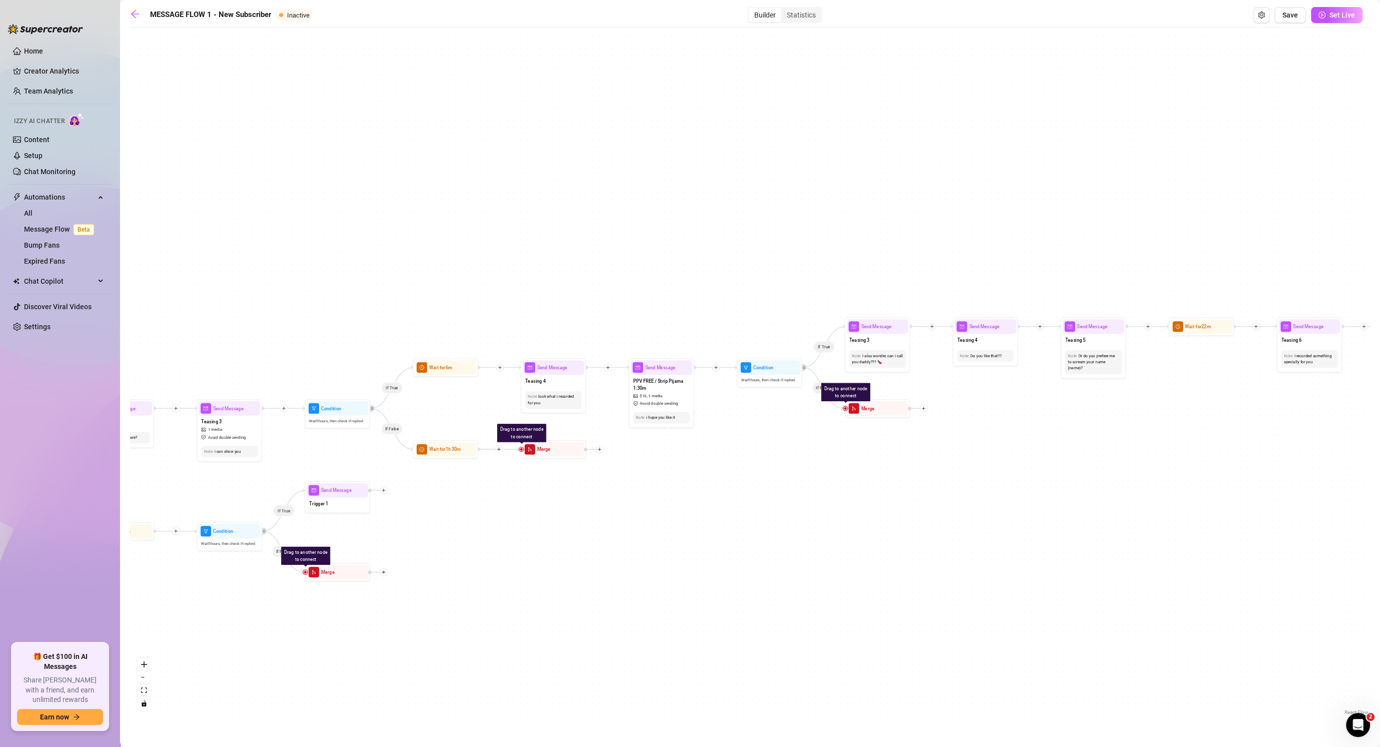
drag, startPoint x: 781, startPoint y: 486, endPoint x: 975, endPoint y: 443, distance: 198.7
click at [728, 443] on div "If False If True If False If False If True If False If True If True Send Messag…" at bounding box center [750, 375] width 1240 height 685
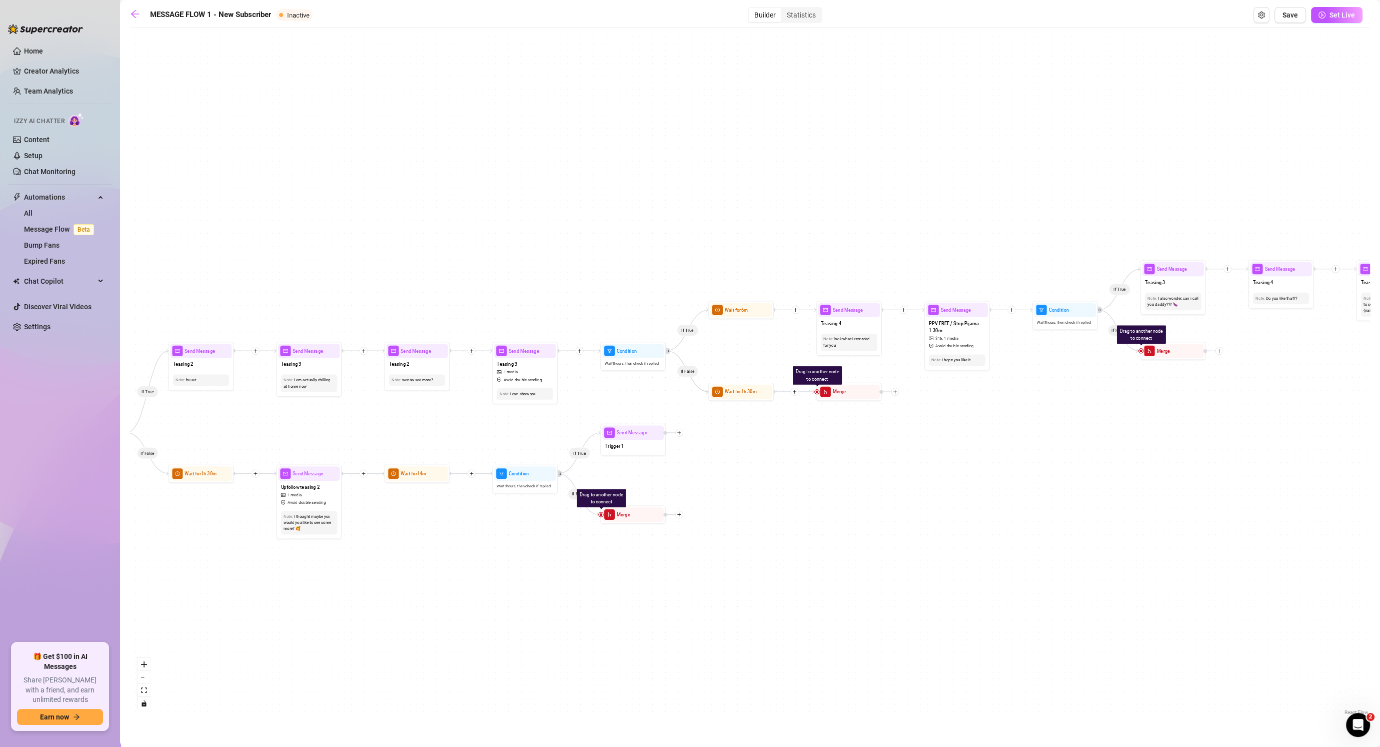
drag, startPoint x: 266, startPoint y: 269, endPoint x: 411, endPoint y: 263, distance: 145.1
click at [414, 248] on div "If False If True If False If False If True If False If True If True Send Messag…" at bounding box center [750, 375] width 1240 height 685
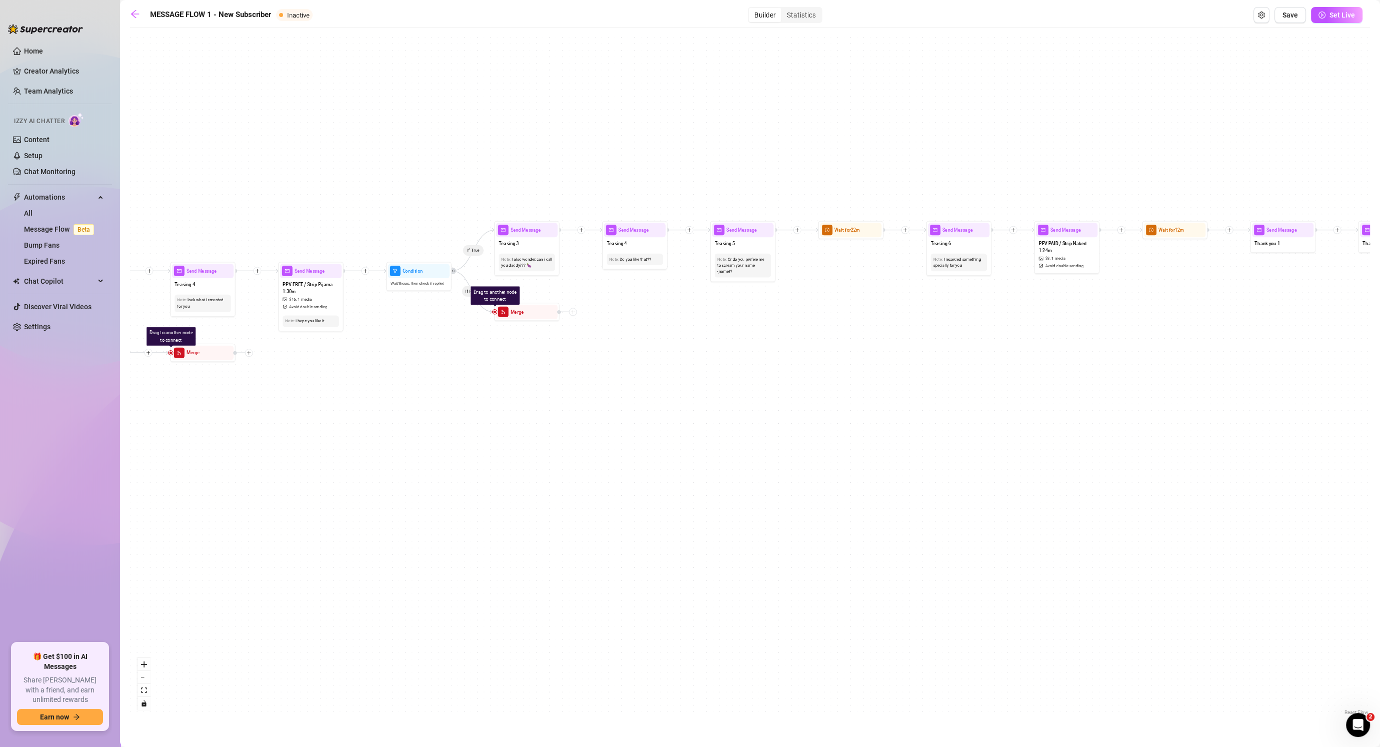
drag, startPoint x: 1313, startPoint y: 453, endPoint x: 621, endPoint y: 426, distance: 692.1
click at [590, 424] on div "If False If True If False If False If True If False If True If True Send Messag…" at bounding box center [750, 375] width 1240 height 685
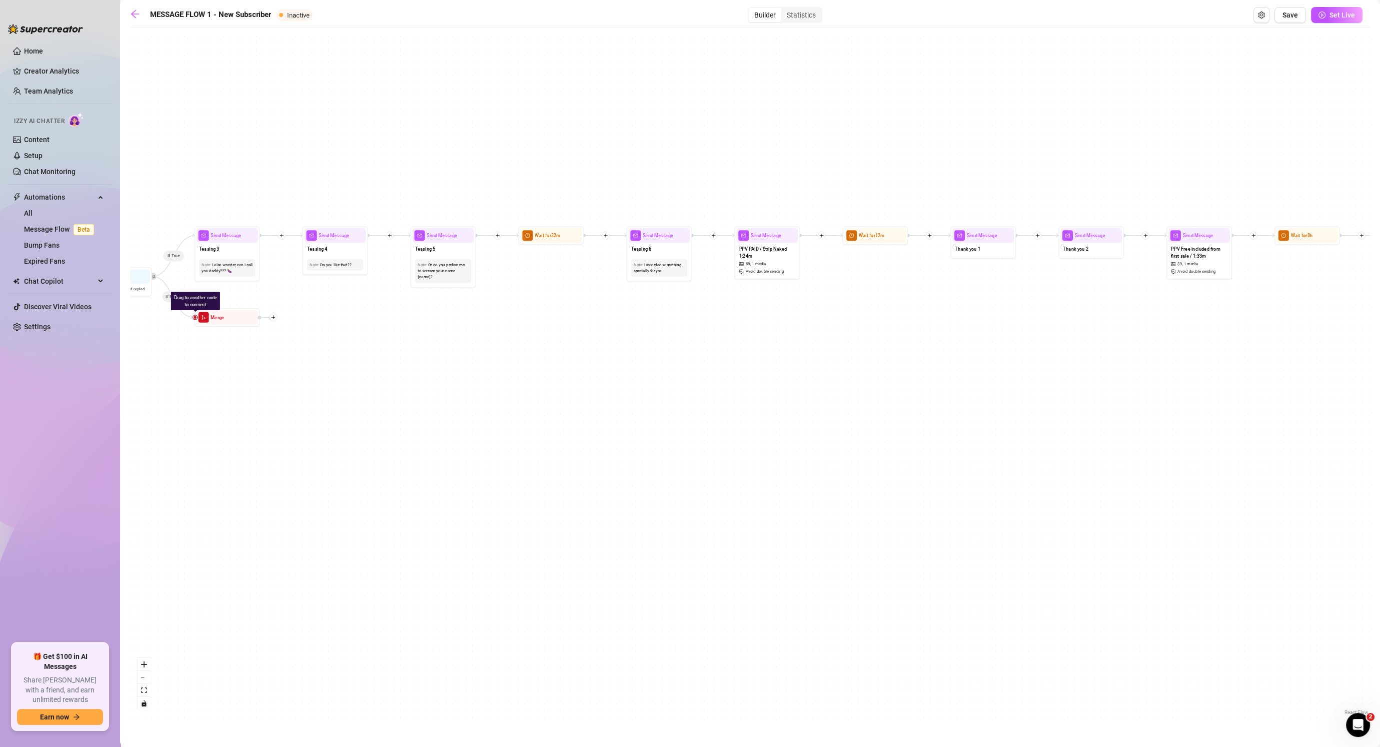
drag, startPoint x: 882, startPoint y: 350, endPoint x: 578, endPoint y: 366, distance: 304.5
click at [579, 358] on div "If False If True If False If False If True If False If True If True Send Messag…" at bounding box center [750, 375] width 1240 height 685
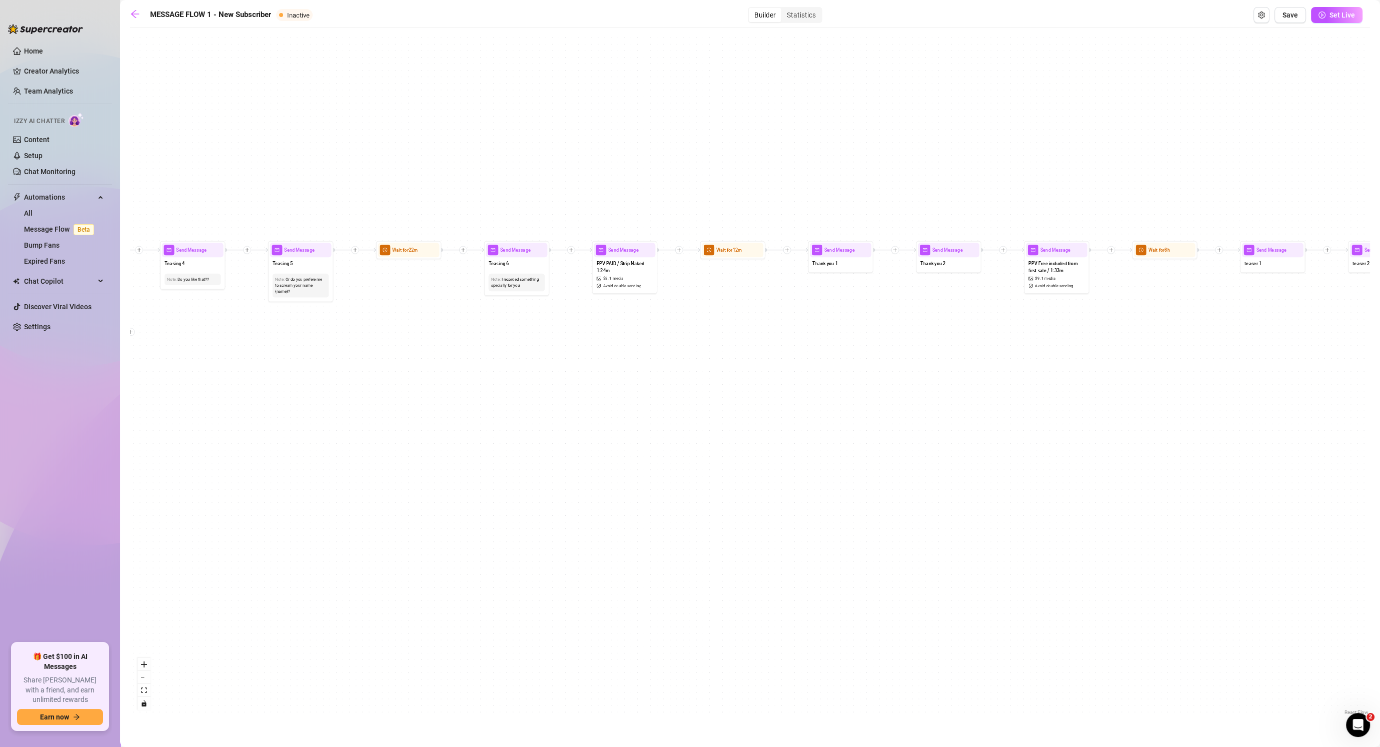
drag, startPoint x: 1112, startPoint y: 398, endPoint x: 832, endPoint y: 418, distance: 280.2
click at [728, 418] on div "If False If True If False If False If True If False If True If True Send Messag…" at bounding box center [750, 375] width 1240 height 685
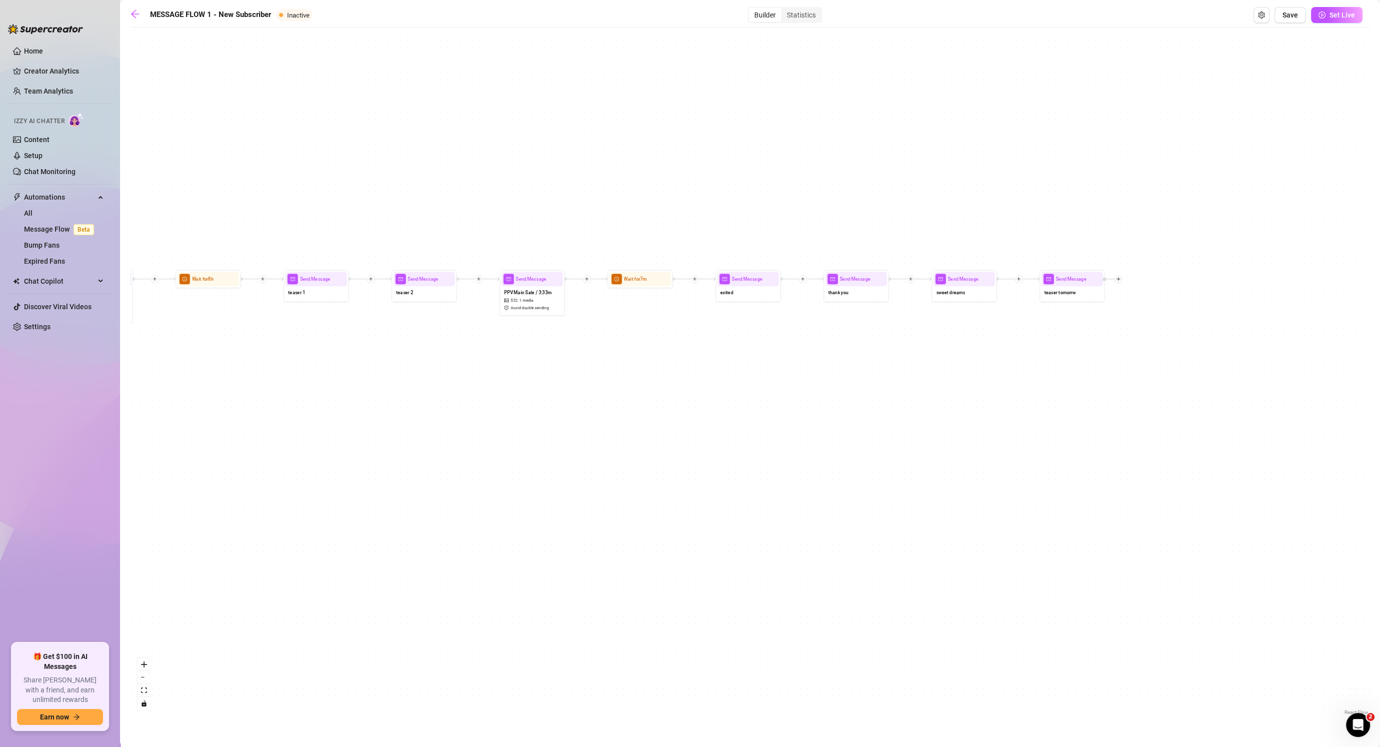
drag, startPoint x: 1229, startPoint y: 410, endPoint x: 793, endPoint y: 424, distance: 435.7
click at [538, 418] on div "If False If True If False If False If True If False If True If True Send Messag…" at bounding box center [750, 375] width 1240 height 685
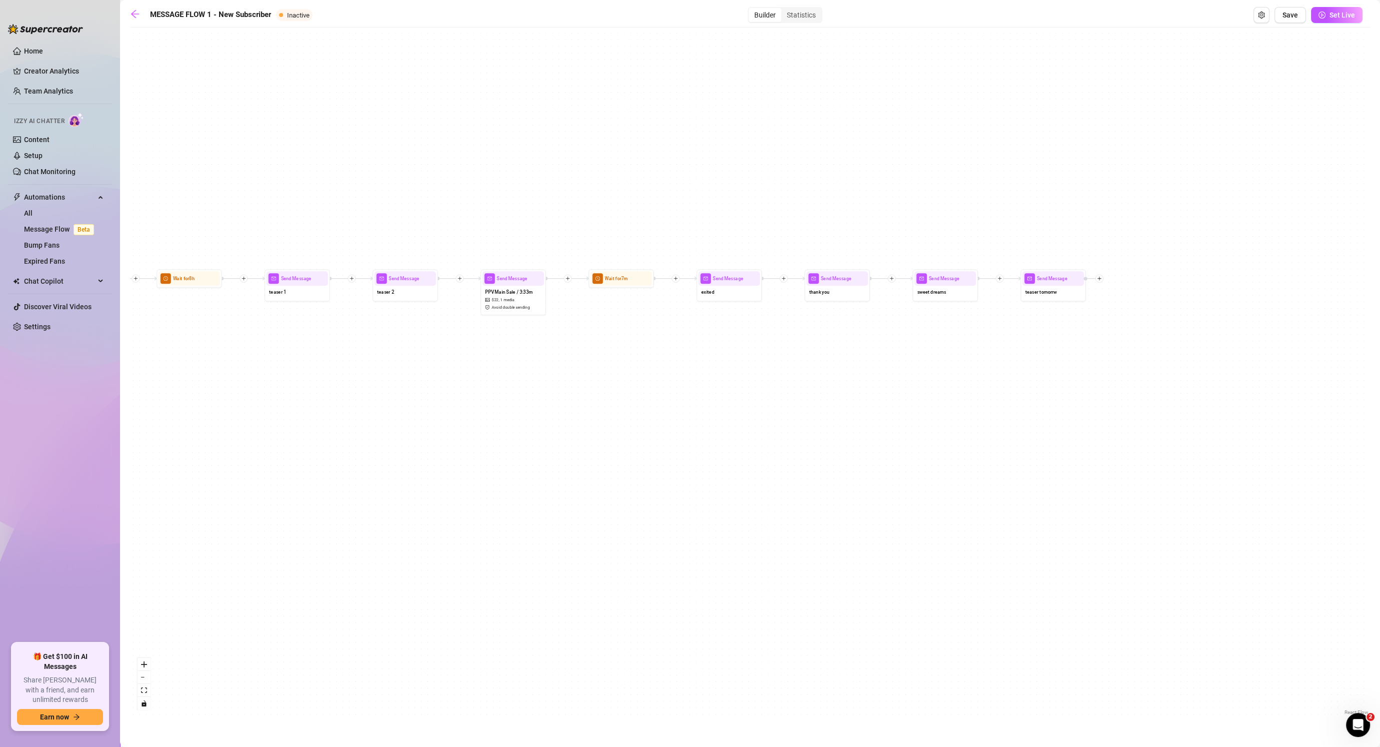
drag, startPoint x: 765, startPoint y: 405, endPoint x: 1415, endPoint y: 440, distance: 651.0
click at [728, 440] on html "Home Creator Analytics Team Analytics Izzy AI Chatter Content Setup Chat Monito…" at bounding box center [690, 373] width 1380 height 747
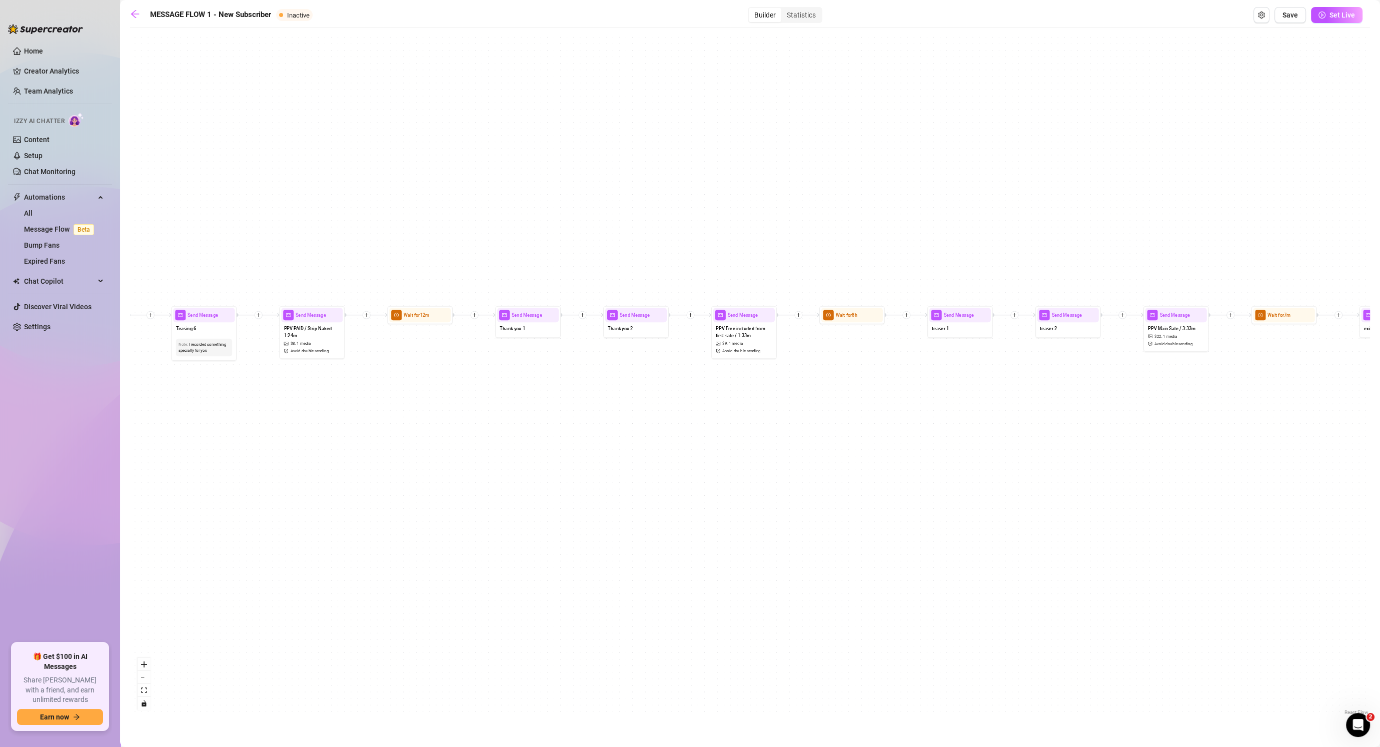
drag, startPoint x: 926, startPoint y: 421, endPoint x: 1417, endPoint y: 336, distance: 498.3
click at [728, 336] on html "Home Creator Analytics Team Analytics Izzy AI Chatter Content Setup Chat Monito…" at bounding box center [690, 373] width 1380 height 747
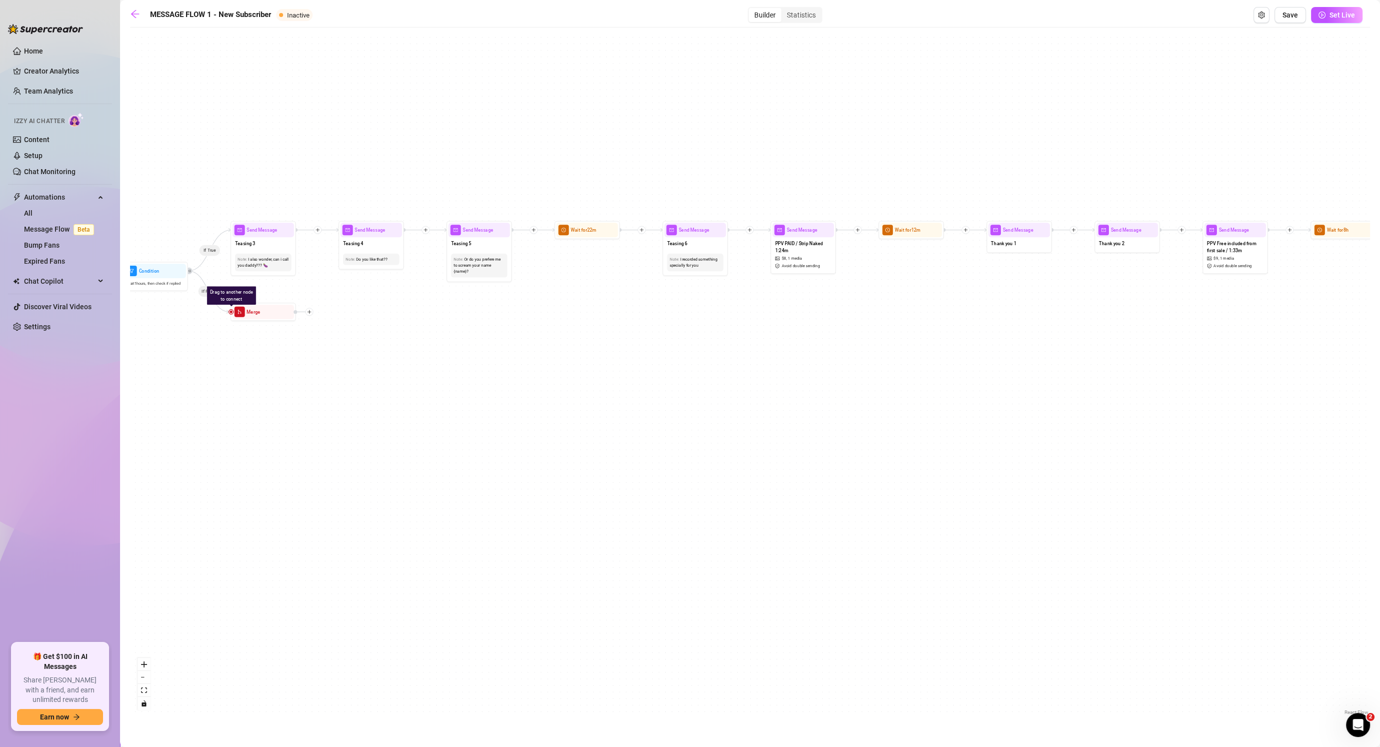
drag, startPoint x: 832, startPoint y: 401, endPoint x: 1371, endPoint y: 411, distance: 539.1
click at [728, 414] on html "Home Creator Analytics Team Analytics Izzy AI Chatter Content Setup Chat Monito…" at bounding box center [690, 373] width 1380 height 747
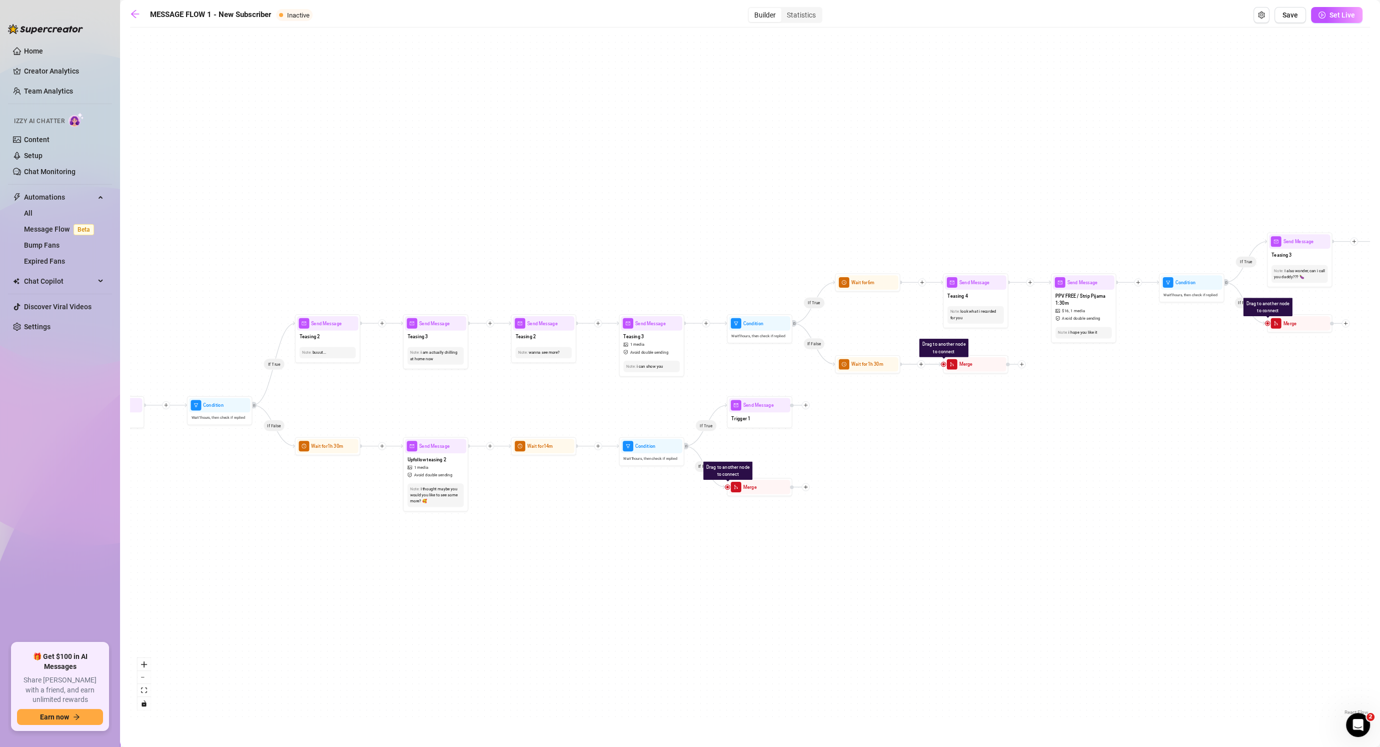
drag, startPoint x: 1007, startPoint y: 442, endPoint x: 1330, endPoint y: 438, distance: 323.0
click at [728, 441] on div "If False If True If False If False If True If False If True If True Send Messag…" at bounding box center [750, 375] width 1240 height 685
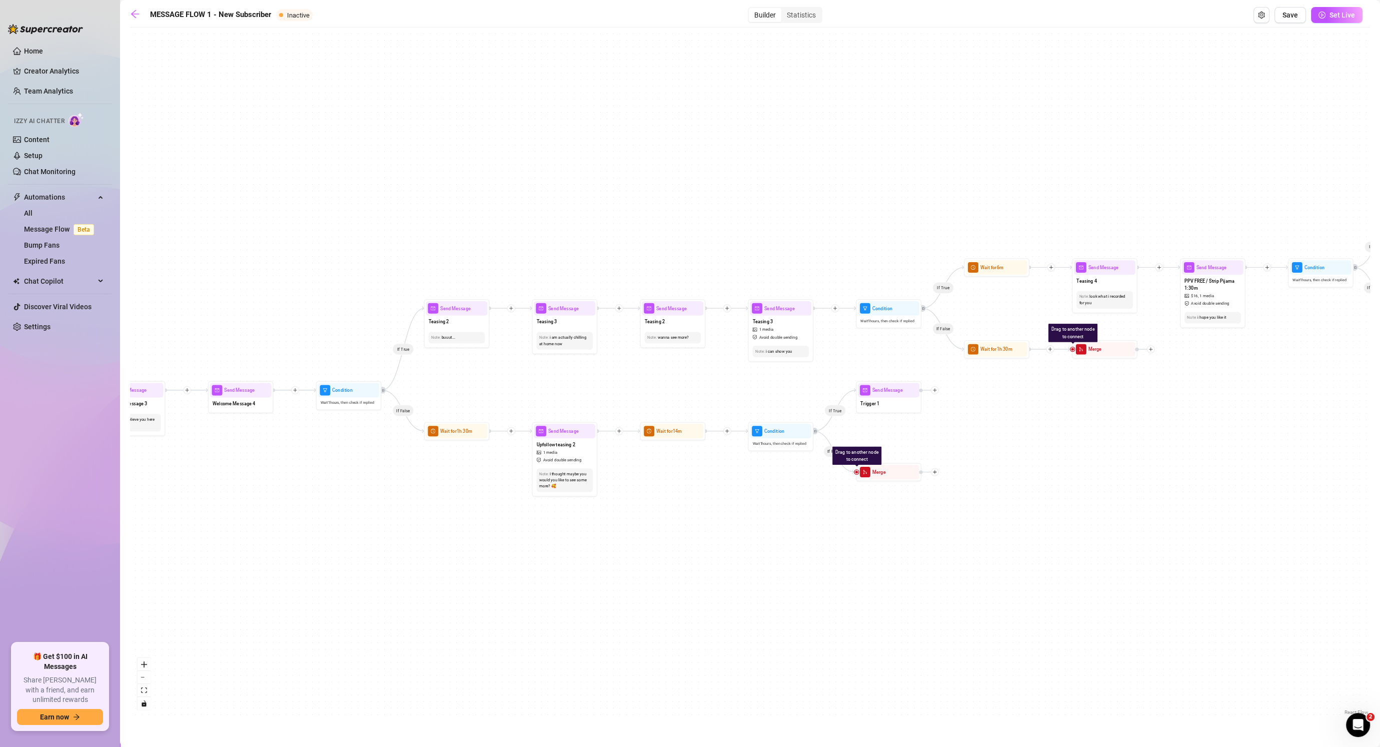
drag, startPoint x: 705, startPoint y: 569, endPoint x: 798, endPoint y: 534, distance: 99.4
click at [728, 540] on div "If False If True If False If False If True If False If True If True Send Messag…" at bounding box center [750, 375] width 1240 height 685
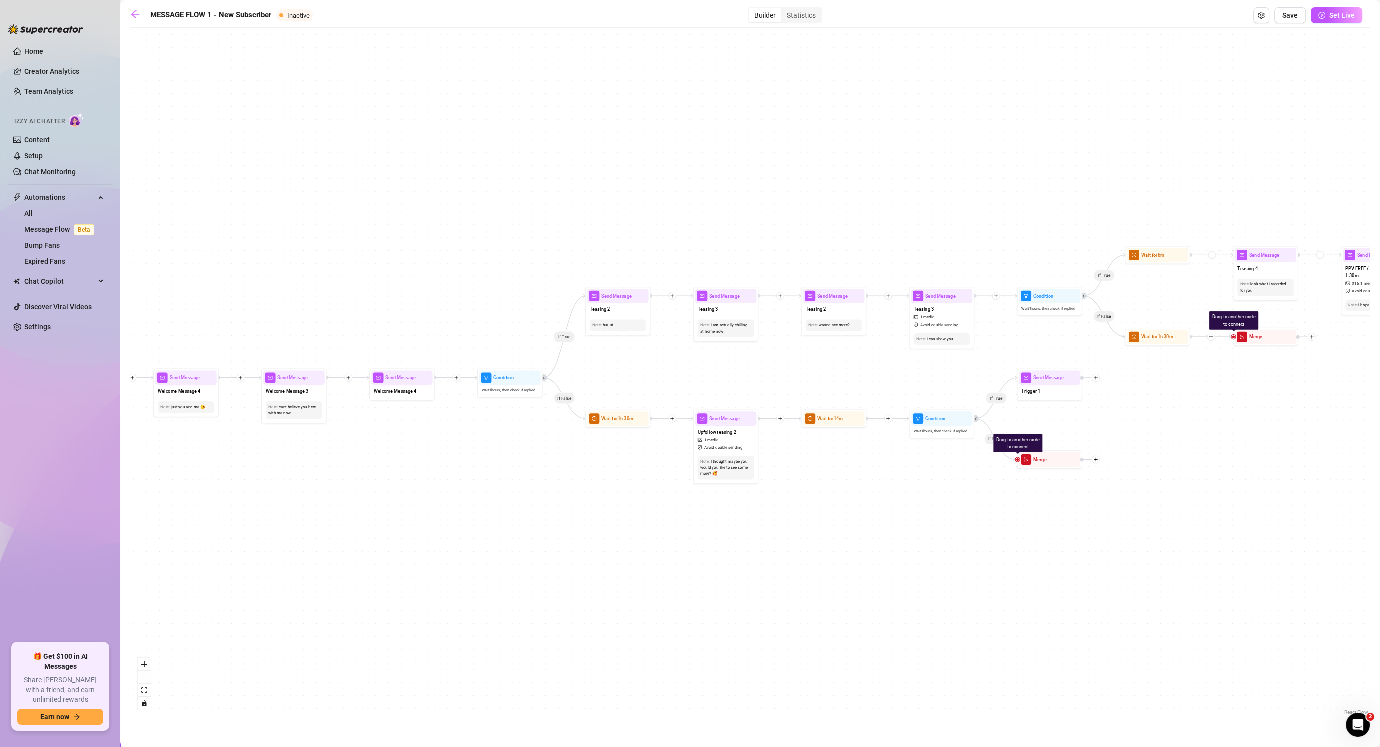
drag, startPoint x: 520, startPoint y: 571, endPoint x: 710, endPoint y: 577, distance: 190.1
click at [710, 577] on div "If False If True If False If False If True If False If True If True Send Messag…" at bounding box center [750, 375] width 1240 height 685
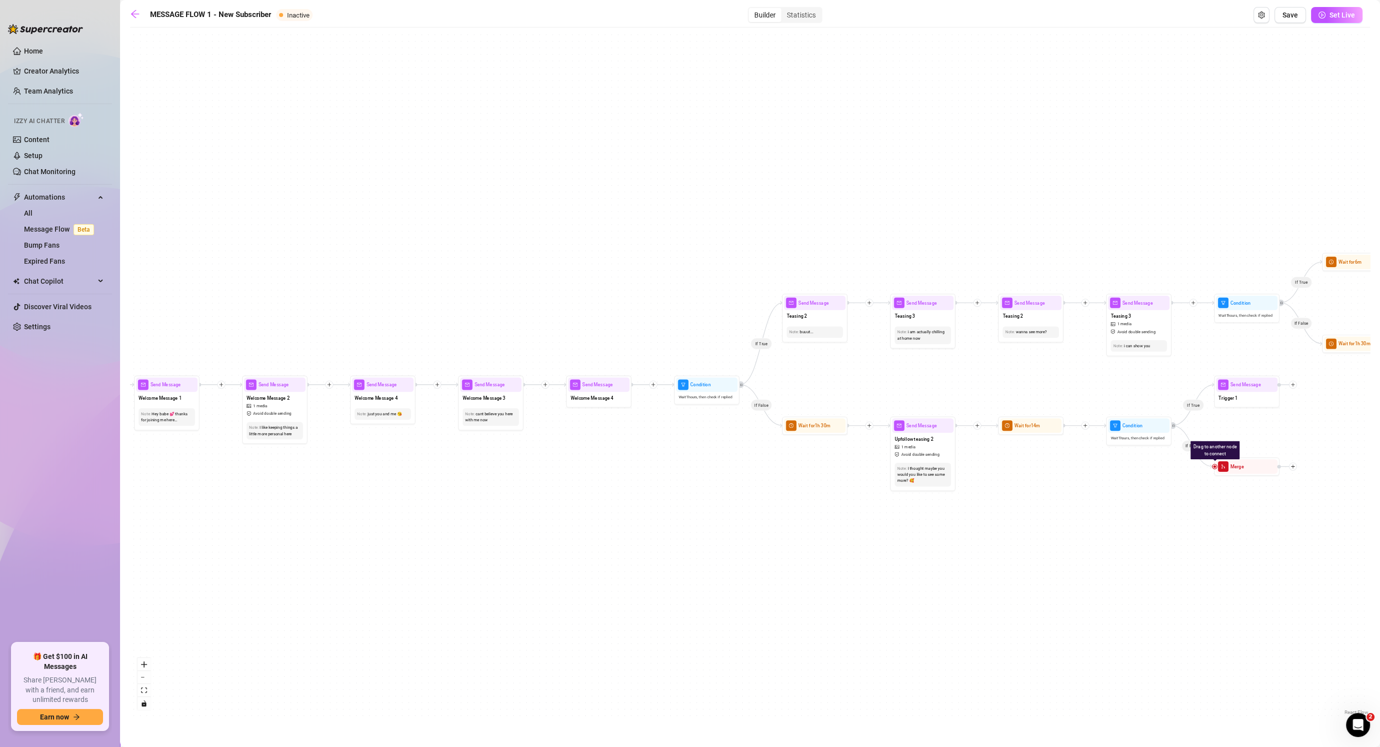
drag, startPoint x: 520, startPoint y: 565, endPoint x: 759, endPoint y: 563, distance: 239.0
click at [728, 564] on div "If False If True If False If False If True If False If True If True Send Messag…" at bounding box center [750, 375] width 1240 height 685
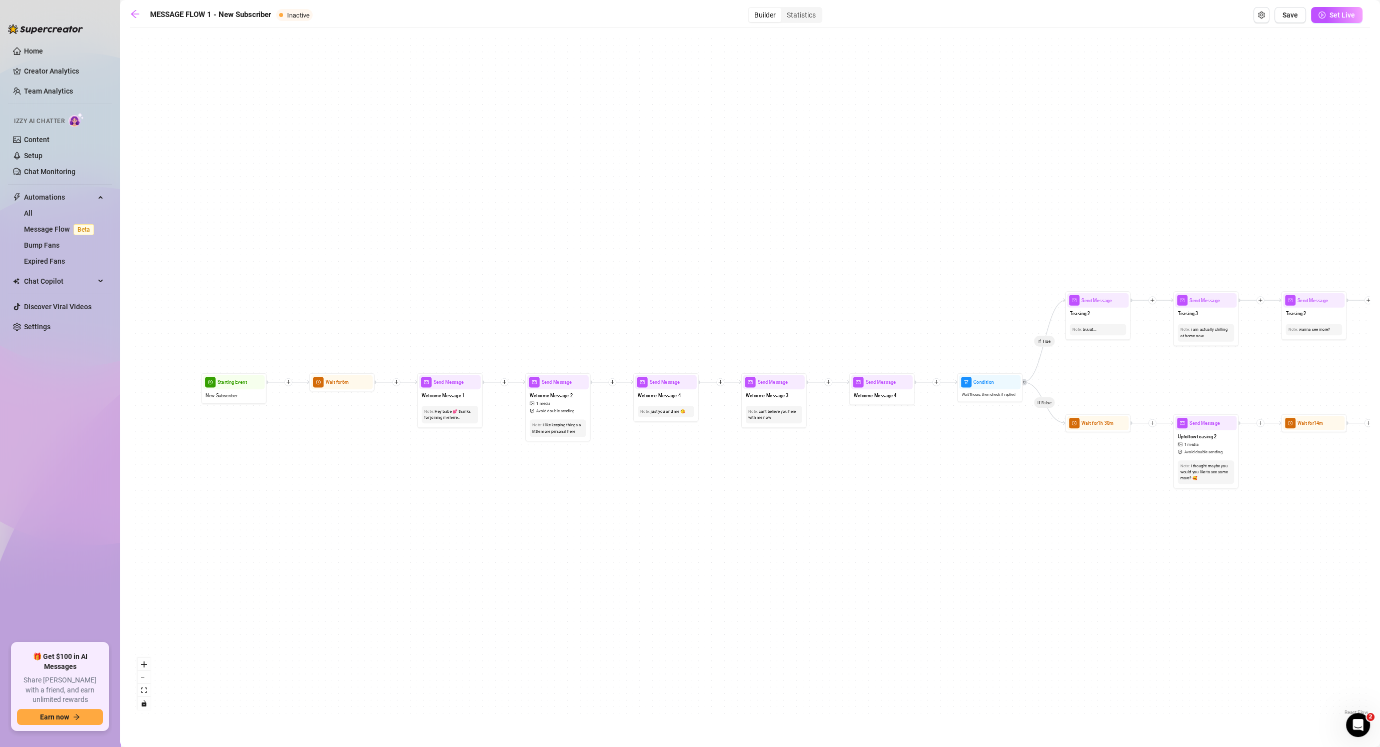
drag, startPoint x: 737, startPoint y: 565, endPoint x: 894, endPoint y: 546, distance: 158.2
click at [728, 546] on div "If False If True If False If False If True If False If True If True Send Messag…" at bounding box center [750, 375] width 1240 height 685
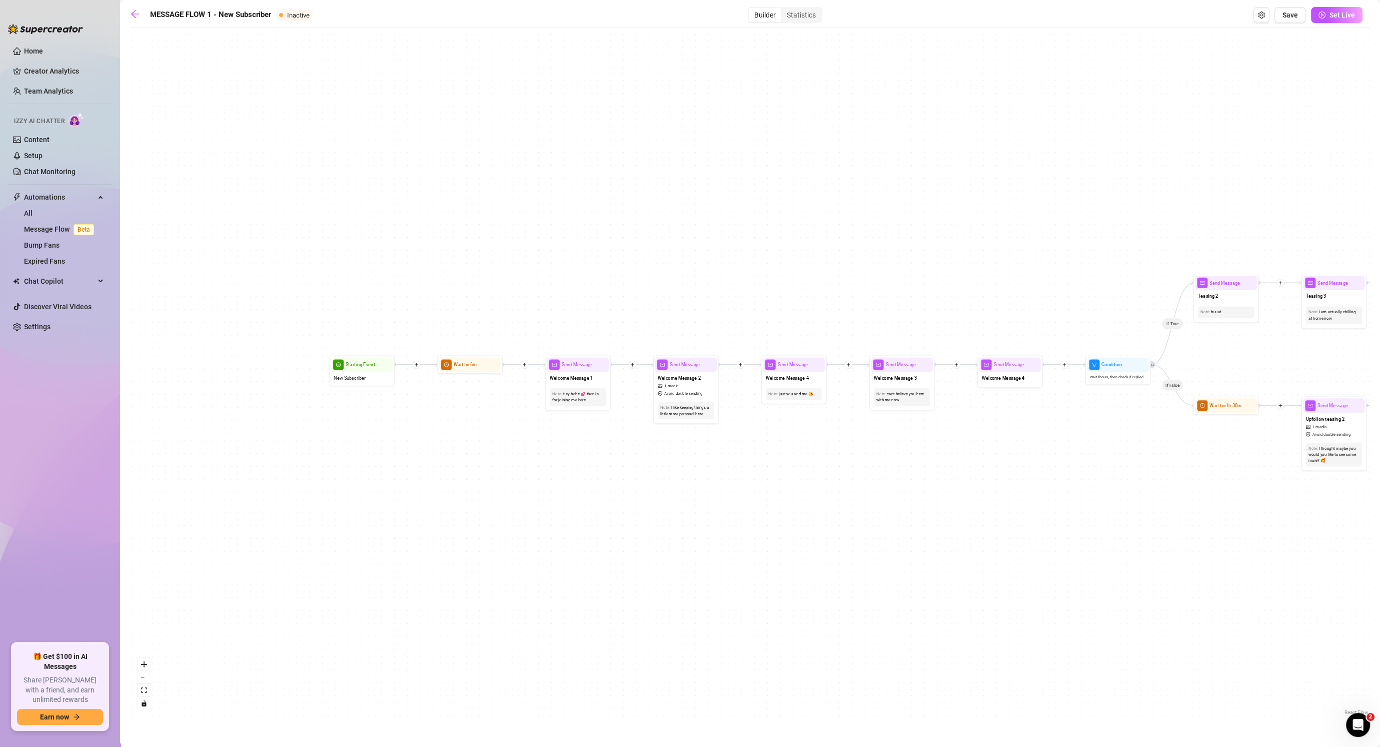
drag, startPoint x: 840, startPoint y: 565, endPoint x: 835, endPoint y: 567, distance: 5.9
click at [728, 568] on div "If False If True If False If False If True If False If True If True Send Messag…" at bounding box center [750, 375] width 1240 height 685
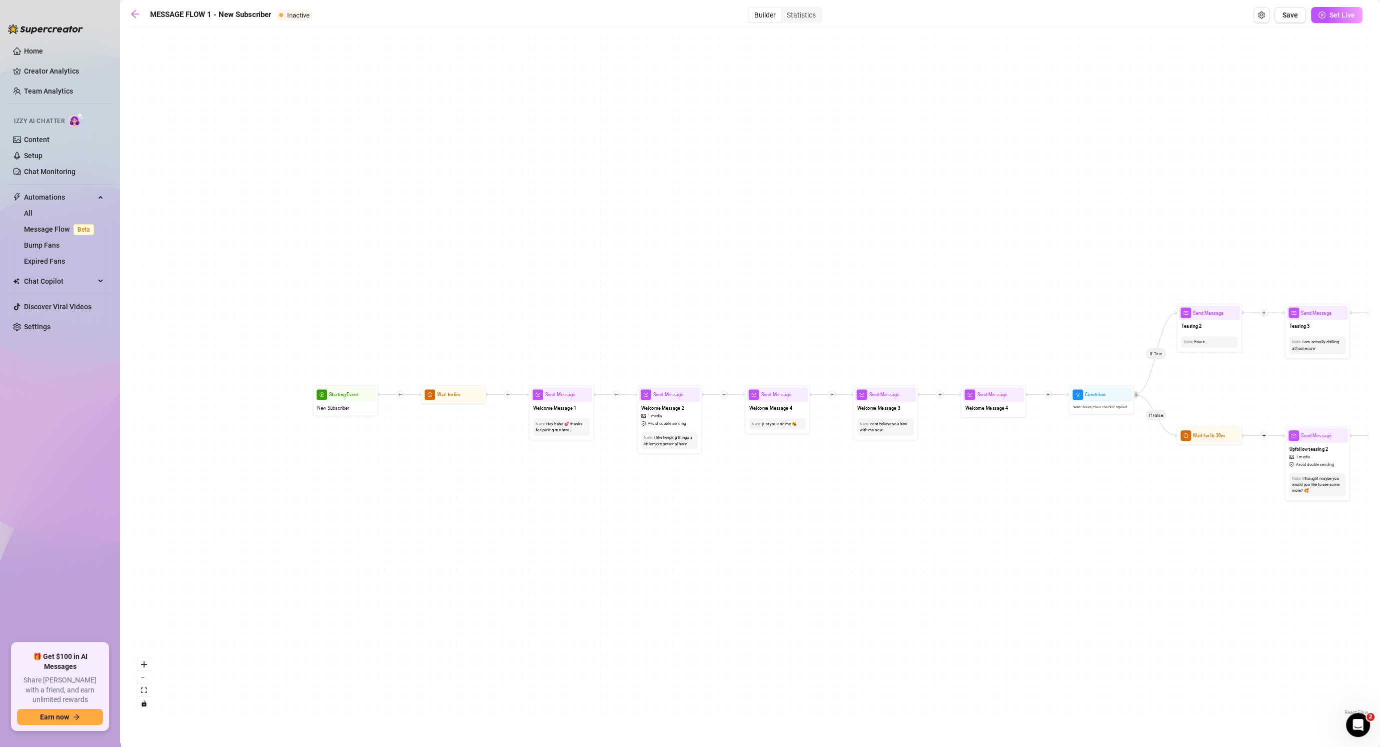
drag, startPoint x: 830, startPoint y: 566, endPoint x: 797, endPoint y: 558, distance: 34.6
click at [728, 558] on div "If False If True If False If False If True If False If True If True Send Messag…" at bounding box center [750, 375] width 1240 height 685
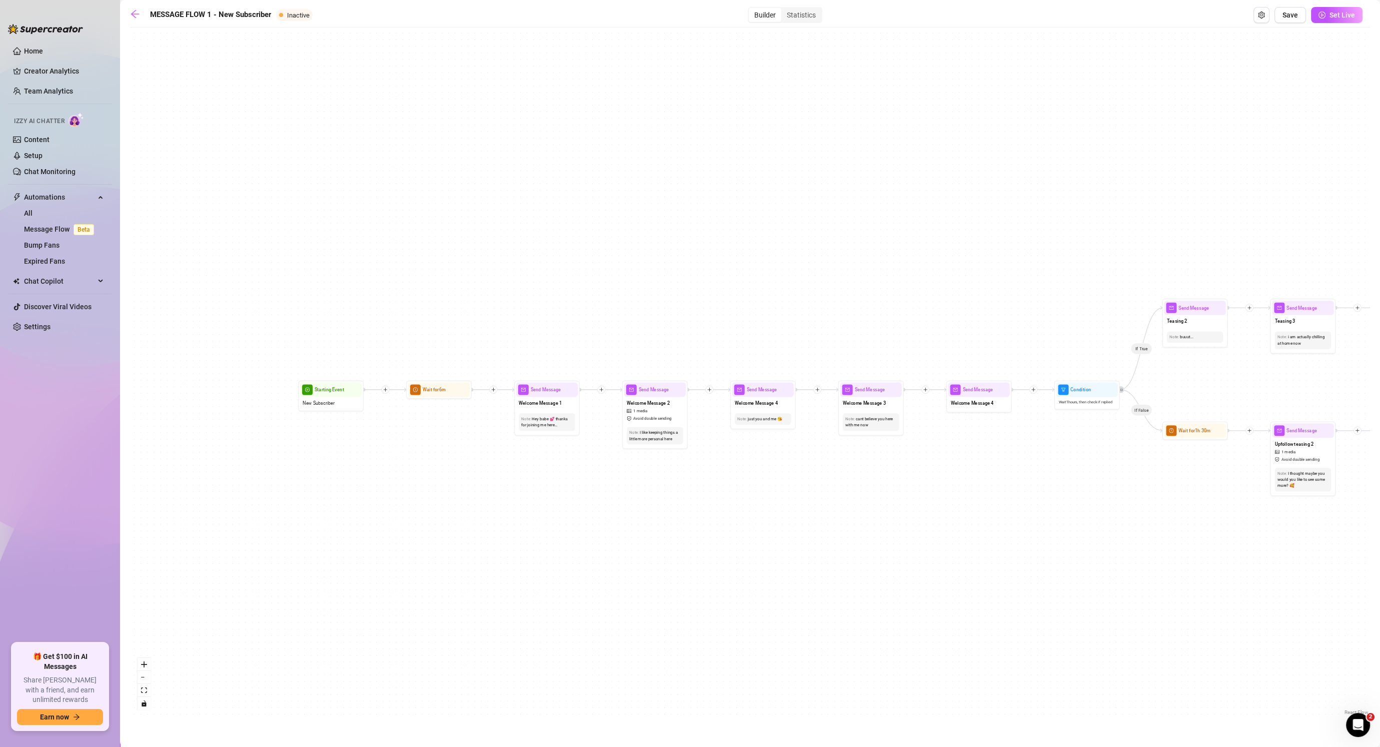
drag, startPoint x: 806, startPoint y: 564, endPoint x: 825, endPoint y: 564, distance: 19.0
click at [728, 564] on div "If False If True If False If False If True If False If True If True Send Messag…" at bounding box center [750, 375] width 1240 height 685
